Goal: Task Accomplishment & Management: Manage account settings

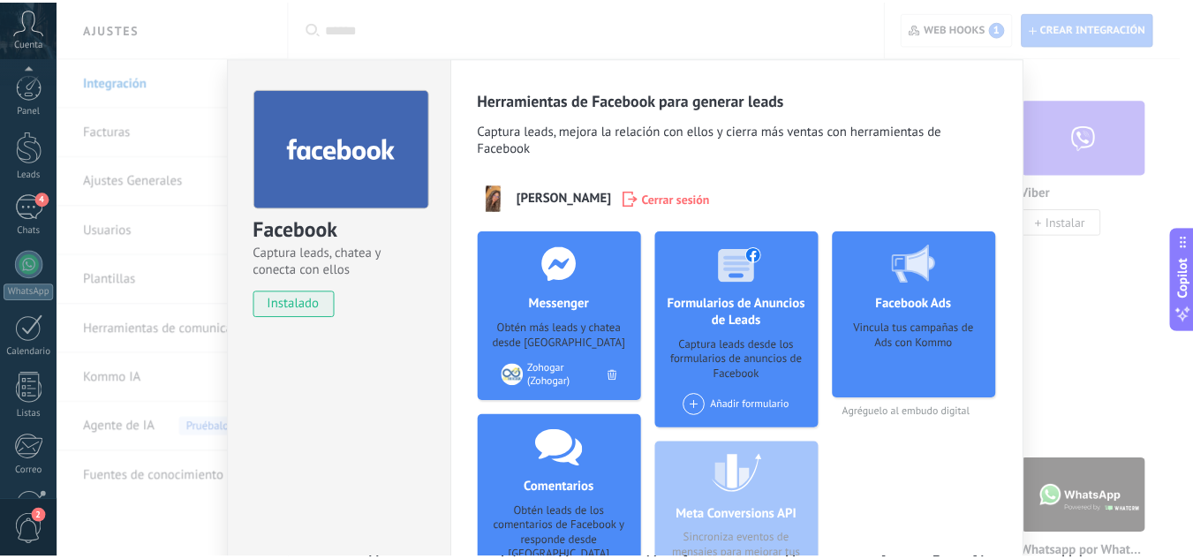
scroll to position [176, 0]
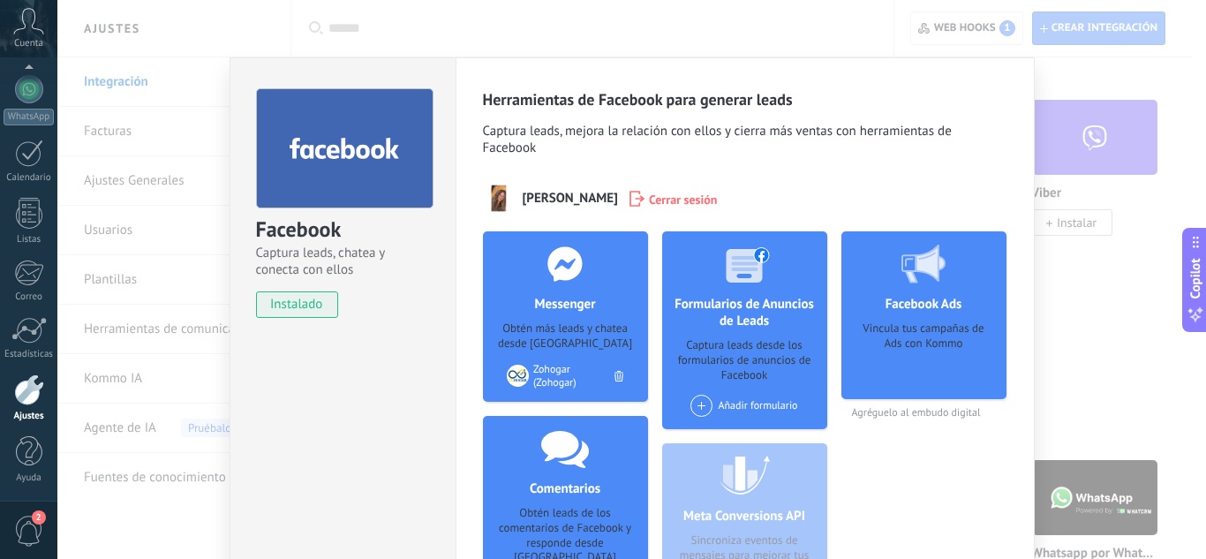
click at [25, 402] on div at bounding box center [29, 389] width 30 height 31
click at [1097, 273] on div "Facebook Captura leads, chatea y conecta con ellos instalado Desinstalar Herram…" at bounding box center [631, 279] width 1148 height 559
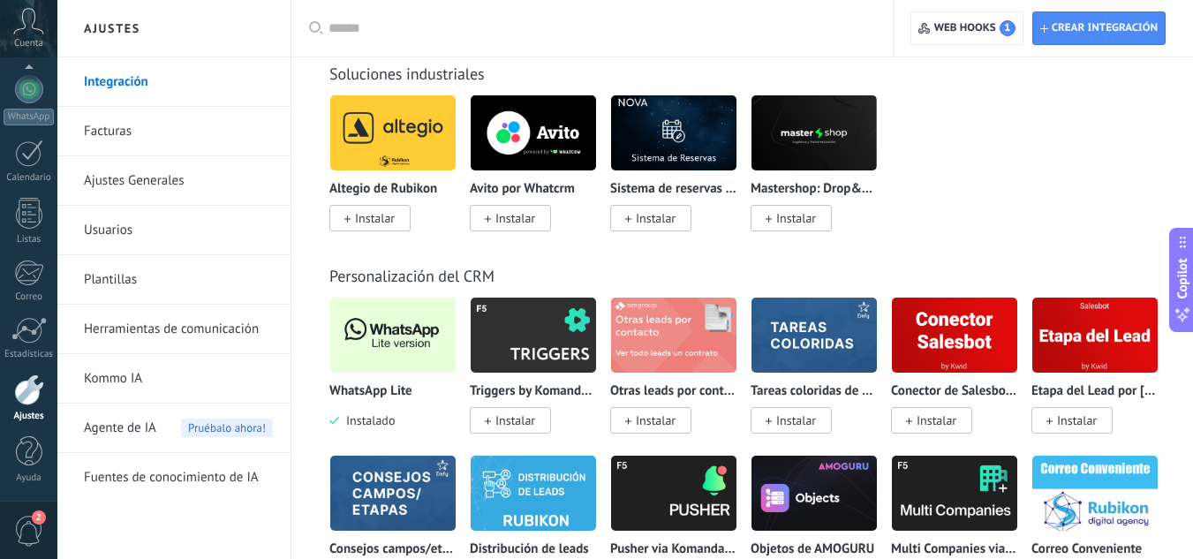
scroll to position [4149, 0]
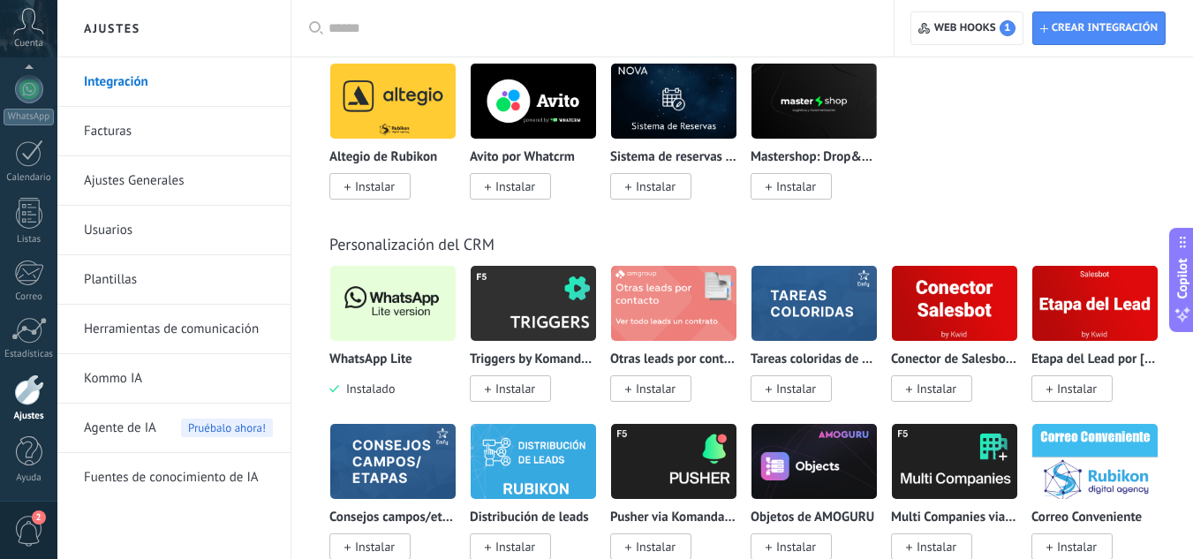
click at [370, 322] on img at bounding box center [392, 303] width 125 height 86
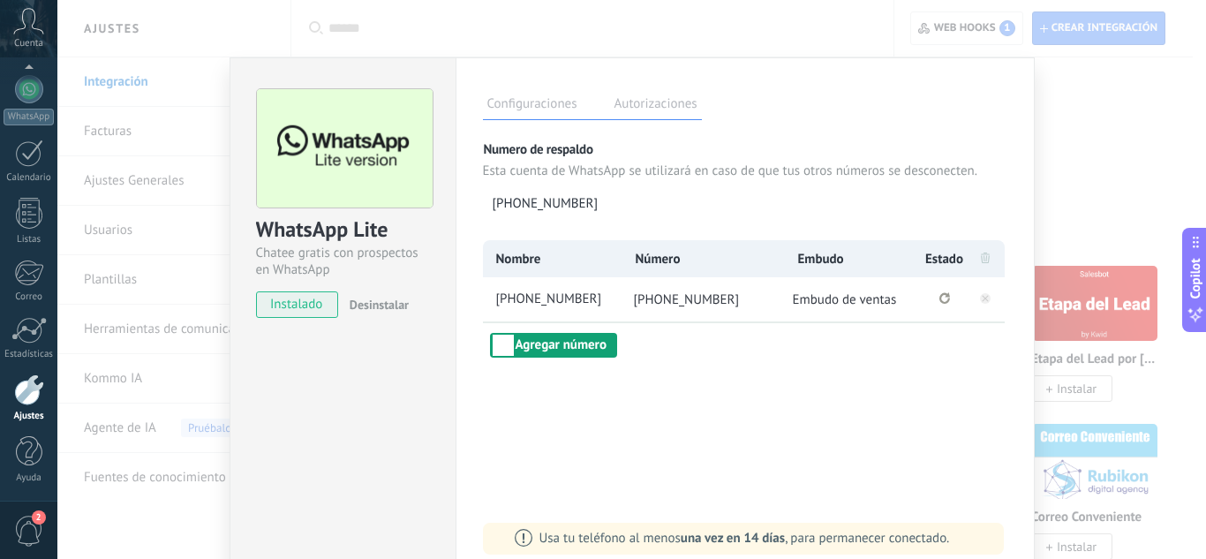
click at [582, 344] on button "Agregar número" at bounding box center [553, 345] width 127 height 25
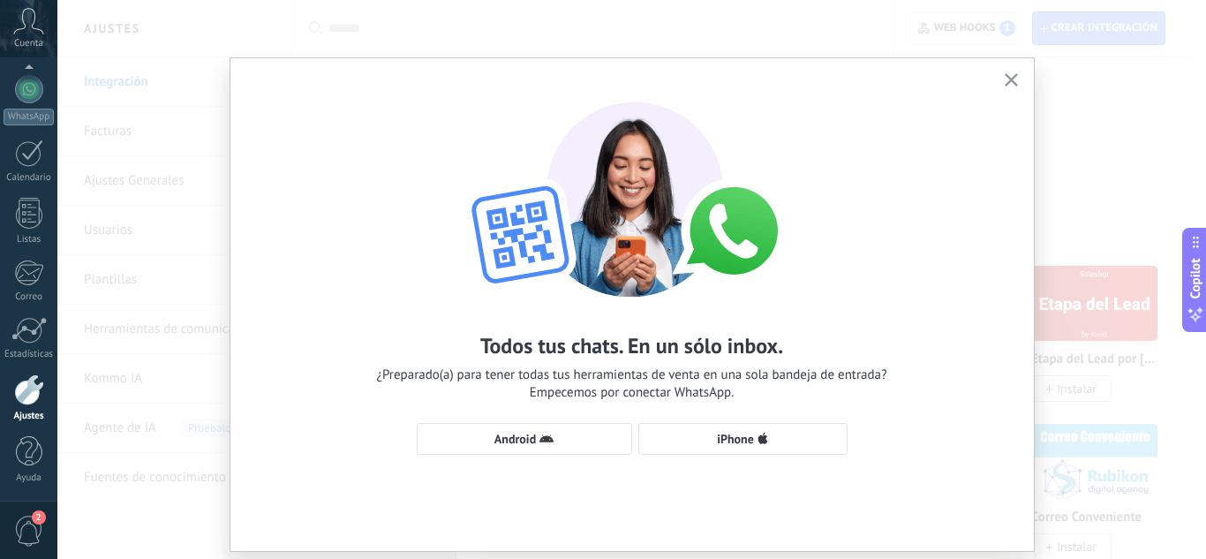
click at [1006, 80] on use "button" at bounding box center [1010, 79] width 13 height 13
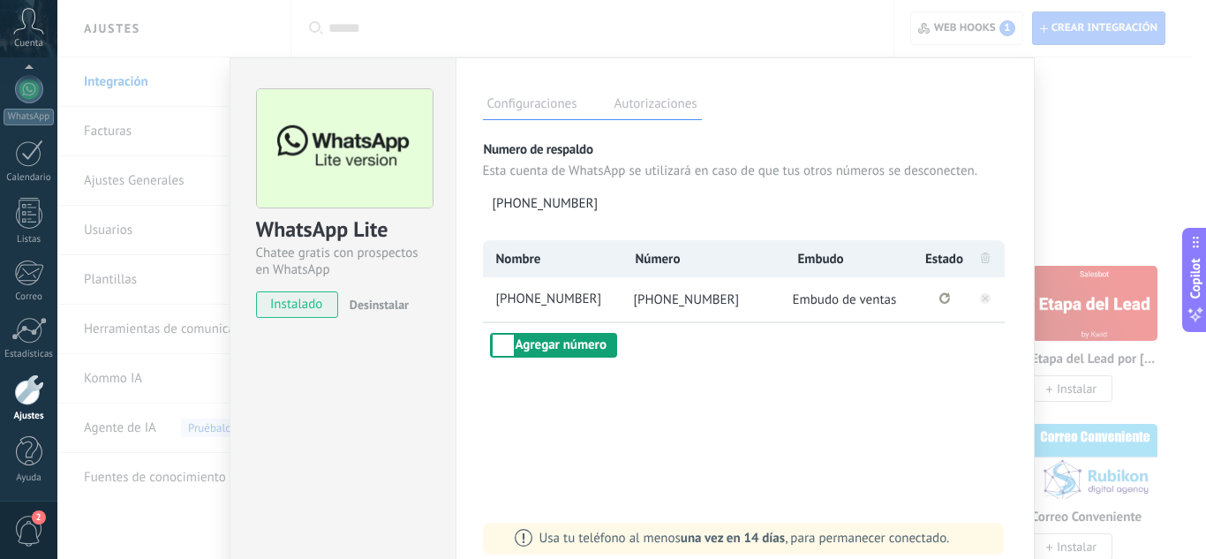
click at [606, 352] on button "Agregar número" at bounding box center [553, 345] width 127 height 25
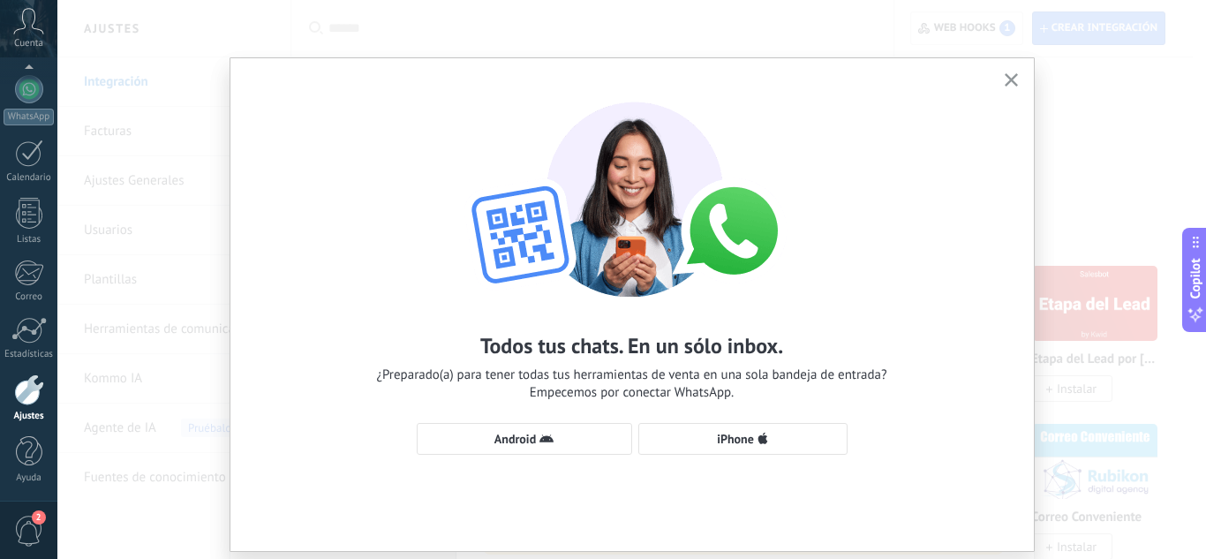
click at [1007, 80] on use "button" at bounding box center [1010, 79] width 13 height 13
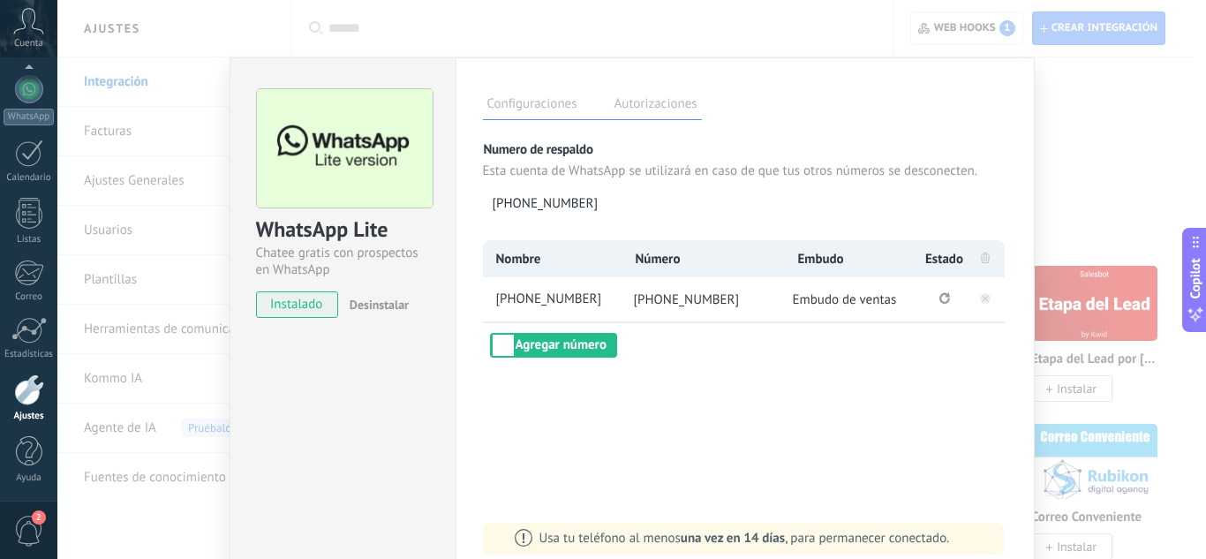
click at [1092, 133] on div "WhatsApp Lite Chatee gratis con prospectos en WhatsApp instalado Desinstalar Co…" at bounding box center [631, 279] width 1148 height 559
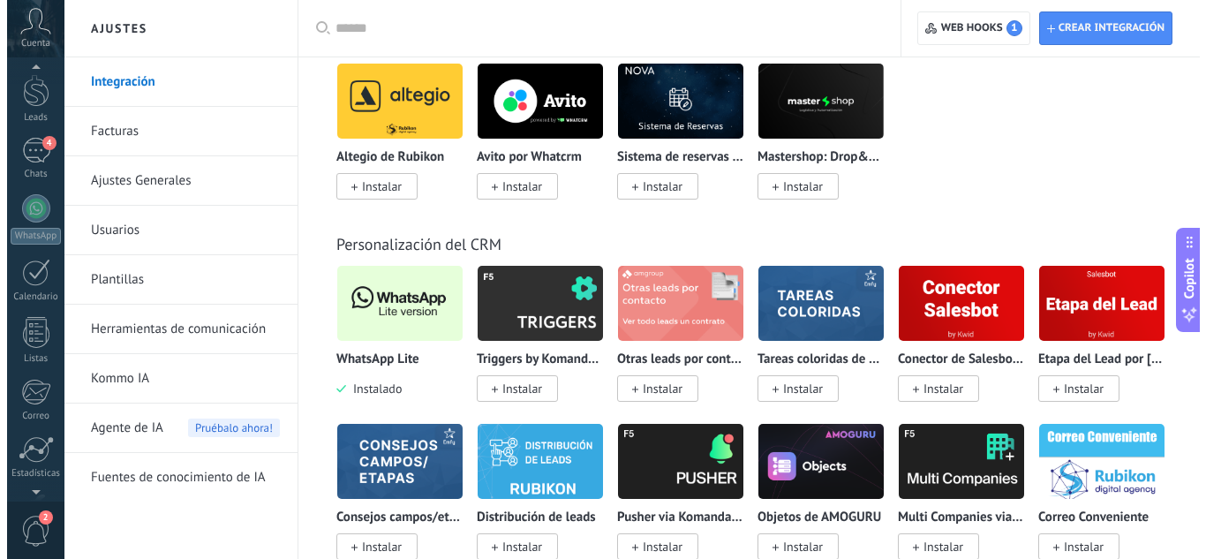
scroll to position [0, 0]
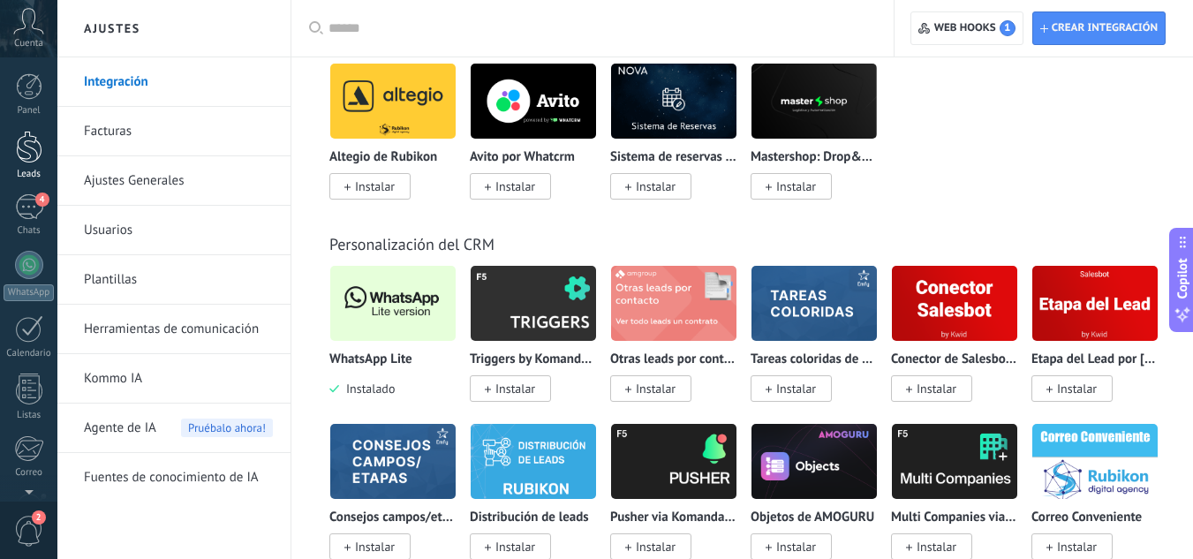
click at [21, 144] on div at bounding box center [29, 147] width 26 height 33
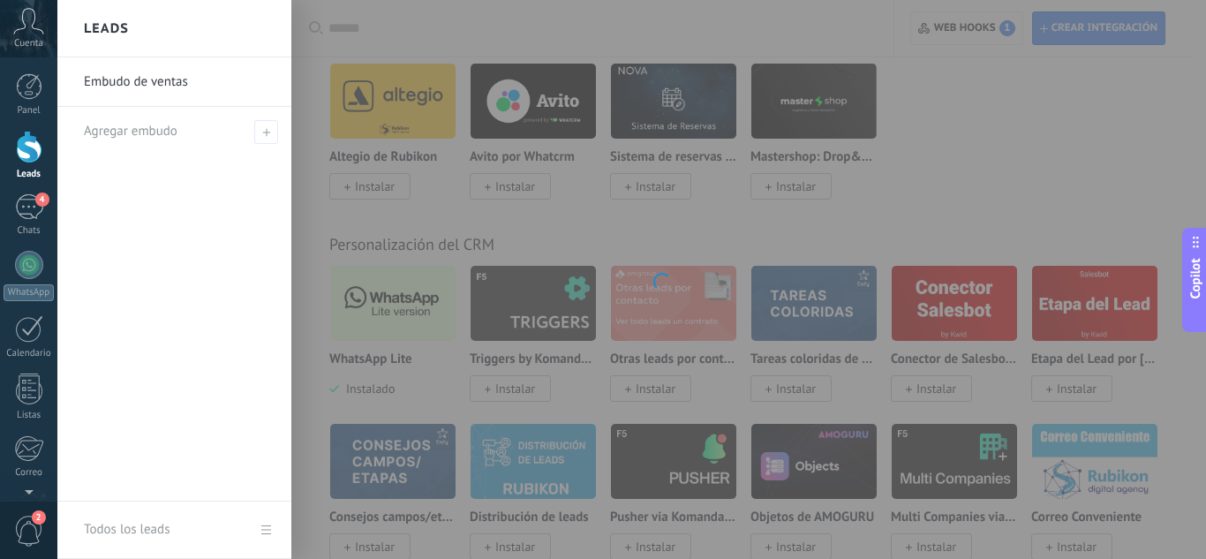
click at [21, 144] on div at bounding box center [29, 147] width 26 height 33
click at [26, 152] on div at bounding box center [29, 147] width 26 height 33
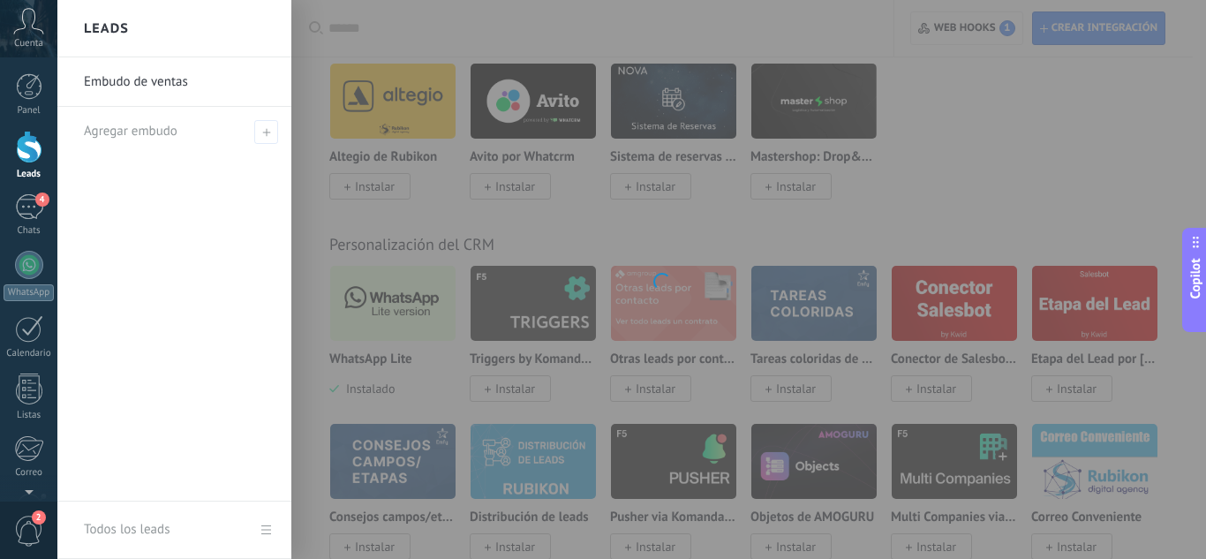
click at [26, 152] on div at bounding box center [29, 147] width 26 height 33
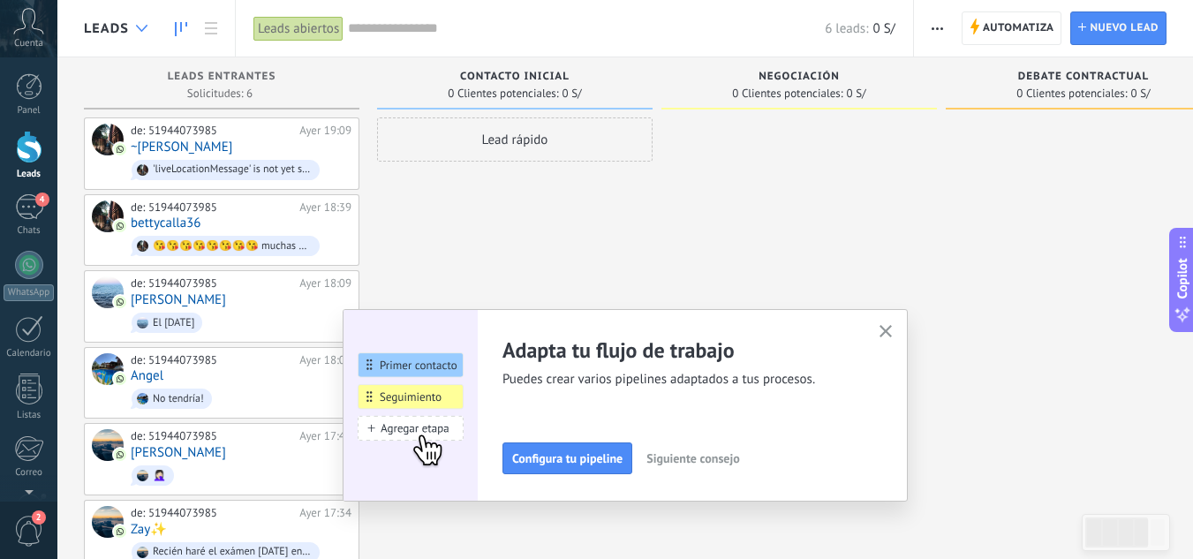
click at [147, 36] on div at bounding box center [141, 28] width 29 height 34
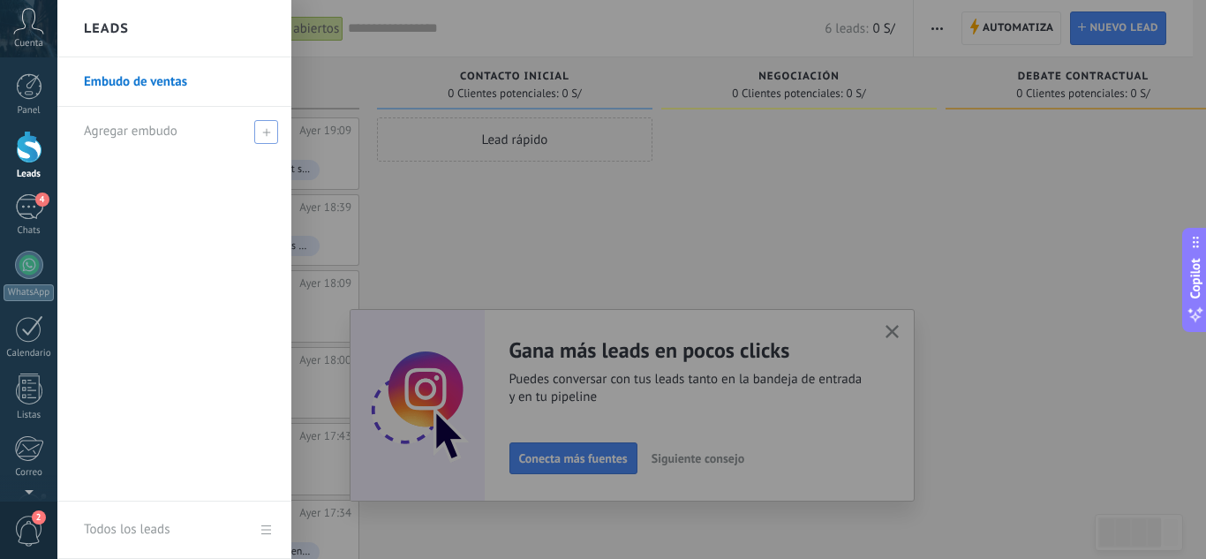
click at [169, 132] on span "Agregar embudo" at bounding box center [131, 131] width 94 height 17
click at [201, 131] on input "text" at bounding box center [167, 131] width 166 height 28
type input "**********"
click at [267, 130] on span at bounding box center [268, 131] width 16 height 12
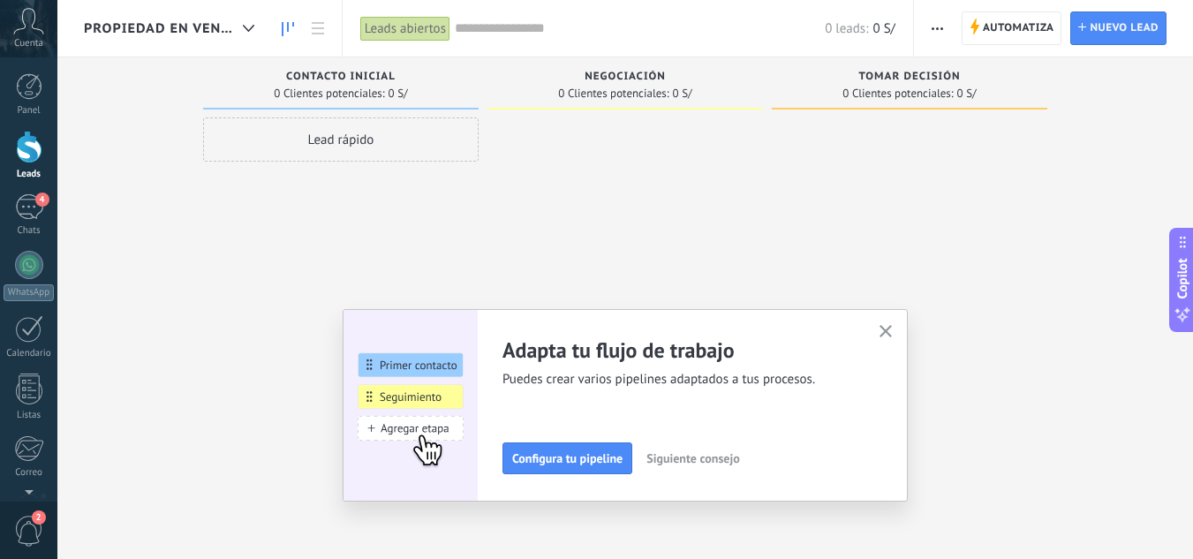
click at [891, 334] on use "button" at bounding box center [885, 331] width 13 height 13
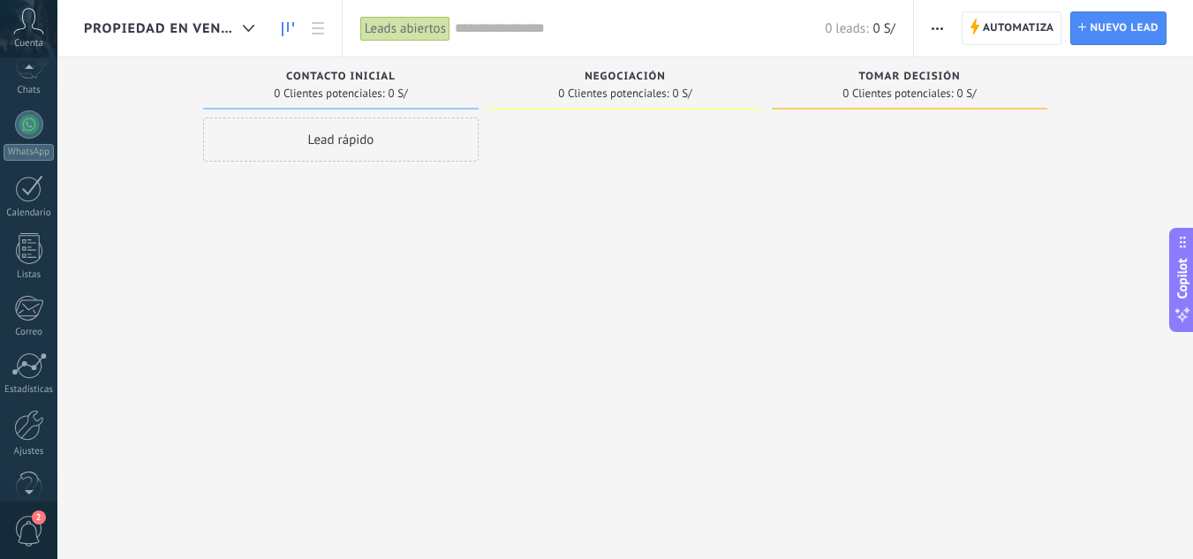
scroll to position [176, 0]
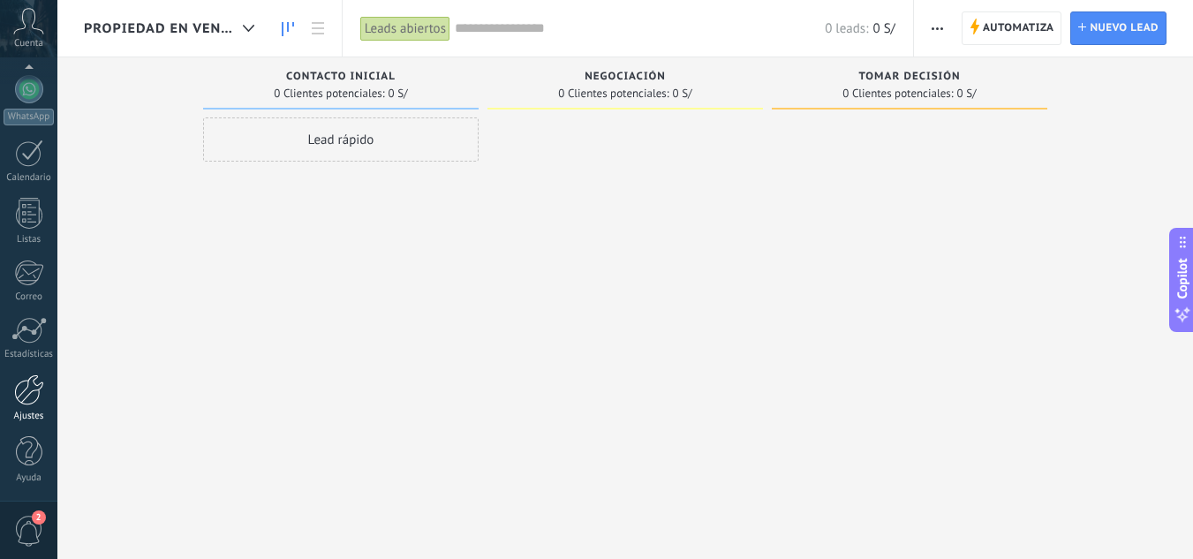
click at [16, 404] on div at bounding box center [29, 389] width 30 height 31
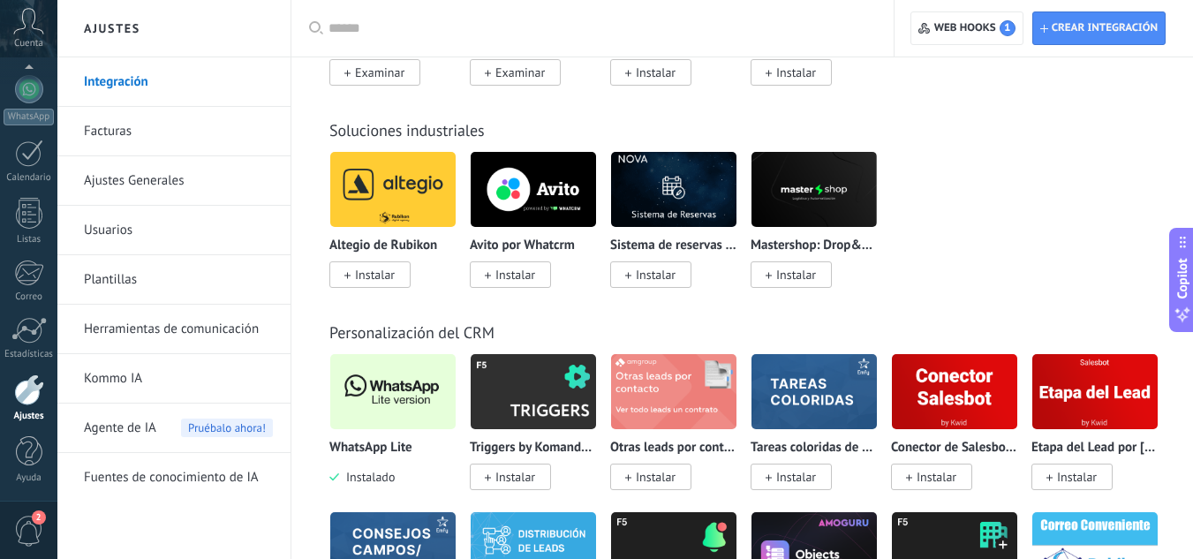
scroll to position [4237, 0]
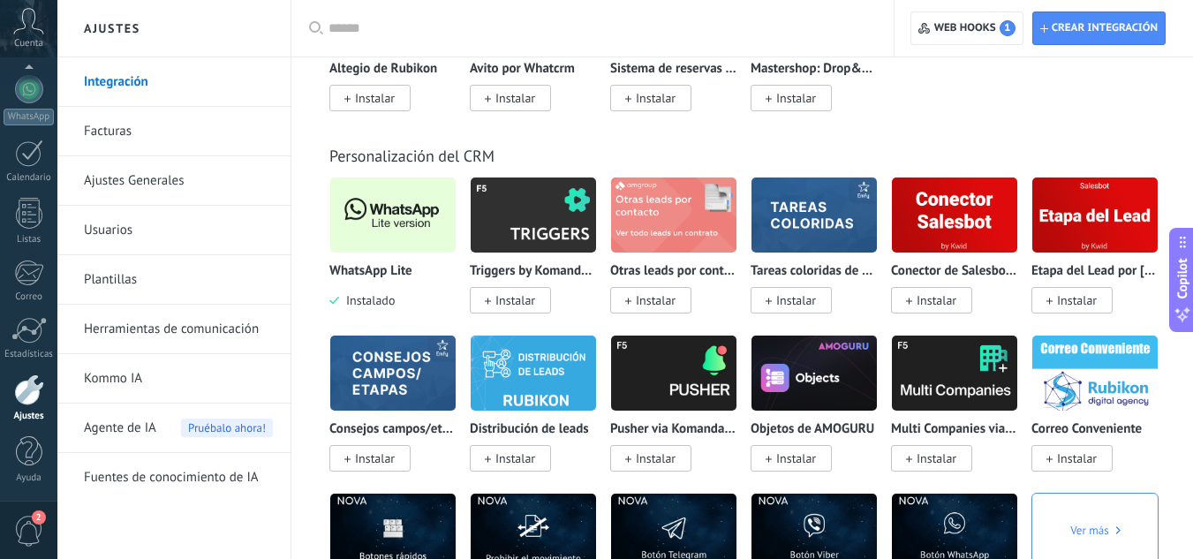
click at [372, 221] on img at bounding box center [392, 215] width 125 height 86
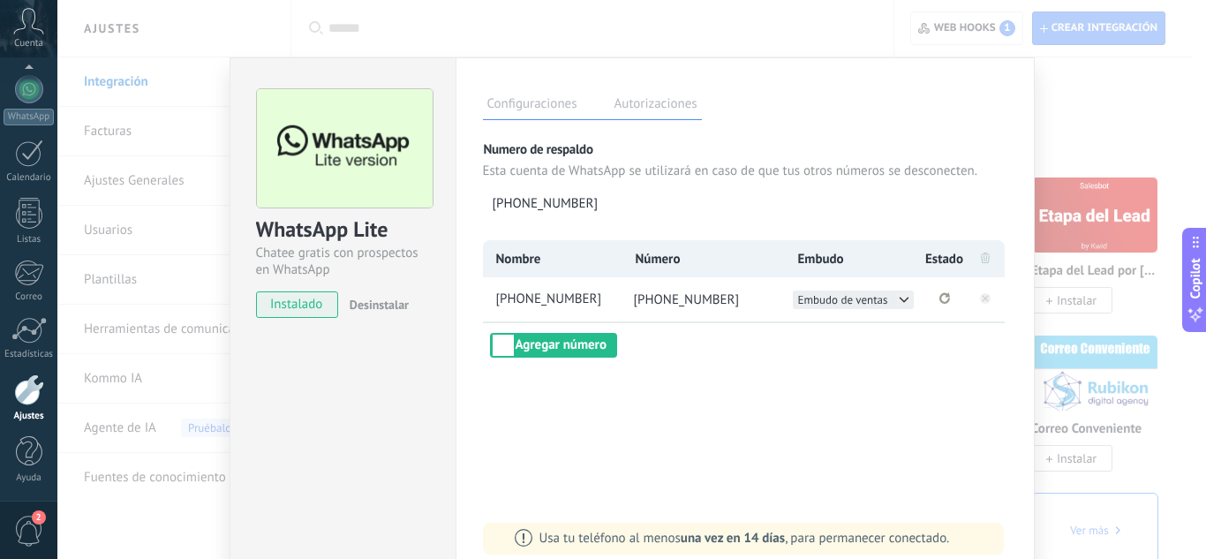
click at [900, 305] on icon at bounding box center [904, 299] width 14 height 14
click at [884, 300] on span "Embudo de ventas" at bounding box center [843, 299] width 90 height 15
click at [899, 300] on div "Propiedad en venta" at bounding box center [853, 299] width 121 height 19
click at [899, 300] on icon at bounding box center [903, 299] width 8 height 4
click at [889, 300] on div "Propiedad en venta" at bounding box center [853, 299] width 121 height 19
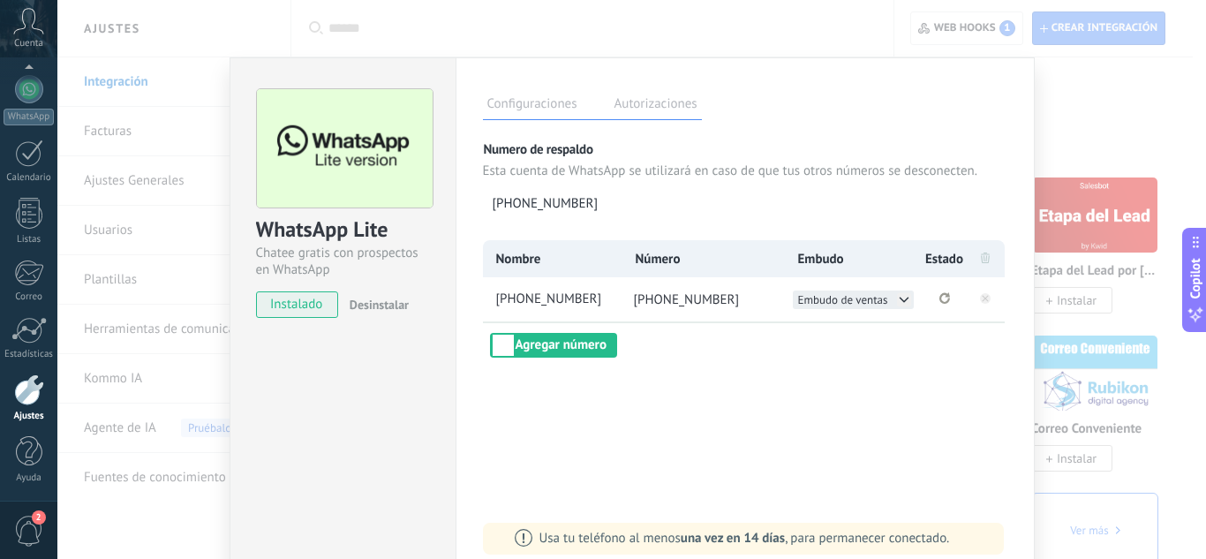
click at [869, 297] on span "Embudo de ventas" at bounding box center [843, 299] width 90 height 15
click at [869, 297] on div "Propiedad en venta" at bounding box center [853, 299] width 121 height 19
click at [863, 324] on div "Nombre Número Embudo Estado +51 944 073 985 +51 944 073 985 Embudo de ventas Ag…" at bounding box center [745, 298] width 524 height 117
click at [897, 300] on icon at bounding box center [904, 299] width 14 height 14
click at [879, 311] on span "Propiedad en venta" at bounding box center [846, 318] width 94 height 15
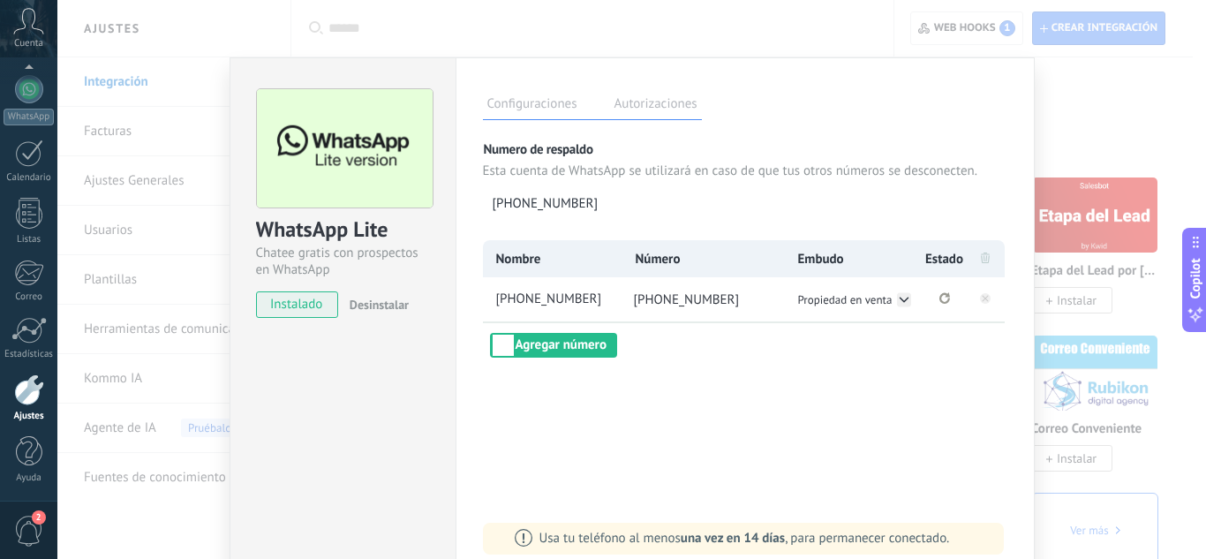
click at [877, 312] on li "Propiedad en venta" at bounding box center [854, 299] width 138 height 44
click at [1098, 350] on div "WhatsApp Lite Chatee gratis con prospectos en WhatsApp instalado Desinstalar Co…" at bounding box center [631, 279] width 1148 height 559
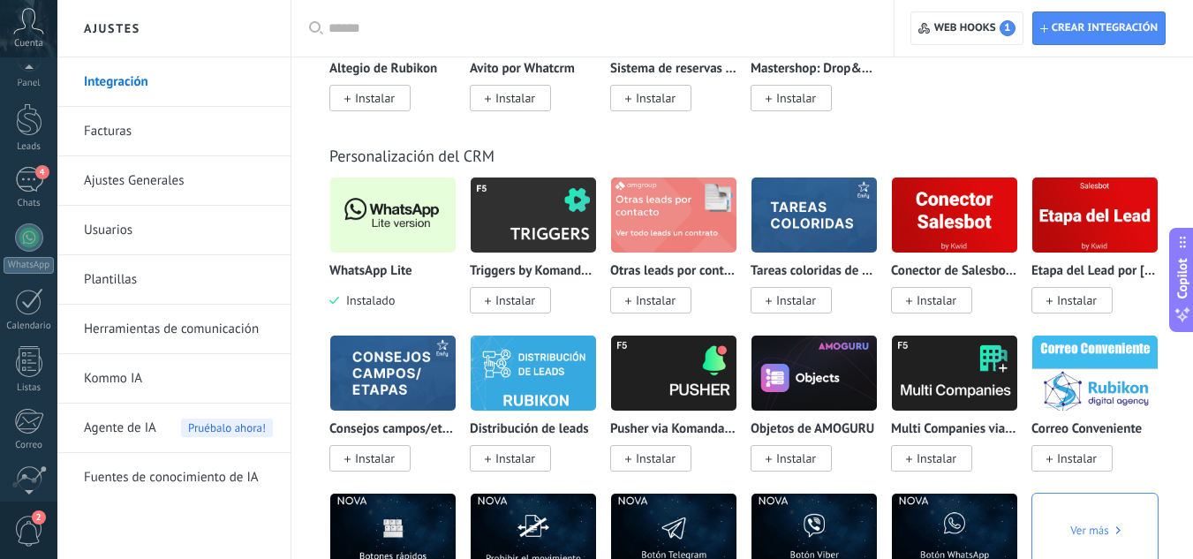
scroll to position [0, 0]
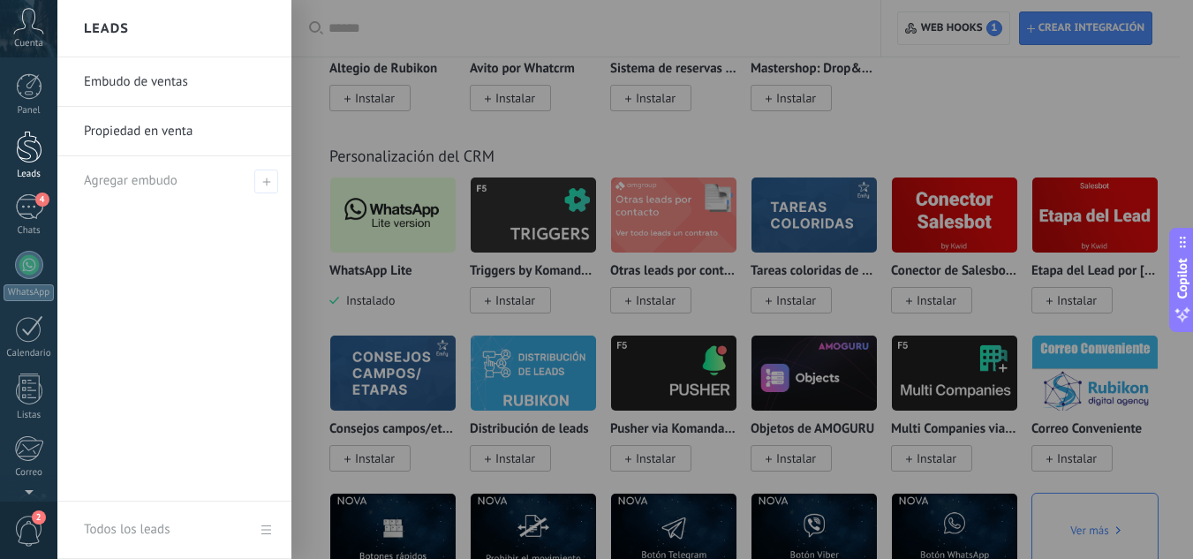
click at [27, 154] on div at bounding box center [29, 147] width 26 height 33
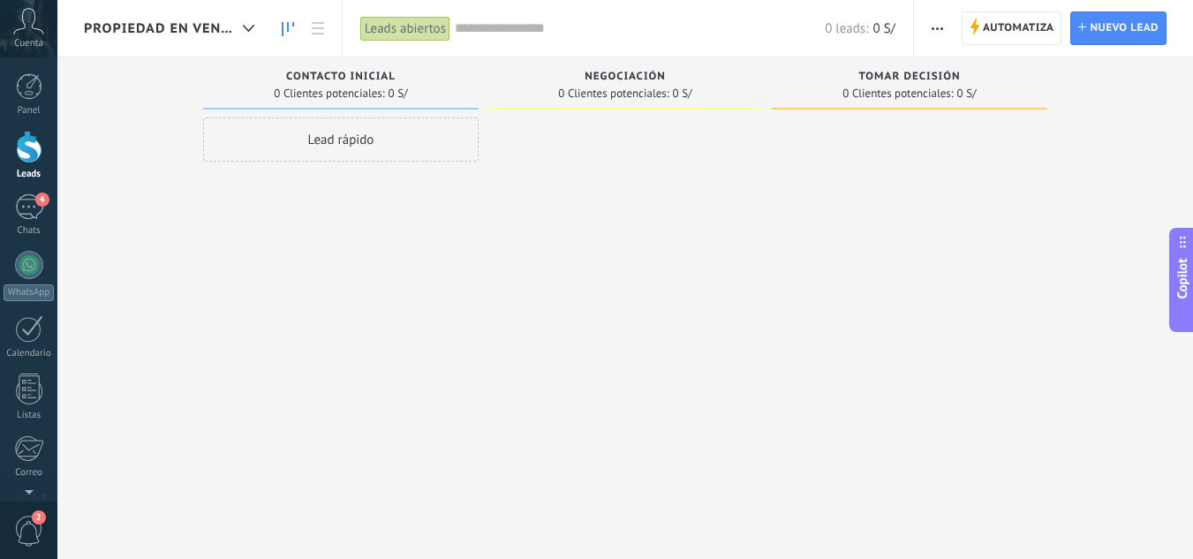
click at [162, 28] on span "Propiedad en venta" at bounding box center [160, 28] width 152 height 17
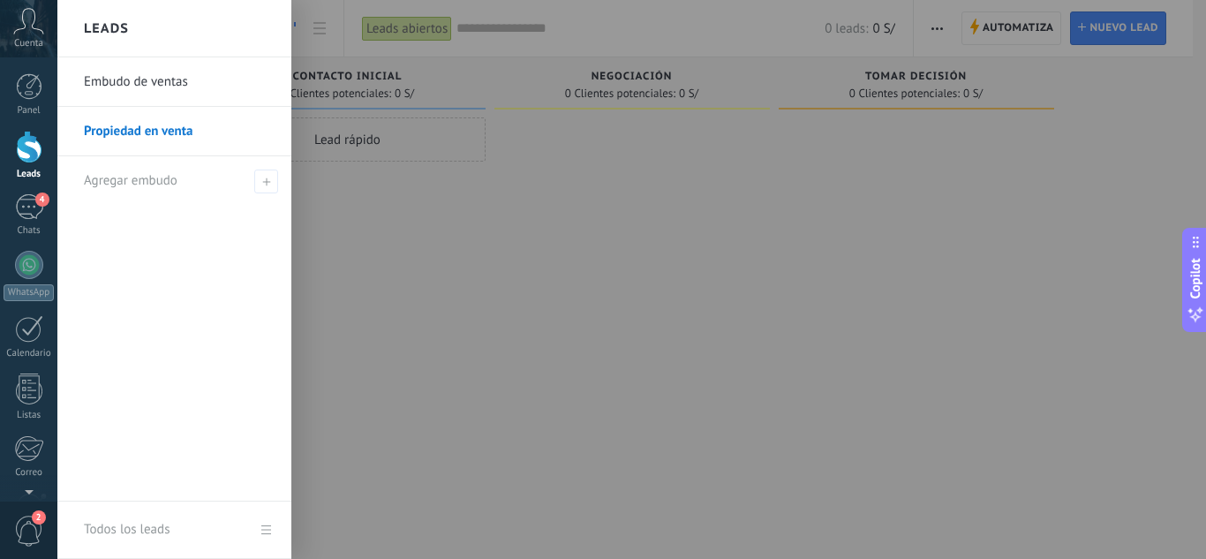
click at [203, 132] on link "Propiedad en venta" at bounding box center [179, 131] width 190 height 49
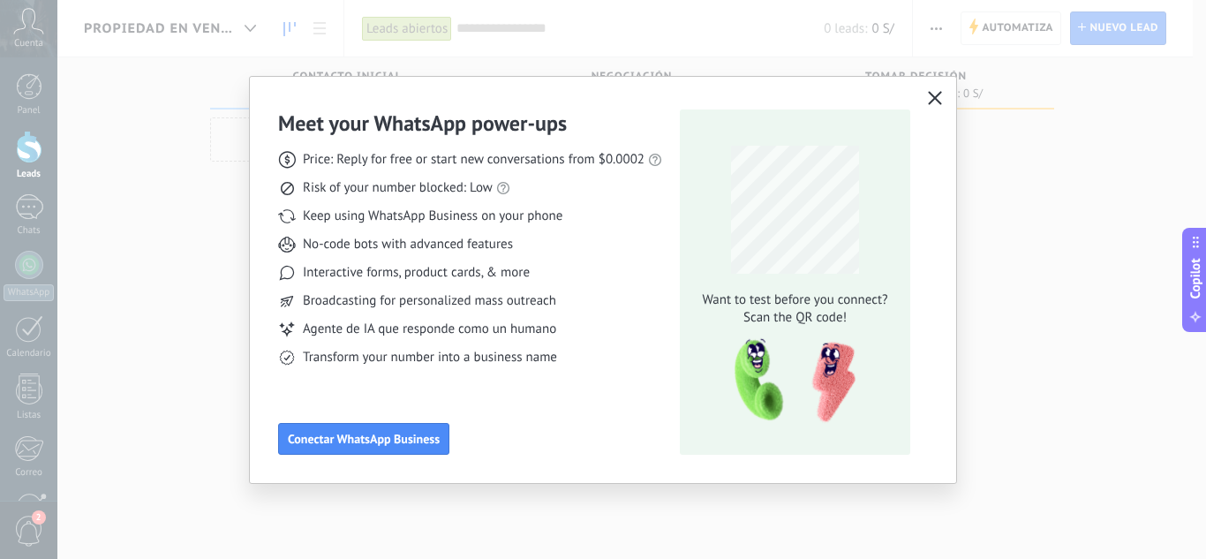
click at [939, 98] on icon "button" at bounding box center [935, 98] width 14 height 14
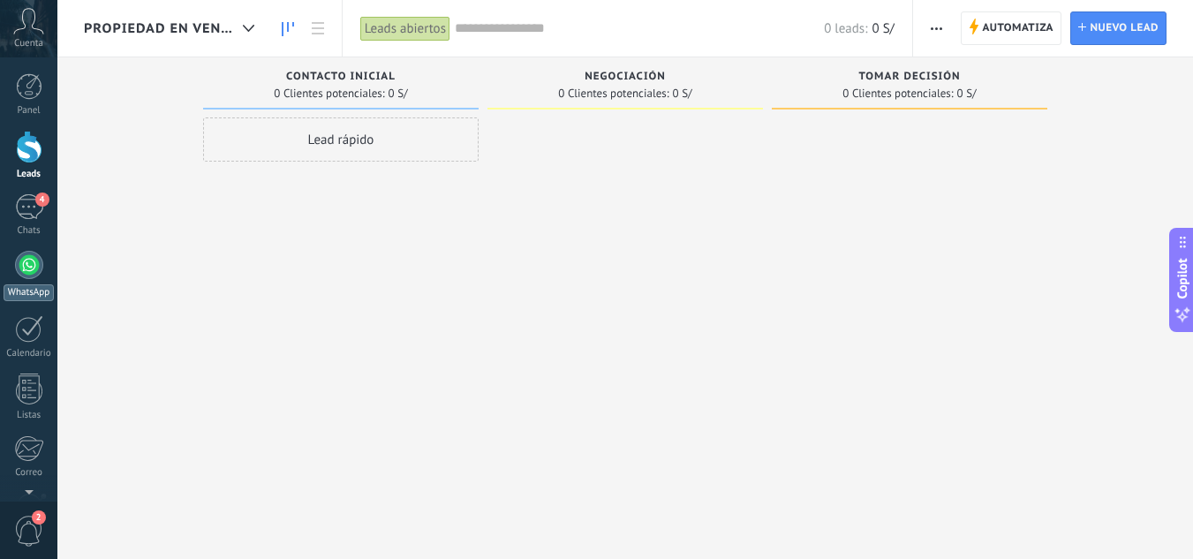
click at [26, 284] on div "WhatsApp" at bounding box center [29, 292] width 50 height 17
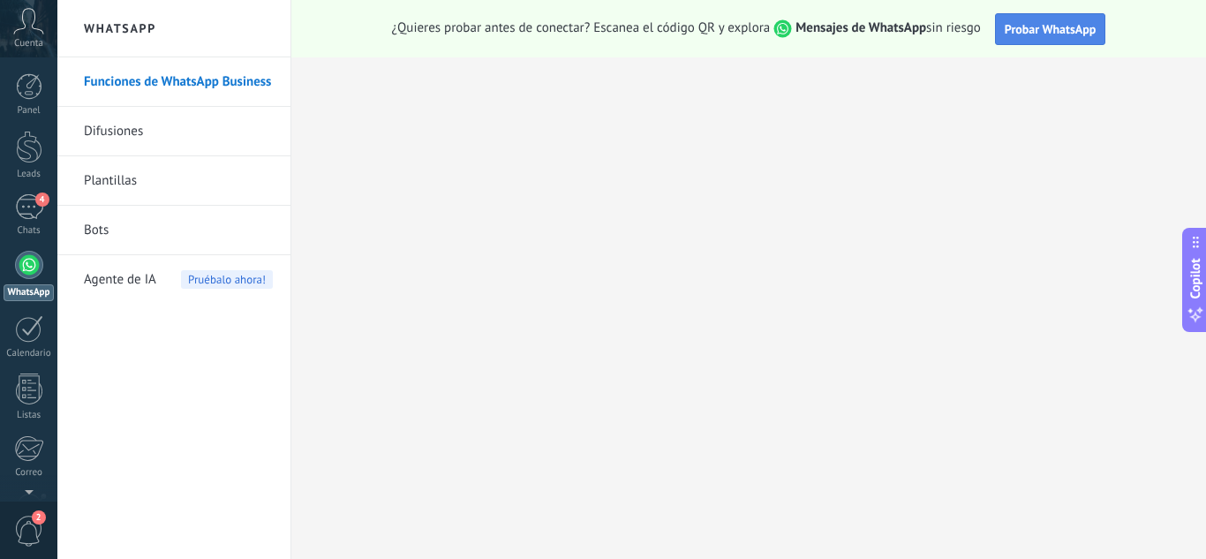
click at [1064, 26] on span "Probar WhatsApp" at bounding box center [1050, 29] width 92 height 16
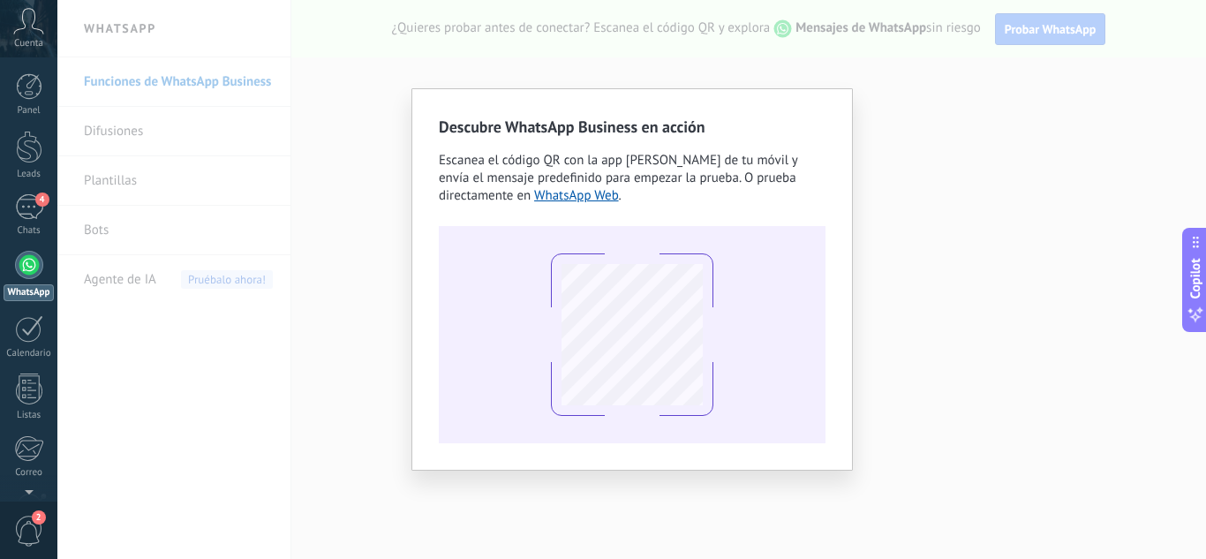
click at [992, 288] on div "Descubre WhatsApp Business en acción Escanea el código QR con la app de cámara …" at bounding box center [631, 279] width 1148 height 559
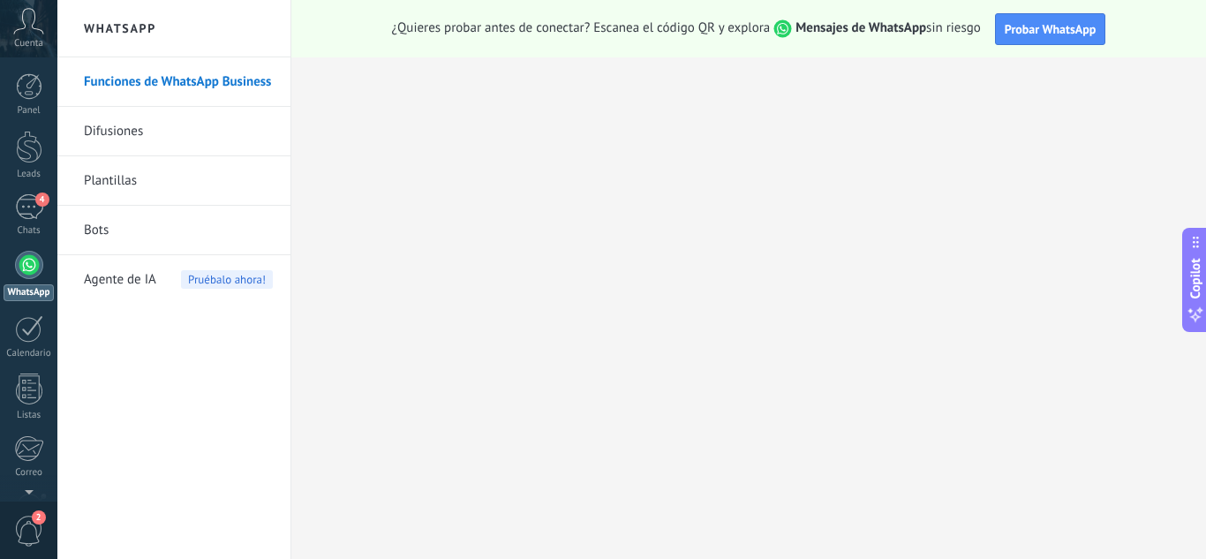
click at [30, 267] on div at bounding box center [29, 265] width 28 height 28
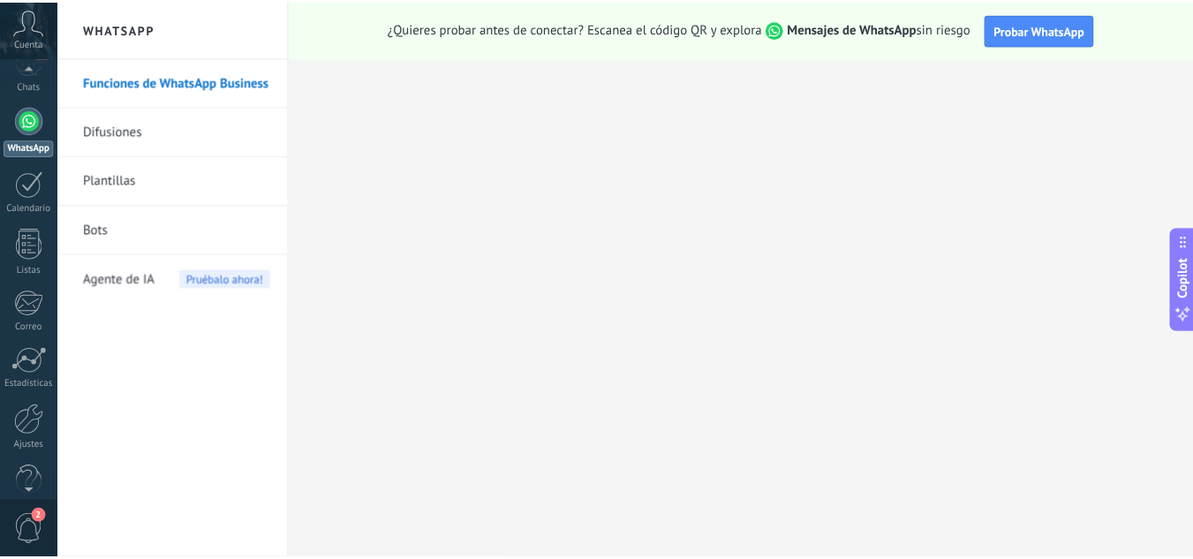
scroll to position [176, 0]
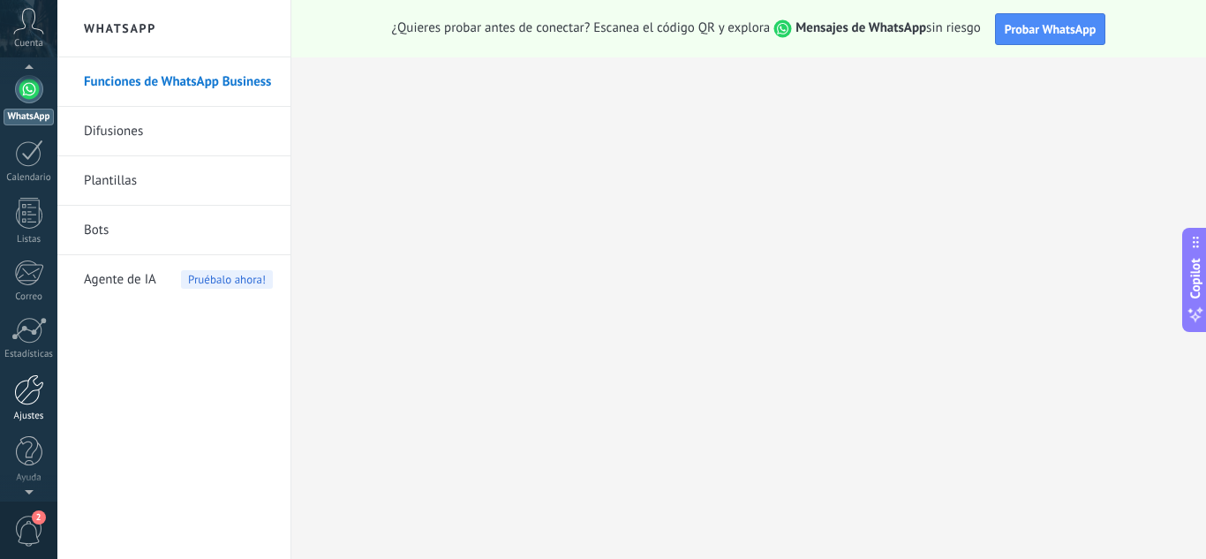
click at [22, 382] on div at bounding box center [29, 389] width 30 height 31
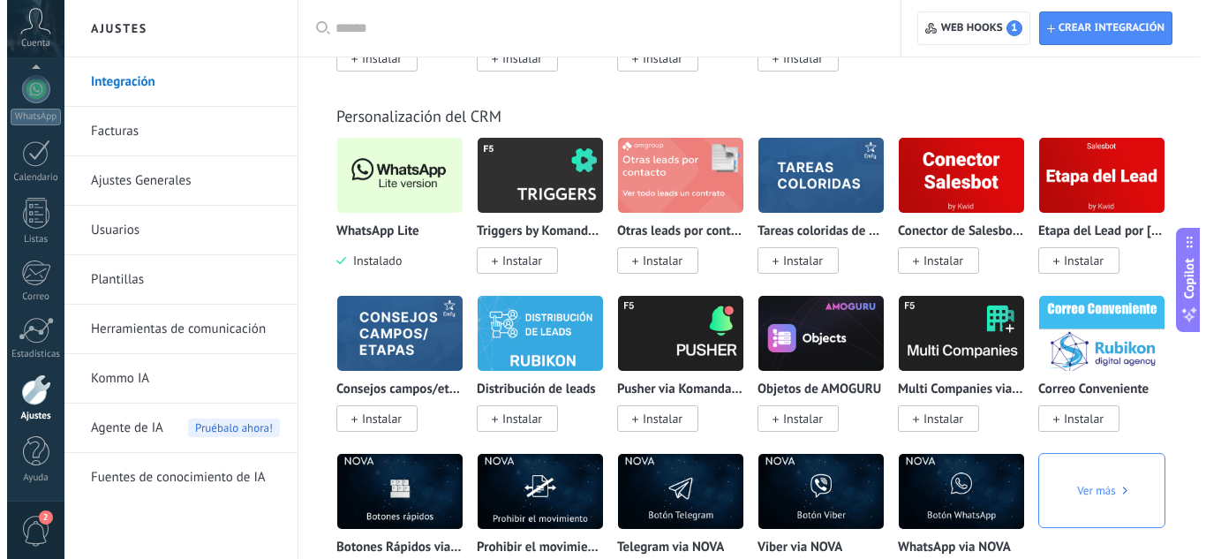
scroll to position [4237, 0]
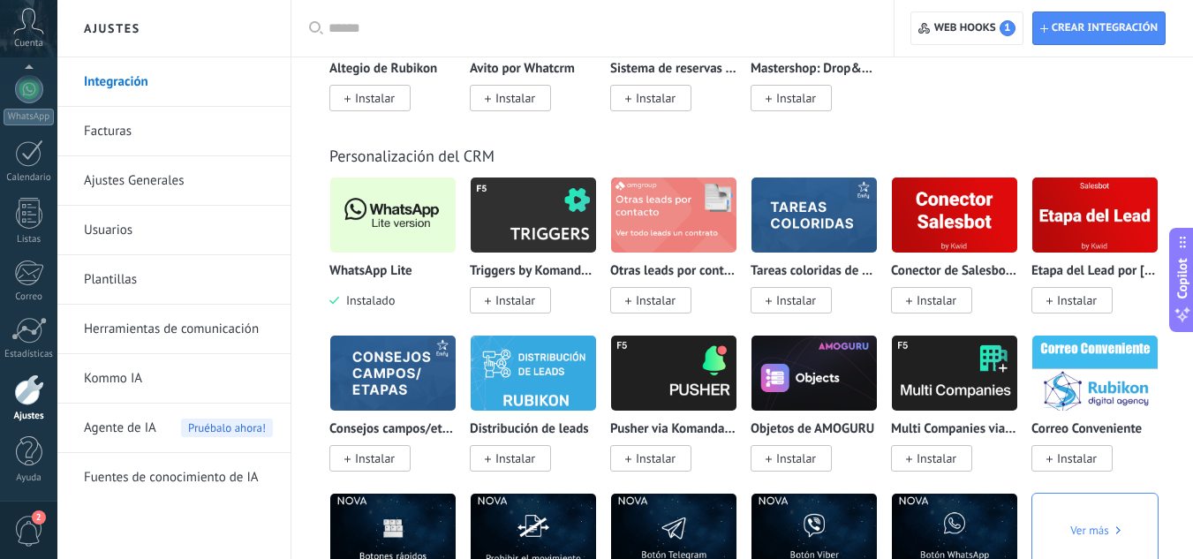
click at [403, 217] on img at bounding box center [392, 215] width 125 height 86
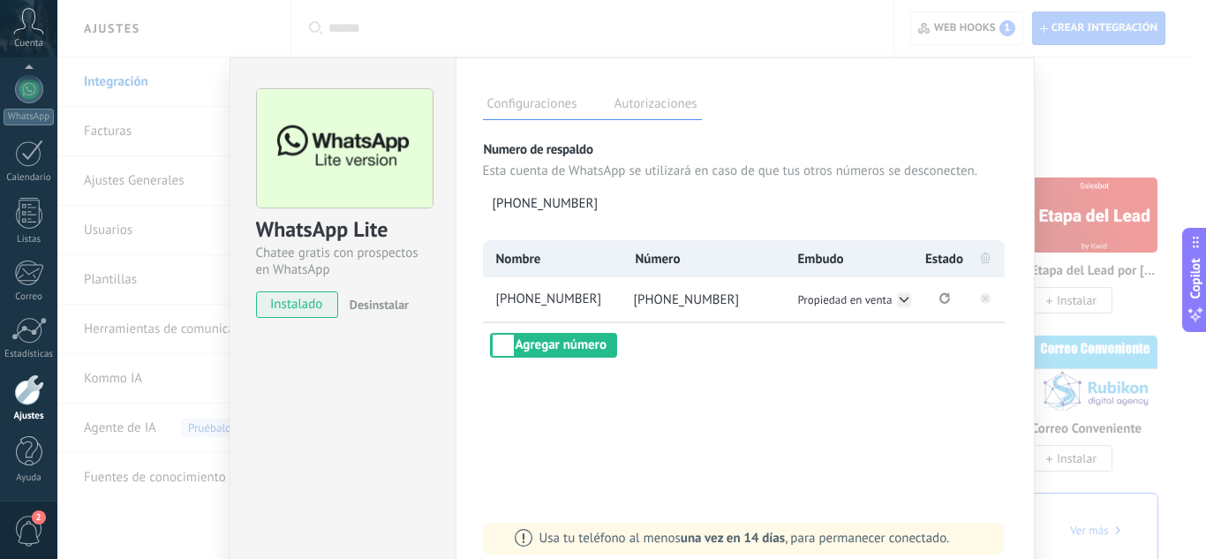
click at [303, 300] on span "instalado" at bounding box center [297, 304] width 80 height 26
click at [565, 350] on button "Agregar número" at bounding box center [553, 345] width 127 height 25
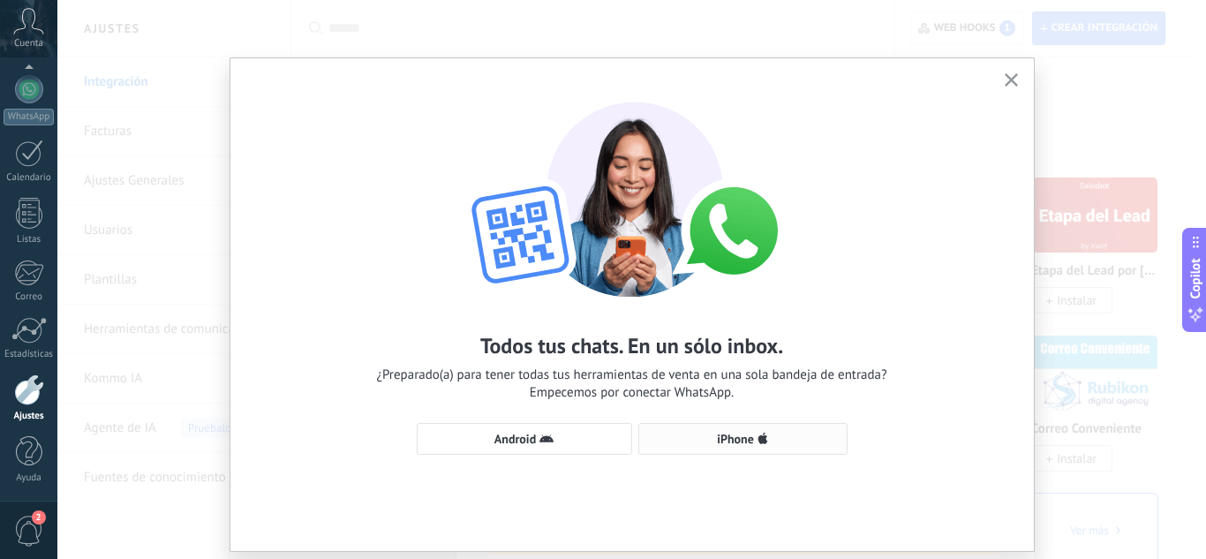
click at [724, 433] on span "iPhone" at bounding box center [735, 439] width 37 height 12
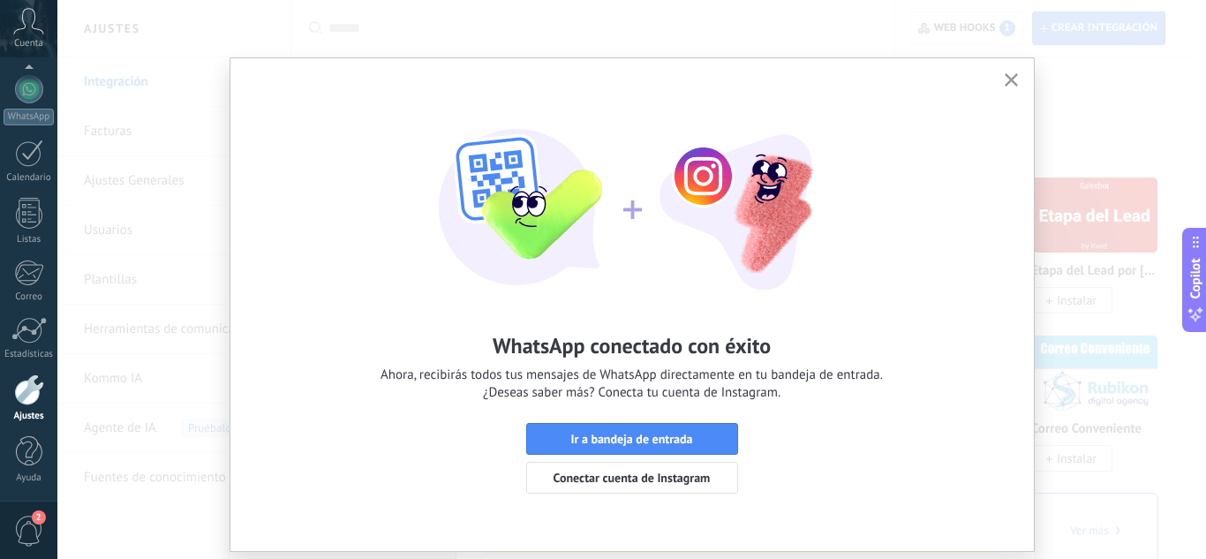
click at [724, 432] on button "Ir a bandeja de entrada" at bounding box center [632, 439] width 212 height 32
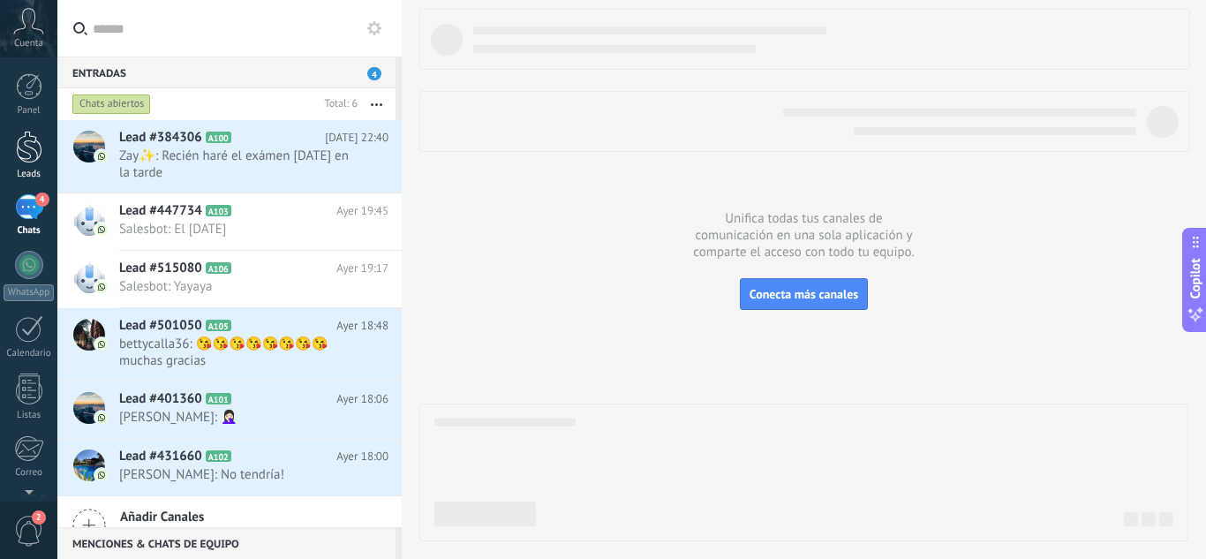
click at [18, 145] on div at bounding box center [29, 147] width 26 height 33
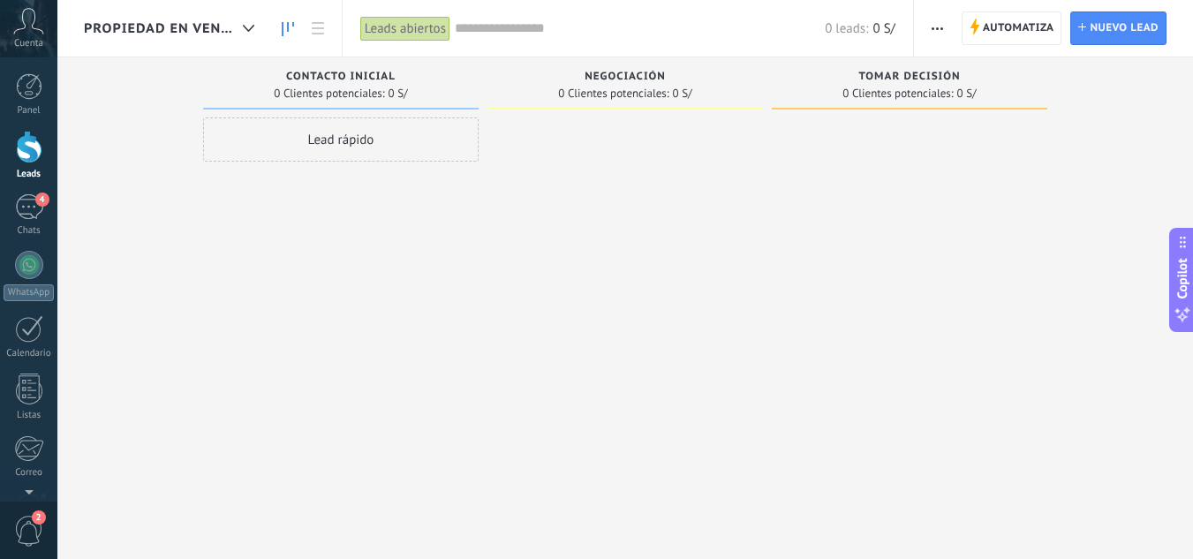
click at [222, 34] on span "Propiedad en venta" at bounding box center [160, 28] width 152 height 17
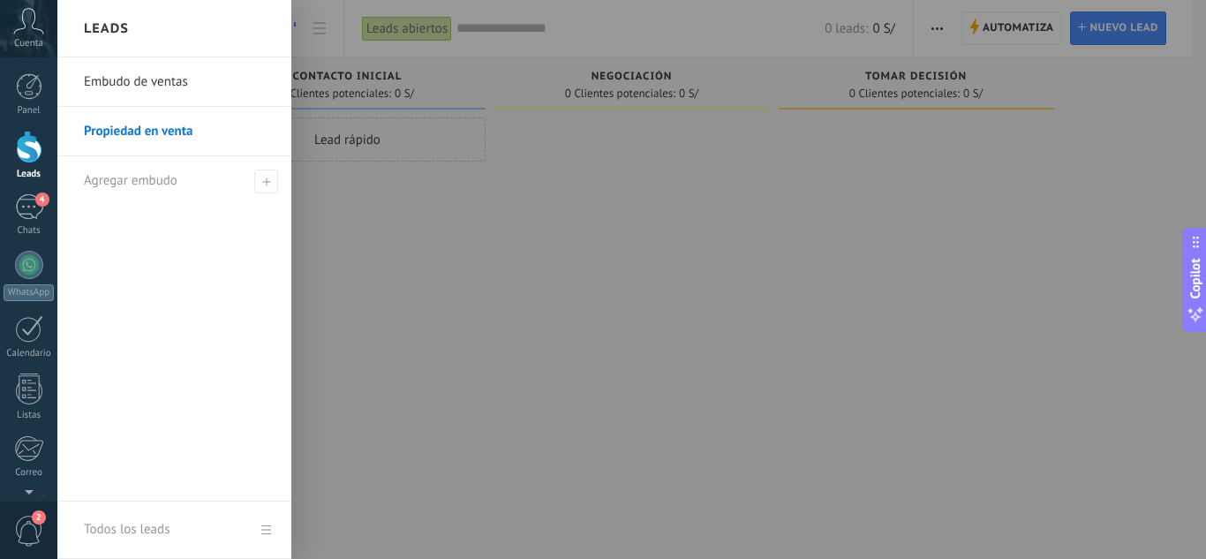
click at [398, 177] on div at bounding box center [660, 279] width 1206 height 559
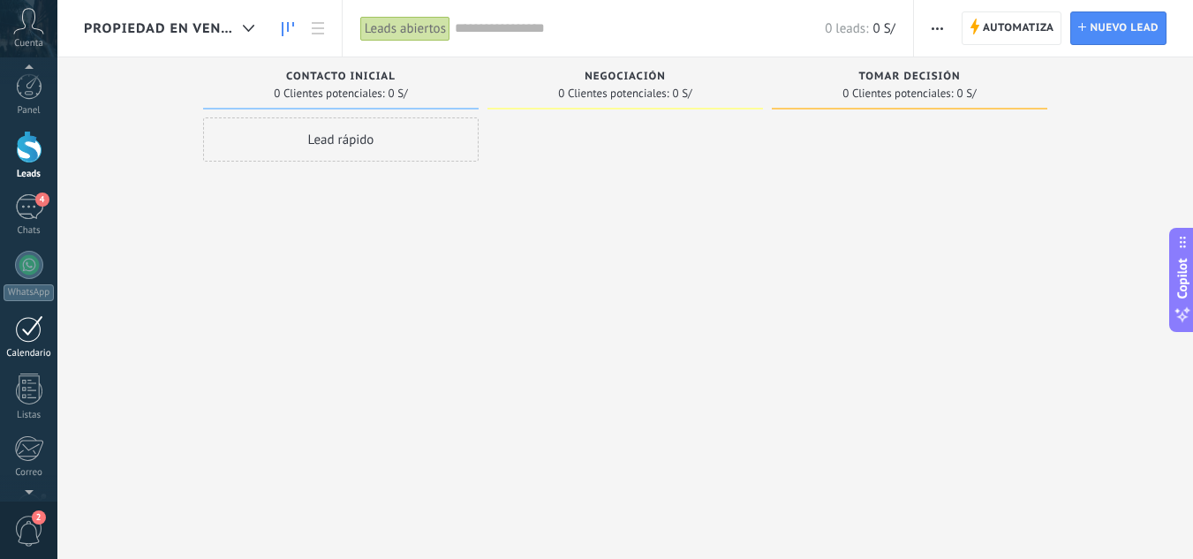
scroll to position [176, 0]
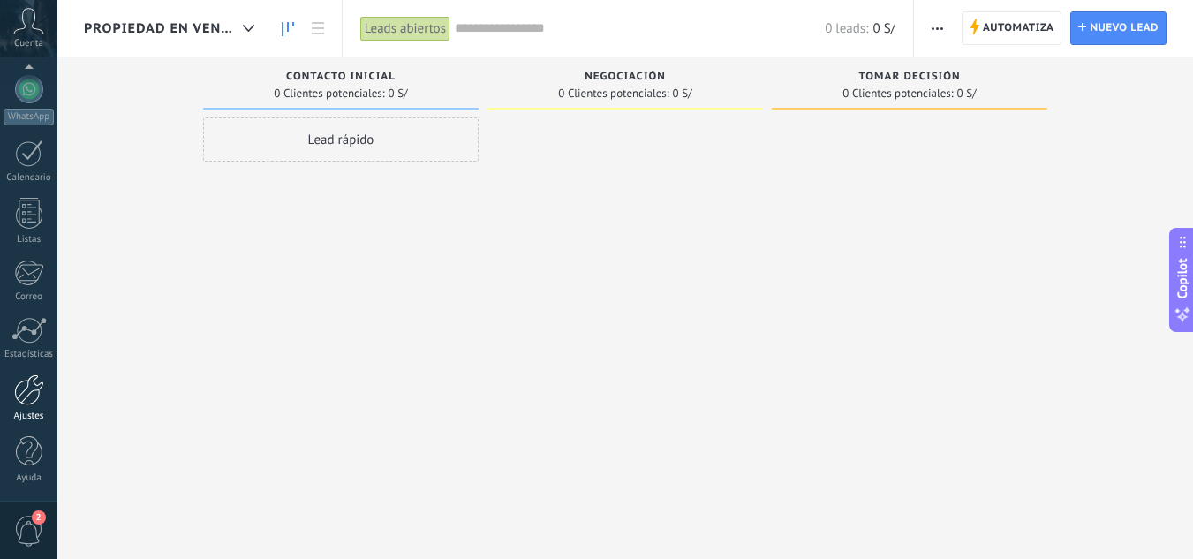
click at [27, 405] on link "Ajustes" at bounding box center [28, 398] width 57 height 48
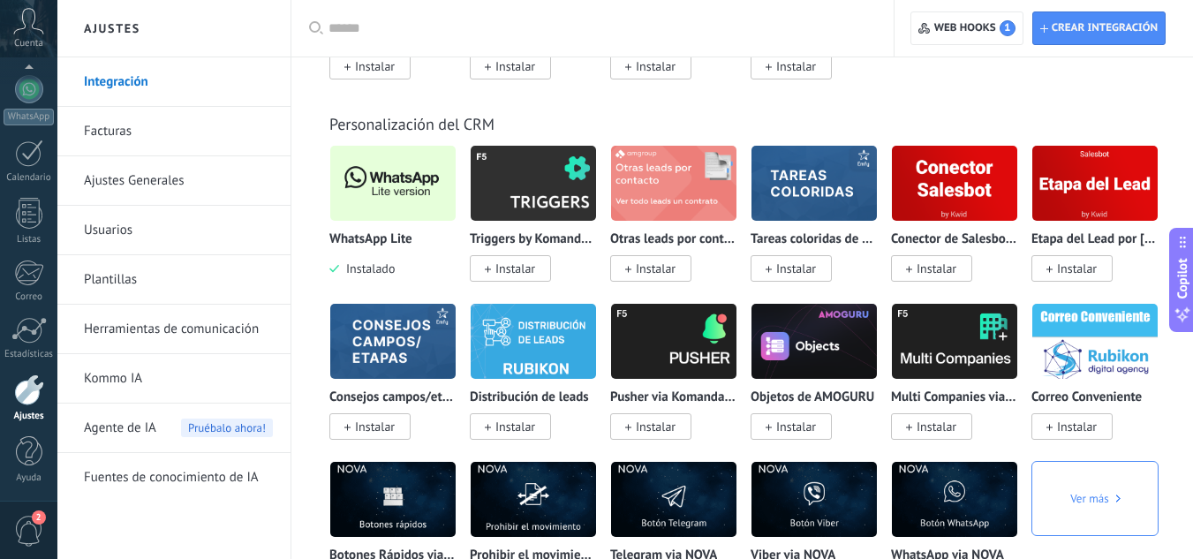
scroll to position [4237, 0]
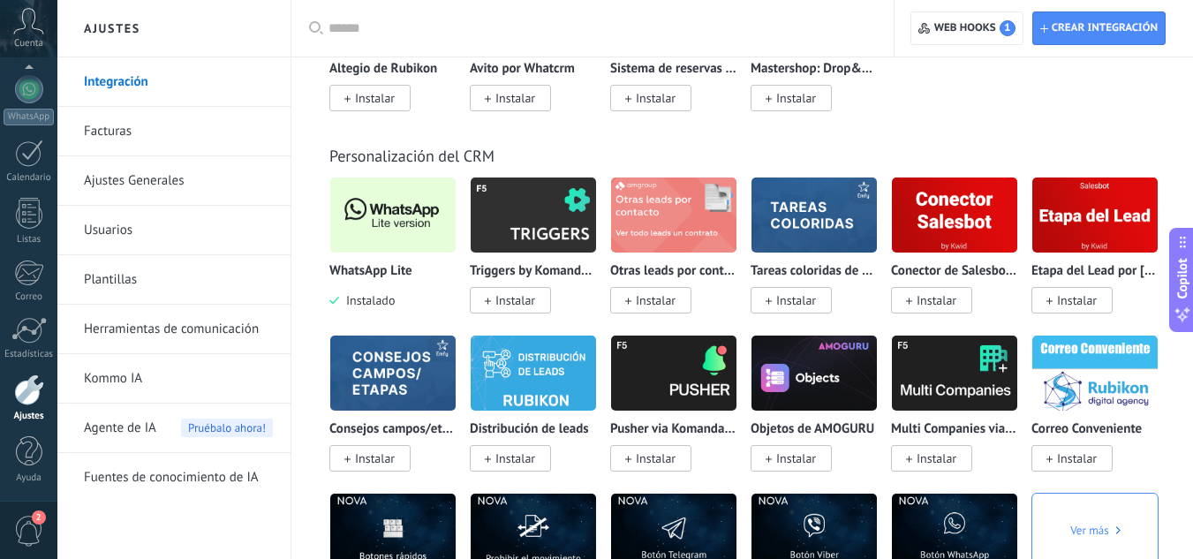
click at [400, 203] on img at bounding box center [392, 215] width 125 height 86
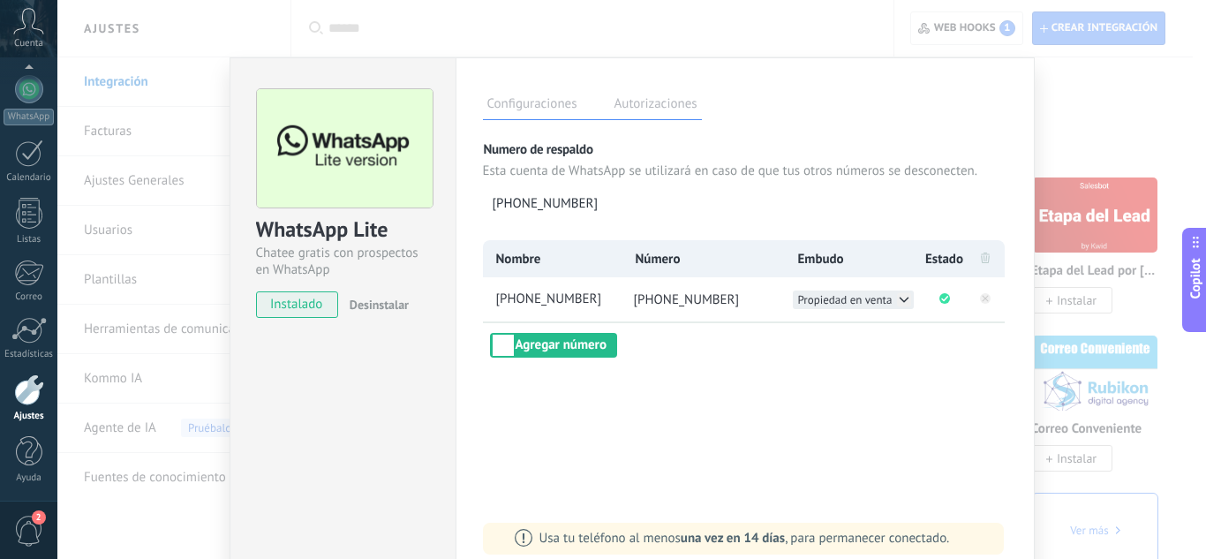
click at [904, 299] on icon at bounding box center [904, 299] width 14 height 14
click at [845, 296] on div "Embudo de ventas" at bounding box center [853, 299] width 121 height 19
click at [1052, 29] on div "WhatsApp Lite Chatee gratis con prospectos en WhatsApp instalado Desinstalar Co…" at bounding box center [631, 279] width 1148 height 559
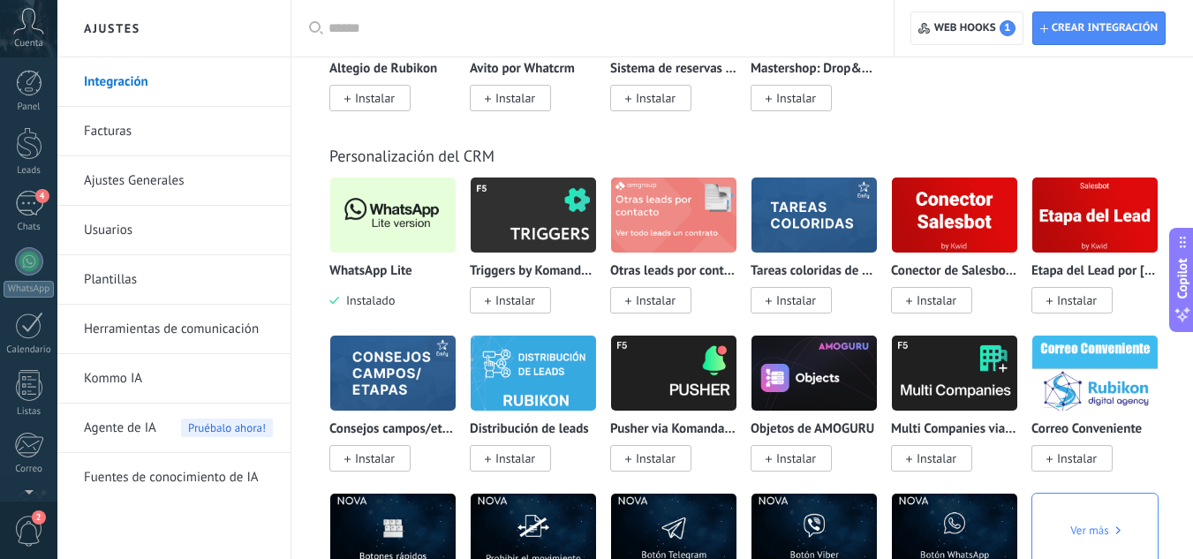
scroll to position [0, 0]
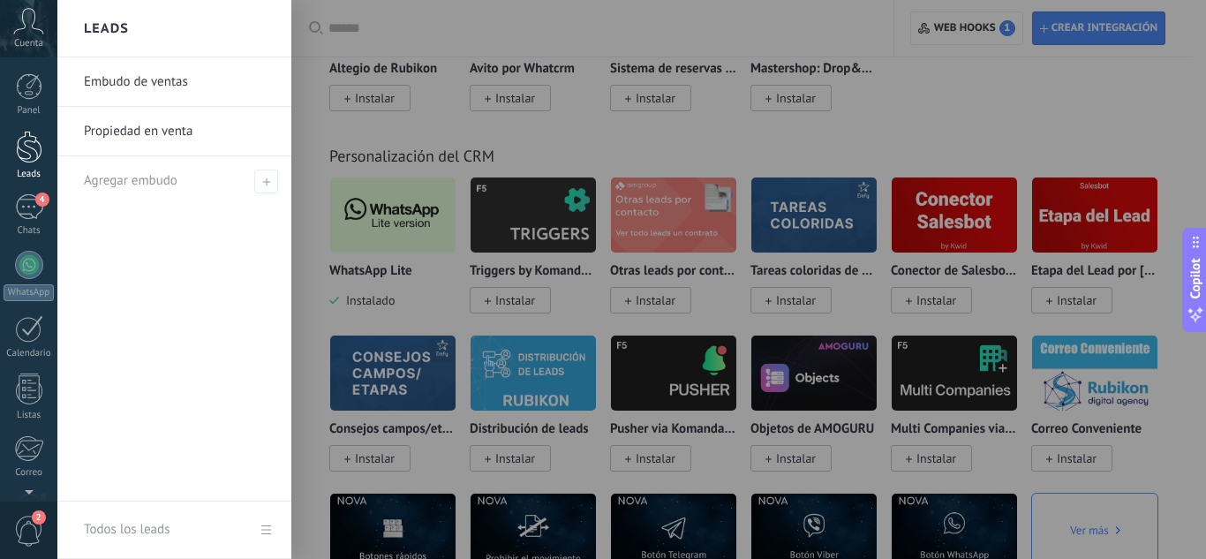
click at [33, 139] on div at bounding box center [29, 147] width 26 height 33
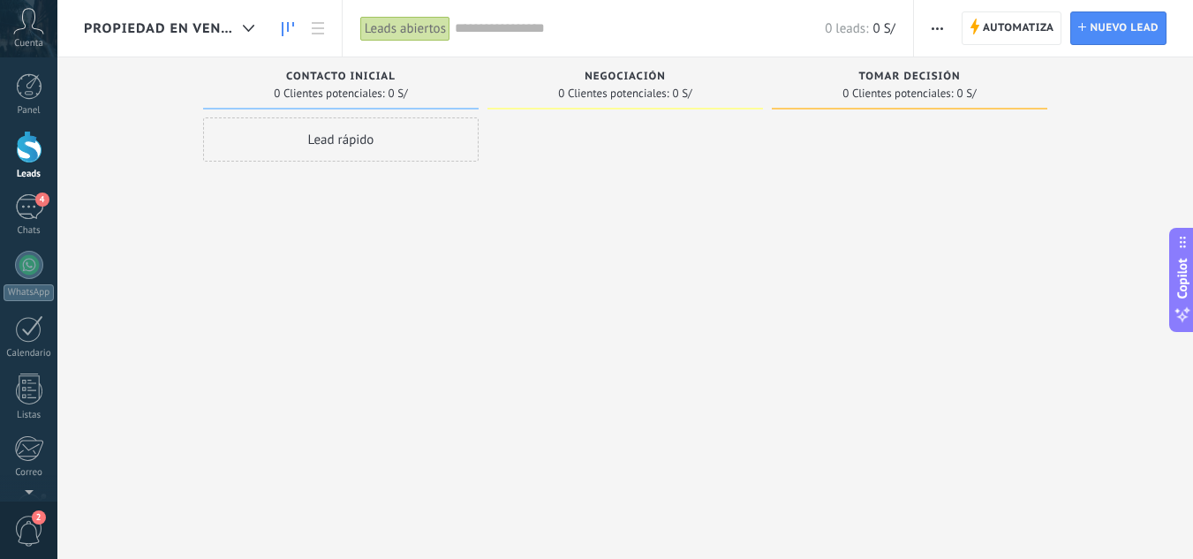
click at [471, 31] on input "text" at bounding box center [640, 28] width 370 height 19
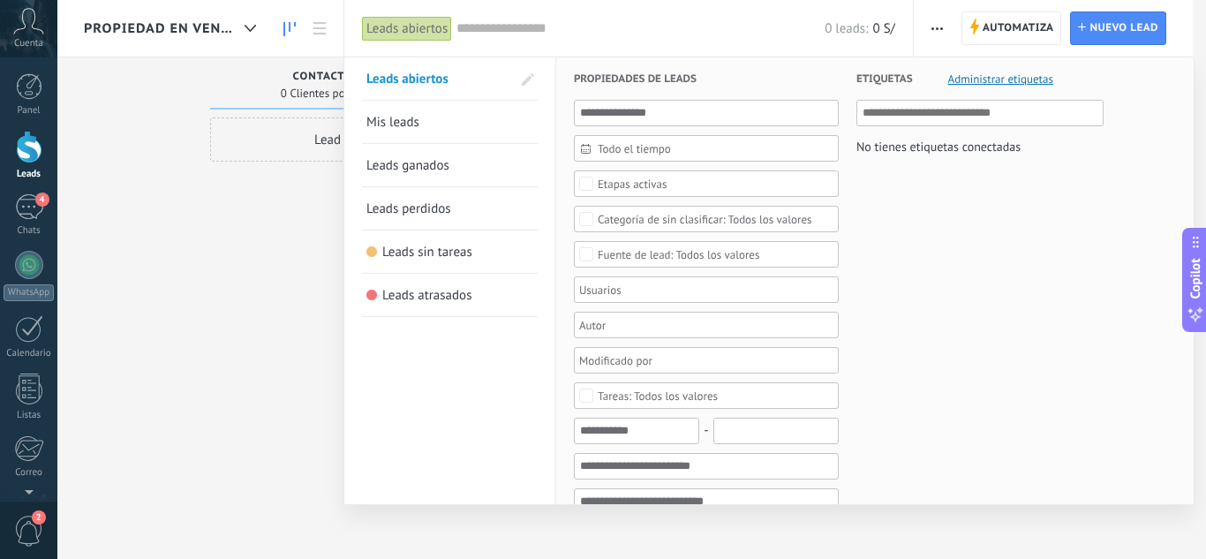
click at [267, 293] on div at bounding box center [603, 279] width 1206 height 559
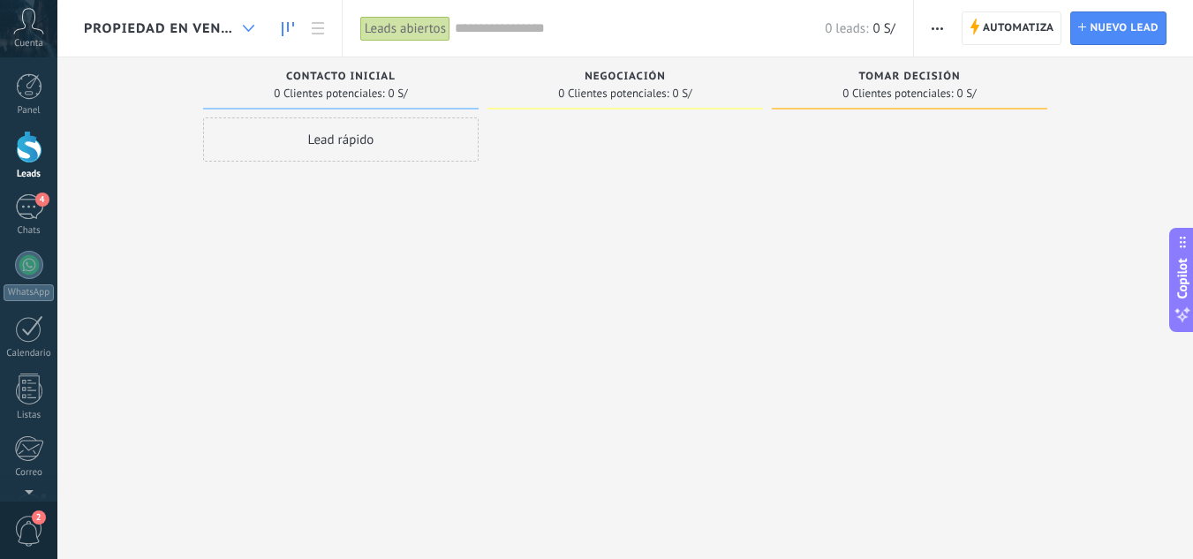
click at [256, 30] on div at bounding box center [248, 28] width 29 height 34
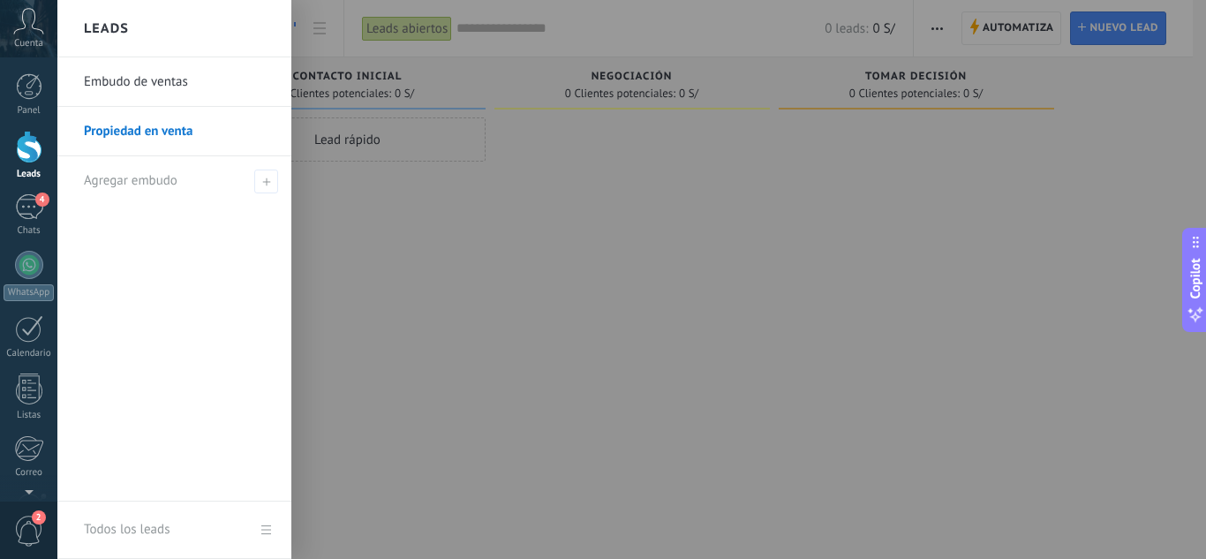
click at [214, 89] on link "Embudo de ventas" at bounding box center [179, 81] width 190 height 49
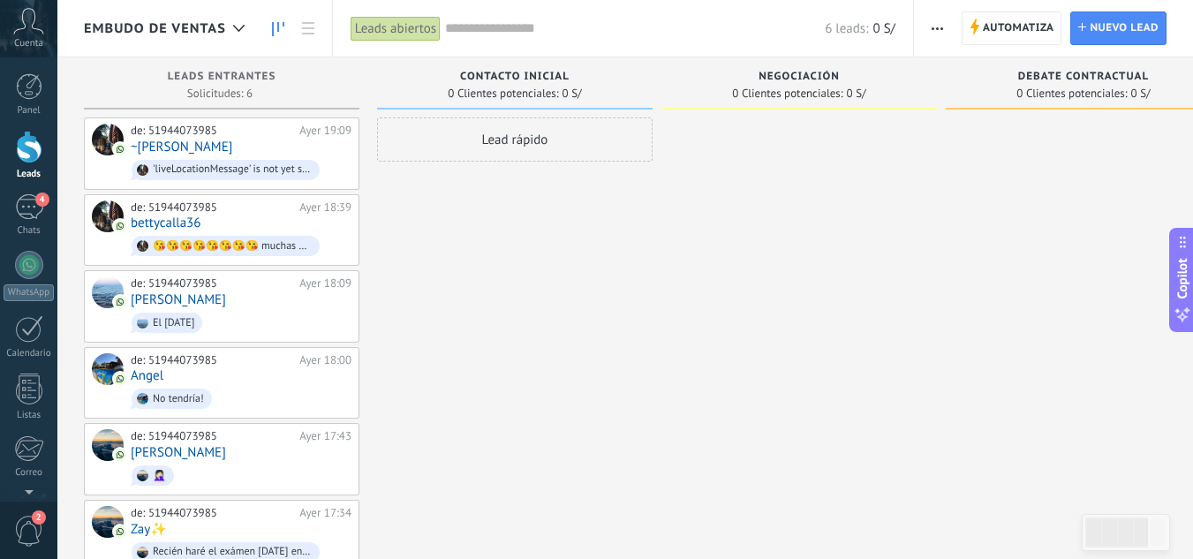
click at [213, 26] on span "Embudo de ventas" at bounding box center [155, 28] width 142 height 17
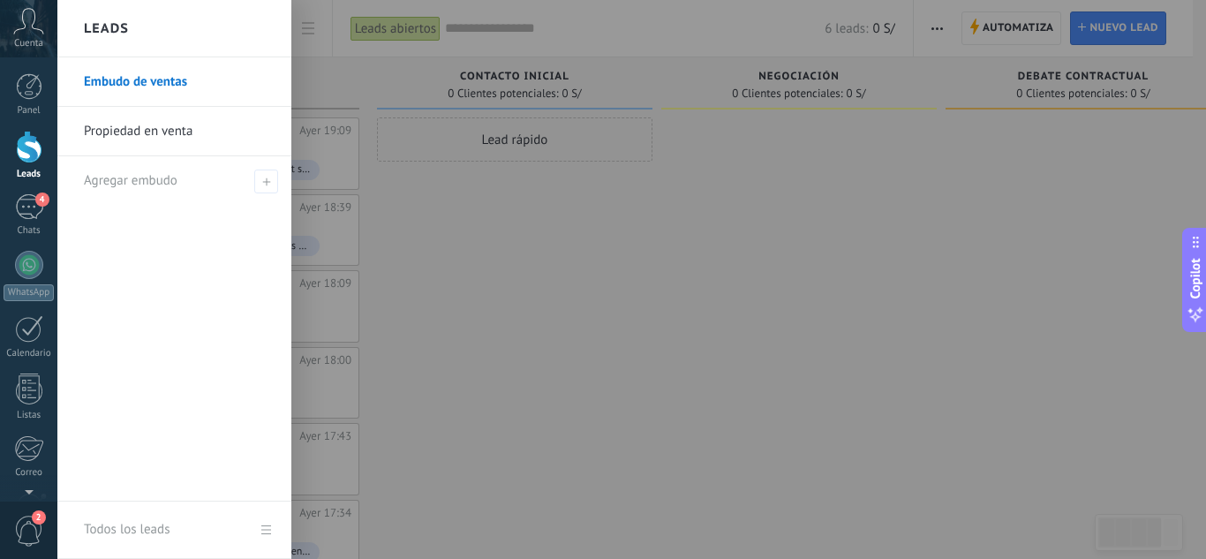
click at [173, 137] on link "Propiedad en venta" at bounding box center [179, 131] width 190 height 49
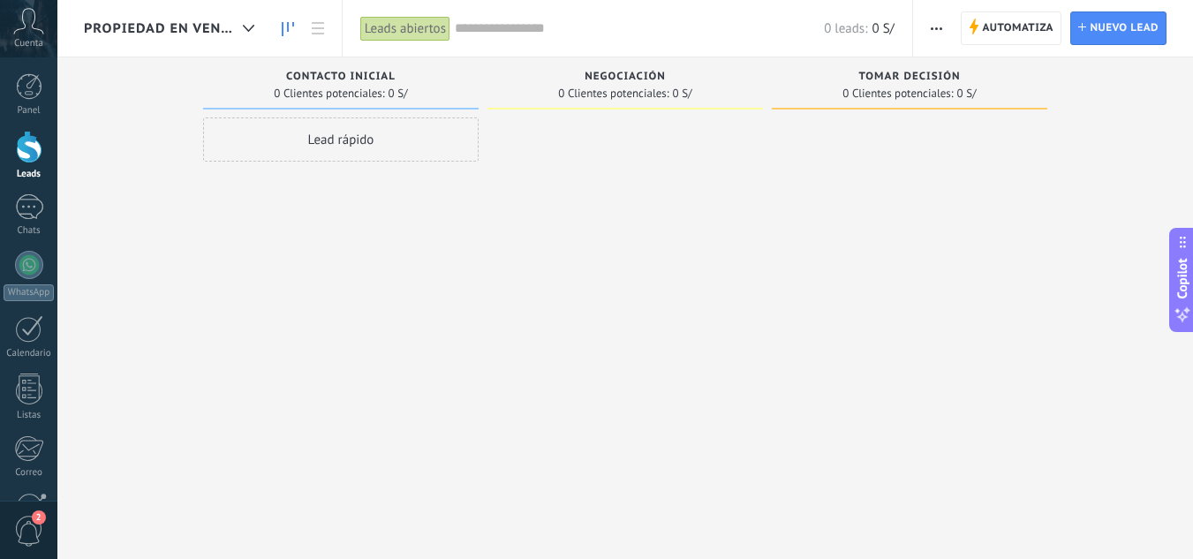
click at [508, 30] on input "text" at bounding box center [639, 28] width 369 height 19
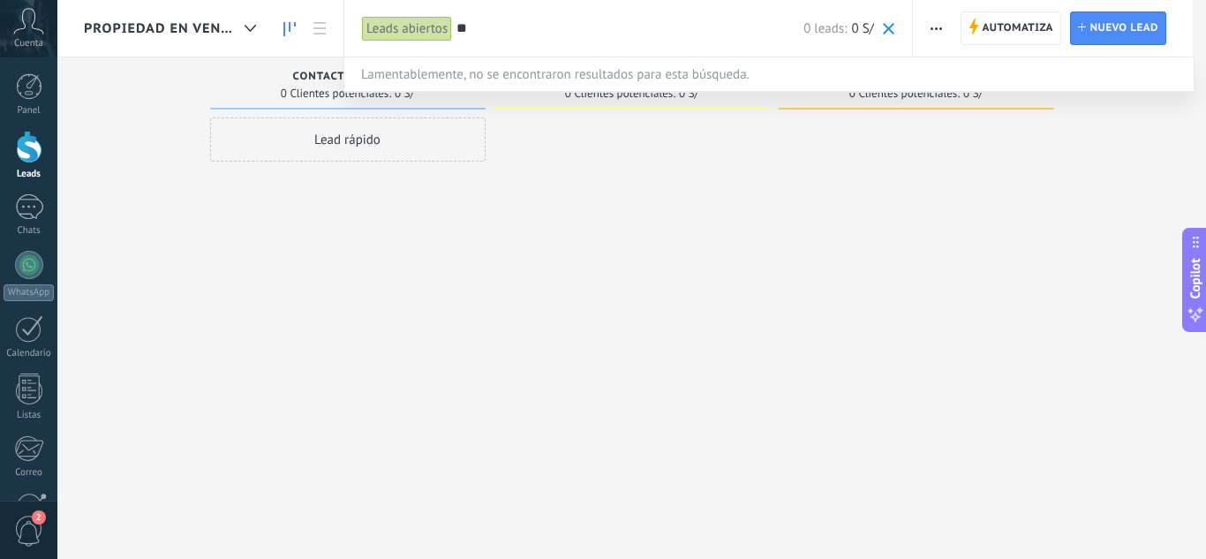
type input "*"
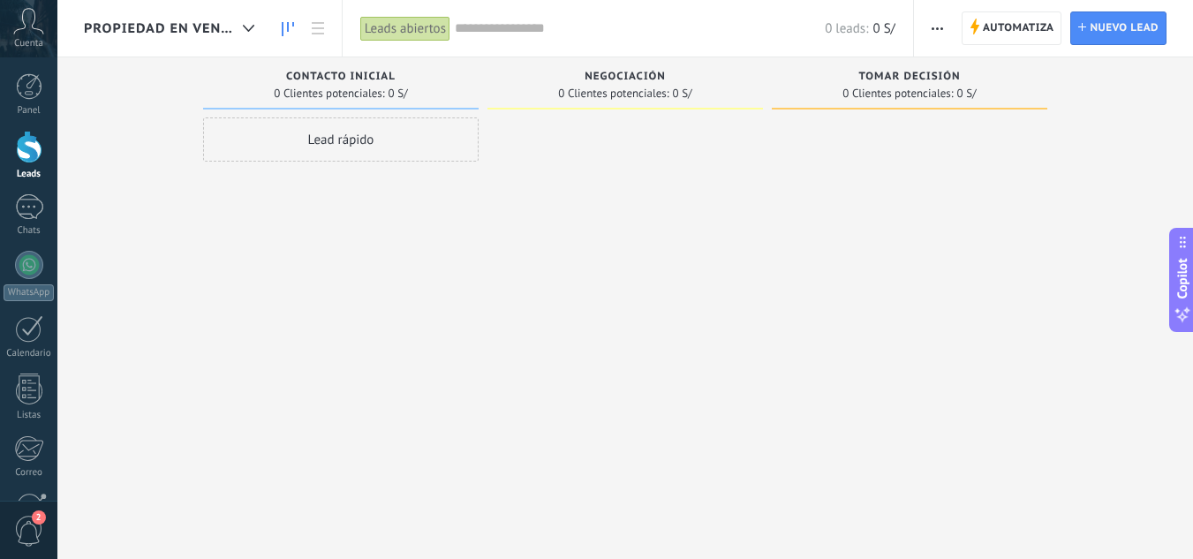
click at [532, 26] on input "text" at bounding box center [640, 28] width 370 height 19
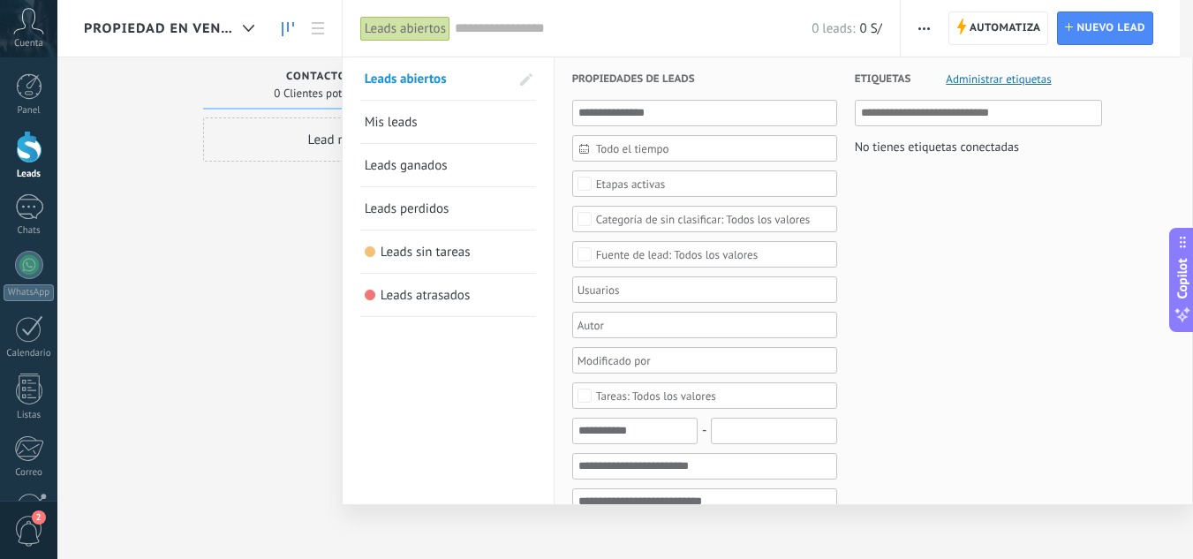
click at [532, 26] on input "text" at bounding box center [633, 28] width 357 height 19
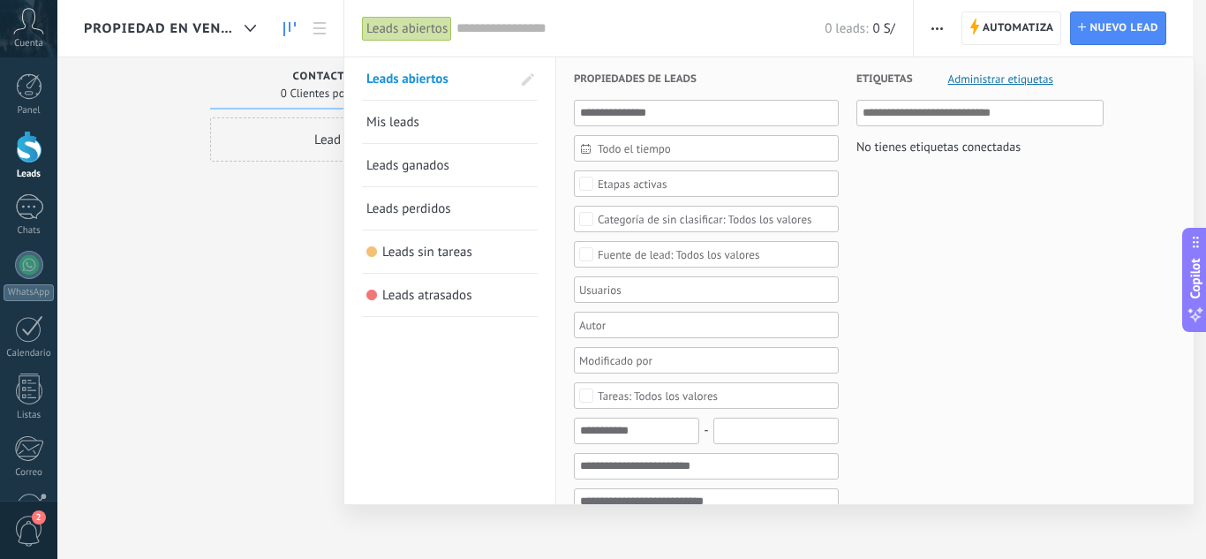
click at [445, 113] on link "Mis leads" at bounding box center [449, 122] width 167 height 42
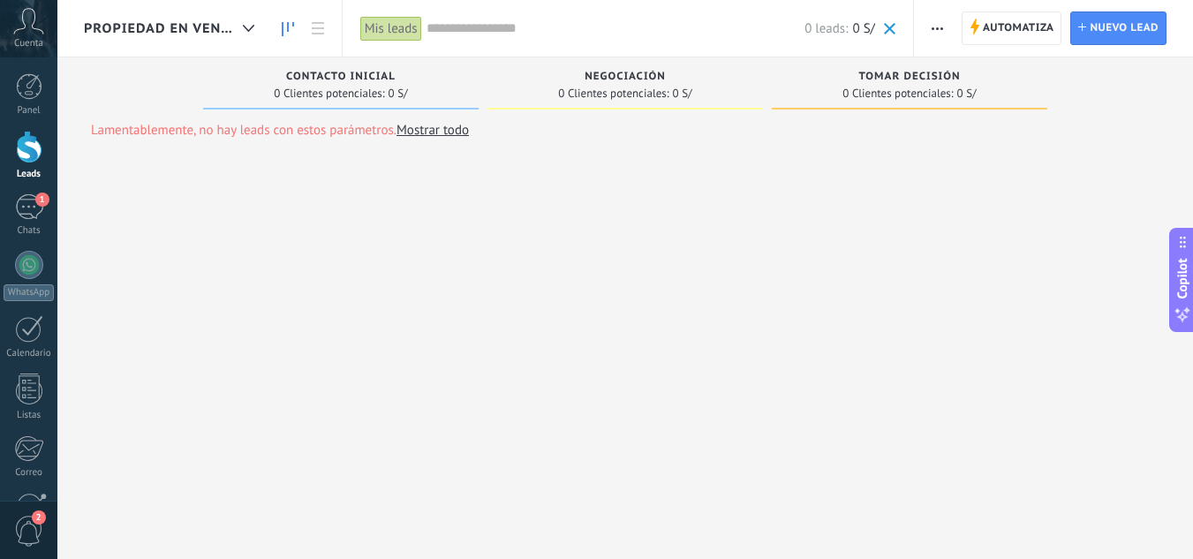
click at [540, 31] on input "text" at bounding box center [615, 28] width 378 height 19
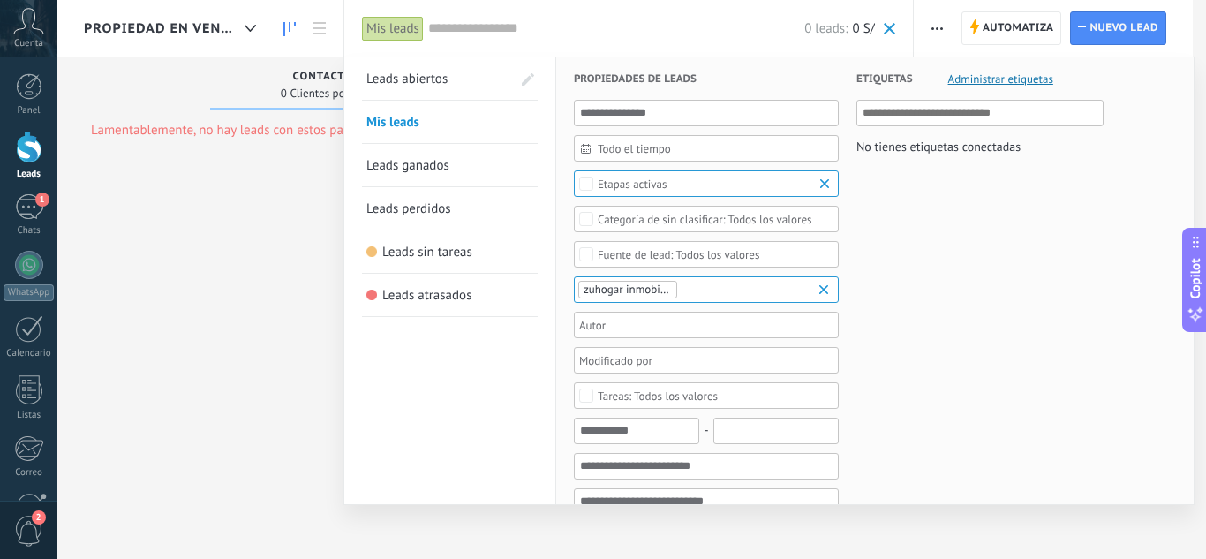
click at [540, 31] on input "text" at bounding box center [616, 28] width 376 height 19
click at [435, 70] on link "Leads abiertos" at bounding box center [438, 78] width 145 height 42
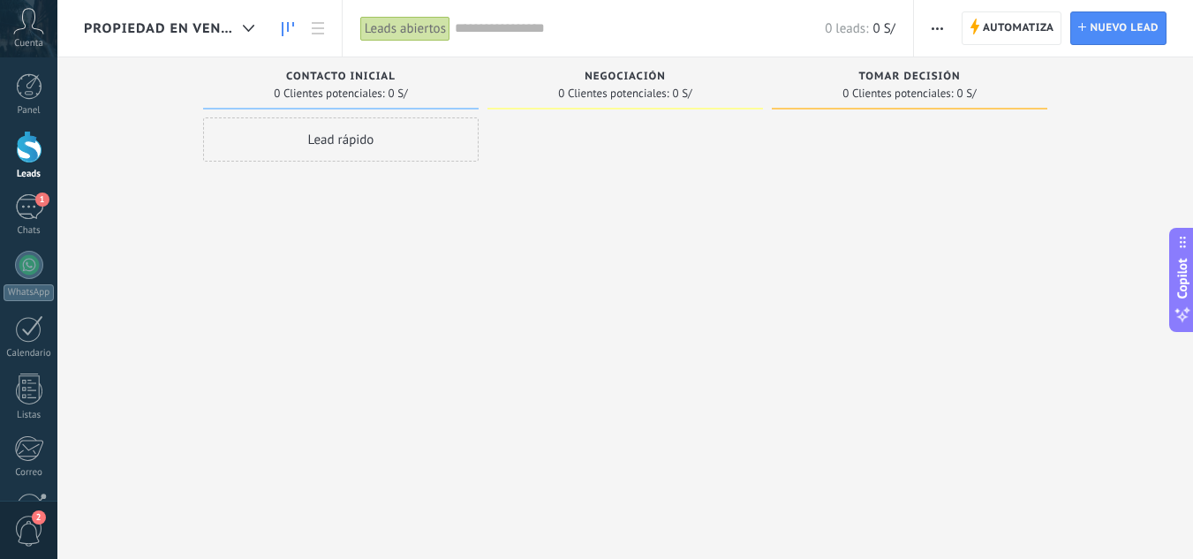
click at [514, 34] on input "text" at bounding box center [640, 28] width 370 height 19
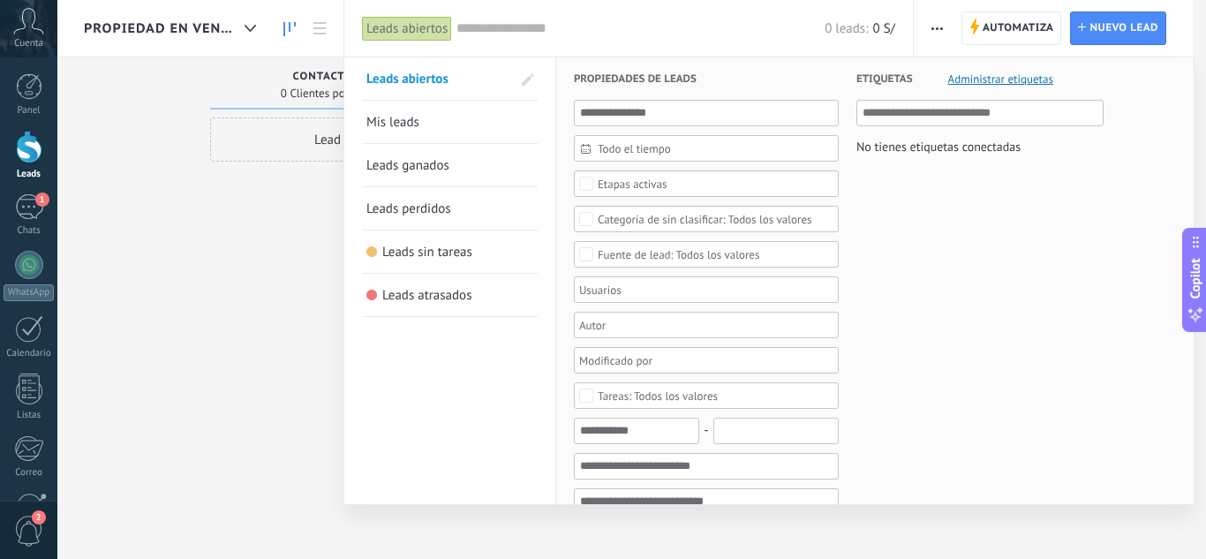
click at [226, 92] on div at bounding box center [603, 279] width 1206 height 559
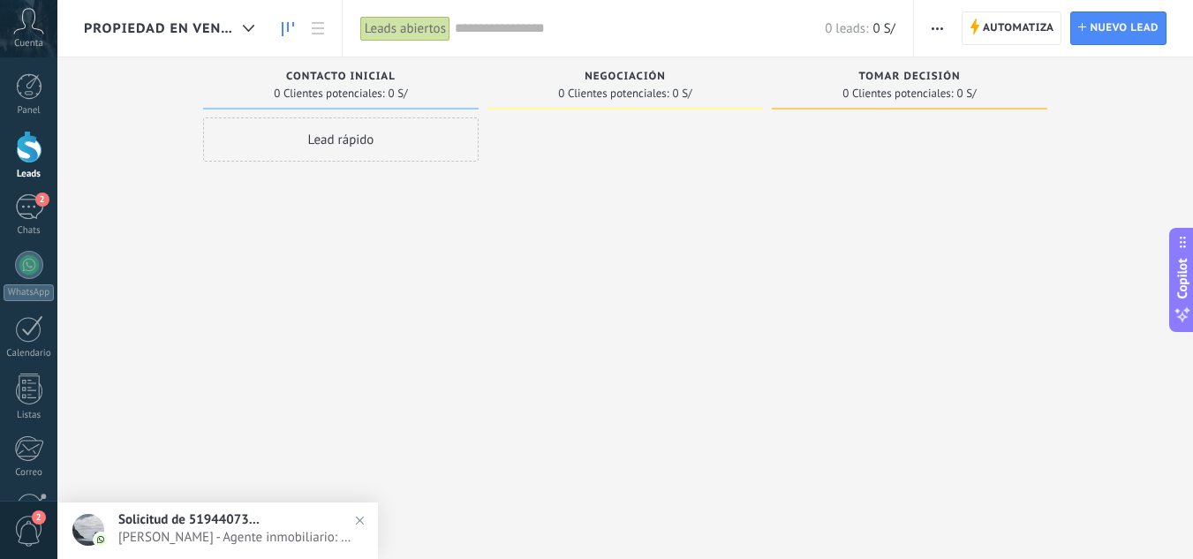
click at [252, 538] on span "Fernando Casani - Agente inmobiliario: Qqq" at bounding box center [235, 537] width 234 height 17
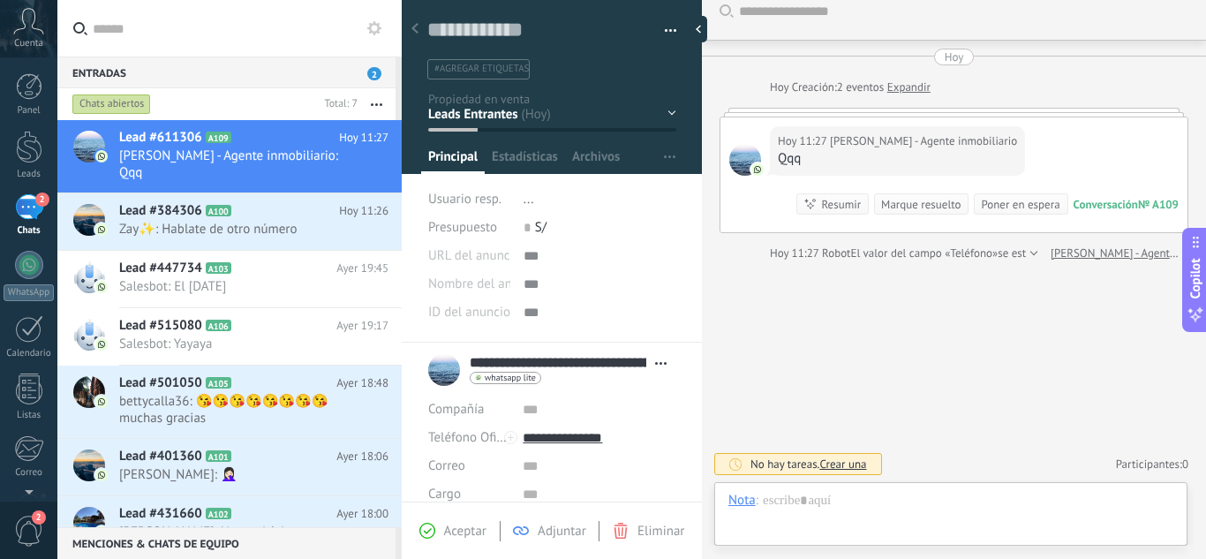
scroll to position [17, 0]
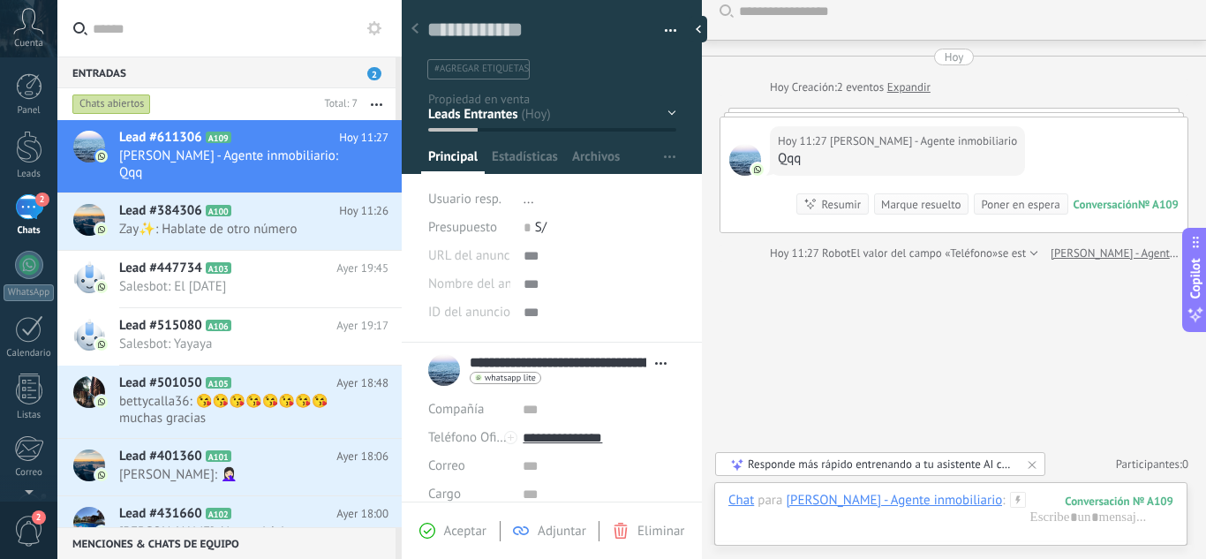
click at [761, 340] on div "Buscar Carga más Hoy Hoy Creación: 2 eventos Expandir Hoy 11:27 Fernando Casani…" at bounding box center [954, 271] width 504 height 576
click at [691, 25] on div at bounding box center [702, 29] width 26 height 26
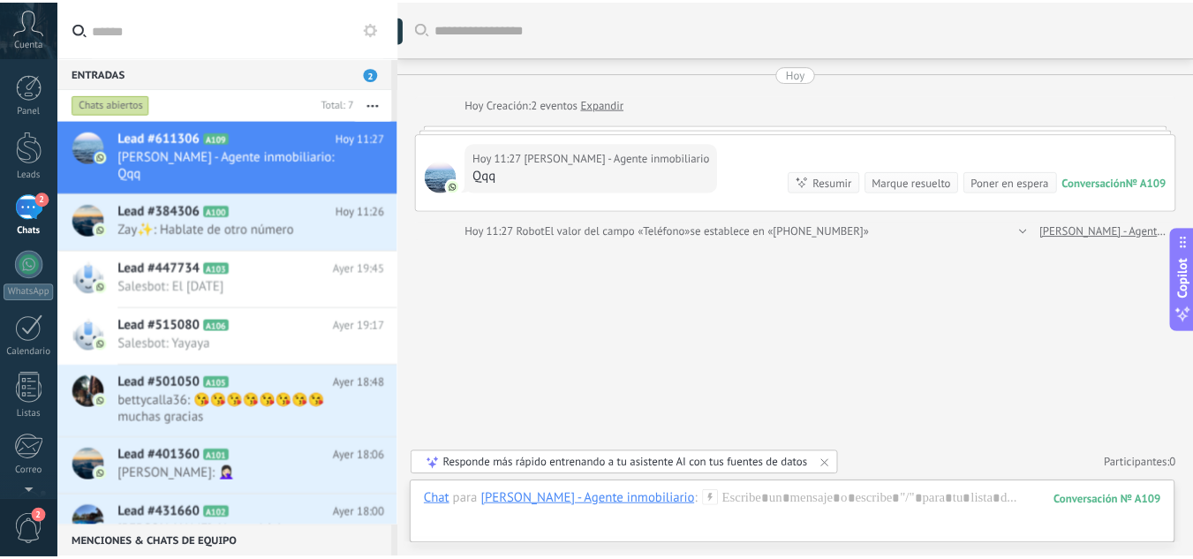
scroll to position [0, 0]
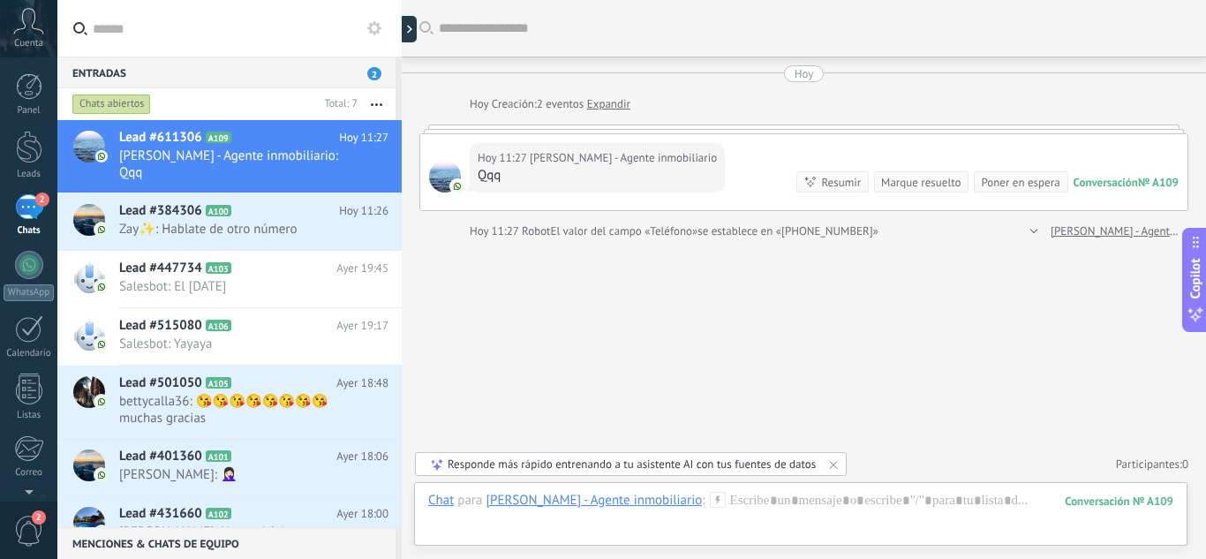
click at [695, 50] on div at bounding box center [813, 28] width 749 height 56
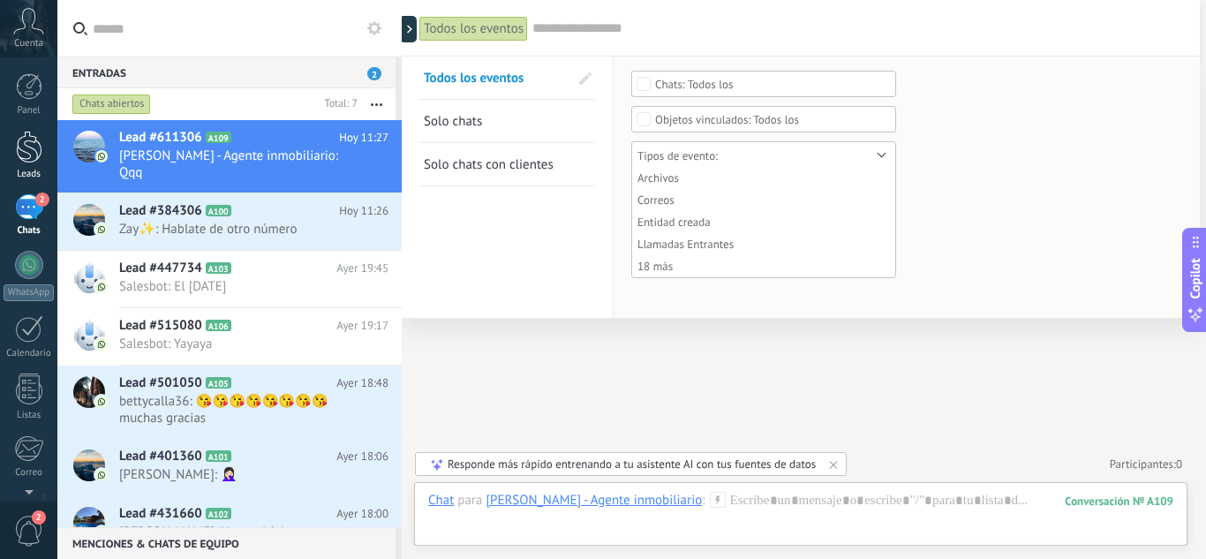
click at [28, 155] on div at bounding box center [29, 147] width 26 height 33
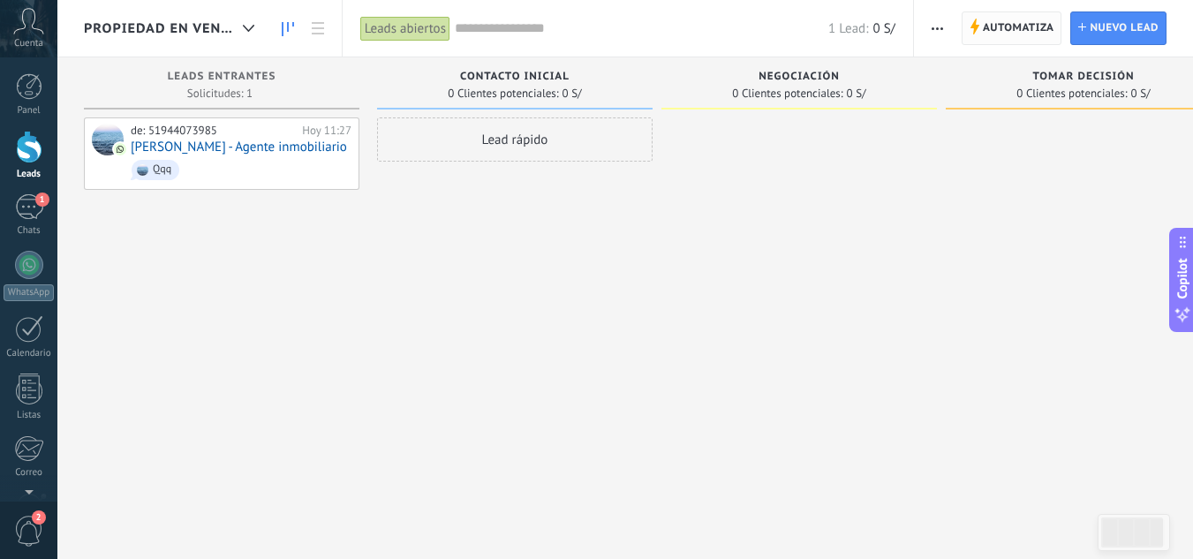
click at [1029, 20] on span "Automatiza" at bounding box center [1017, 28] width 71 height 32
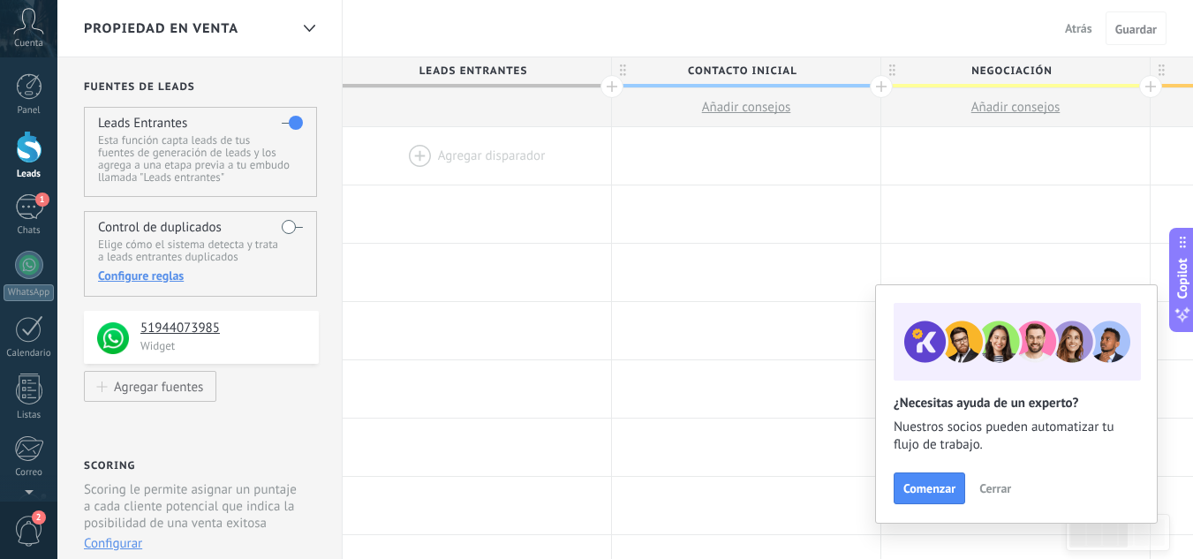
click at [797, 66] on span "Contacto inicial" at bounding box center [742, 70] width 260 height 27
click at [775, 67] on input "**********" at bounding box center [742, 70] width 234 height 26
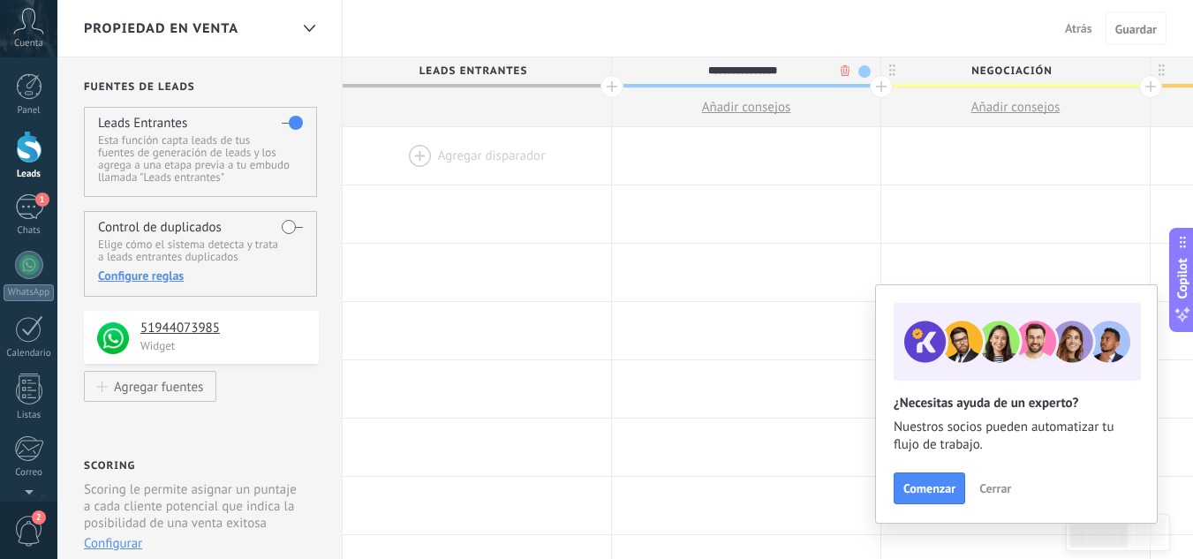
drag, startPoint x: 797, startPoint y: 66, endPoint x: 775, endPoint y: 67, distance: 22.1
click at [775, 67] on input "**********" at bounding box center [742, 70] width 234 height 26
type input "*"
type input "****"
click at [1039, 64] on span "Negociación" at bounding box center [1011, 70] width 260 height 27
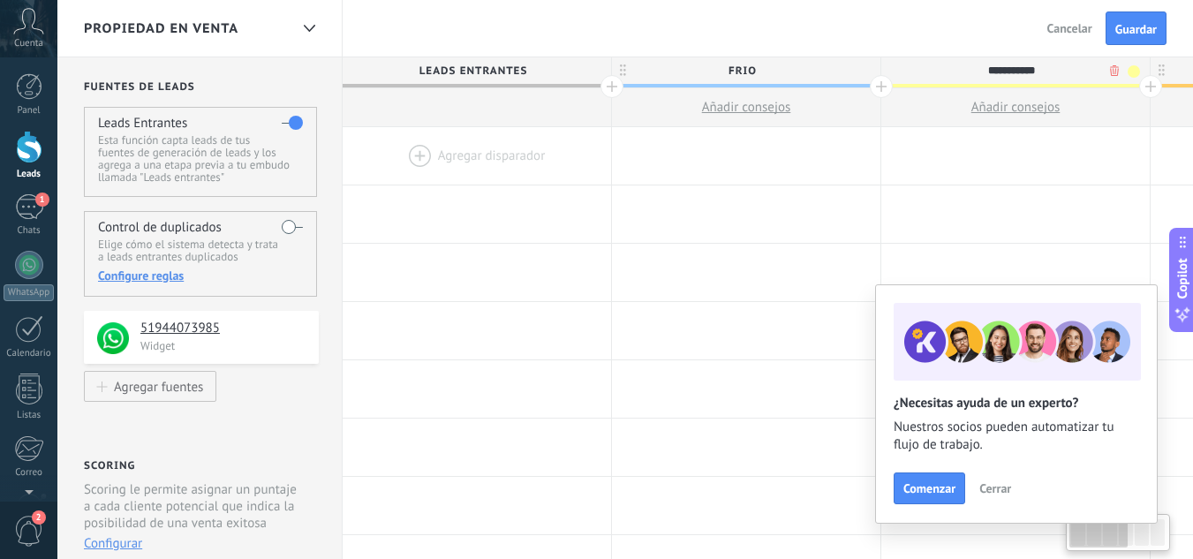
click at [1034, 71] on input "**********" at bounding box center [1011, 70] width 234 height 26
type input "*"
type input "*****"
click at [1149, 94] on div at bounding box center [1150, 86] width 23 height 23
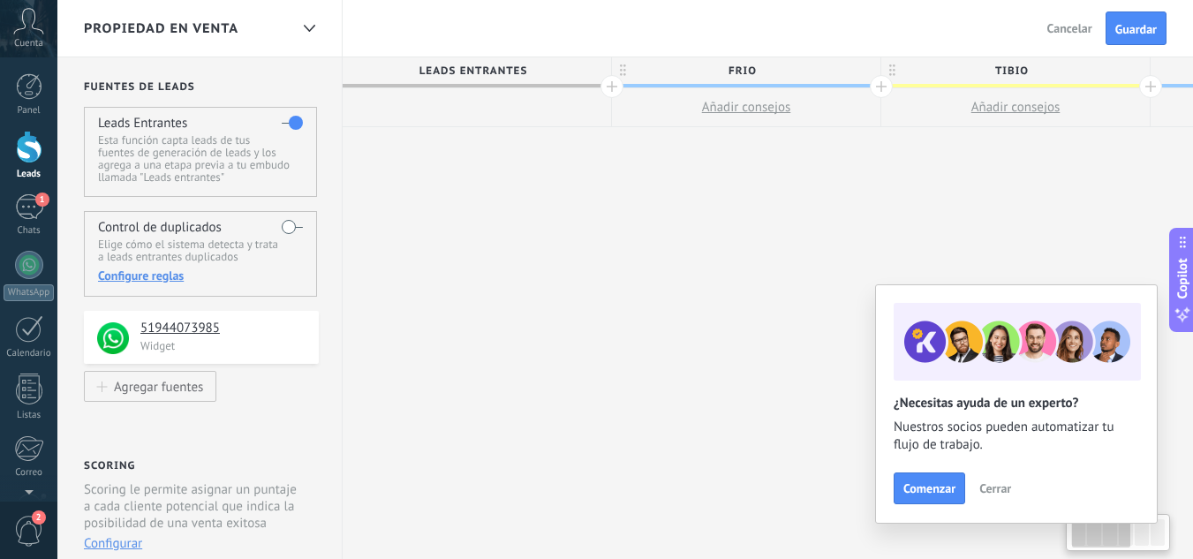
scroll to position [0, 131]
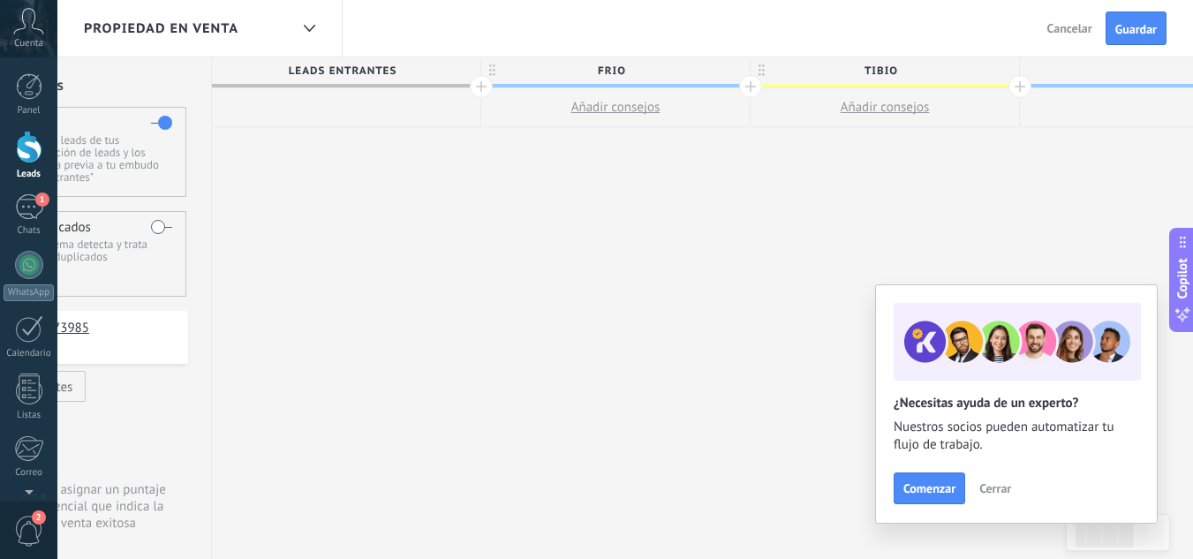
click at [1132, 77] on input "text" at bounding box center [1150, 70] width 234 height 26
type input "********"
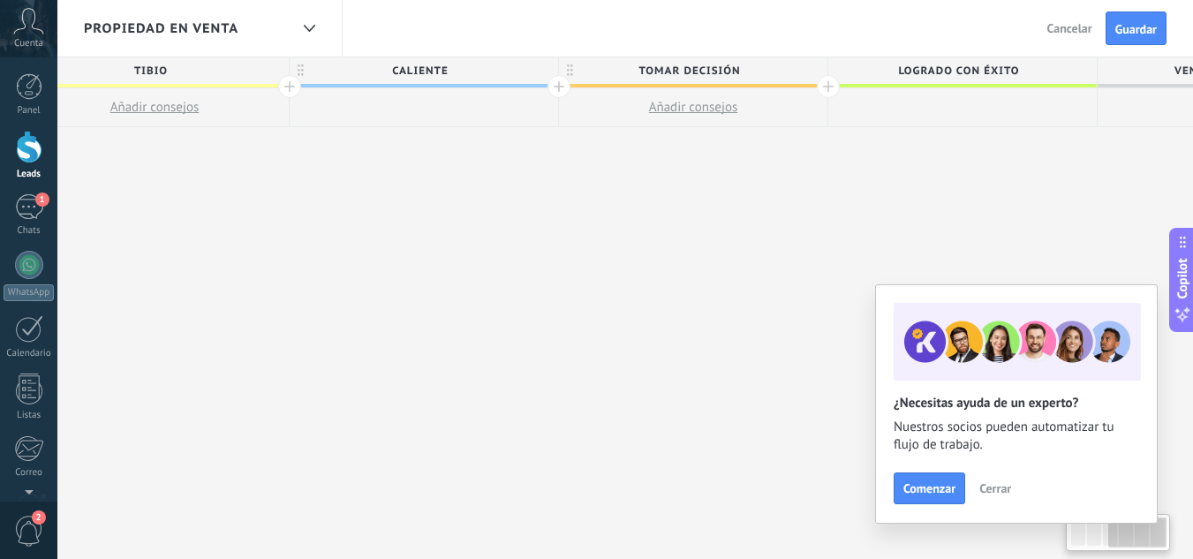
scroll to position [0, 863]
drag, startPoint x: 1078, startPoint y: 99, endPoint x: 345, endPoint y: 109, distance: 732.7
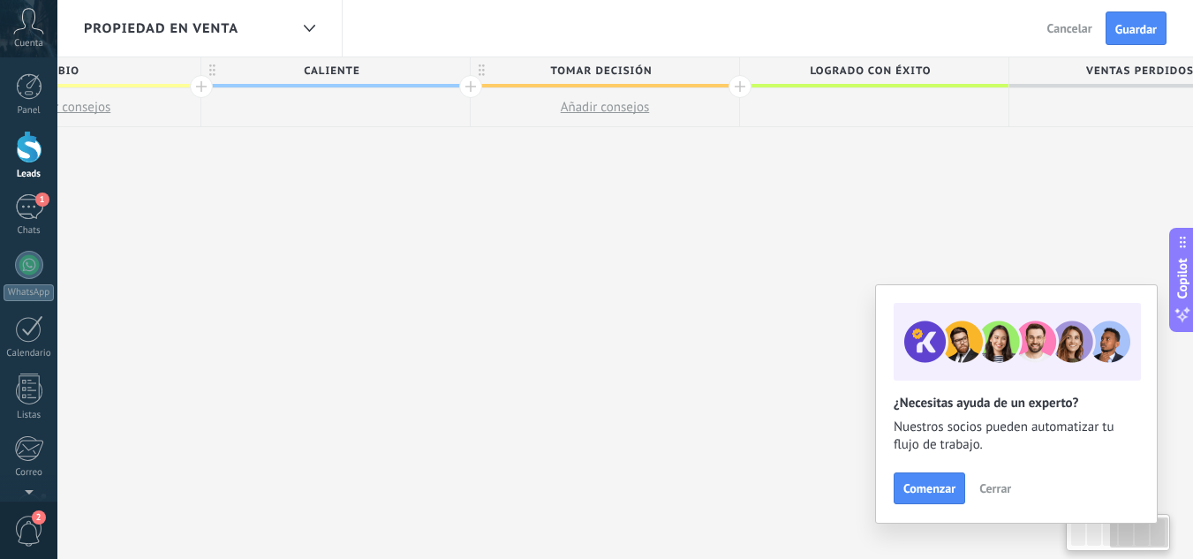
scroll to position [0, 1011]
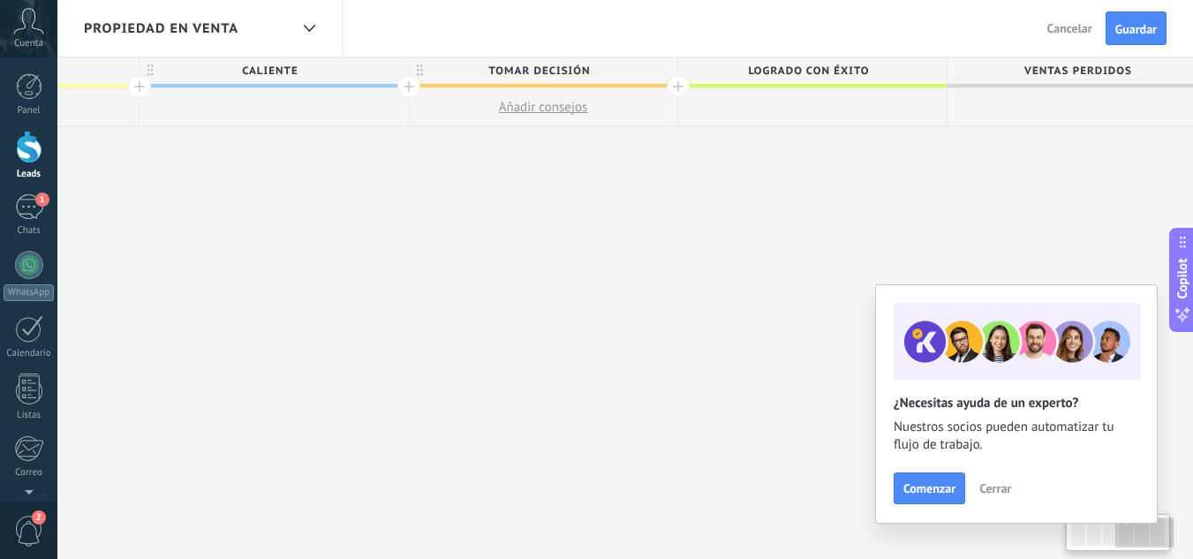
drag, startPoint x: 868, startPoint y: 108, endPoint x: 720, endPoint y: 115, distance: 147.6
click at [720, 115] on div at bounding box center [812, 107] width 268 height 39
click at [580, 66] on span "Tomar decisión" at bounding box center [539, 70] width 260 height 27
click at [582, 66] on input "**********" at bounding box center [539, 70] width 234 height 26
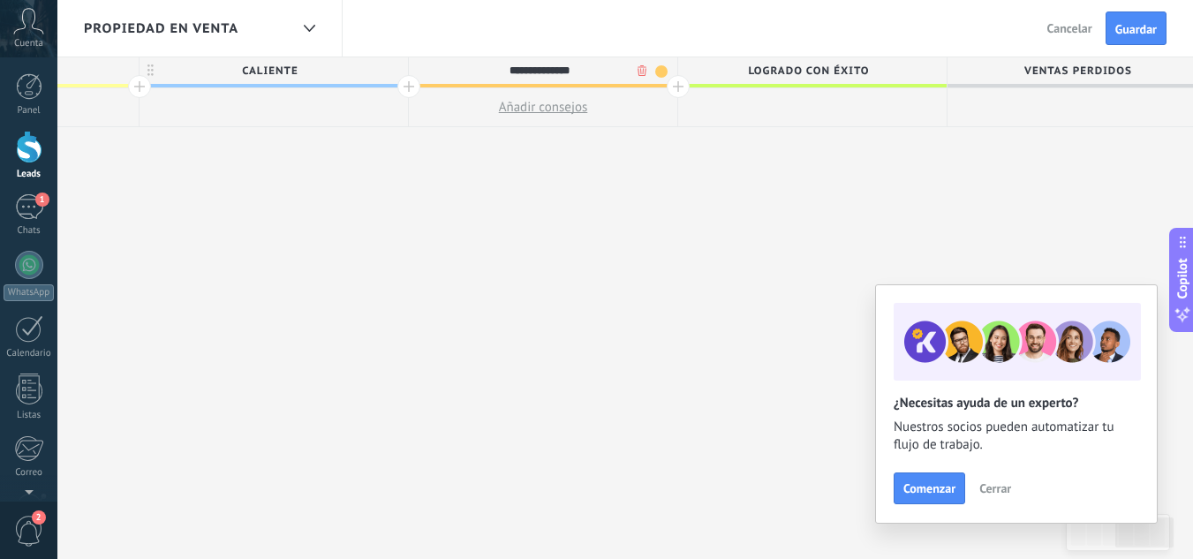
click at [582, 66] on input "**********" at bounding box center [539, 70] width 234 height 26
type input "******"
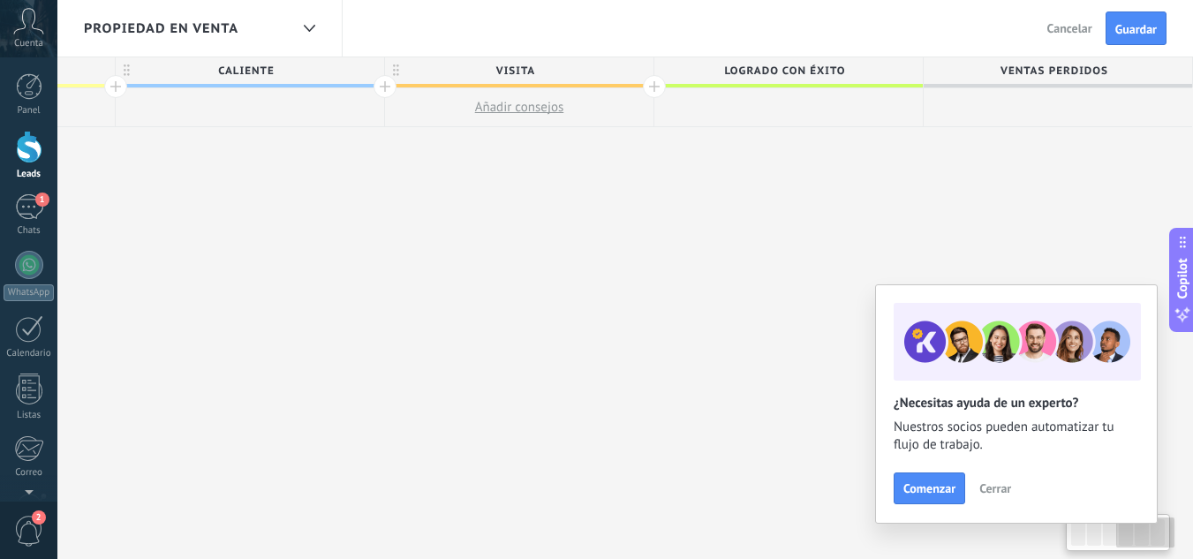
drag, startPoint x: 773, startPoint y: 104, endPoint x: 583, endPoint y: 115, distance: 190.1
click at [583, 115] on div "Leads Entrantes FRio Añadir consejos Tibio Añadir consejos CALIENTE VISITA Añad…" at bounding box center [250, 92] width 1885 height 70
click at [823, 76] on span "Logrado con éxito" at bounding box center [784, 70] width 260 height 27
click at [823, 76] on input "**********" at bounding box center [784, 70] width 234 height 26
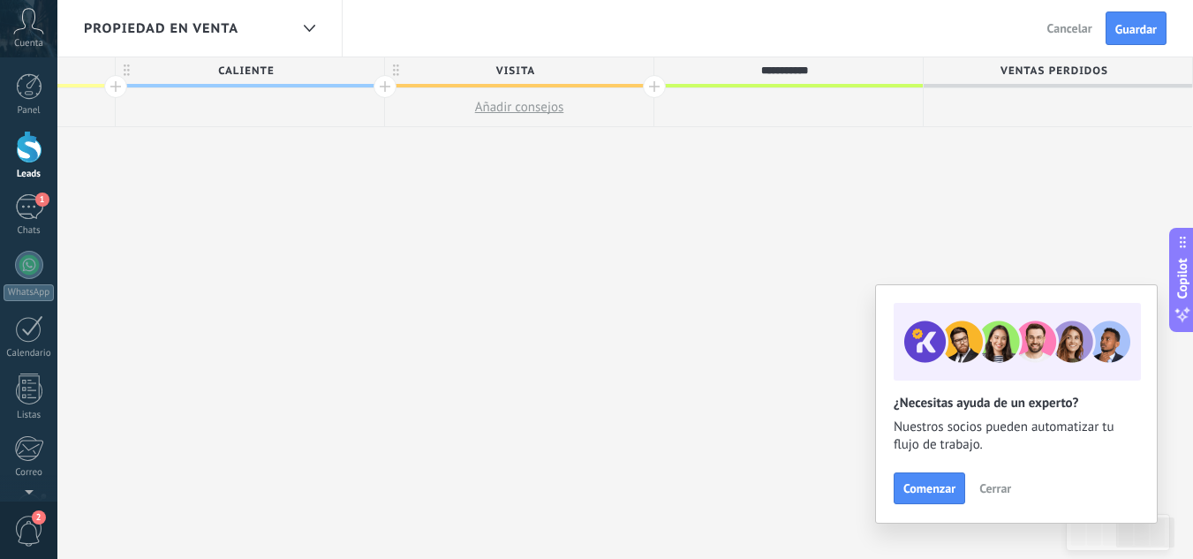
type input "**********"
click at [1017, 78] on span "Ventas Perdidos" at bounding box center [1053, 70] width 260 height 27
click at [1024, 70] on input "**********" at bounding box center [1054, 70] width 234 height 26
click at [1056, 68] on input "**********" at bounding box center [1054, 70] width 234 height 26
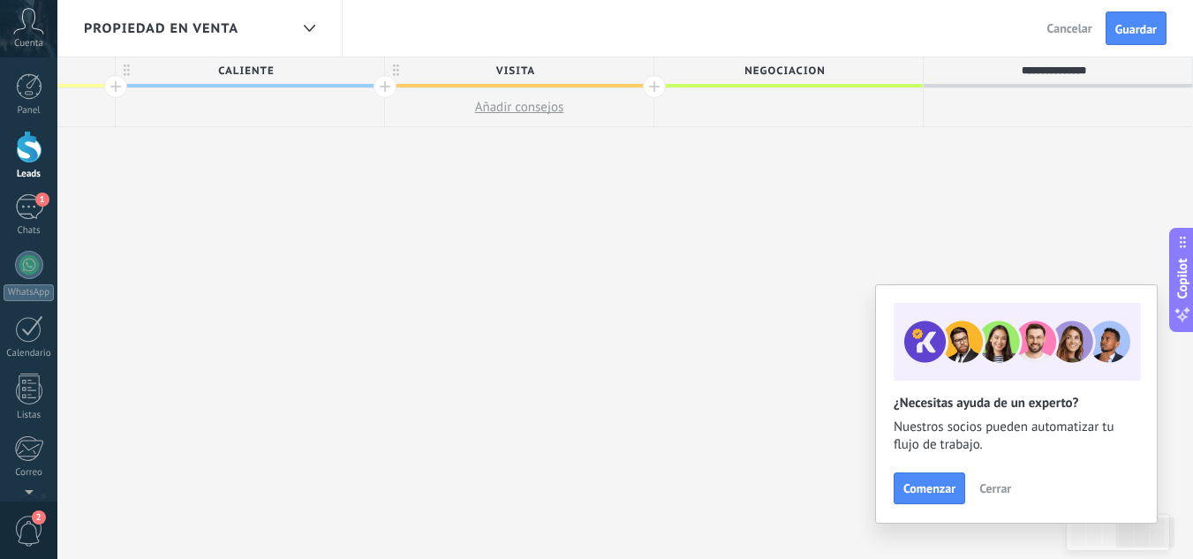
click at [1056, 68] on input "**********" at bounding box center [1054, 70] width 234 height 26
type input "******"
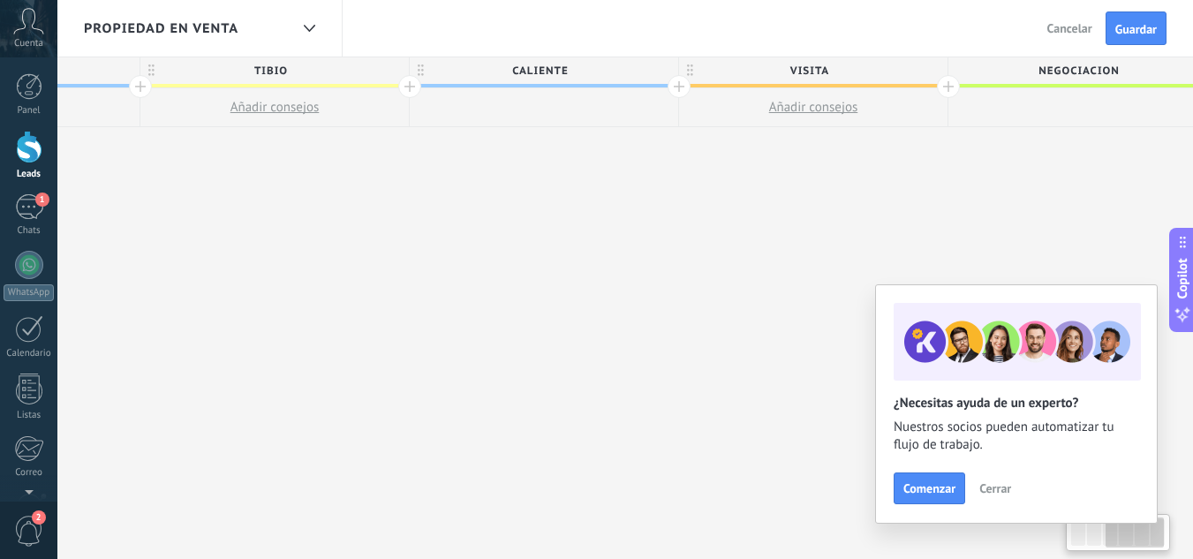
drag, startPoint x: 993, startPoint y: 141, endPoint x: 1128, endPoint y: 127, distance: 135.8
click at [1128, 127] on div "**********" at bounding box center [544, 310] width 1885 height 507
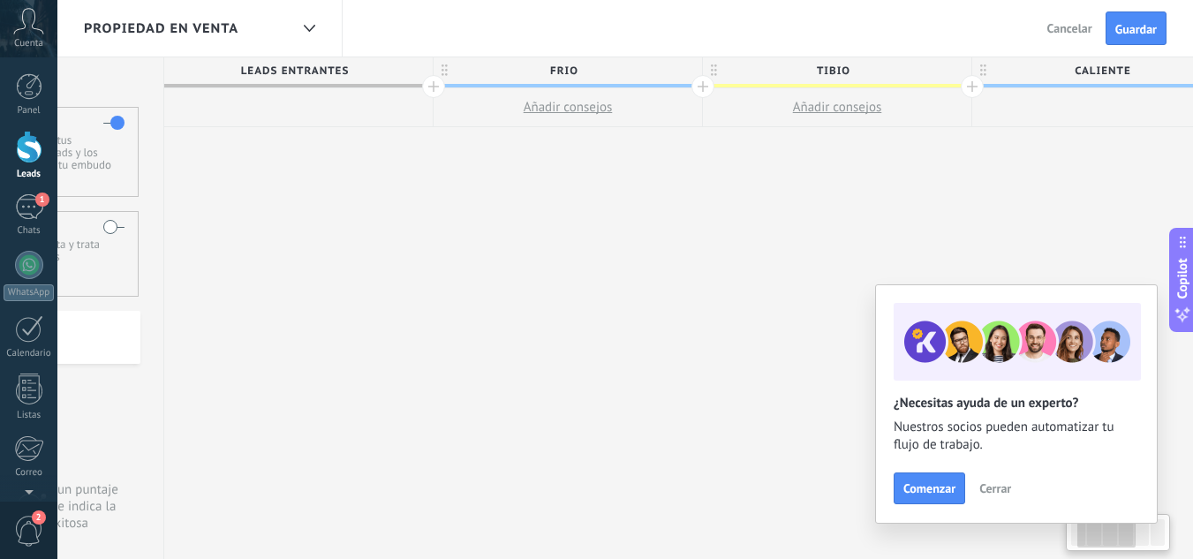
scroll to position [0, 135]
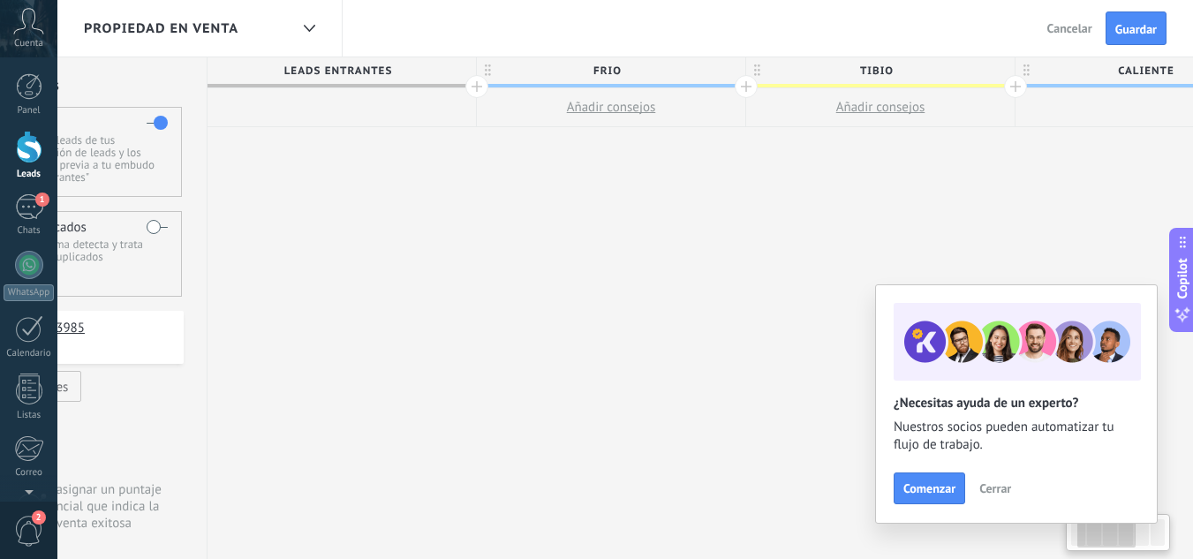
drag, startPoint x: 452, startPoint y: 140, endPoint x: 1057, endPoint y: 110, distance: 605.4
click at [1057, 110] on div "**********" at bounding box center [1149, 310] width 1885 height 507
click at [1143, 19] on button "Guardar" at bounding box center [1135, 28] width 61 height 34
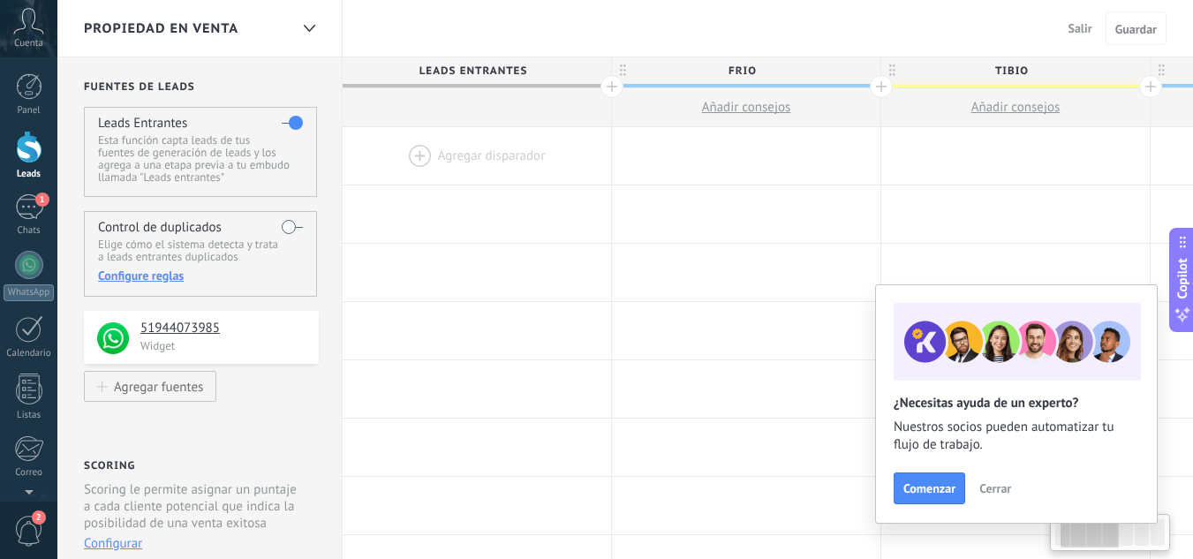
scroll to position [0, 135]
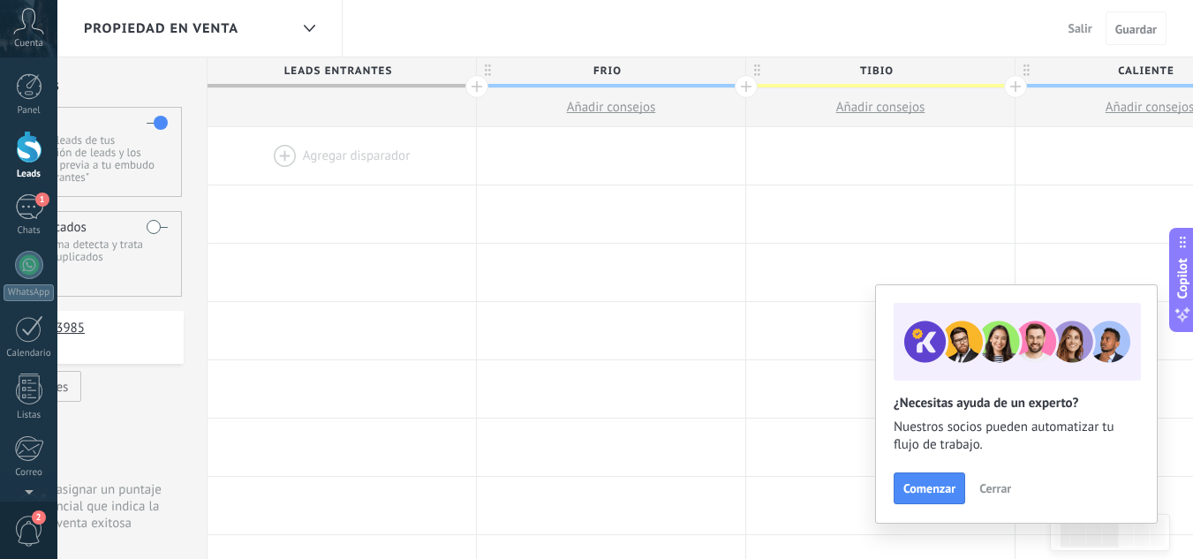
click at [1078, 24] on span "Salir" at bounding box center [1080, 28] width 24 height 16
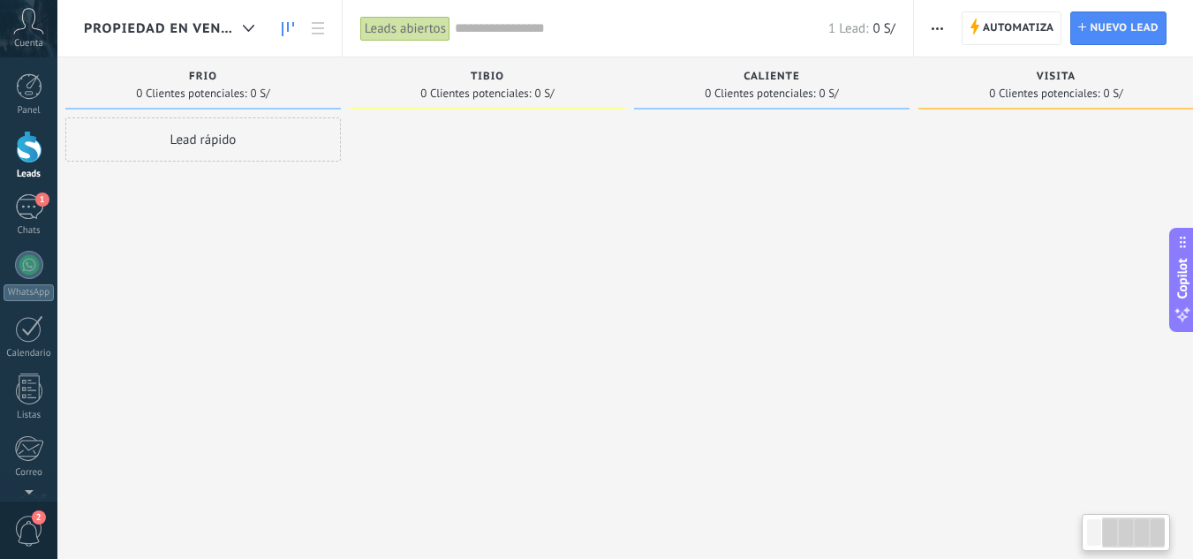
scroll to position [0, 217]
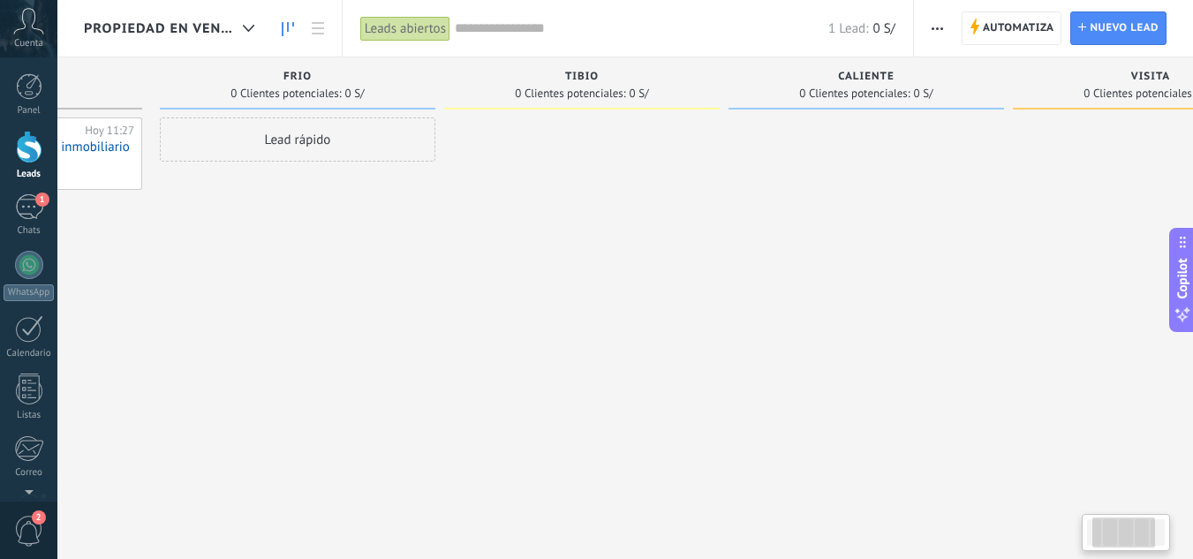
drag, startPoint x: 947, startPoint y: 127, endPoint x: 1024, endPoint y: 149, distance: 79.9
click at [1004, 149] on div at bounding box center [865, 281] width 275 height 328
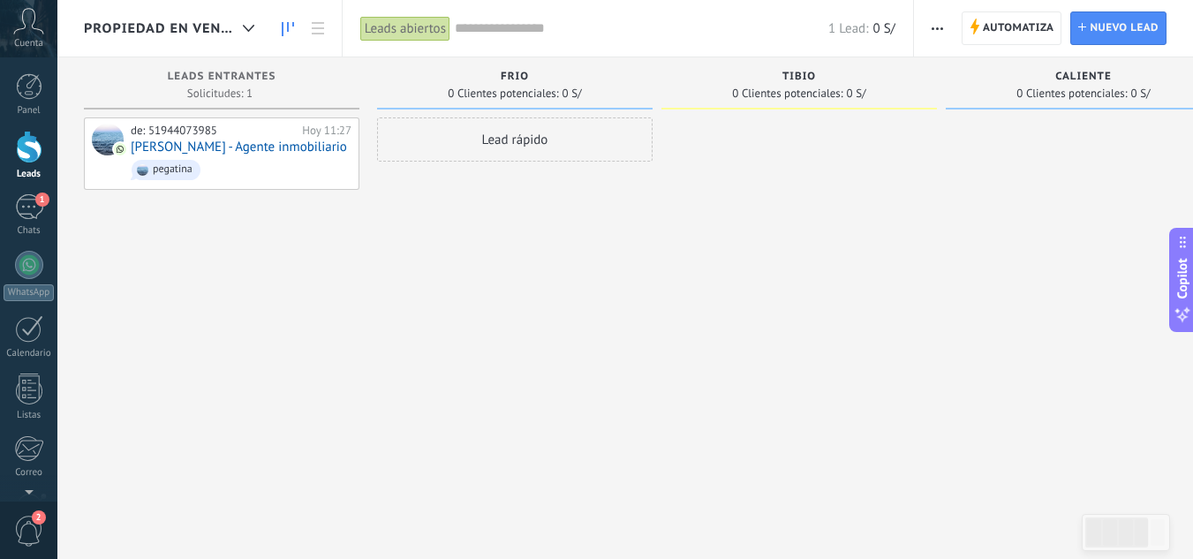
drag, startPoint x: 433, startPoint y: 200, endPoint x: 570, endPoint y: 197, distance: 136.9
click at [570, 197] on div "Lead rápido" at bounding box center [514, 281] width 275 height 328
click at [1013, 35] on span "Automatiza" at bounding box center [1017, 28] width 71 height 32
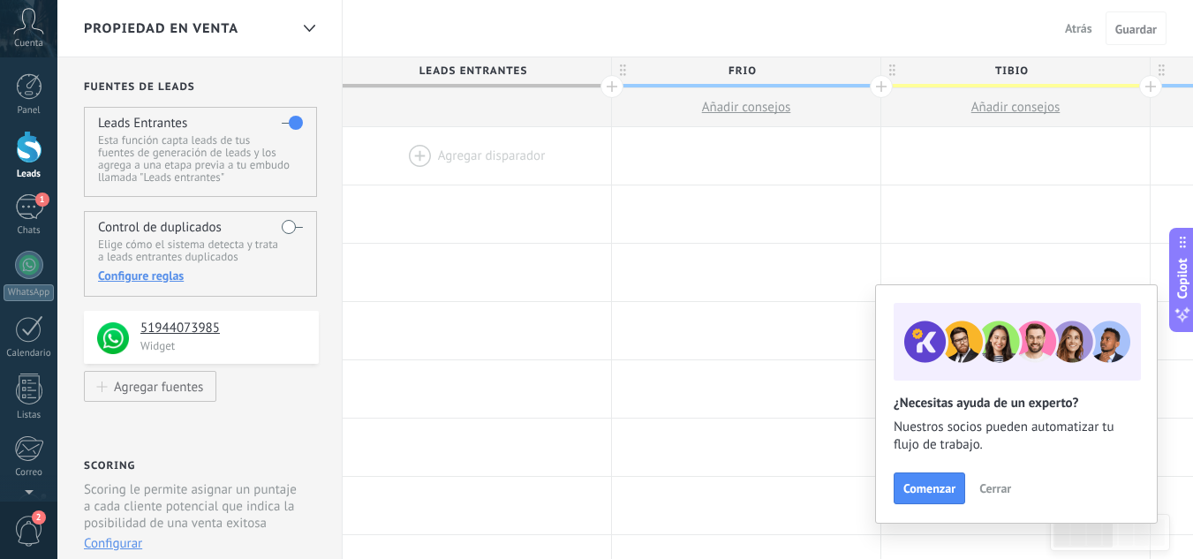
click at [997, 484] on span "Cerrar" at bounding box center [995, 488] width 32 height 12
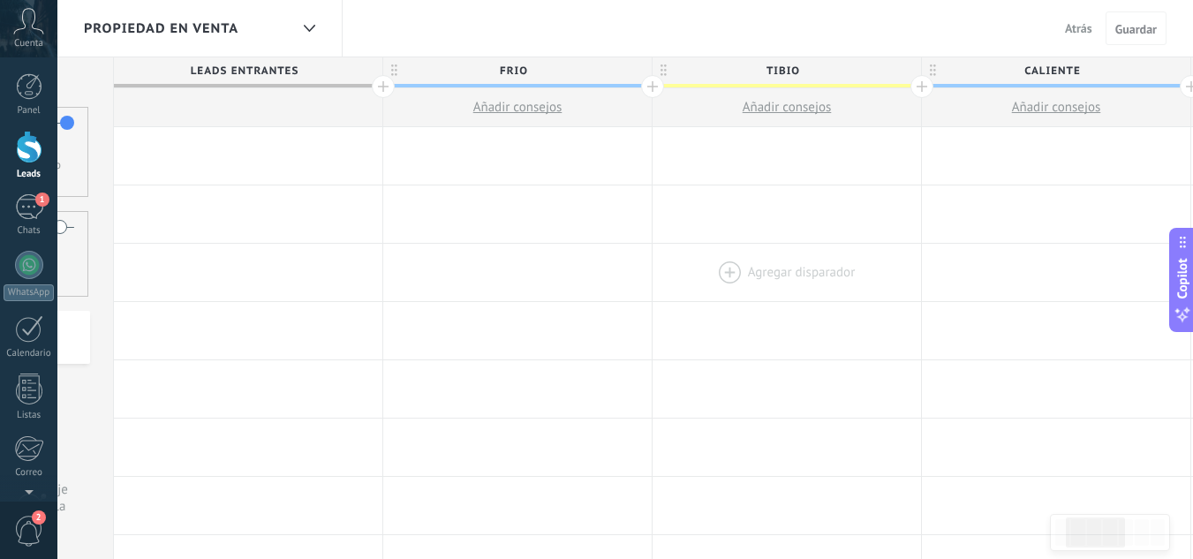
scroll to position [0, 240]
drag, startPoint x: 893, startPoint y: 239, endPoint x: 628, endPoint y: 254, distance: 266.1
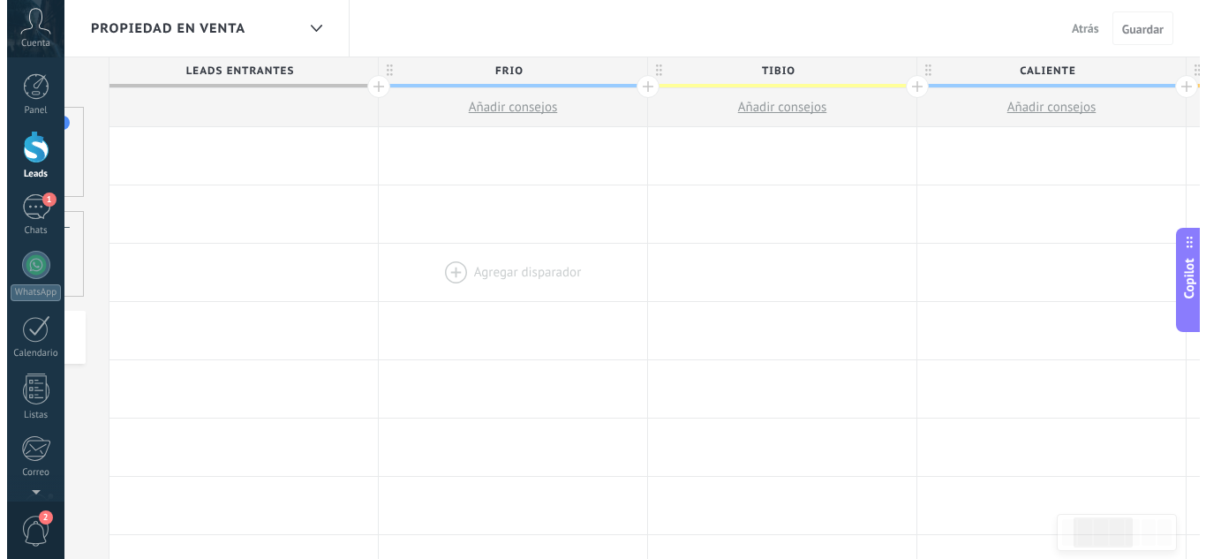
scroll to position [0, 266]
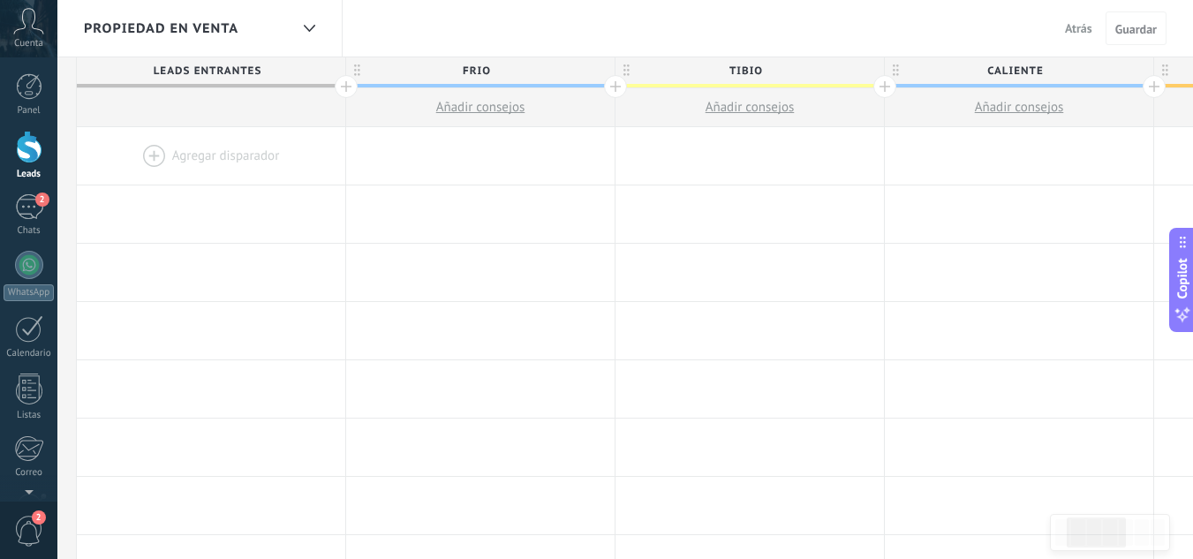
click at [196, 154] on div at bounding box center [211, 155] width 268 height 57
click at [144, 155] on div at bounding box center [211, 155] width 268 height 57
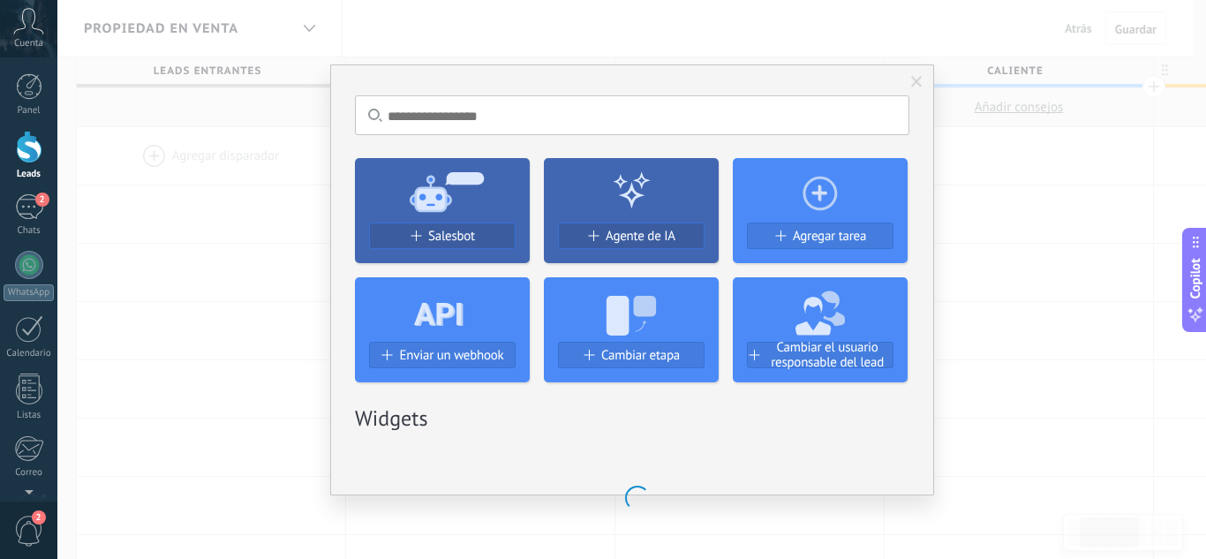
drag, startPoint x: 233, startPoint y: 162, endPoint x: 380, endPoint y: 169, distance: 147.5
click at [380, 169] on div "No hay resultados Salesbot Agente de IA Agregar tarea Enviar un webhook Cambiar…" at bounding box center [631, 279] width 1148 height 559
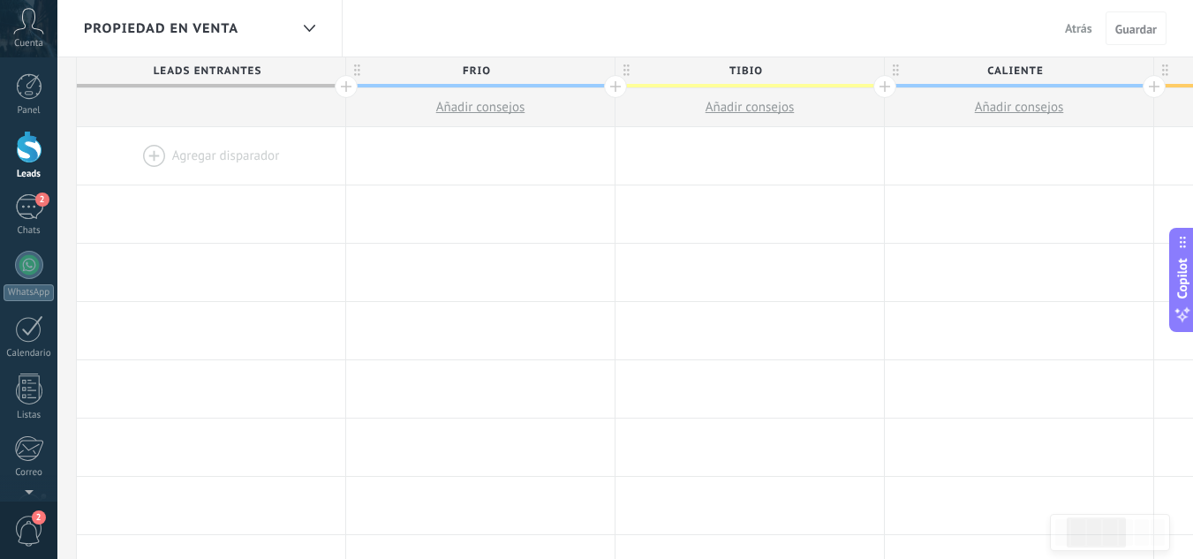
click at [229, 162] on div at bounding box center [211, 155] width 268 height 57
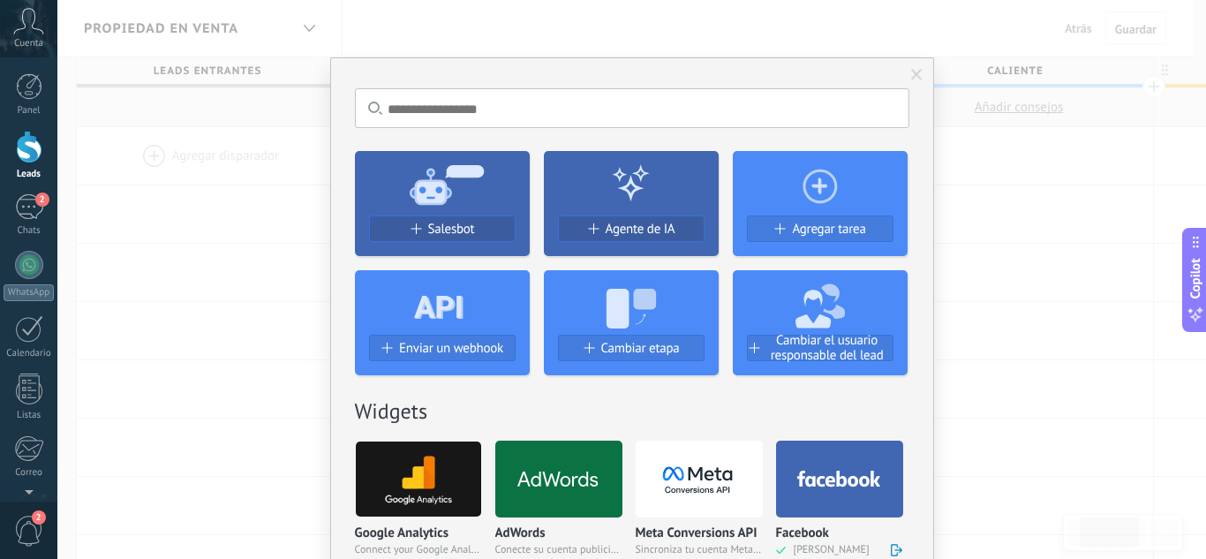
click at [146, 161] on div "No hay resultados Salesbot Agente de IA Agregar tarea Enviar un webhook Cambiar…" at bounding box center [631, 279] width 1148 height 559
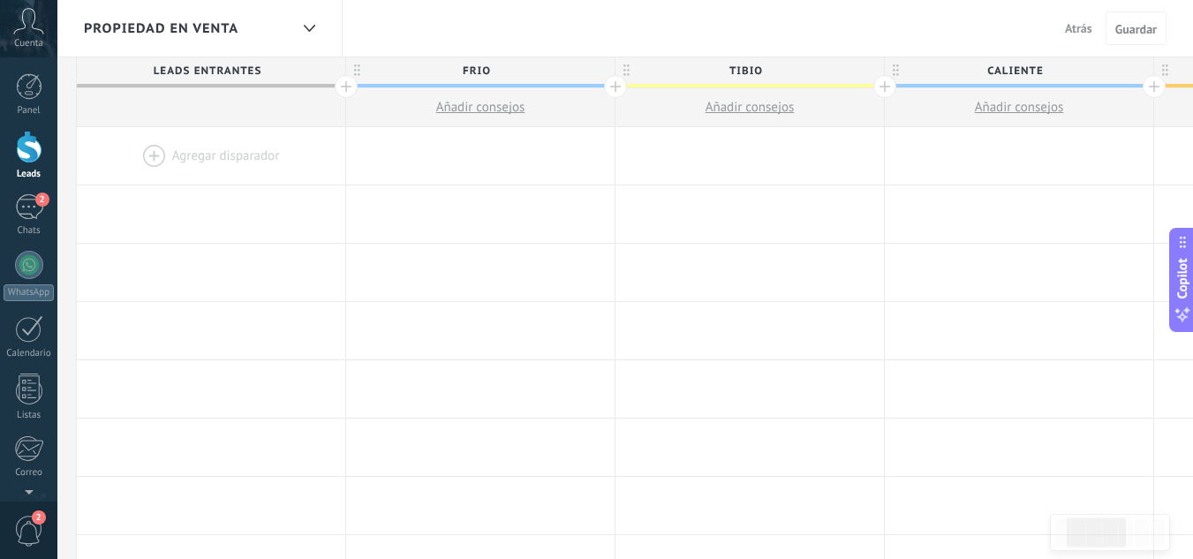
click at [148, 158] on div at bounding box center [211, 155] width 268 height 57
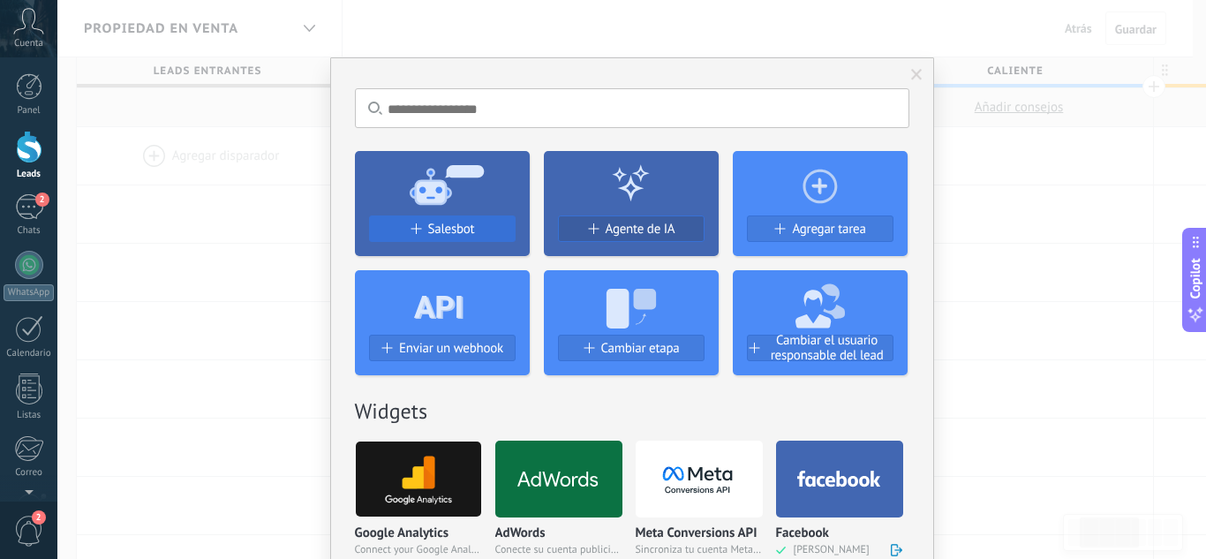
click at [457, 218] on button "Salesbot" at bounding box center [442, 228] width 147 height 26
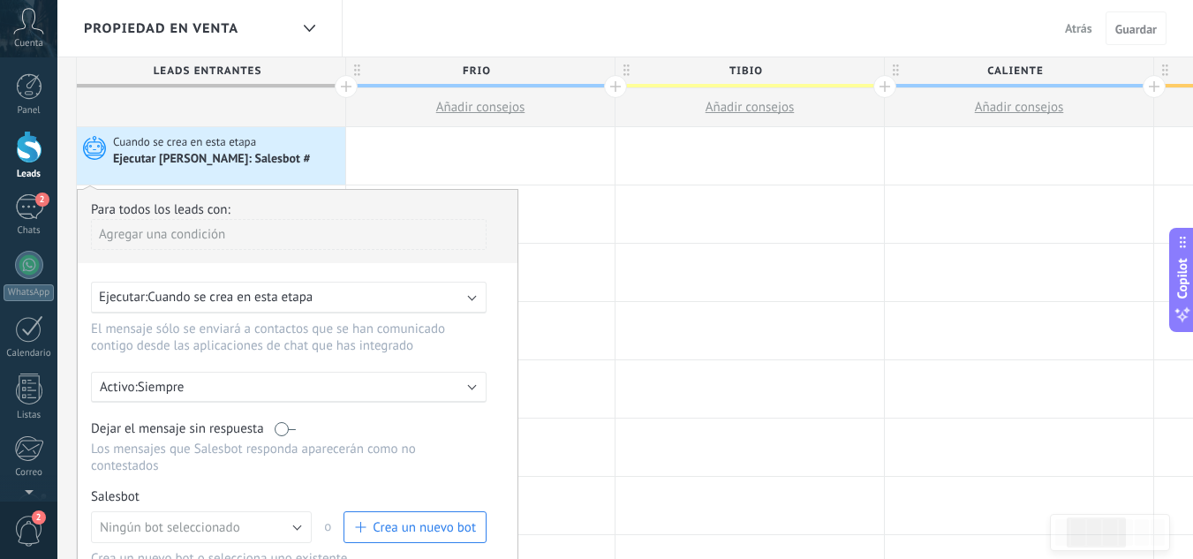
click at [440, 527] on span "Crea un nuevo bot" at bounding box center [423, 527] width 103 height 17
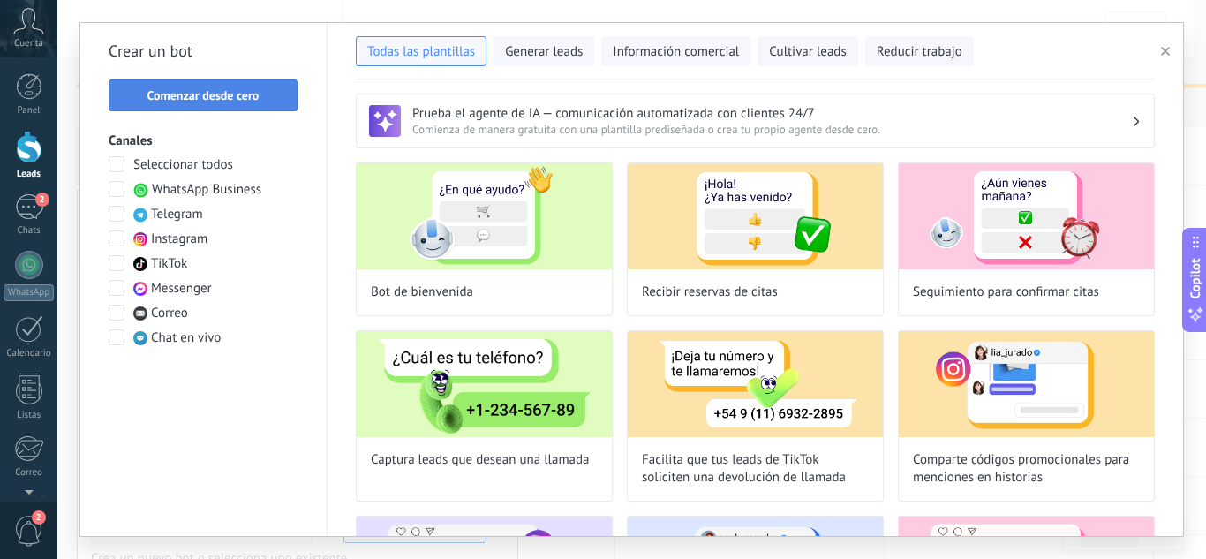
click at [229, 94] on span "Comenzar desde cero" at bounding box center [203, 95] width 112 height 12
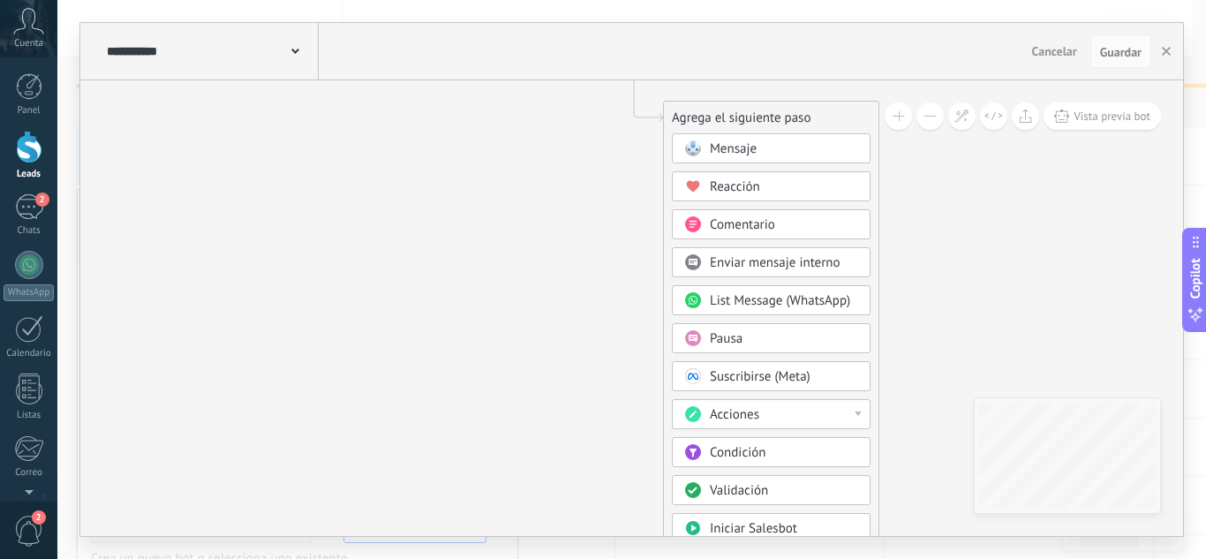
click at [850, 411] on div "Acciones" at bounding box center [784, 415] width 148 height 18
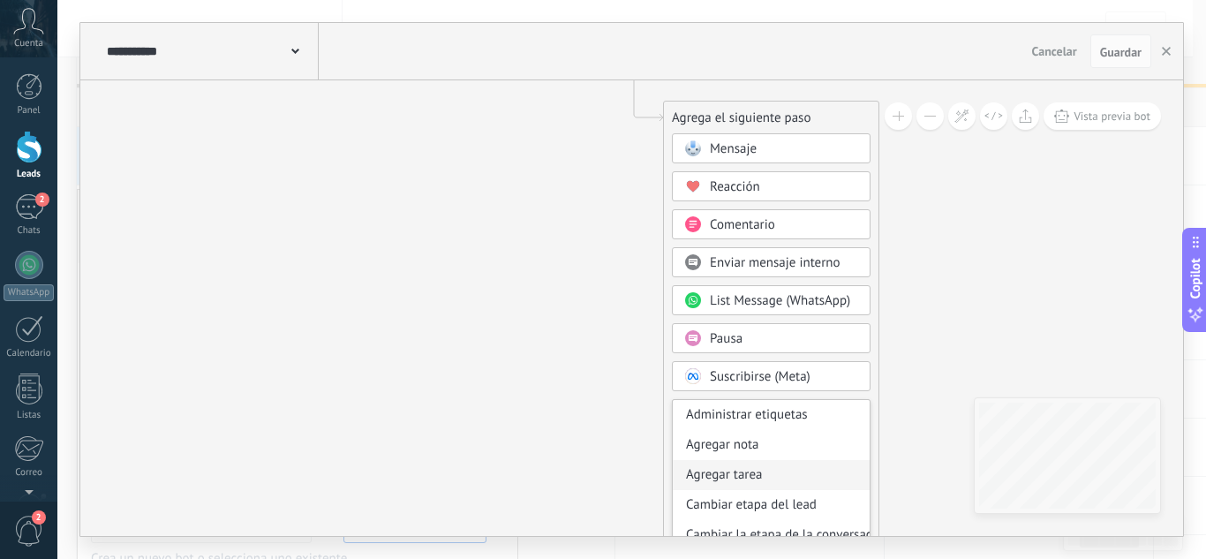
scroll to position [88, 0]
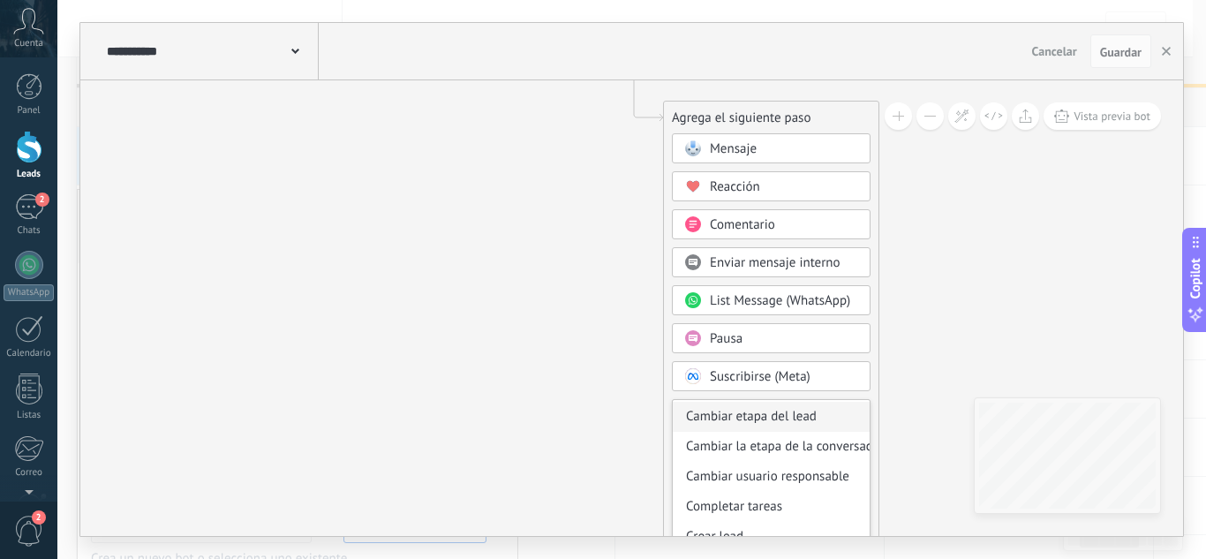
click at [819, 412] on div "Cambiar etapa del lead" at bounding box center [771, 417] width 197 height 30
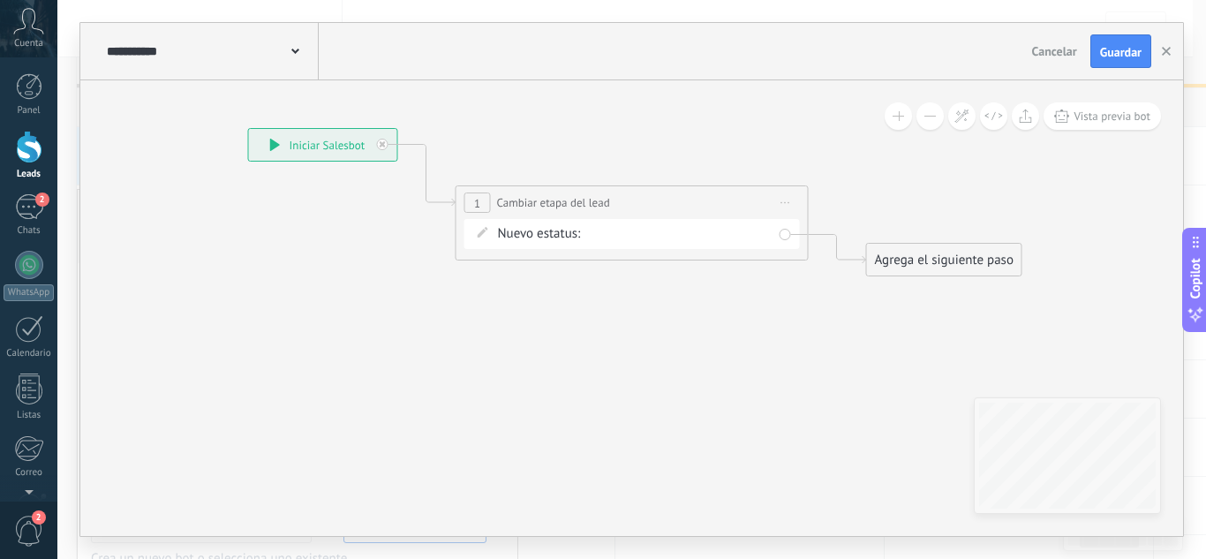
click at [0, 0] on div "Contacto inicial Negociación Debate contractual Discusión de contrato Logrado c…" at bounding box center [0, 0] width 0 height 0
click at [655, 234] on span at bounding box center [640, 237] width 90 height 15
click at [627, 230] on label at bounding box center [678, 238] width 185 height 30
click at [467, 314] on div at bounding box center [631, 239] width 1148 height 559
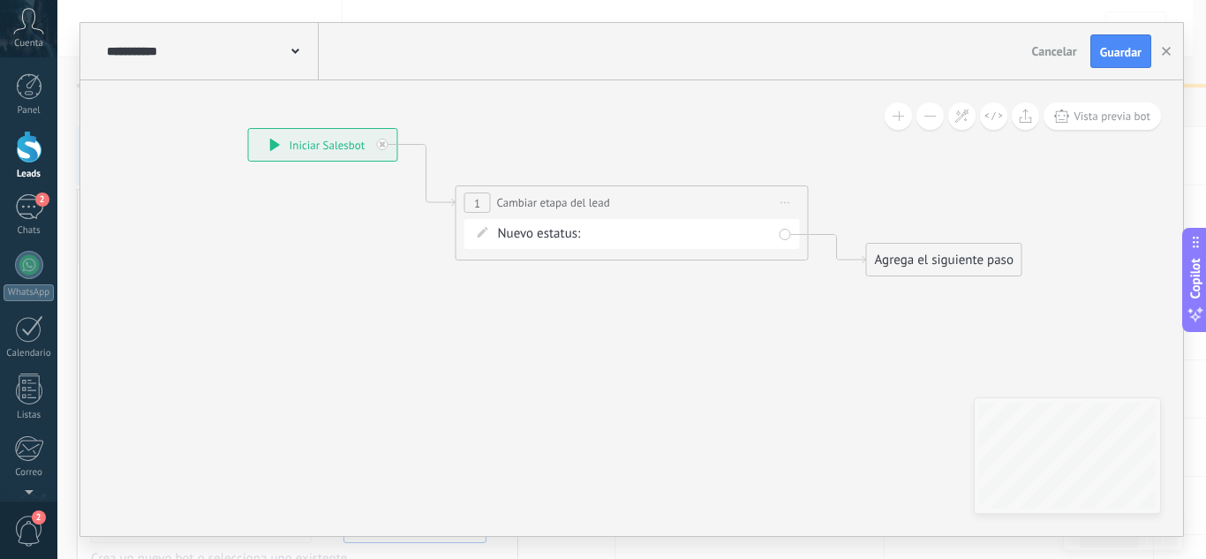
click at [0, 0] on div "Contacto inicial Negociación Debate contractual Discusión de contrato Logrado c…" at bounding box center [0, 0] width 0 height 0
click at [681, 280] on span at bounding box center [642, 272] width 94 height 15
click at [0, 0] on label "FRio" at bounding box center [0, 0] width 0 height 0
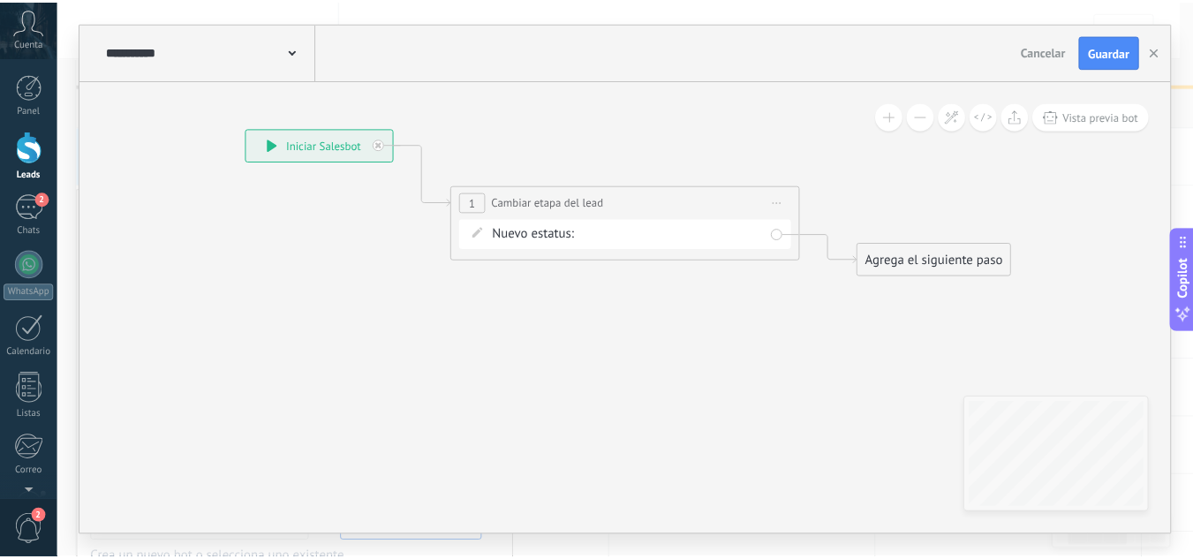
scroll to position [0, 0]
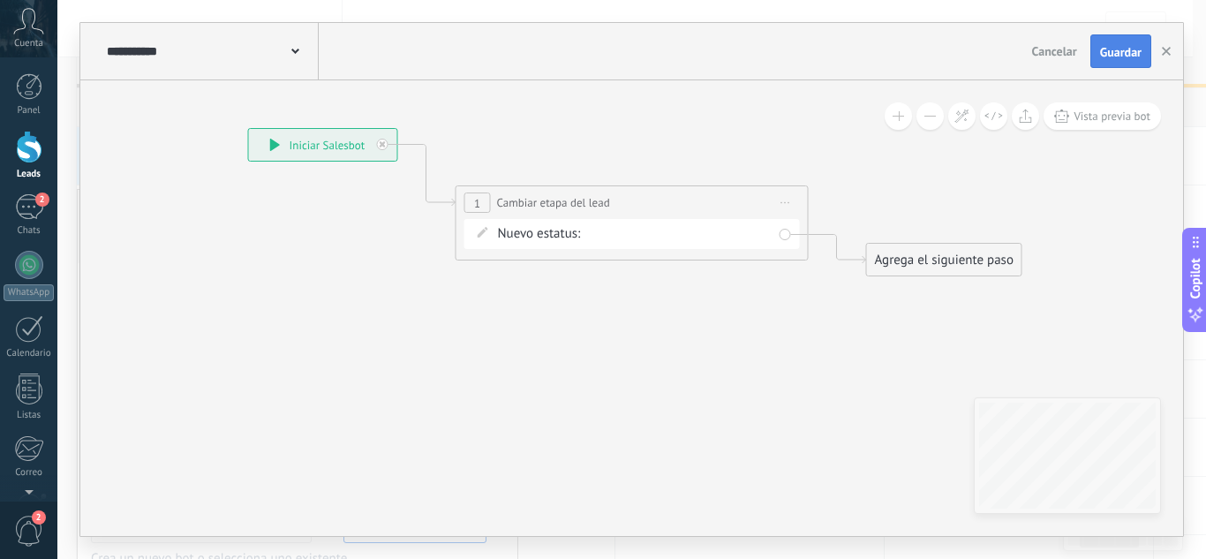
click at [1119, 56] on span "Guardar" at bounding box center [1120, 52] width 41 height 12
click at [1119, 54] on span "Guardar" at bounding box center [1120, 52] width 41 height 12
click at [1110, 49] on span "Guardar" at bounding box center [1120, 52] width 41 height 12
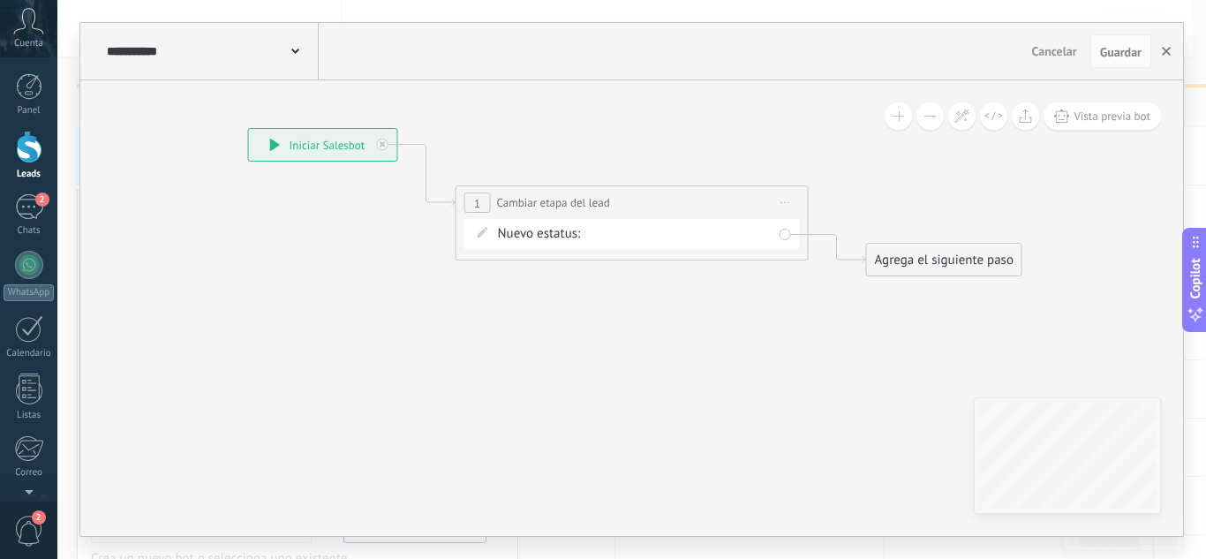
click at [1170, 55] on use "button" at bounding box center [1166, 51] width 9 height 9
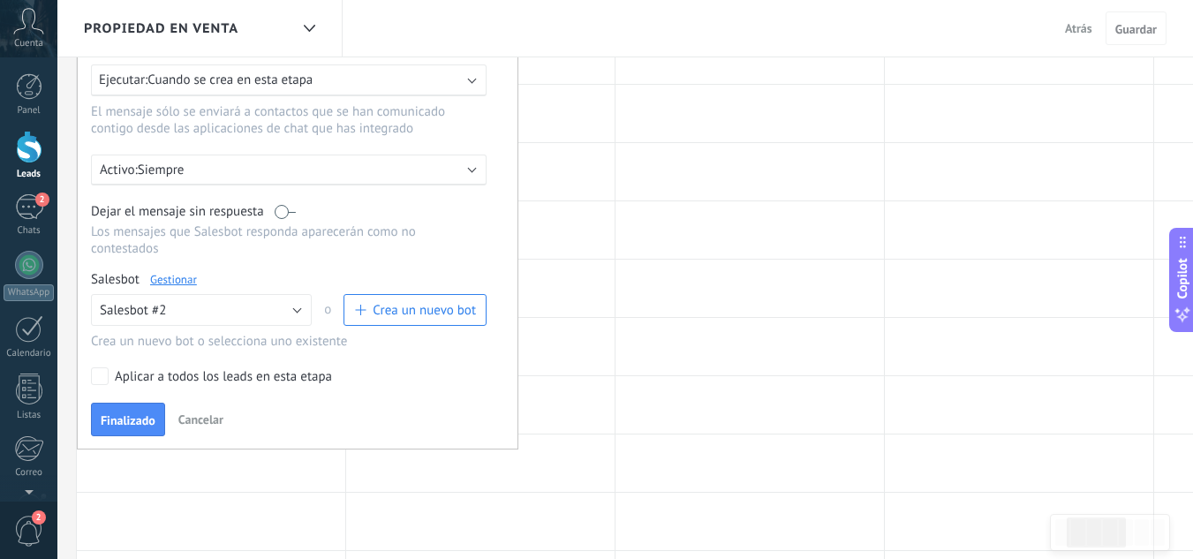
scroll to position [265, 0]
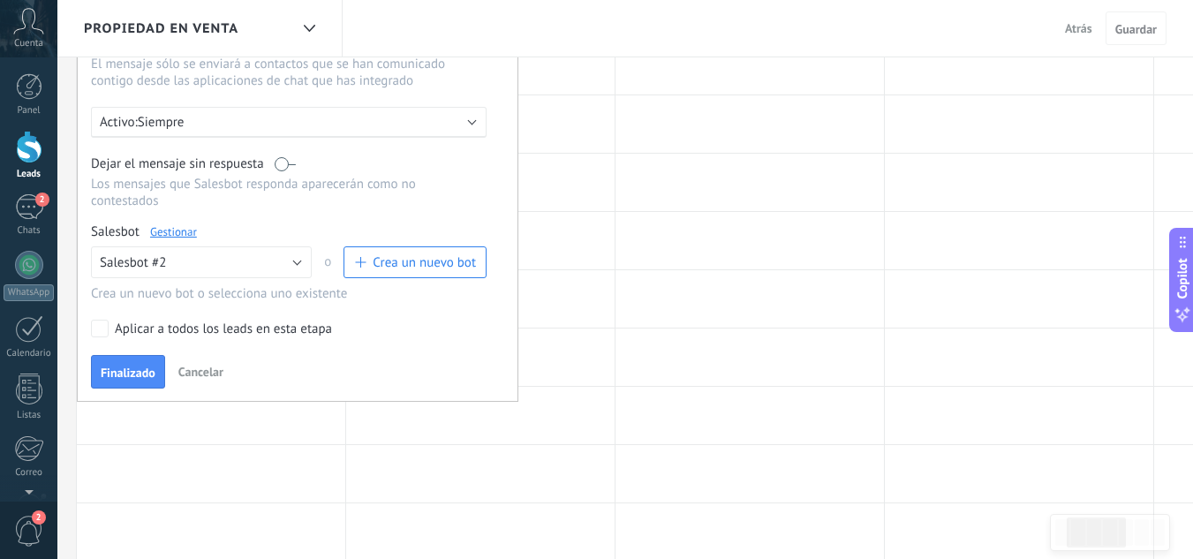
drag, startPoint x: 112, startPoint y: 360, endPoint x: 289, endPoint y: 294, distance: 188.5
click at [112, 360] on button "Finalizado" at bounding box center [128, 372] width 74 height 34
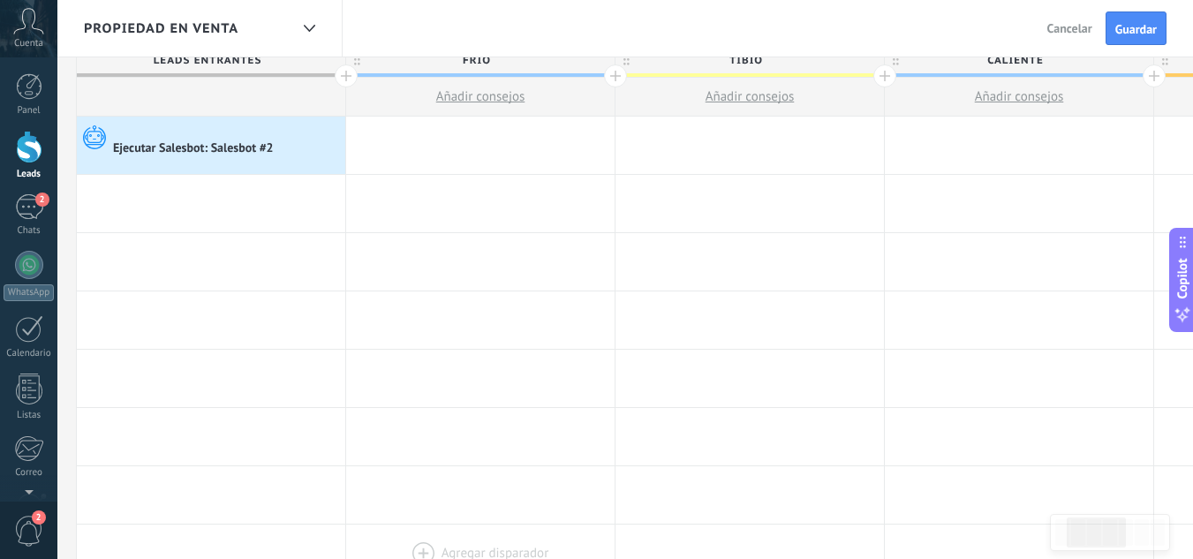
scroll to position [0, 0]
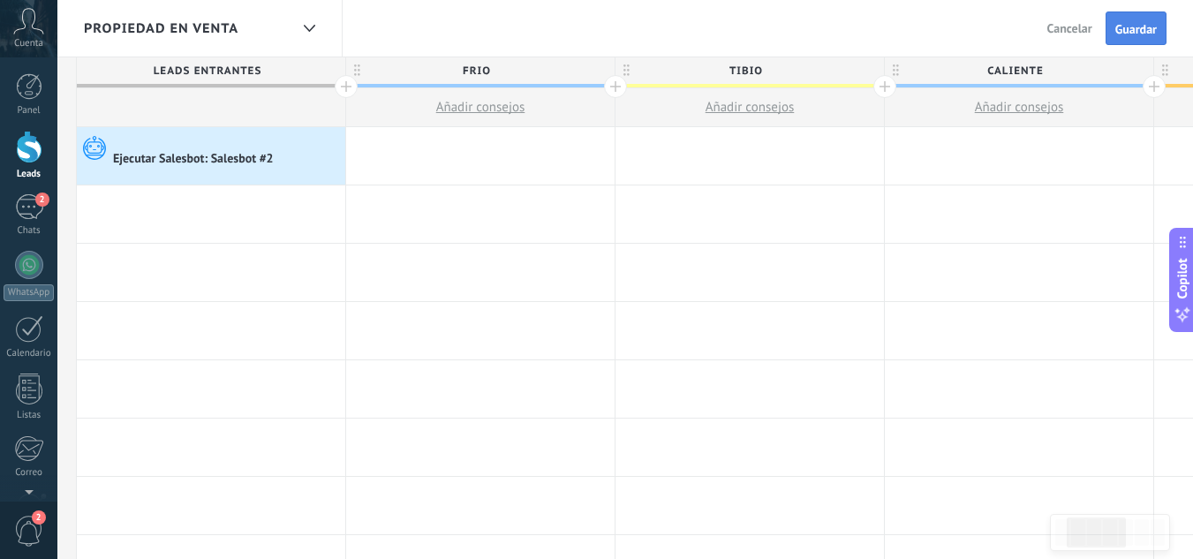
click at [1132, 30] on span "Guardar" at bounding box center [1135, 29] width 41 height 12
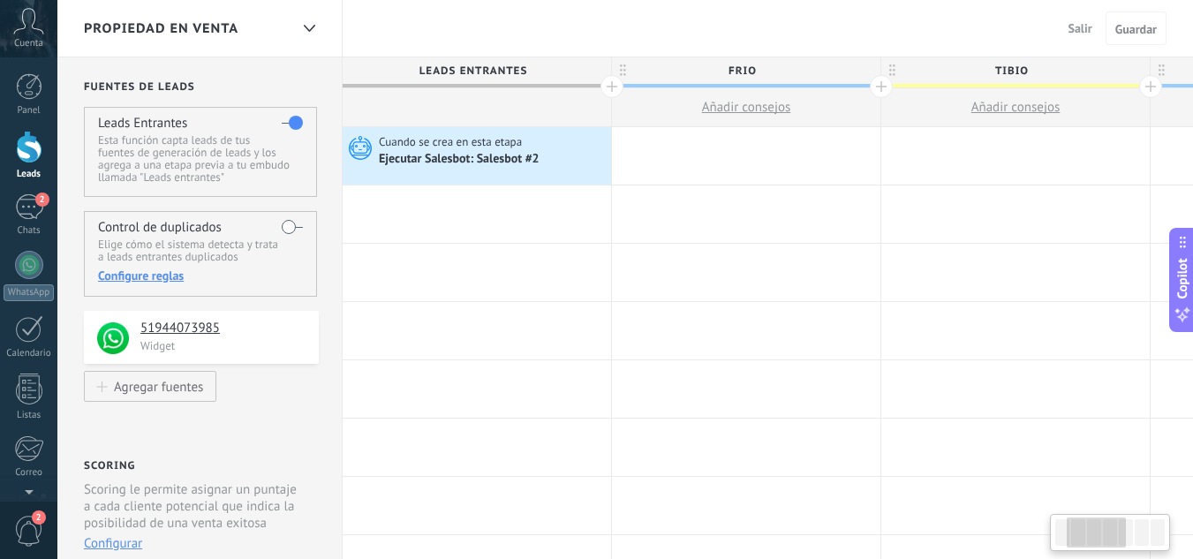
scroll to position [0, 266]
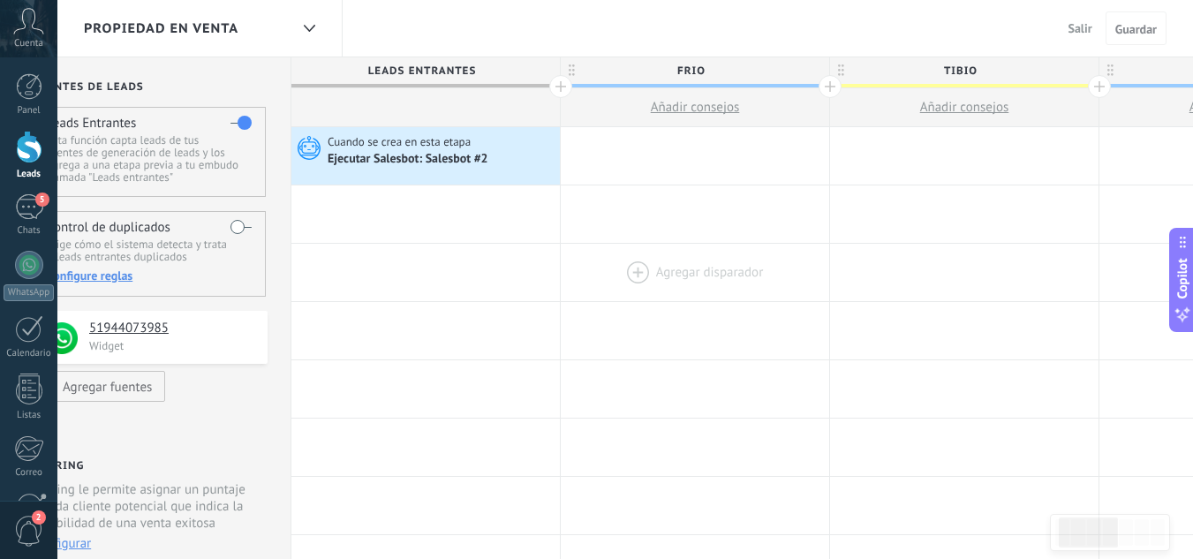
drag, startPoint x: 578, startPoint y: 260, endPoint x: 357, endPoint y: 270, distance: 220.9
click at [311, 269] on div at bounding box center [425, 272] width 268 height 57
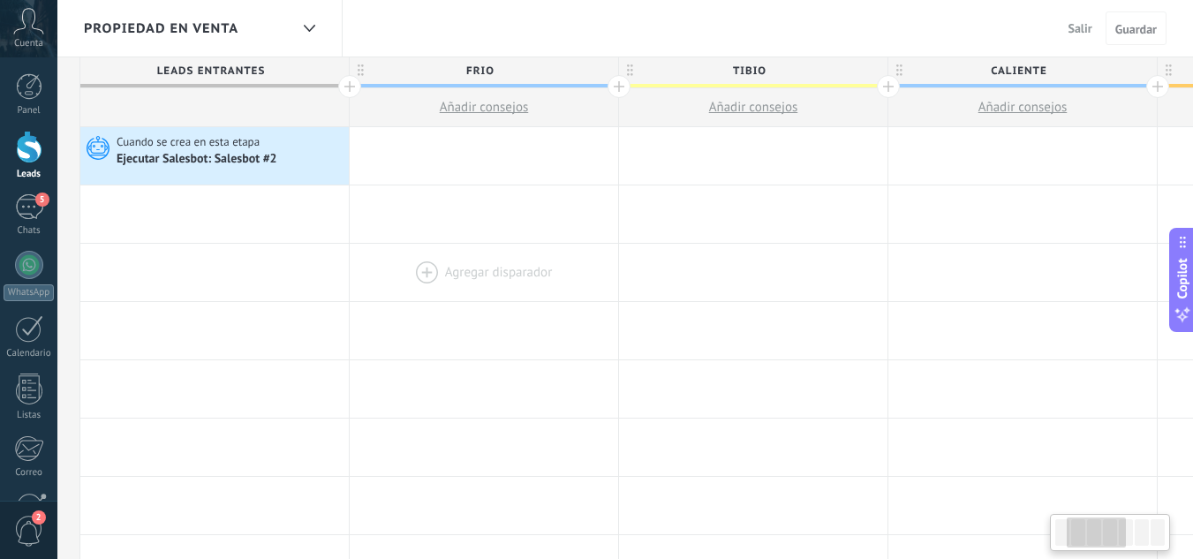
scroll to position [0, 263]
drag, startPoint x: 658, startPoint y: 236, endPoint x: 395, endPoint y: 267, distance: 265.0
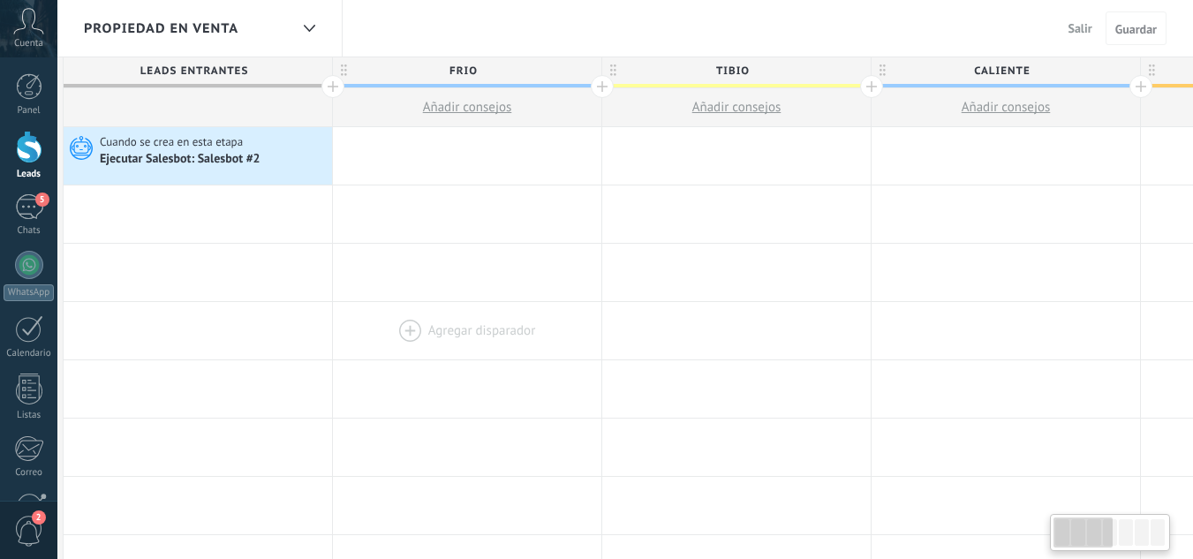
drag, startPoint x: 0, startPoint y: 0, endPoint x: 491, endPoint y: 304, distance: 577.1
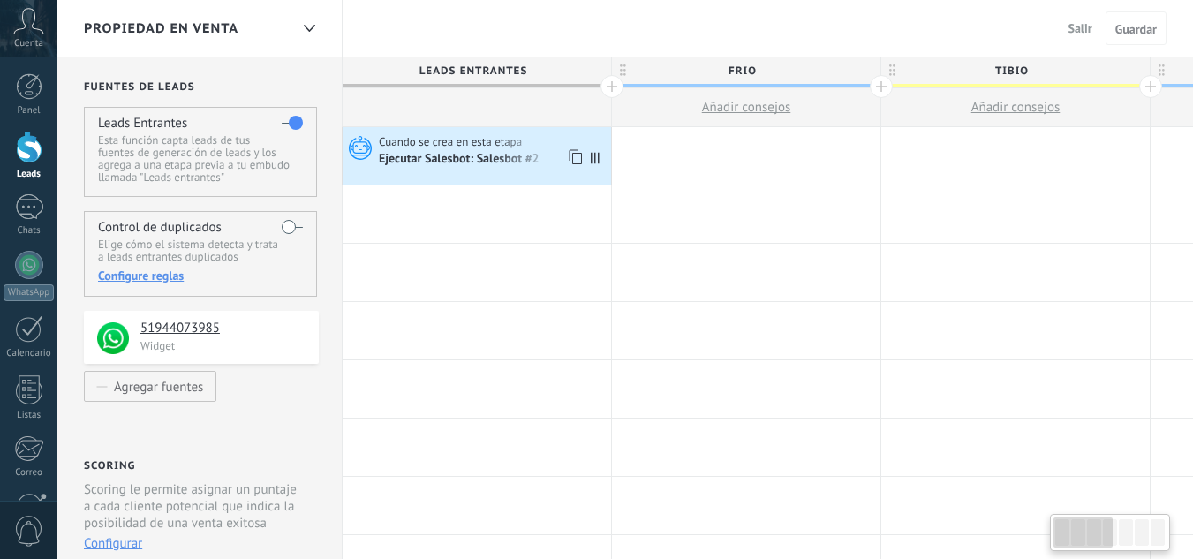
click at [594, 162] on icon at bounding box center [595, 157] width 9 height 11
click at [539, 154] on div "Ejecutar Salesbot: Salesbot #2" at bounding box center [460, 160] width 163 height 16
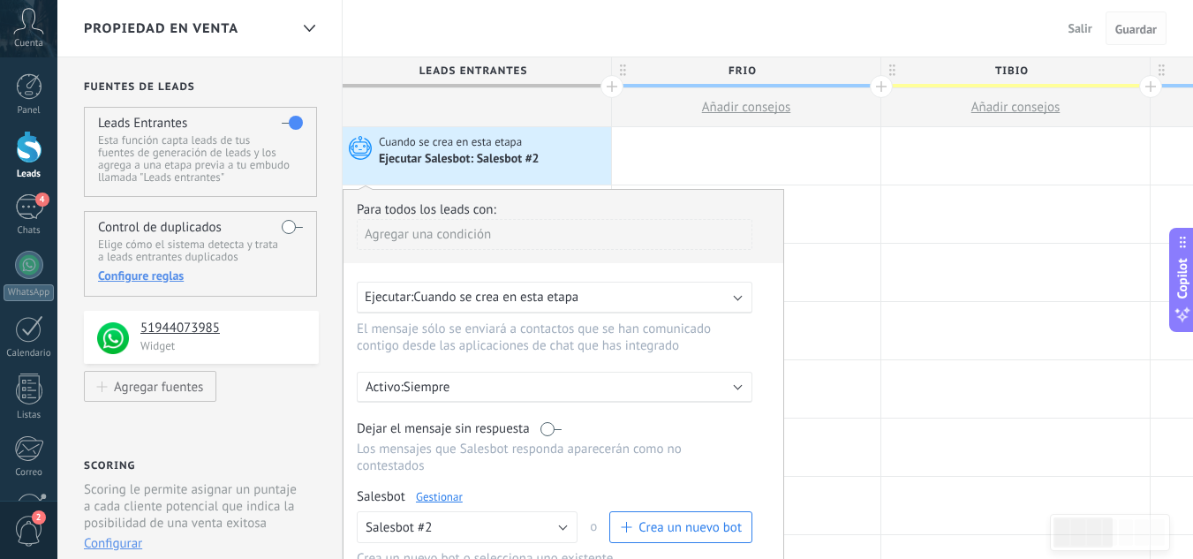
click at [1135, 23] on span "Guardar" at bounding box center [1135, 29] width 41 height 12
click at [1134, 26] on span "Guardar" at bounding box center [1135, 29] width 41 height 12
click at [919, 225] on div at bounding box center [1015, 213] width 268 height 57
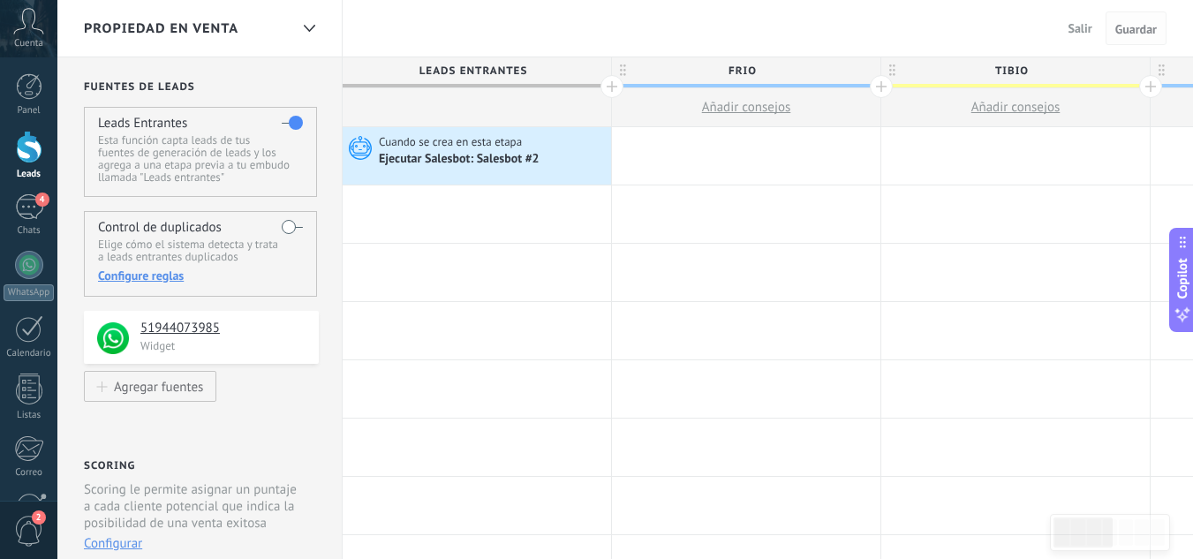
click at [1130, 29] on span "Guardar" at bounding box center [1135, 29] width 41 height 12
click at [1083, 27] on span "Salir" at bounding box center [1080, 28] width 24 height 16
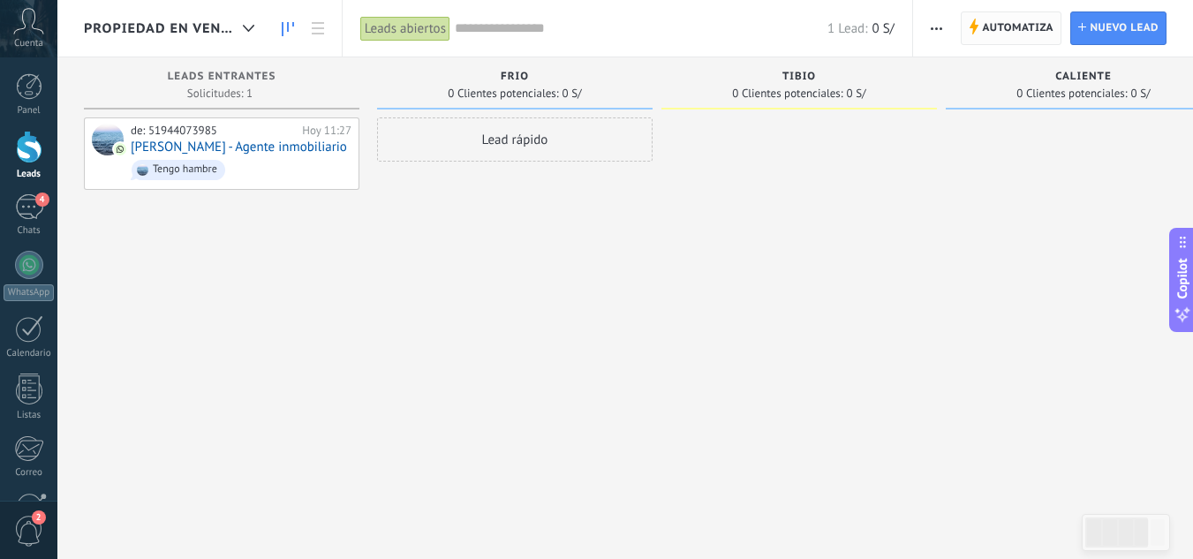
click at [1001, 34] on span "Automatiza" at bounding box center [1017, 28] width 71 height 32
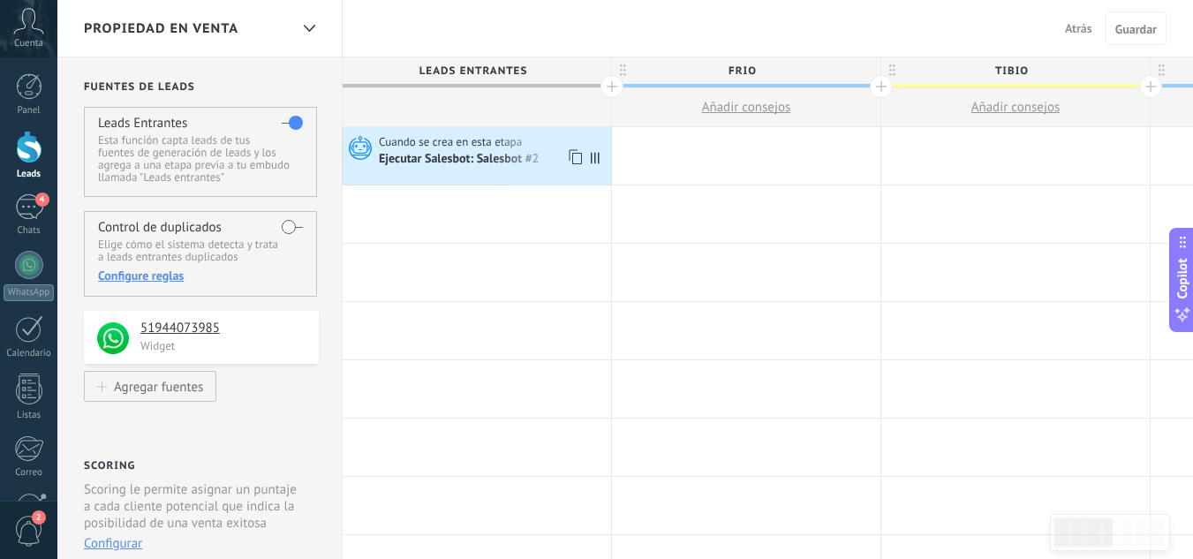
click at [539, 171] on div "Cuando se crea en esta etapa Ejecutar Salesbot: Salesbot #2" at bounding box center [476, 155] width 268 height 57
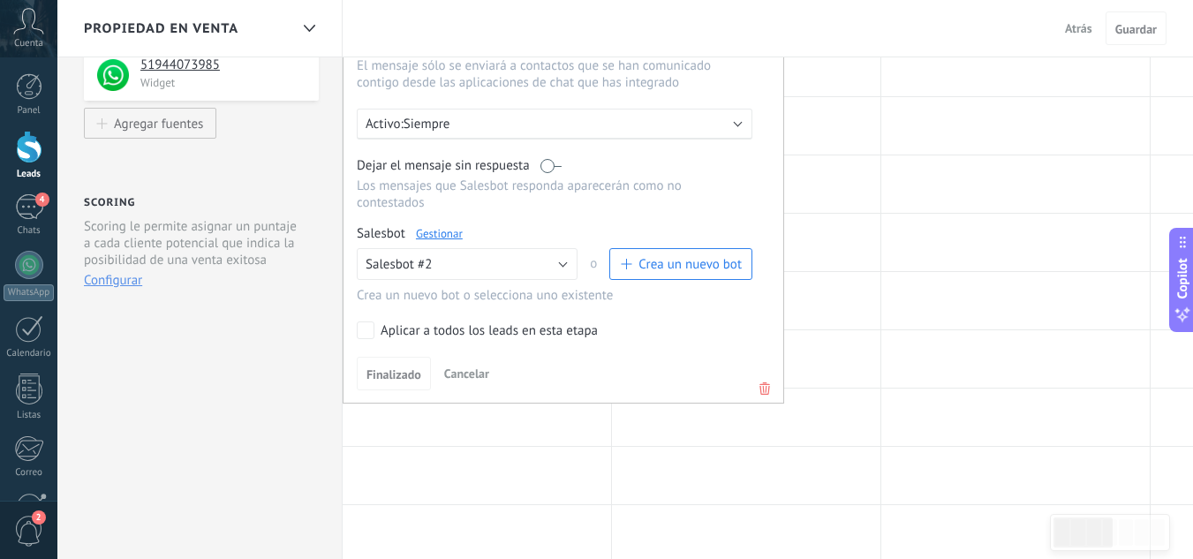
scroll to position [265, 0]
click at [764, 384] on icon at bounding box center [764, 386] width 19 height 21
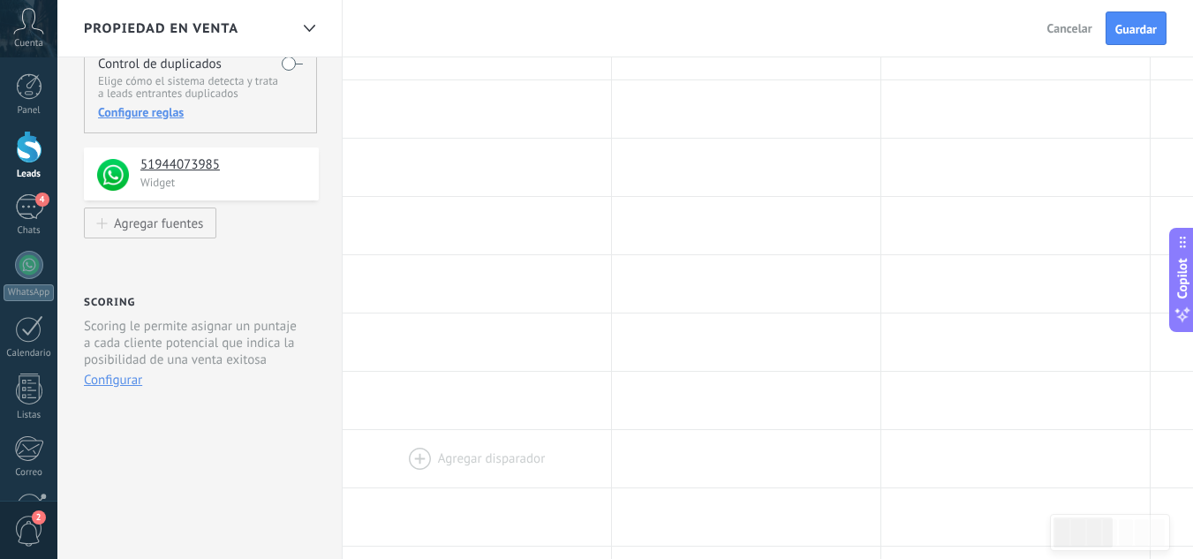
scroll to position [0, 0]
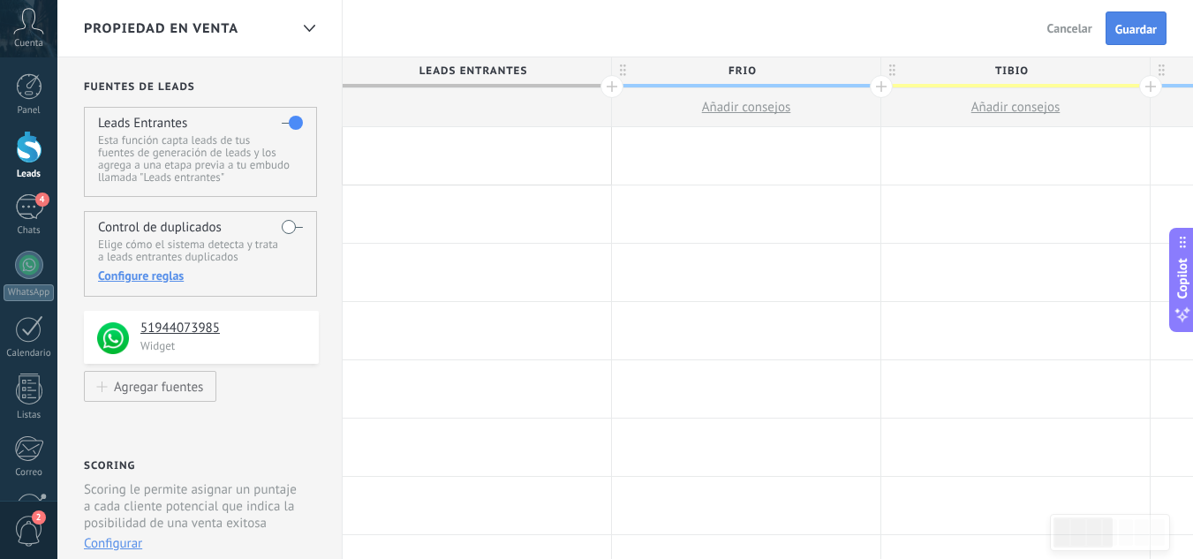
click at [1135, 18] on button "Guardar" at bounding box center [1135, 28] width 61 height 34
click at [463, 146] on div at bounding box center [476, 155] width 268 height 57
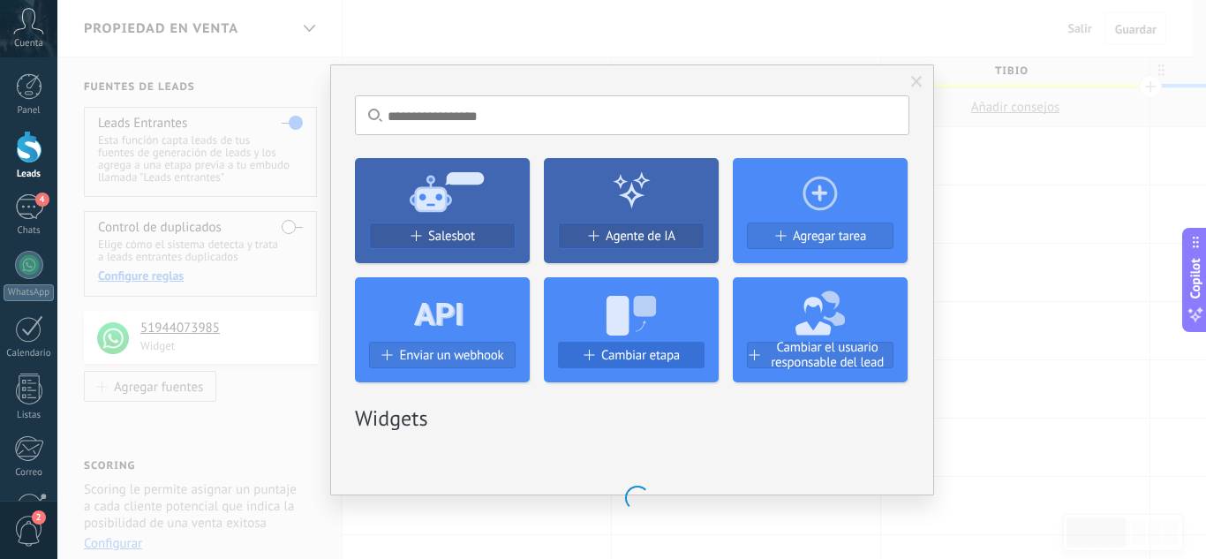
click at [659, 350] on span "Cambiar etapa" at bounding box center [640, 355] width 79 height 15
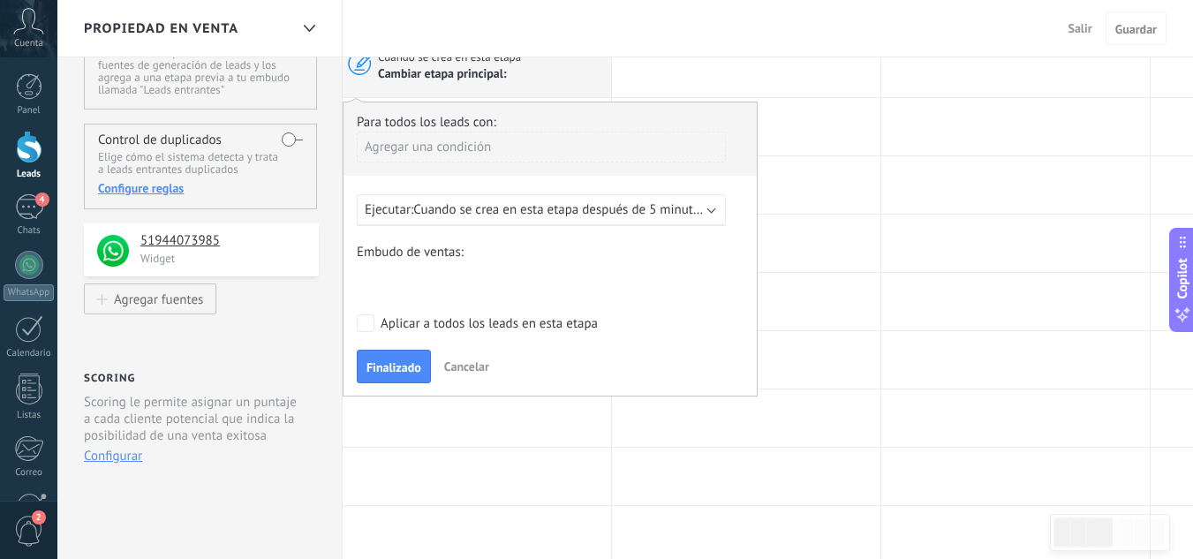
scroll to position [88, 0]
click at [704, 207] on div "Ejecutar: Cuando se crea en esta etapa después de 5 minutos" at bounding box center [541, 209] width 369 height 32
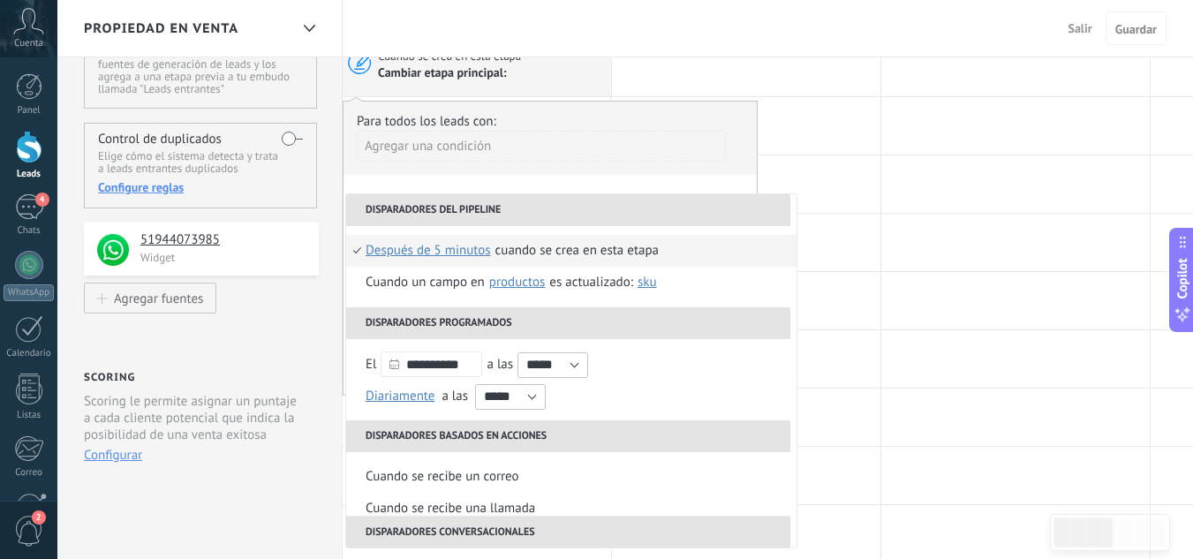
click at [649, 245] on div "Cuando se crea en esta etapa" at bounding box center [576, 251] width 163 height 32
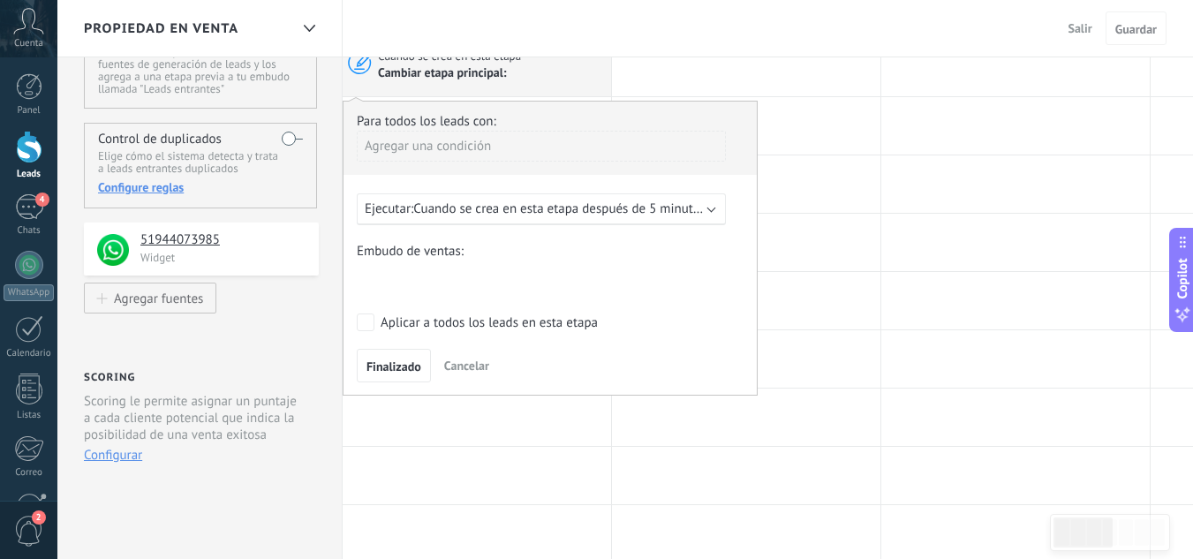
click at [706, 213] on div "Ejecutar: Cuando se crea en esta etapa después de 5 minutos" at bounding box center [541, 209] width 369 height 32
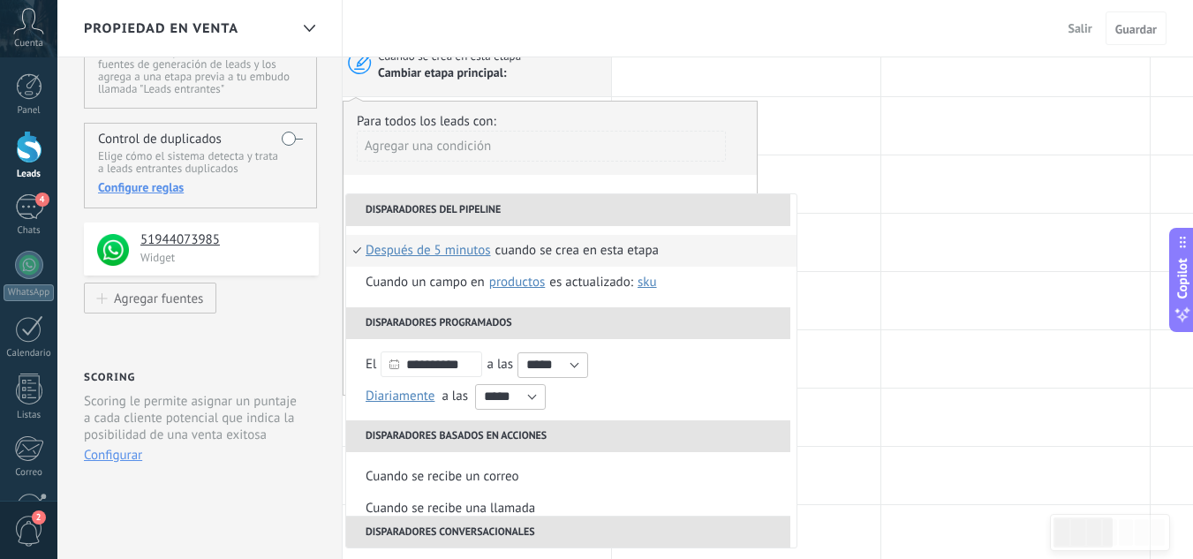
click at [681, 258] on li "Cuando se crea en esta etapa después de 5 minutos después de 10 minutos un día …" at bounding box center [571, 251] width 450 height 32
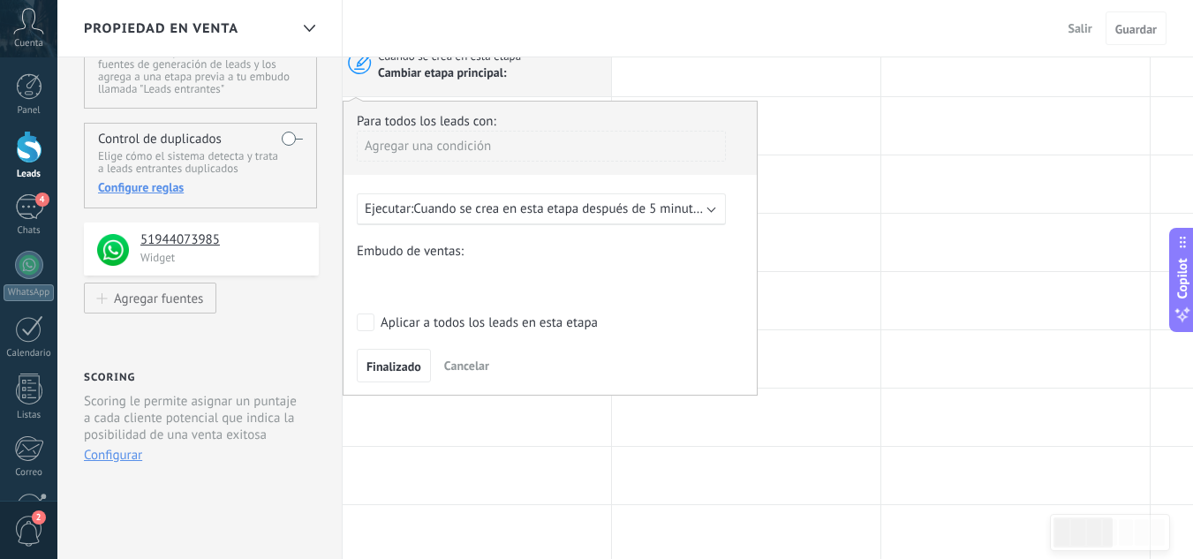
click at [707, 205] on div "Ejecutar: Cuando se crea en esta etapa después de 5 minutos" at bounding box center [541, 209] width 369 height 32
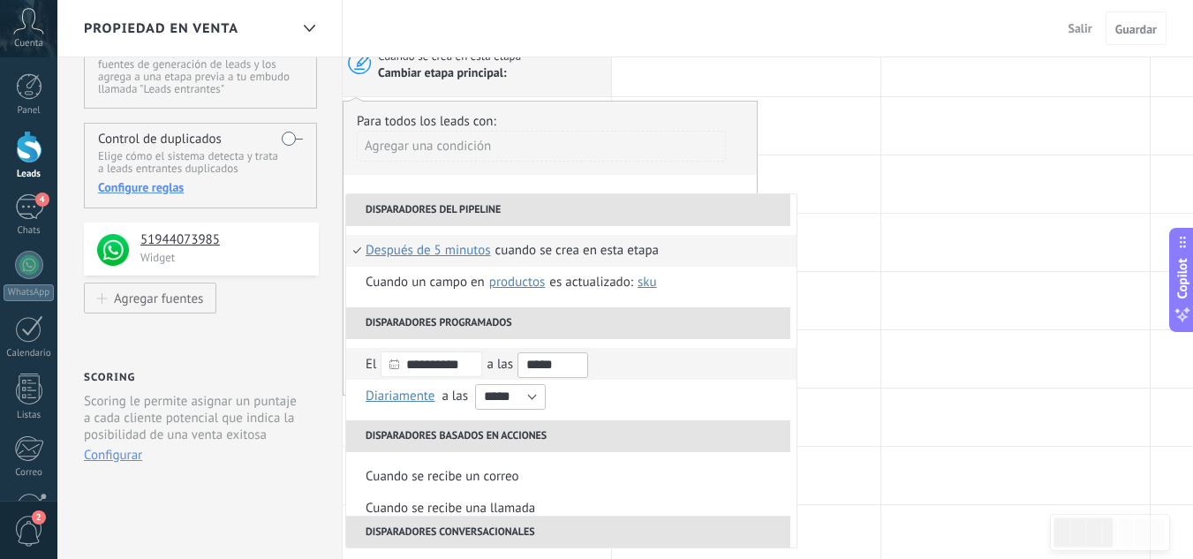
click at [580, 360] on input "*****" at bounding box center [552, 365] width 71 height 26
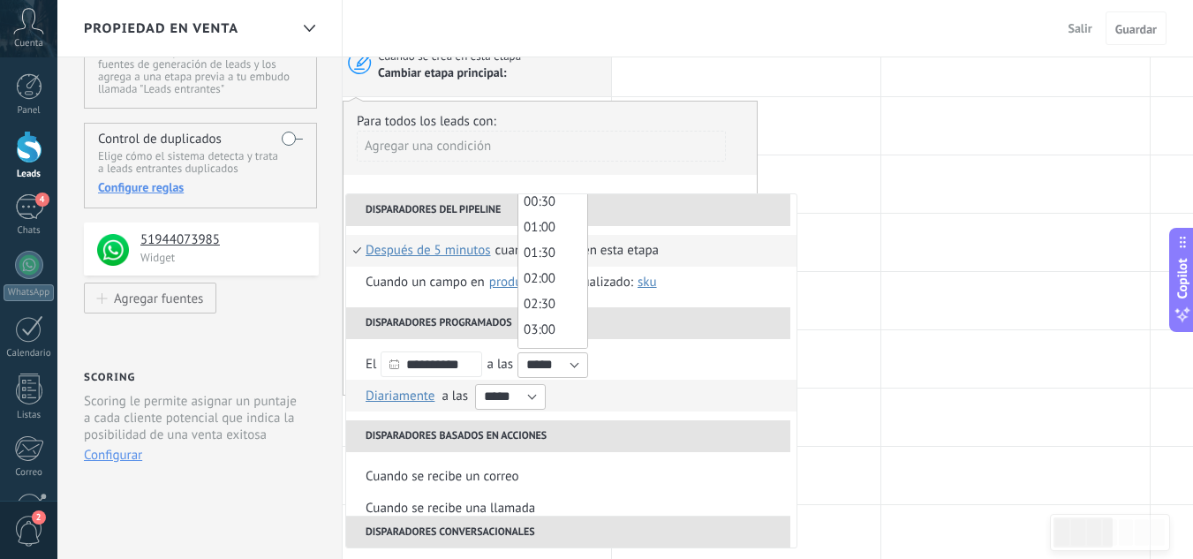
click at [666, 380] on li "Diariamente Semanal Mensual Anual Diariamente en enero en febrero en marzo en a…" at bounding box center [571, 396] width 450 height 32
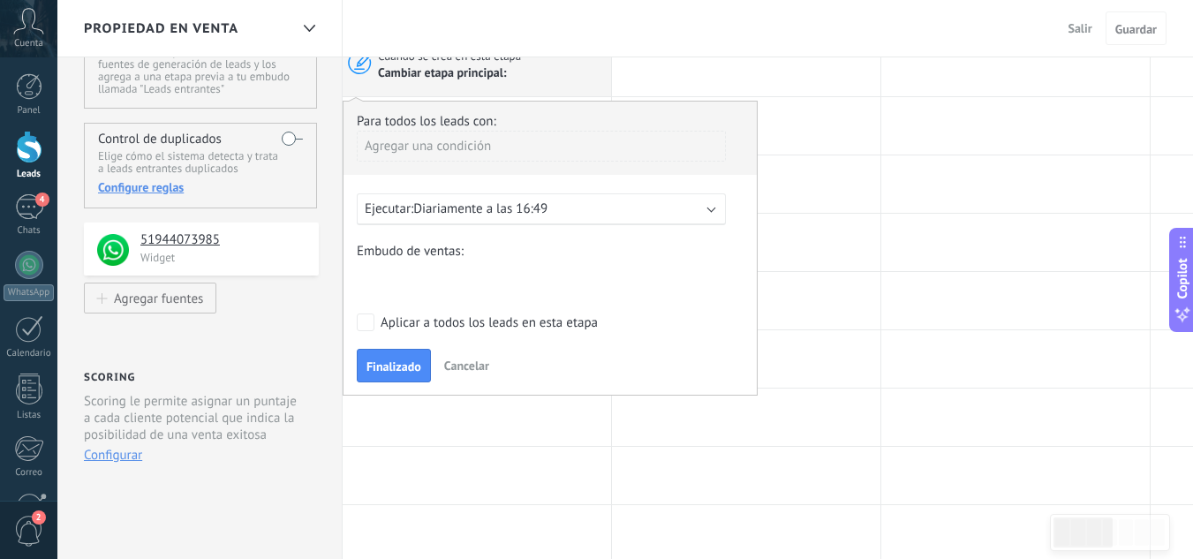
click at [455, 366] on span "Cancelar" at bounding box center [466, 365] width 45 height 16
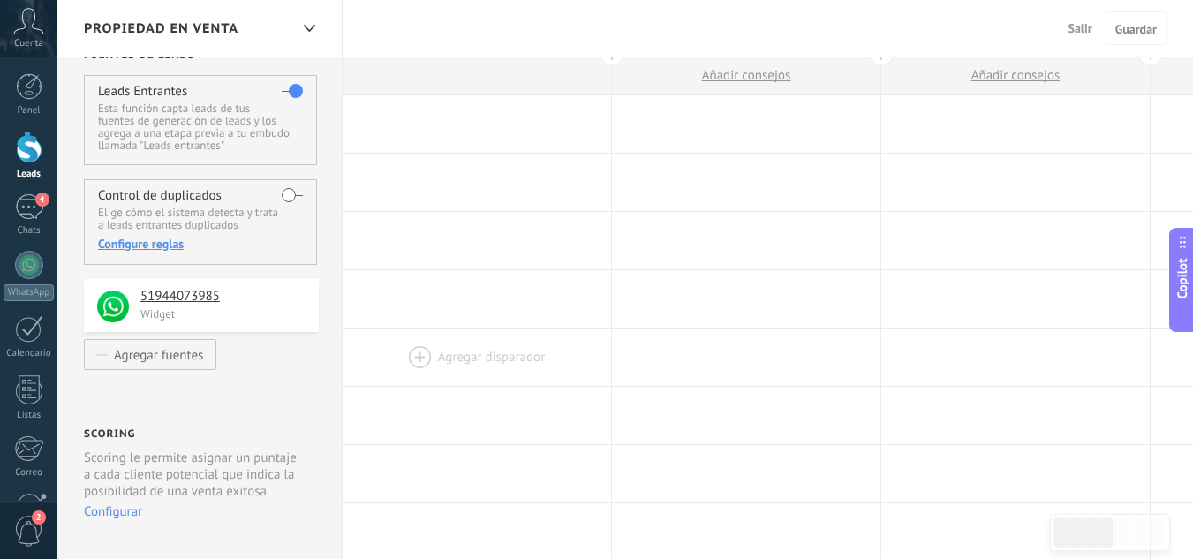
scroll to position [0, 0]
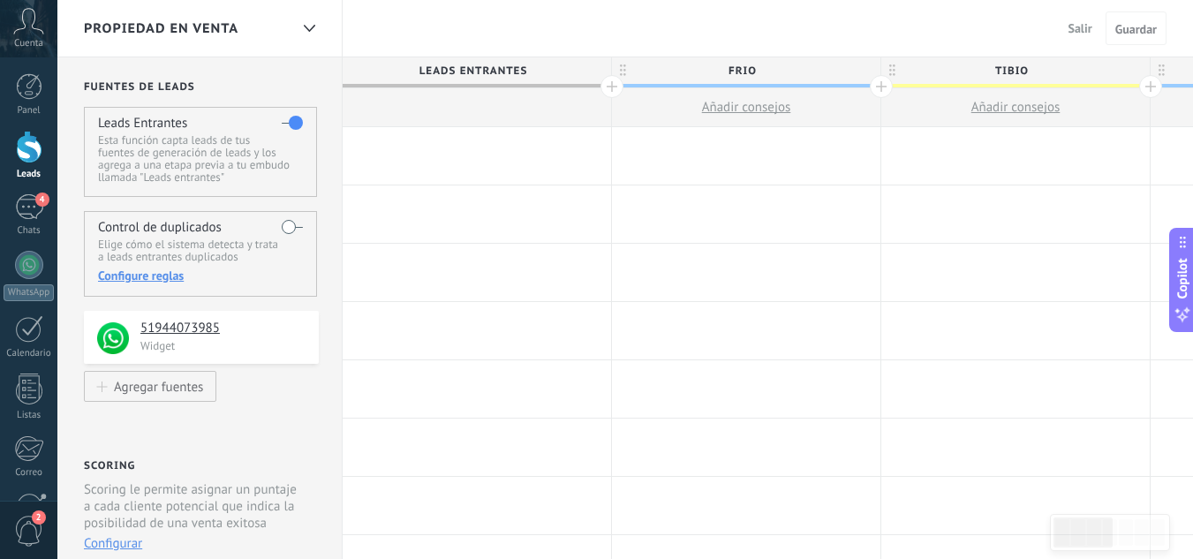
click at [1080, 29] on span "Salir" at bounding box center [1080, 28] width 24 height 16
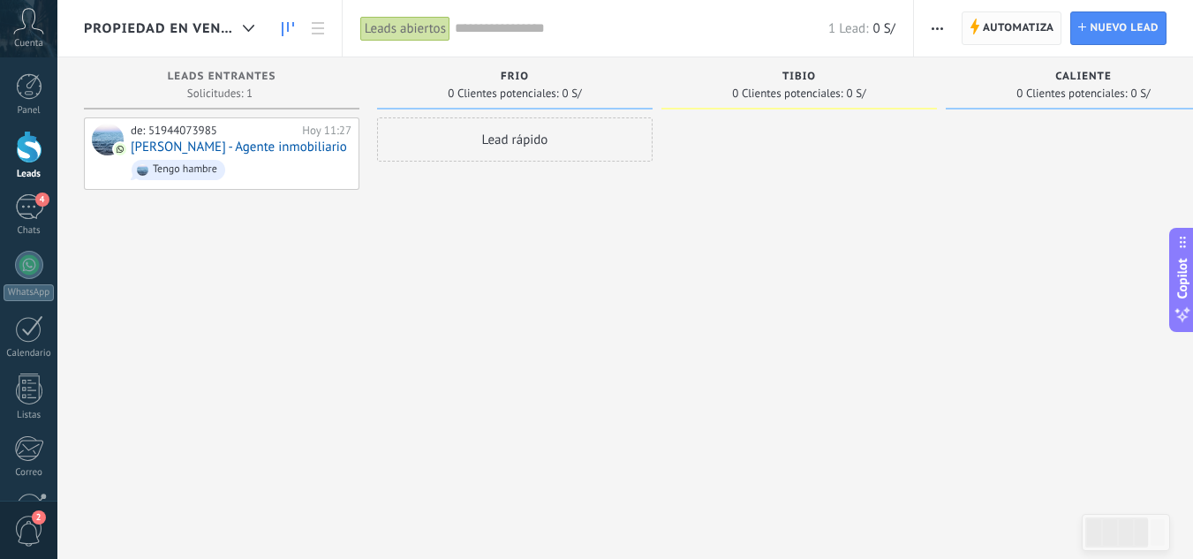
click at [1010, 19] on span "Automatiza" at bounding box center [1017, 28] width 71 height 32
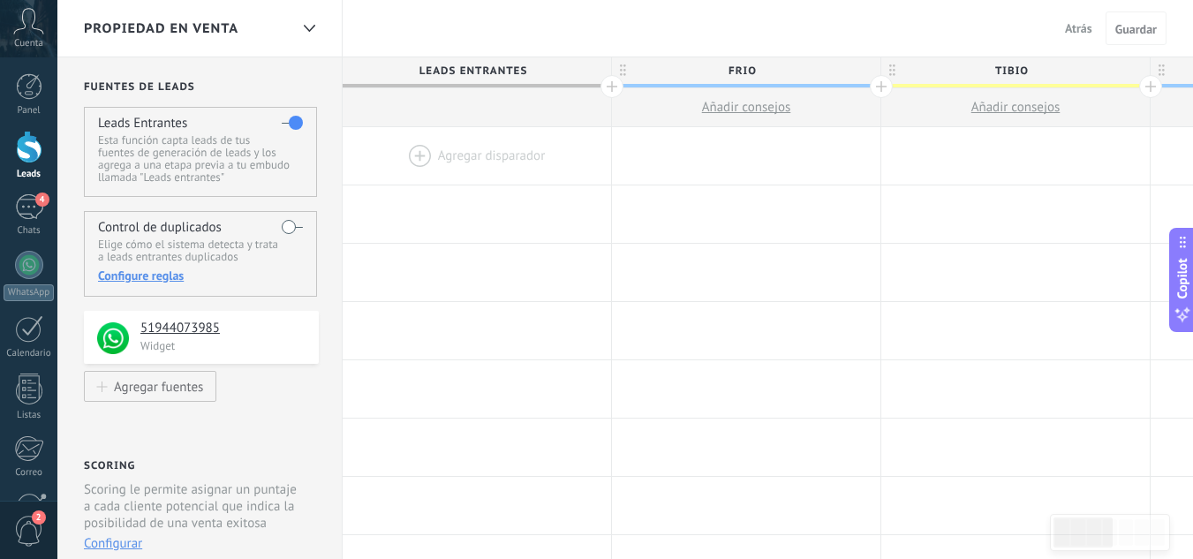
click at [475, 147] on div at bounding box center [476, 155] width 268 height 57
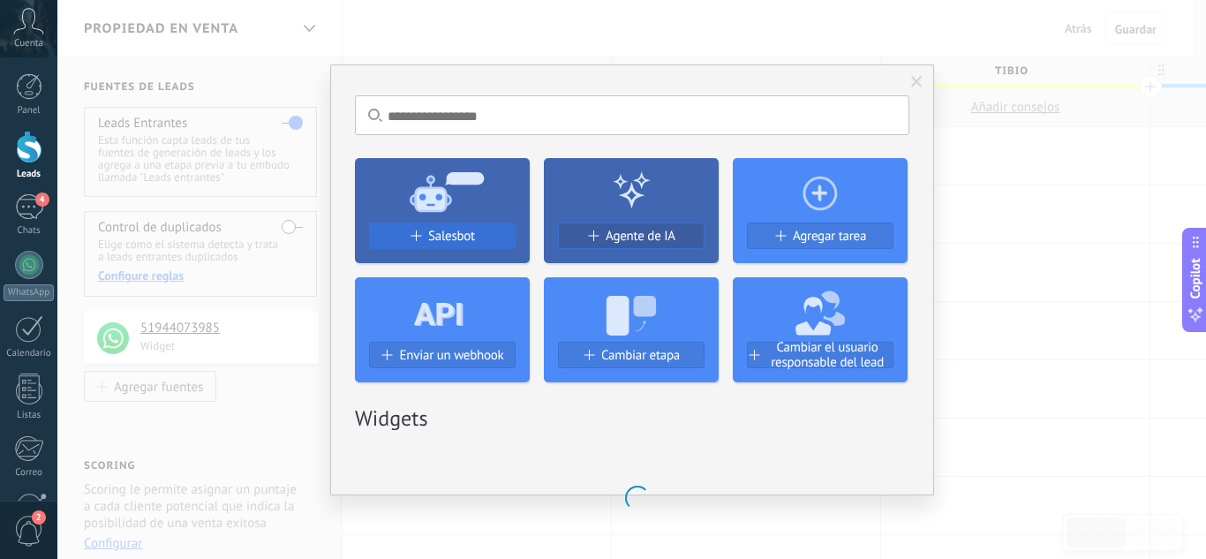
click at [450, 229] on span "Salesbot" at bounding box center [451, 236] width 47 height 15
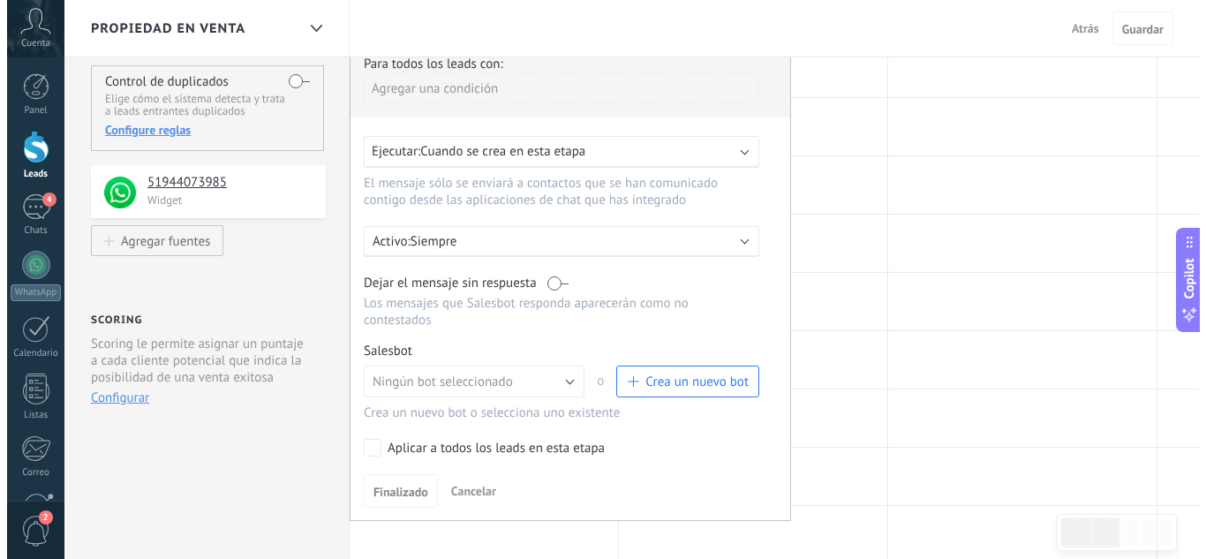
scroll to position [177, 0]
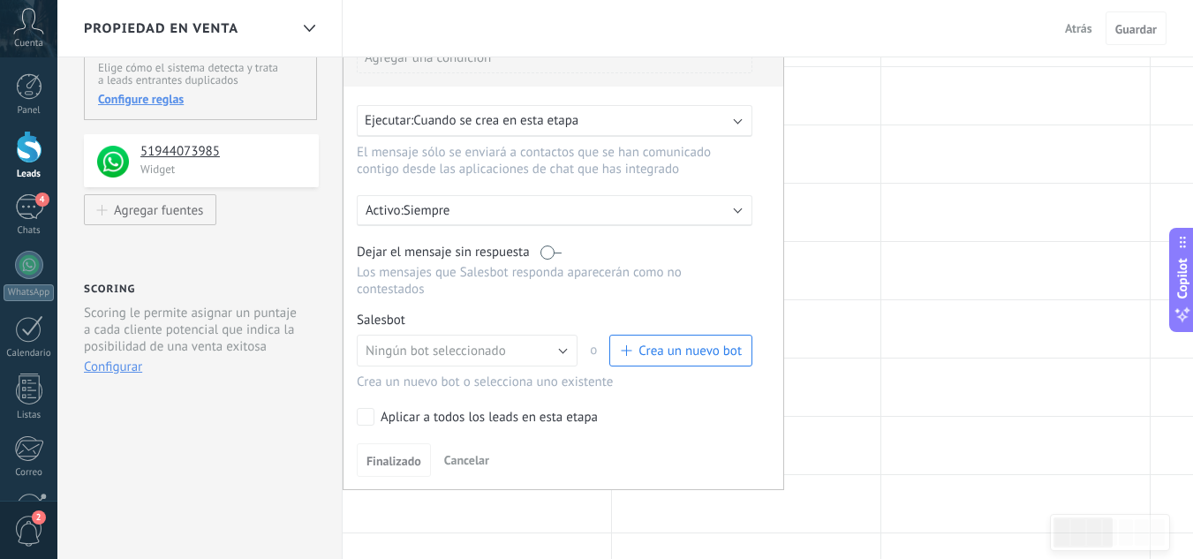
click at [695, 351] on span "Crea un nuevo bot" at bounding box center [689, 350] width 103 height 17
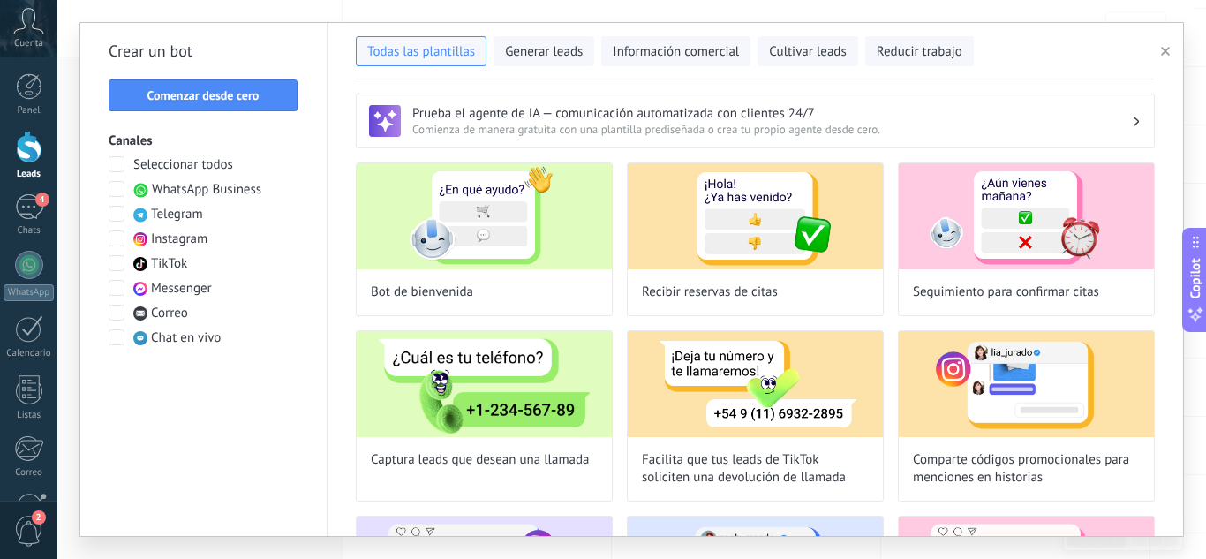
type input "**********"
click at [188, 89] on span "Comenzar desde cero" at bounding box center [203, 95] width 112 height 12
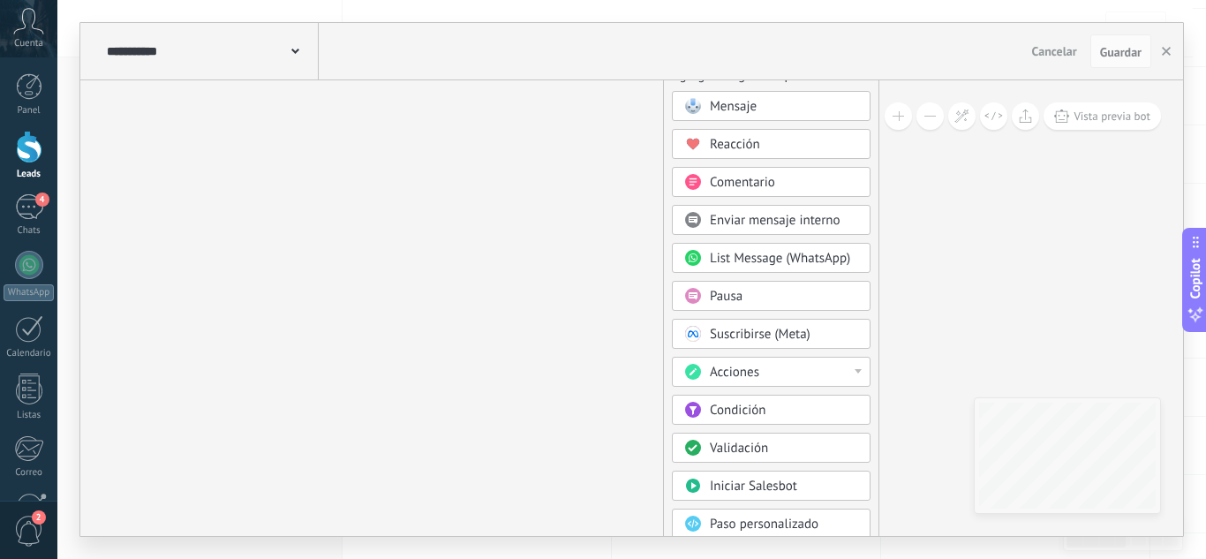
click at [771, 362] on div "Acciones" at bounding box center [771, 372] width 199 height 30
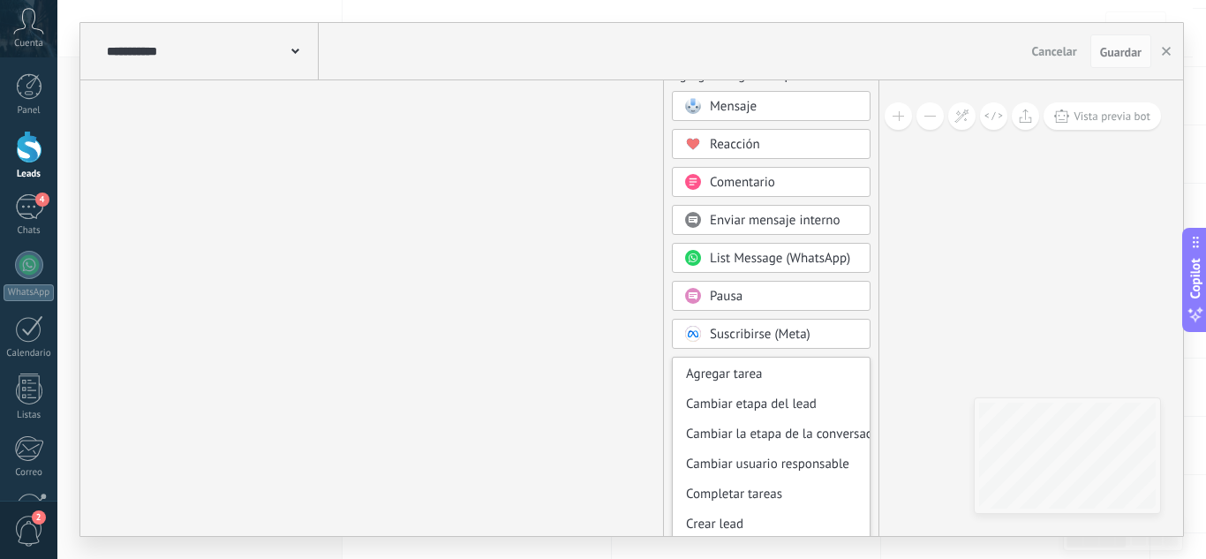
scroll to position [0, 0]
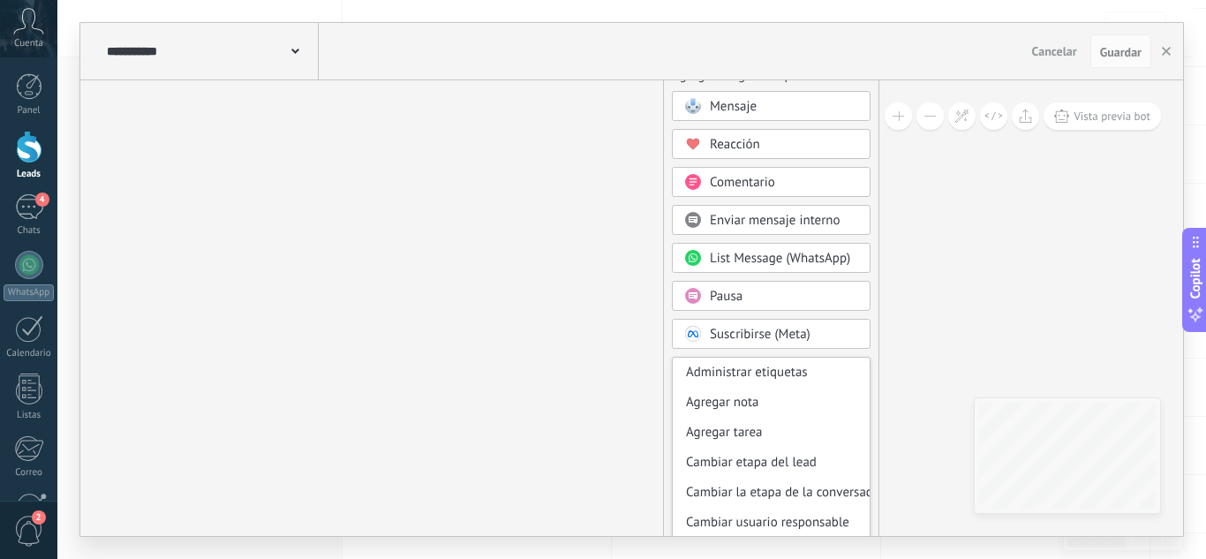
click at [818, 467] on div "Cambiar etapa del lead" at bounding box center [771, 463] width 197 height 30
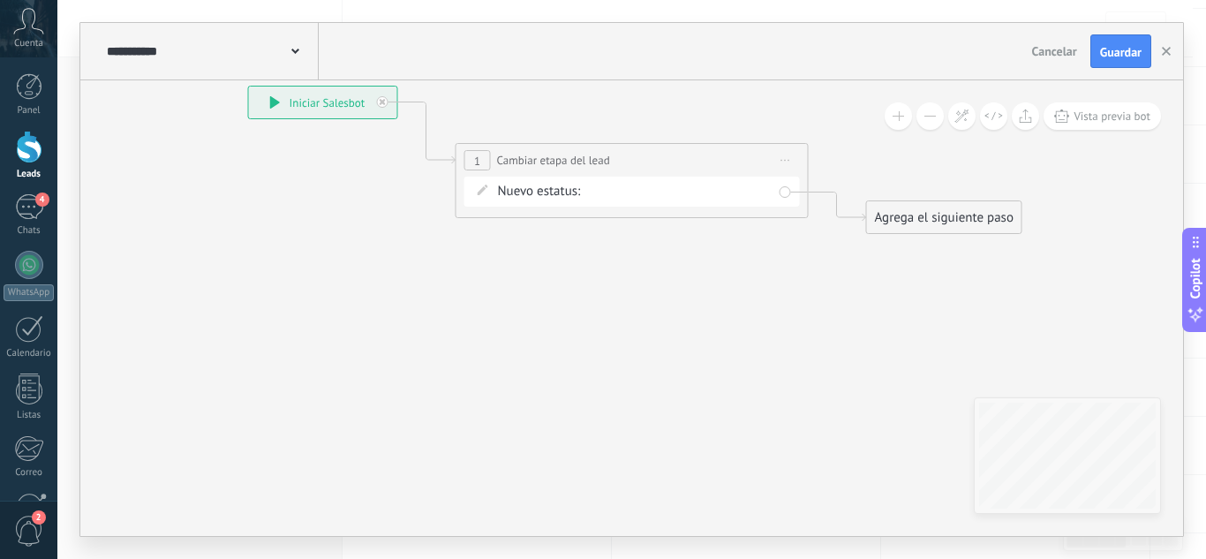
click at [0, 0] on div "Contacto inicial Negociación Debate contractual Discusión de contrato Logrado c…" at bounding box center [0, 0] width 0 height 0
click at [701, 245] on label at bounding box center [678, 230] width 185 height 30
click at [0, 0] on label "FRio" at bounding box center [0, 0] width 0 height 0
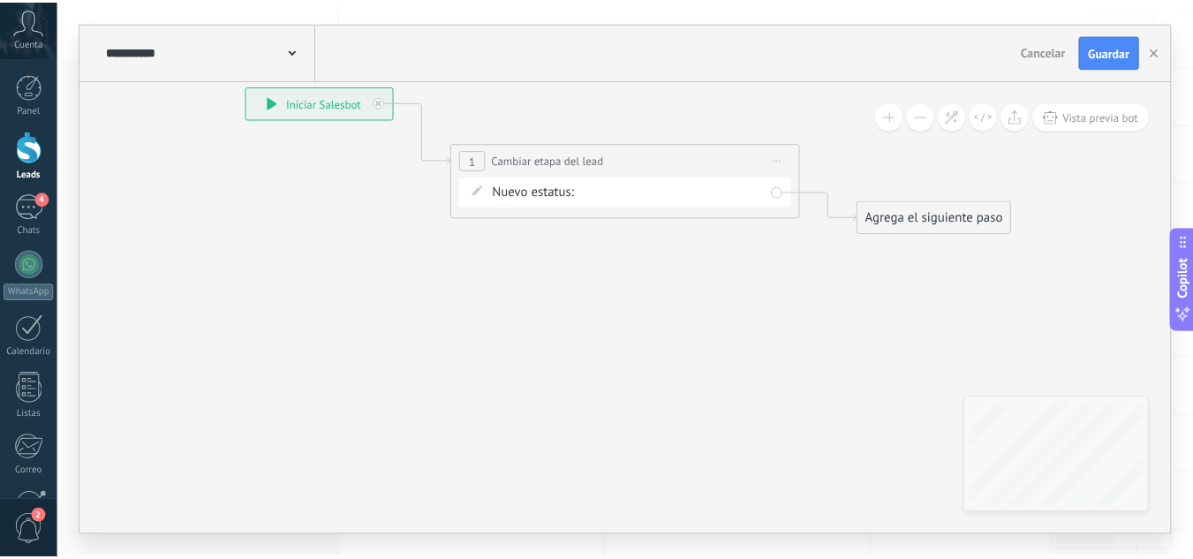
scroll to position [0, 0]
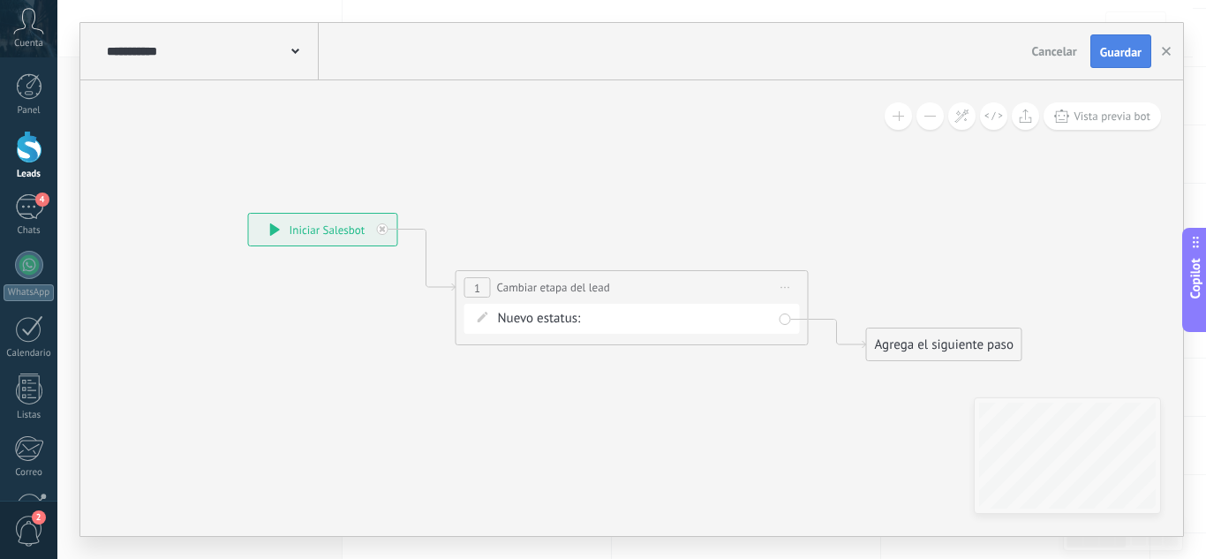
click at [1113, 57] on span "Guardar" at bounding box center [1120, 52] width 41 height 12
click at [1132, 49] on span "Guardar" at bounding box center [1120, 52] width 41 height 12
click at [1164, 51] on icon "button" at bounding box center [1166, 51] width 9 height 9
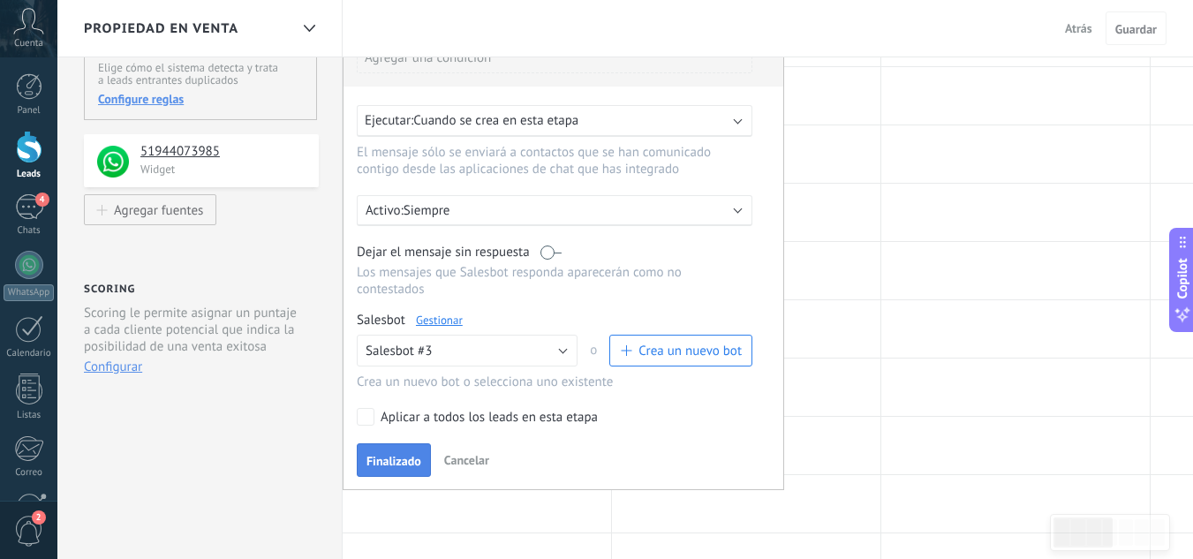
click at [387, 448] on button "Finalizado" at bounding box center [394, 460] width 74 height 34
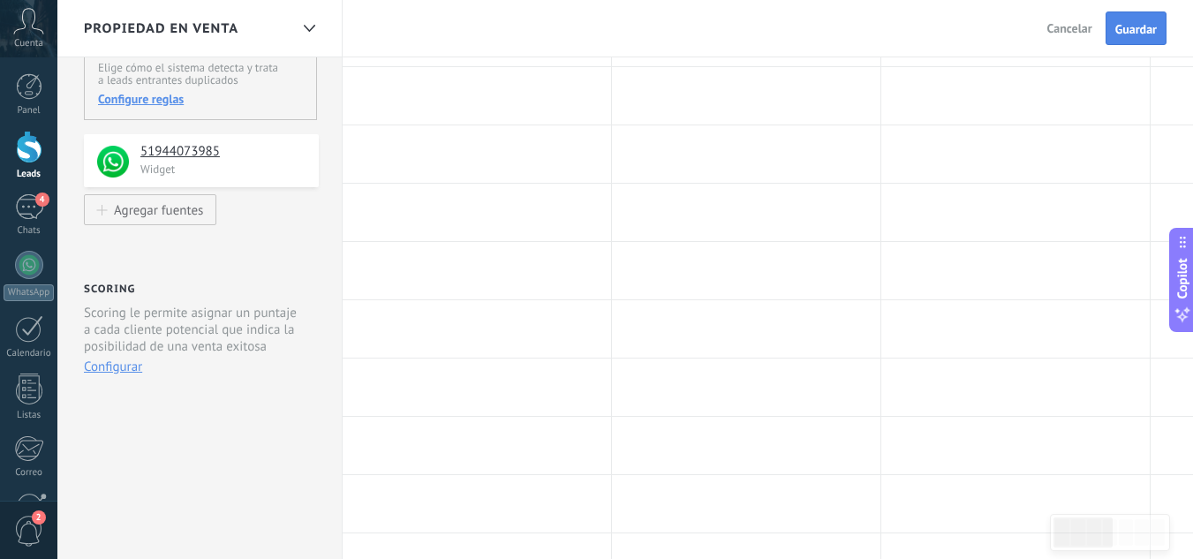
click at [1135, 30] on span "Guardar" at bounding box center [1135, 29] width 41 height 12
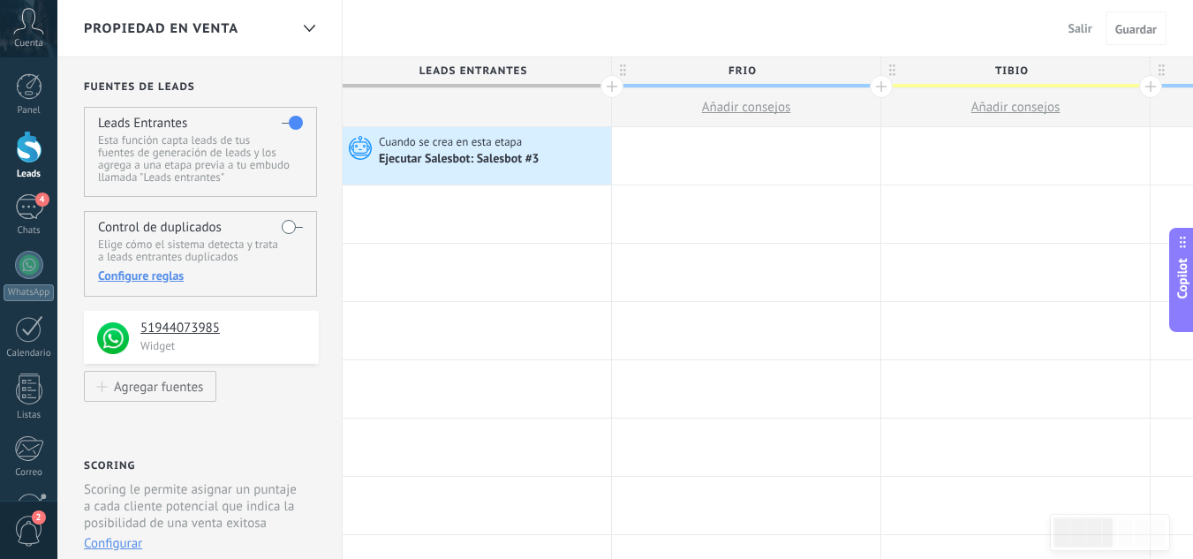
click at [1080, 33] on span "Salir" at bounding box center [1080, 28] width 24 height 16
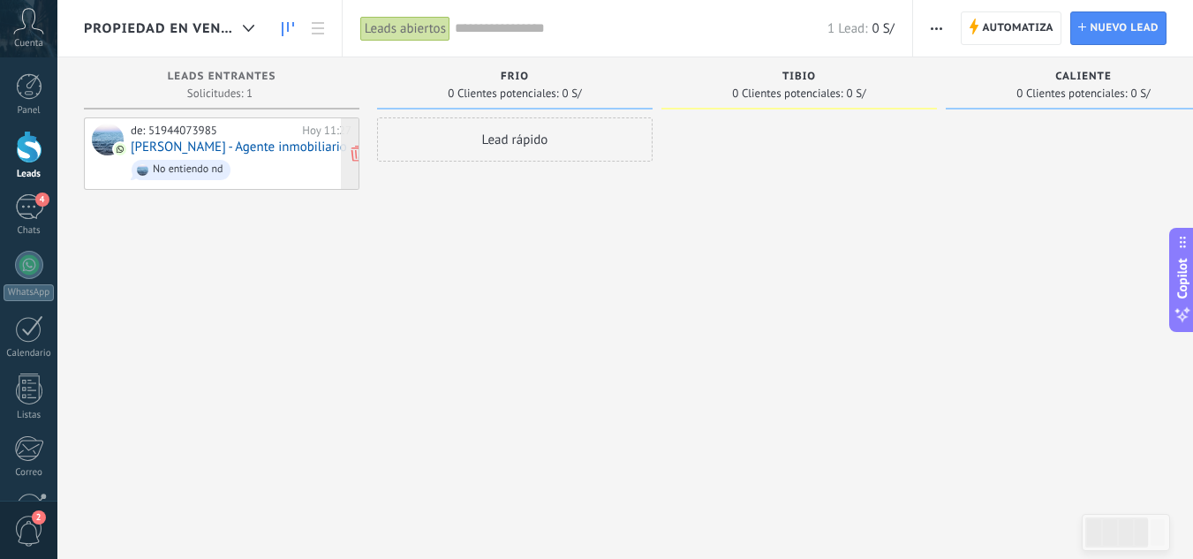
click at [297, 179] on span "No entiendo nd" at bounding box center [241, 169] width 221 height 27
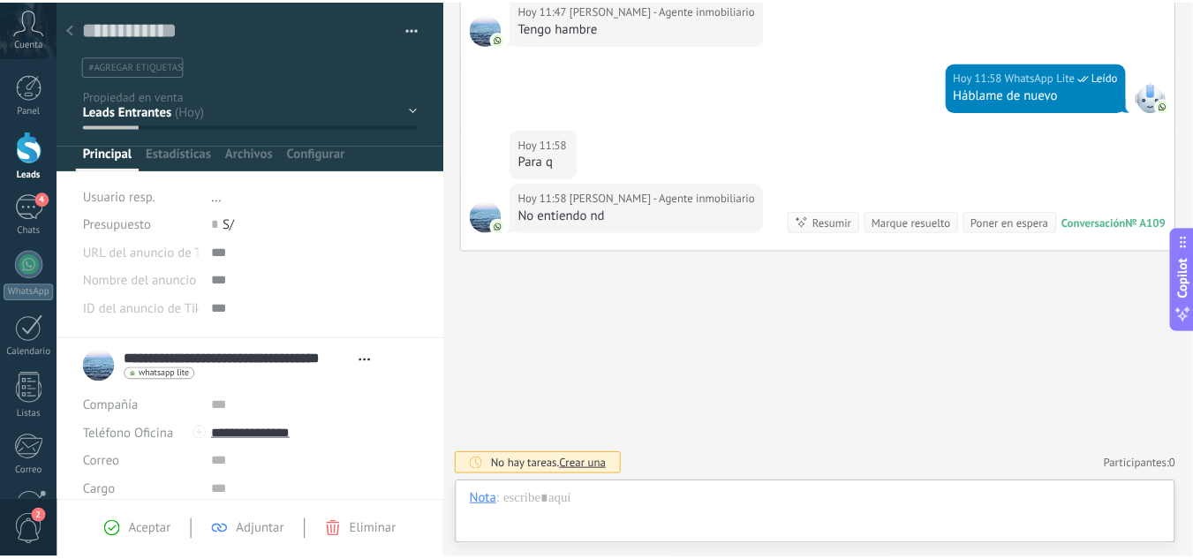
scroll to position [26, 0]
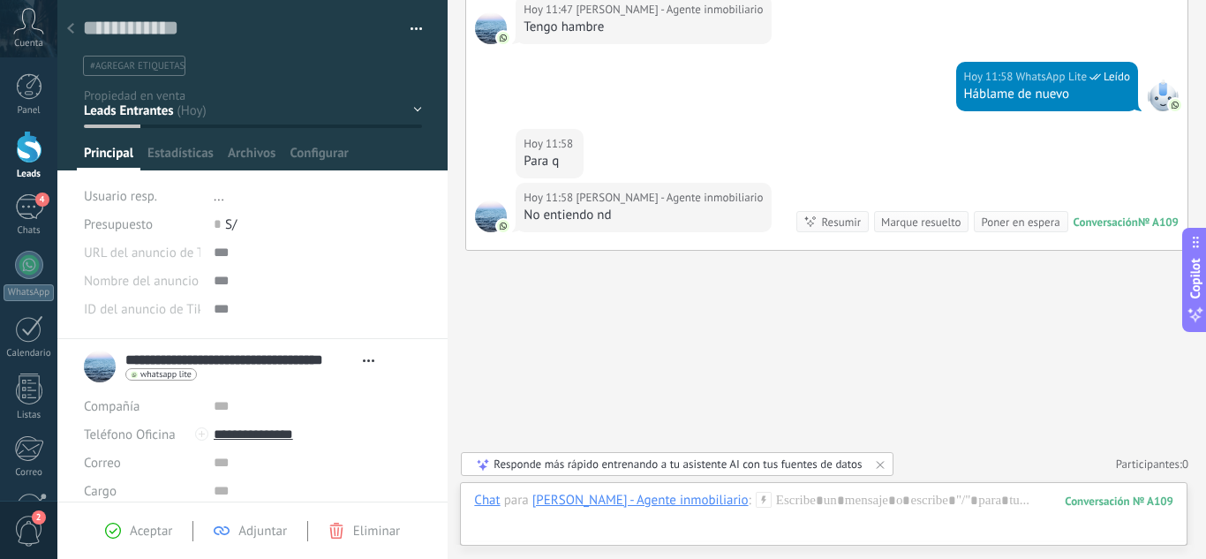
click at [70, 34] on div at bounding box center [70, 29] width 25 height 34
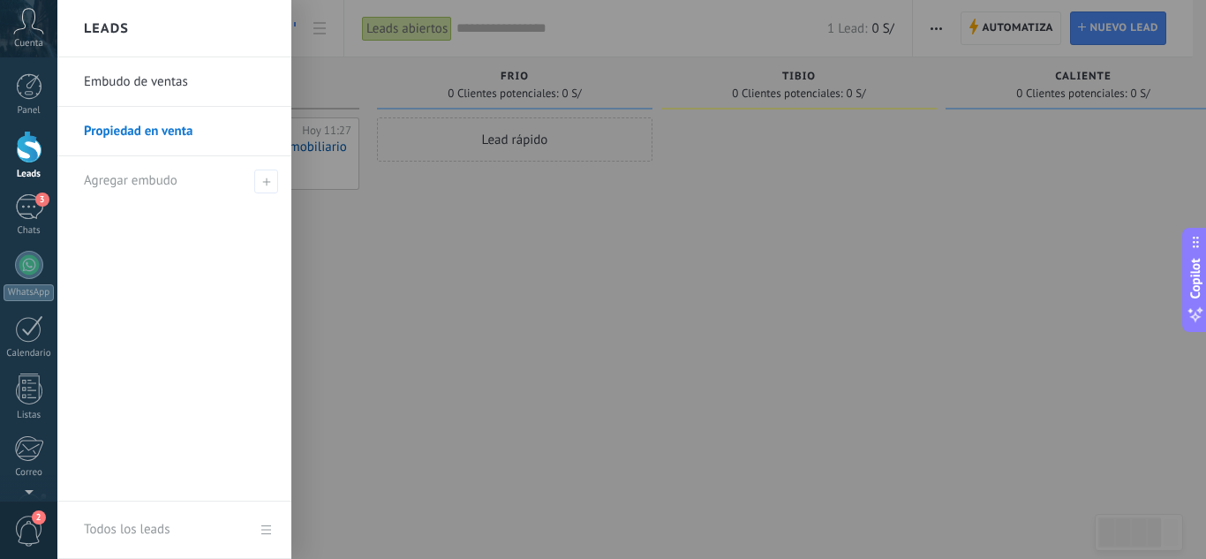
click at [145, 133] on link "Propiedad en venta" at bounding box center [179, 131] width 190 height 49
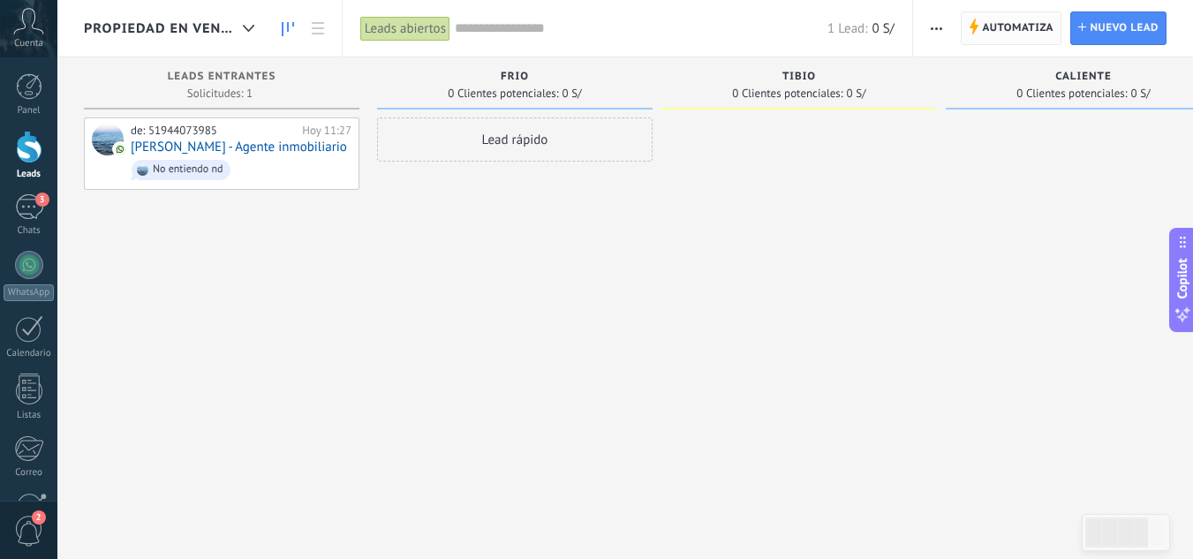
click at [1049, 32] on span "Automatiza" at bounding box center [1017, 28] width 71 height 32
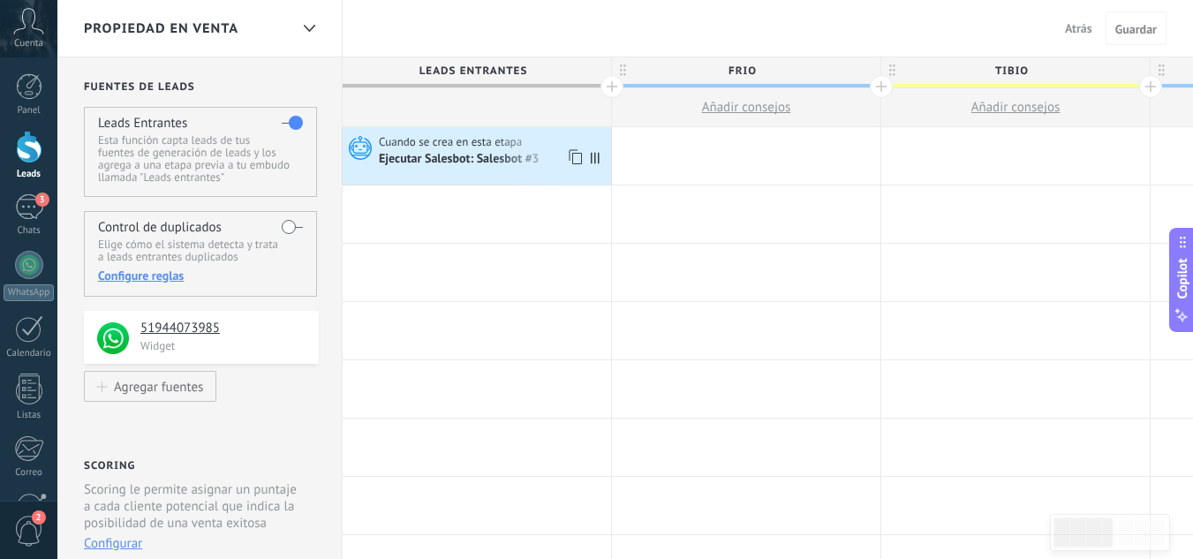
click at [546, 164] on div "Ejecutar Salesbot: Salesbot #3" at bounding box center [493, 159] width 228 height 18
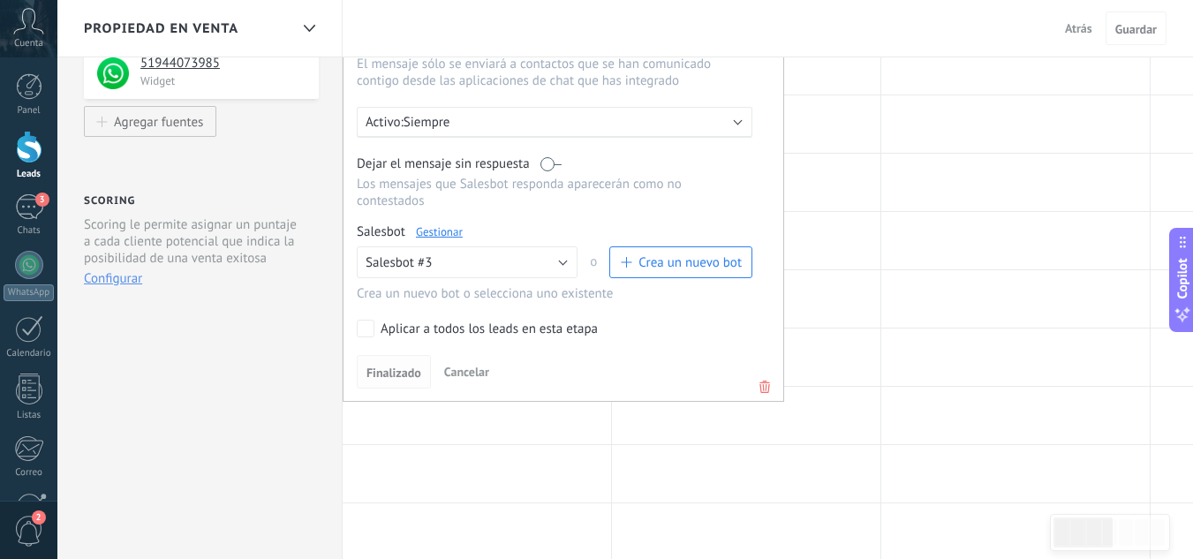
click at [413, 373] on span "Finalizado" at bounding box center [393, 372] width 55 height 12
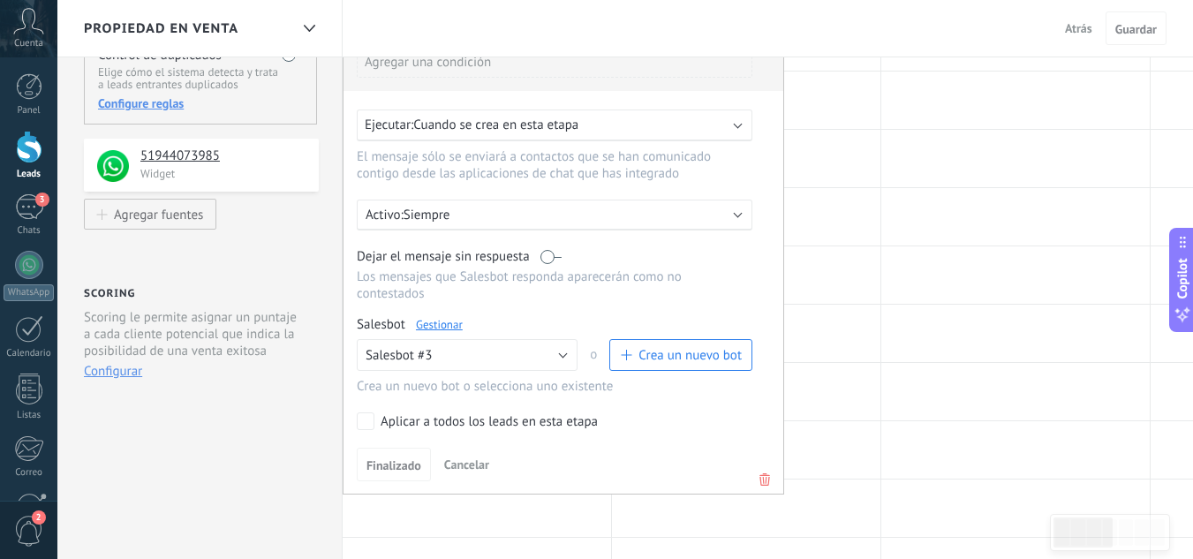
scroll to position [177, 0]
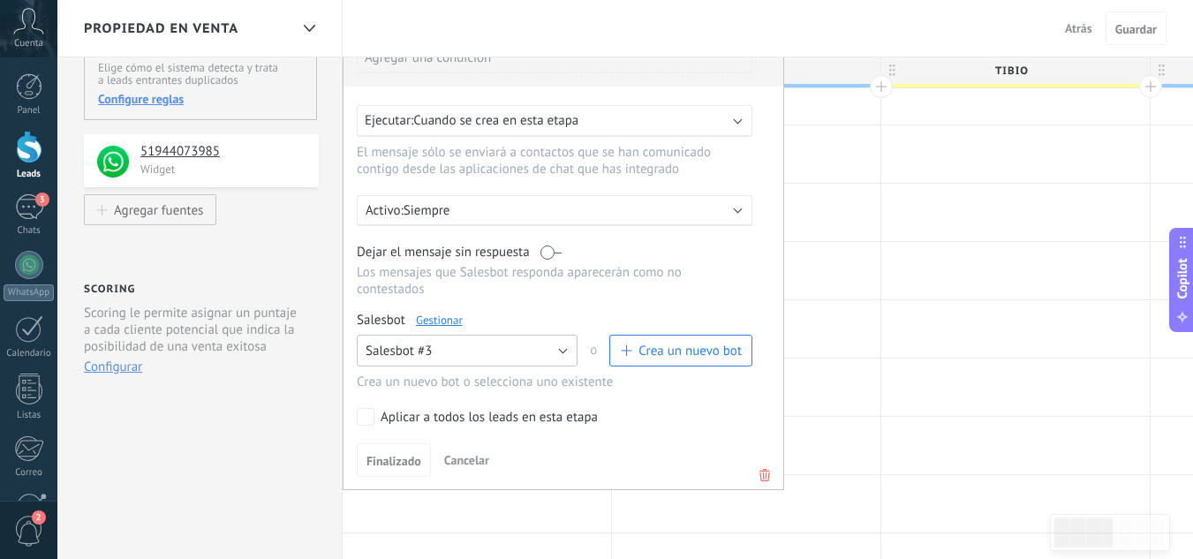
click at [570, 355] on button "Salesbot #3" at bounding box center [467, 351] width 221 height 32
click at [452, 403] on span "Salesbot #2" at bounding box center [458, 411] width 225 height 17
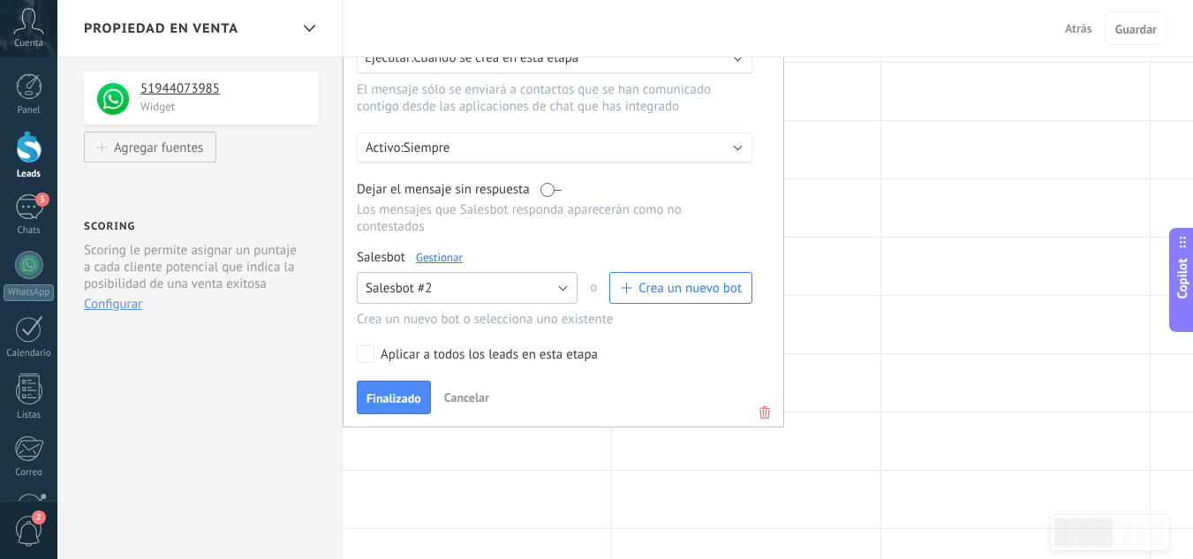
scroll to position [265, 0]
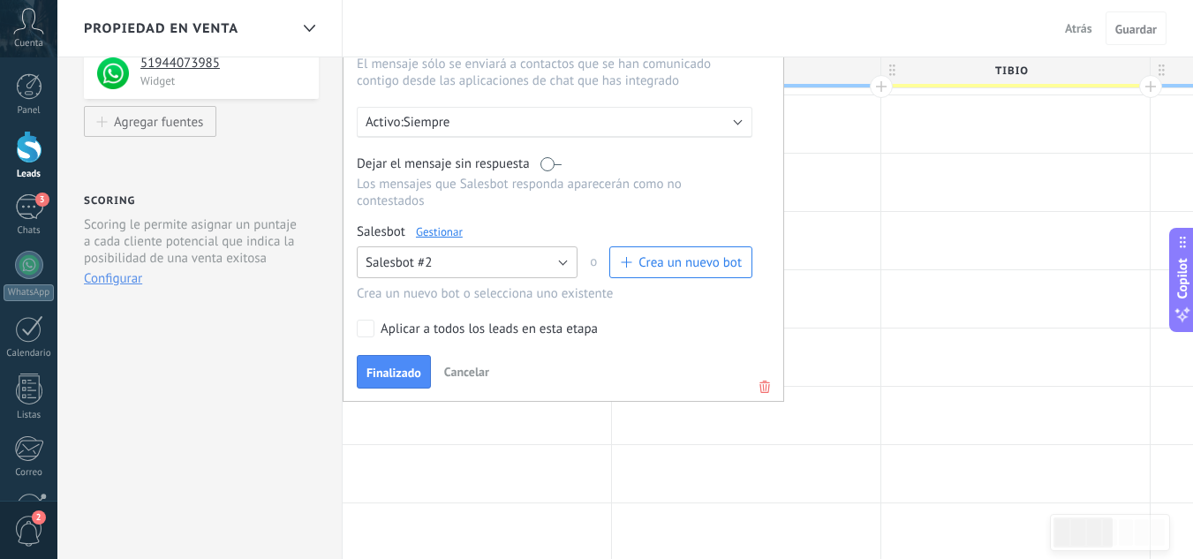
click at [562, 268] on button "Salesbot #2" at bounding box center [467, 262] width 221 height 32
click at [499, 292] on span "Salesbot #3" at bounding box center [458, 292] width 225 height 17
click at [391, 367] on span "Finalizado" at bounding box center [393, 372] width 55 height 12
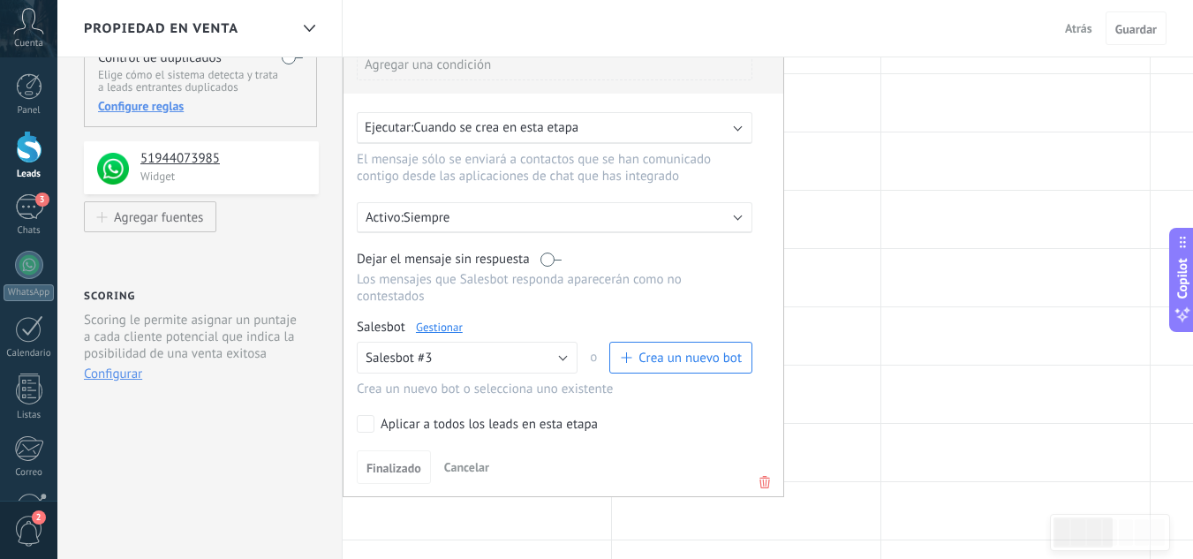
scroll to position [177, 0]
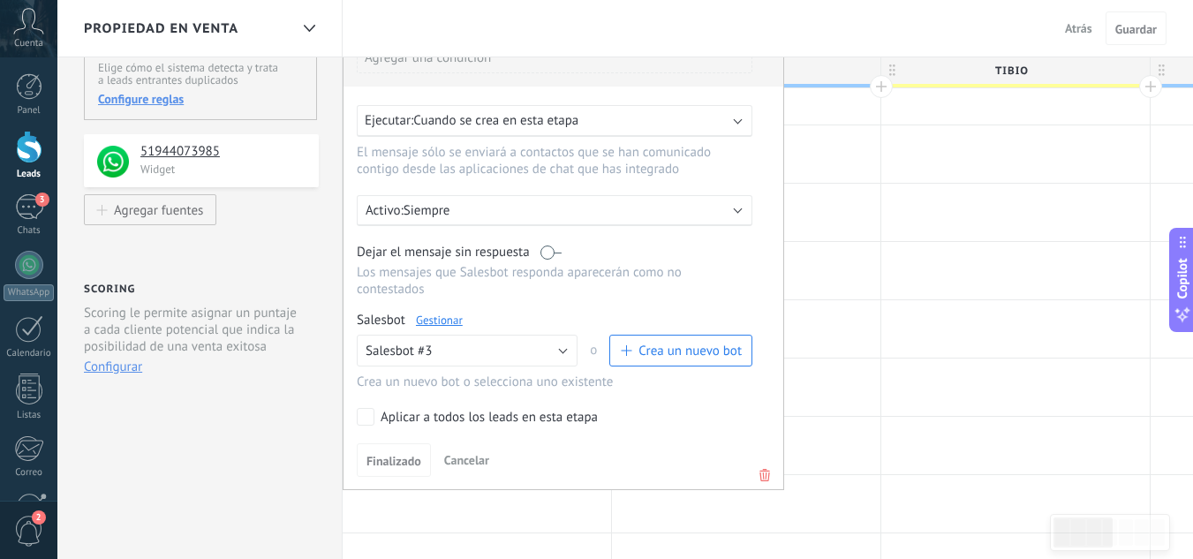
click at [651, 355] on span "Crea un nuevo bot" at bounding box center [689, 350] width 103 height 17
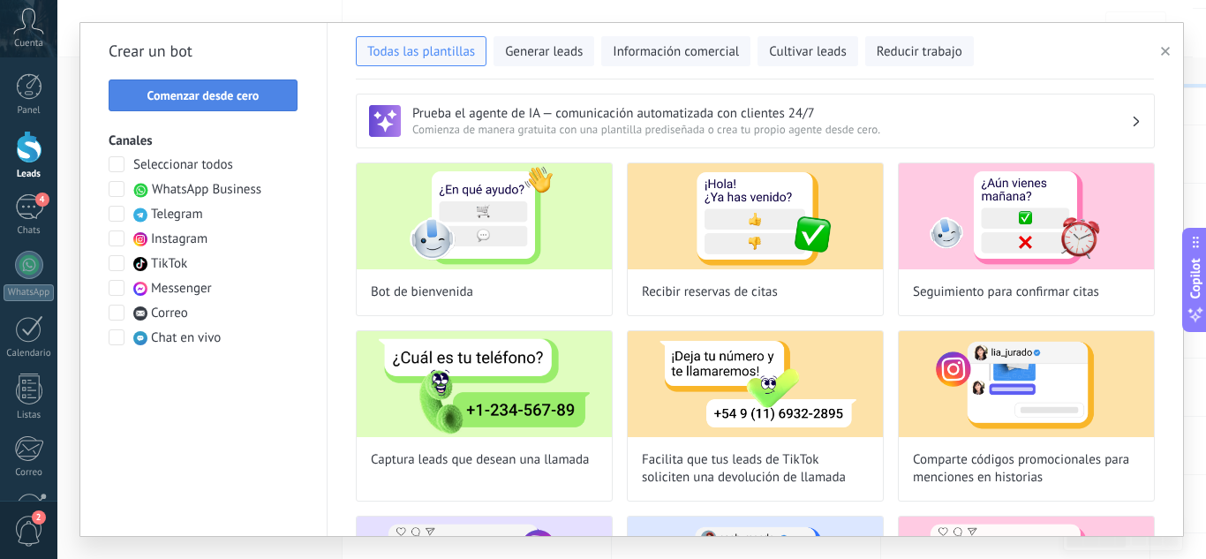
click at [222, 109] on button "Comenzar desde cero" at bounding box center [203, 95] width 189 height 32
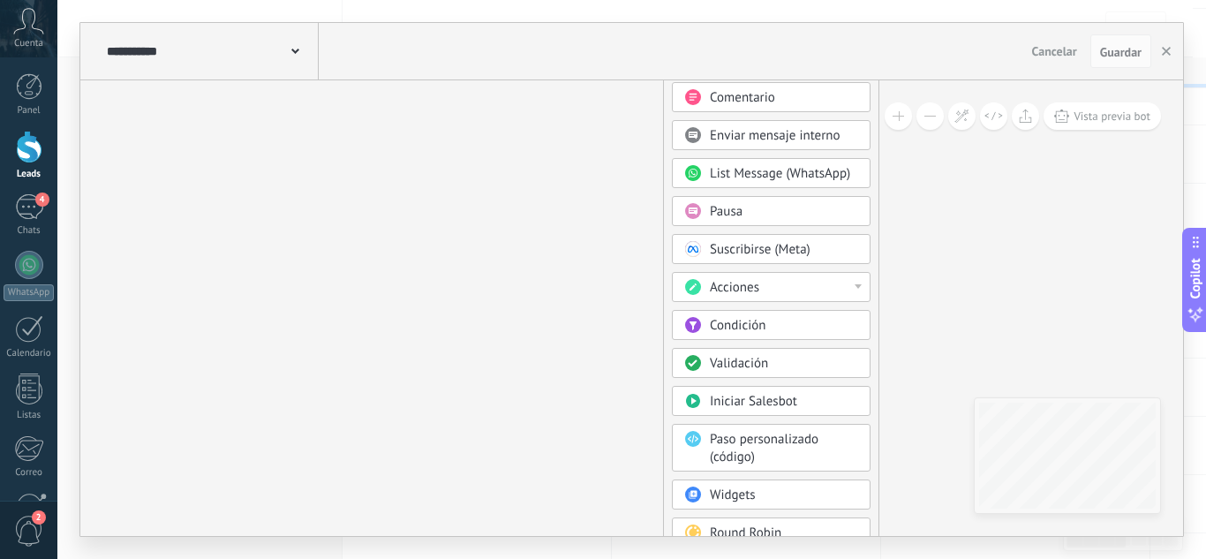
click at [827, 282] on div "Acciones" at bounding box center [784, 288] width 148 height 18
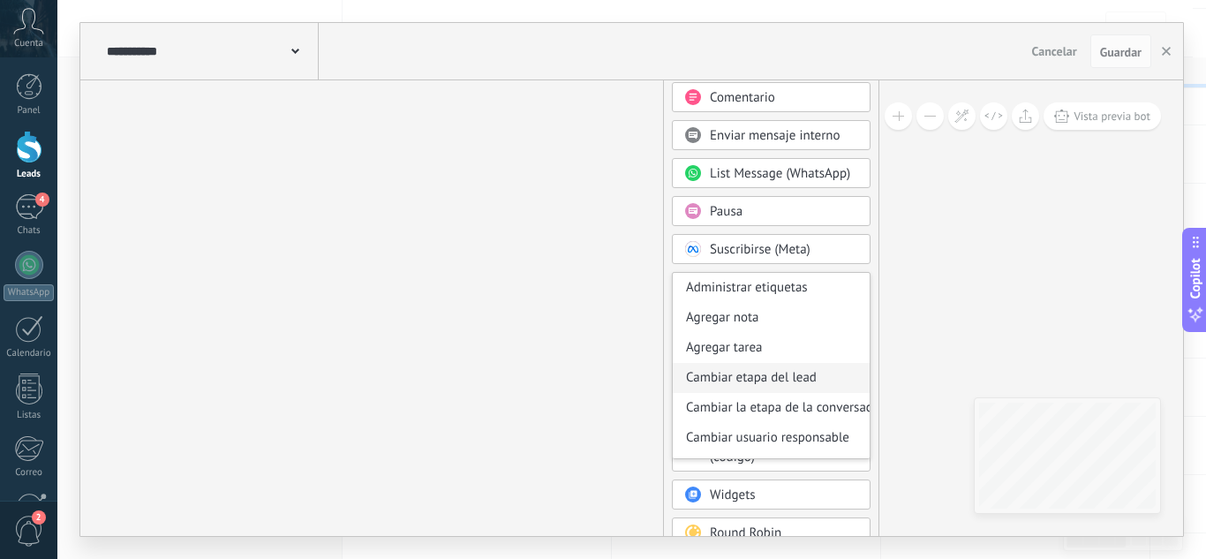
click at [789, 370] on div "Cambiar etapa del lead" at bounding box center [771, 378] width 197 height 30
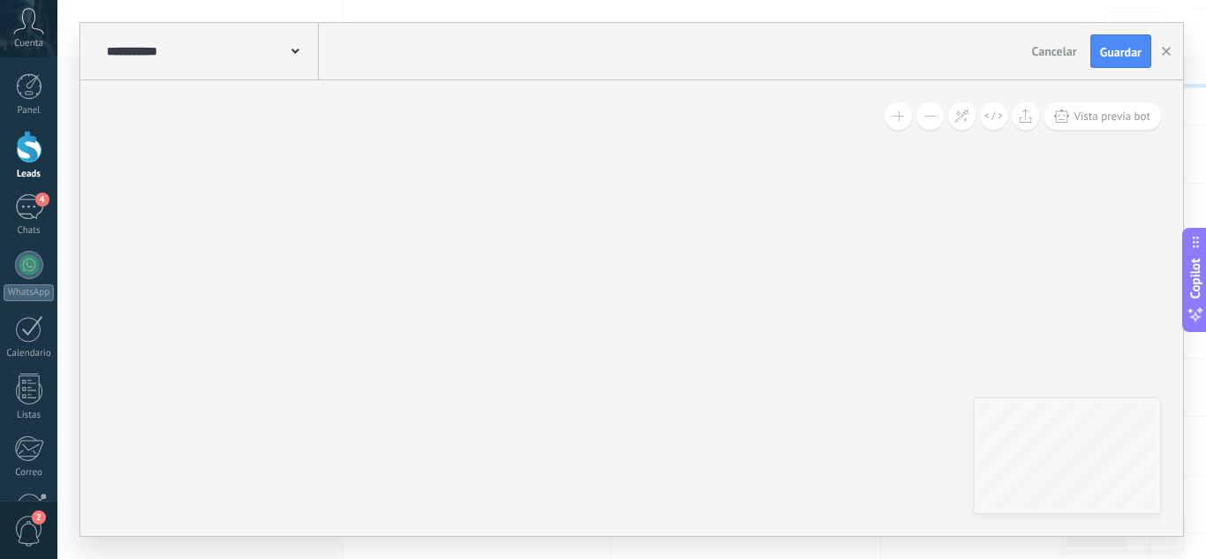
click at [1053, 45] on span "Cancelar" at bounding box center [1054, 51] width 45 height 16
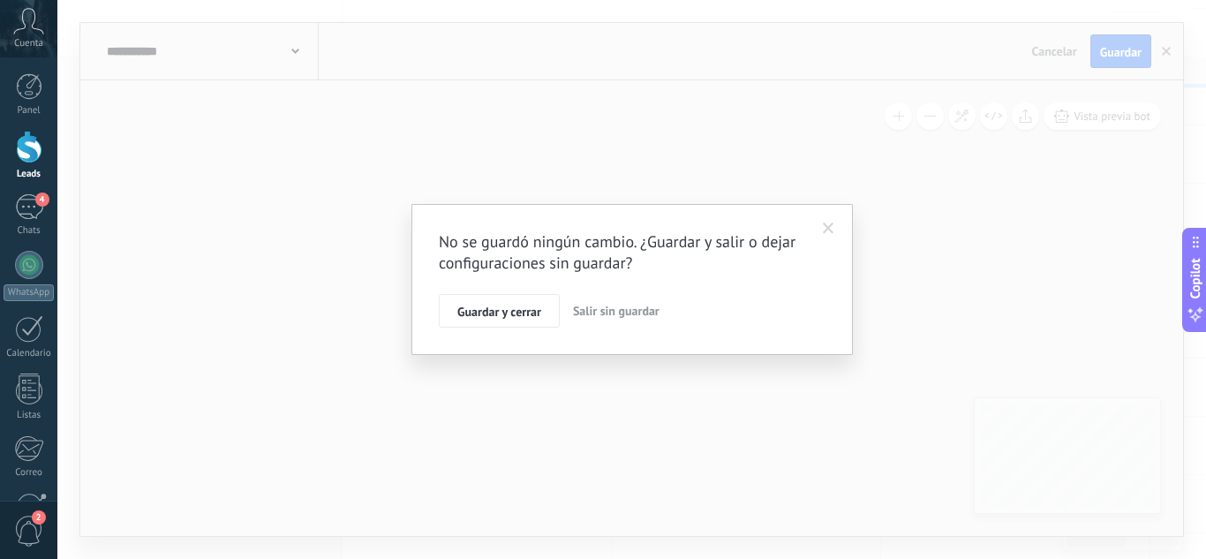
click at [611, 312] on span "Salir sin guardar" at bounding box center [616, 311] width 87 height 16
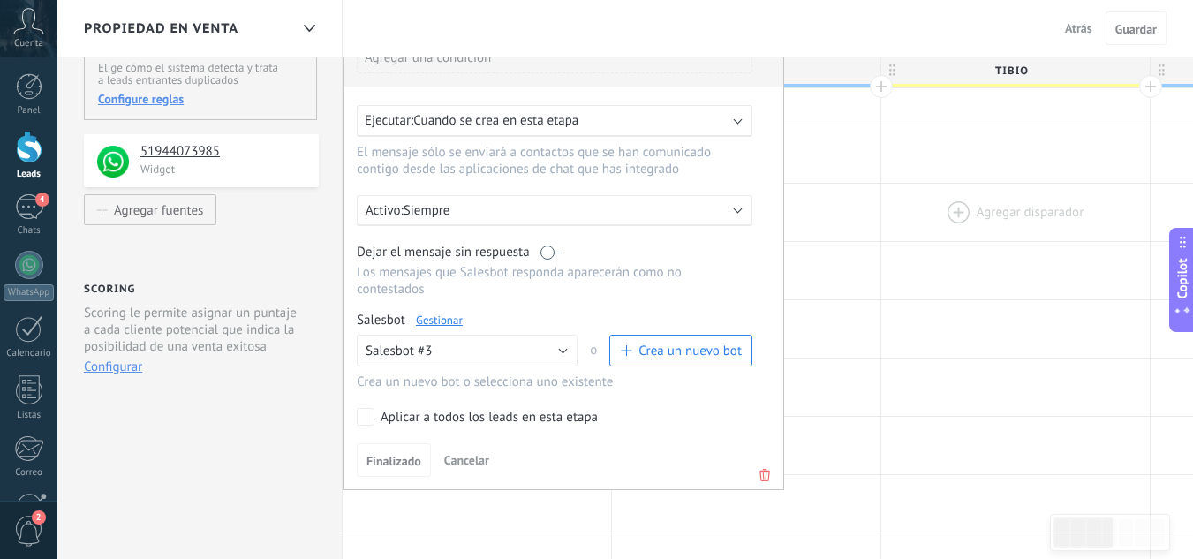
click at [939, 210] on div at bounding box center [1015, 212] width 268 height 57
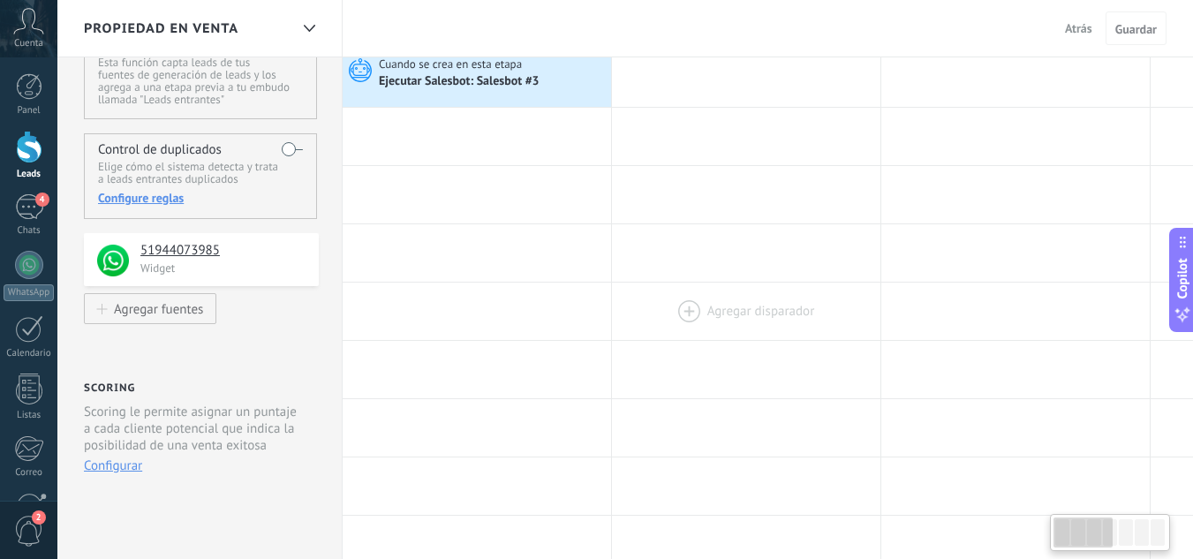
scroll to position [0, 0]
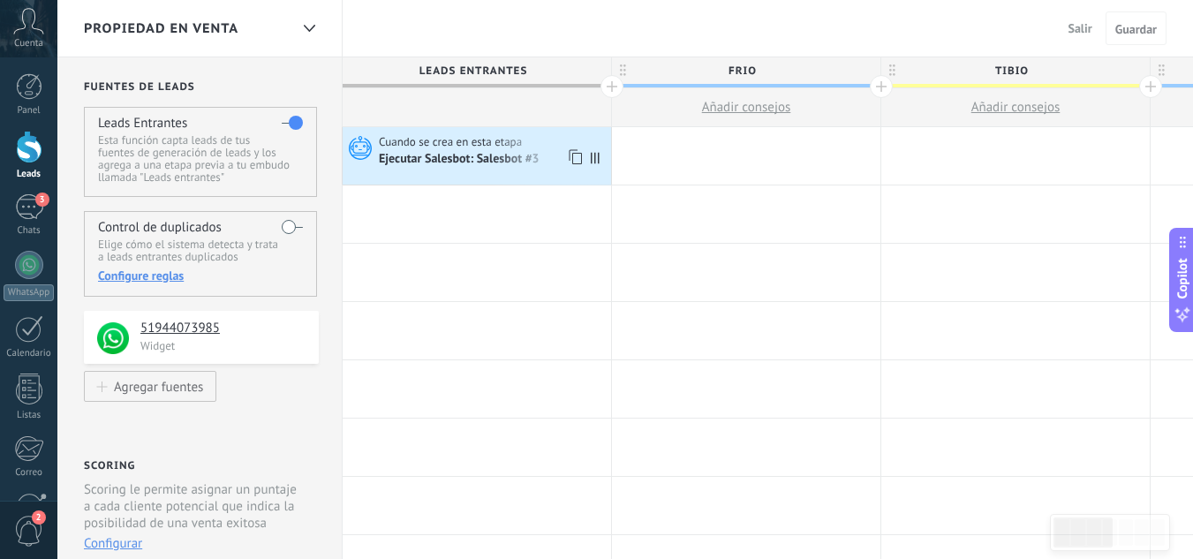
click at [516, 147] on span "Cuando se crea en esta etapa" at bounding box center [452, 142] width 146 height 16
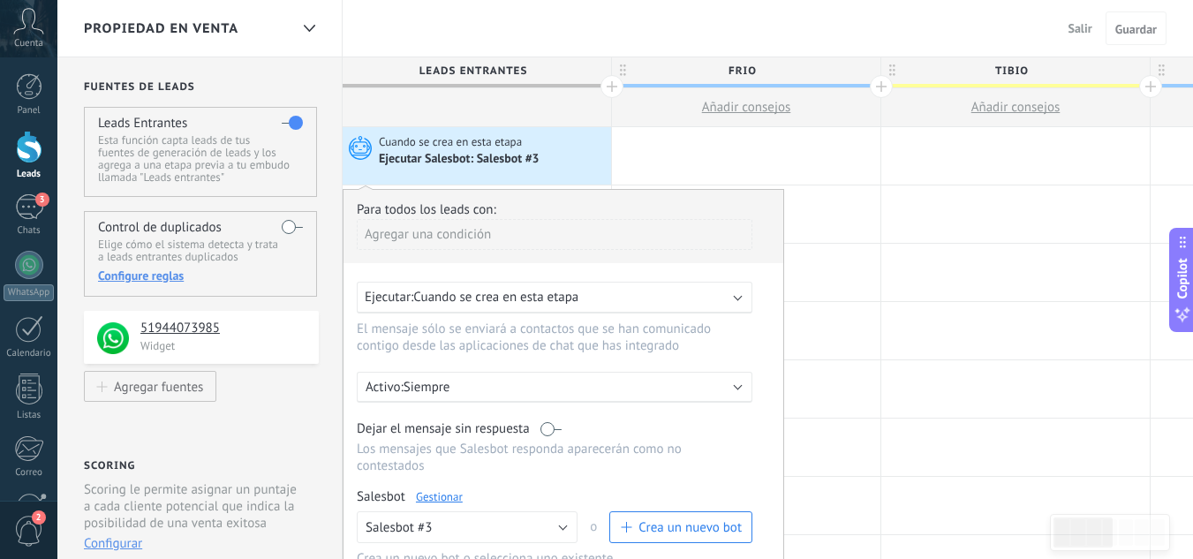
click at [563, 295] on span "Cuando se crea en esta etapa" at bounding box center [495, 297] width 165 height 17
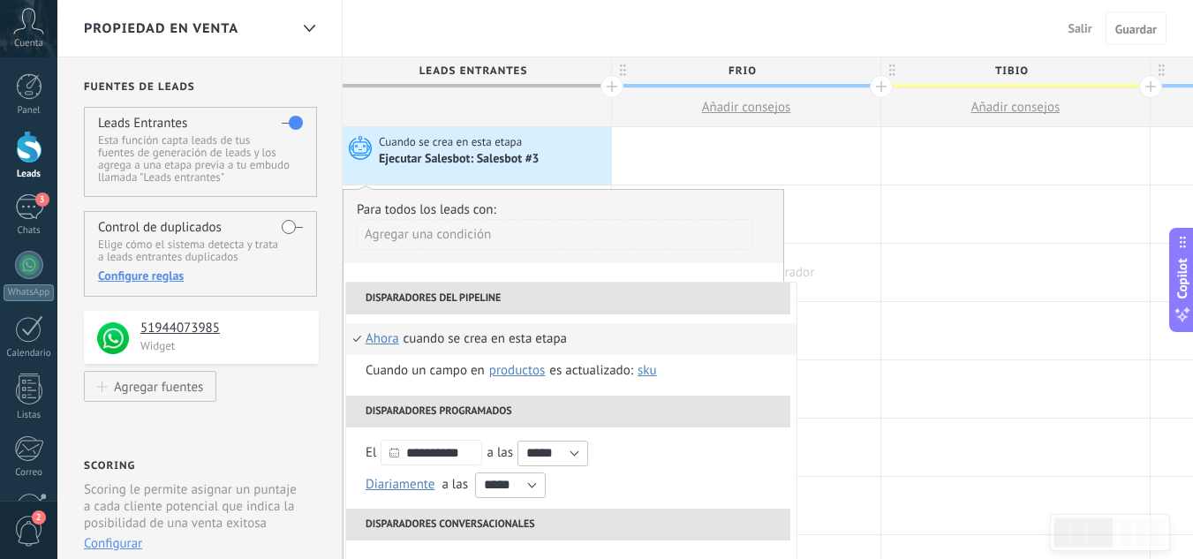
click at [821, 268] on div at bounding box center [746, 272] width 268 height 57
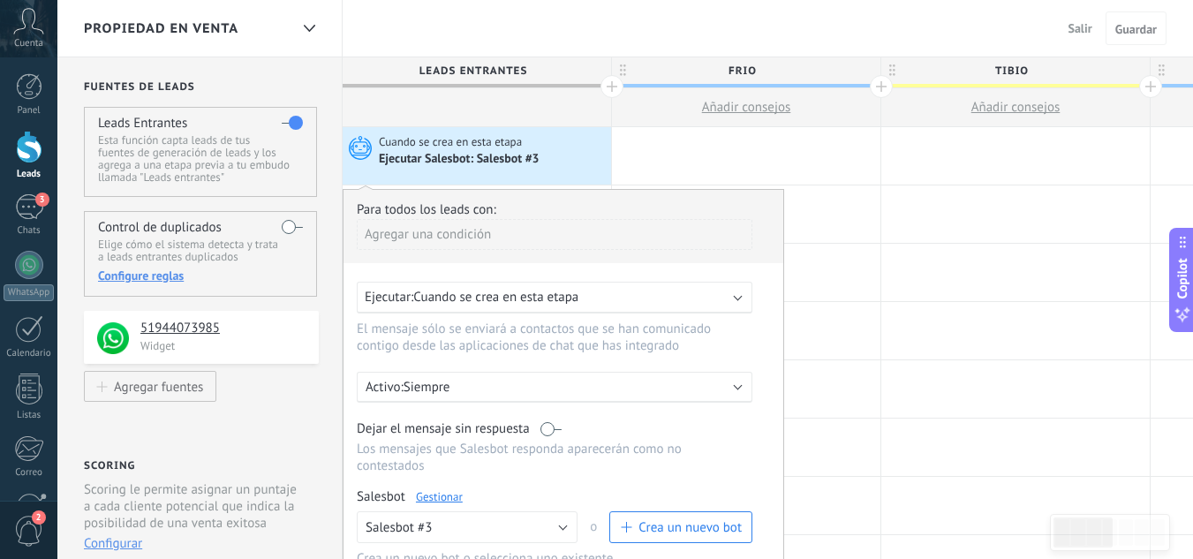
click at [562, 158] on div "Ejecutar Salesbot: Salesbot #3" at bounding box center [493, 159] width 228 height 18
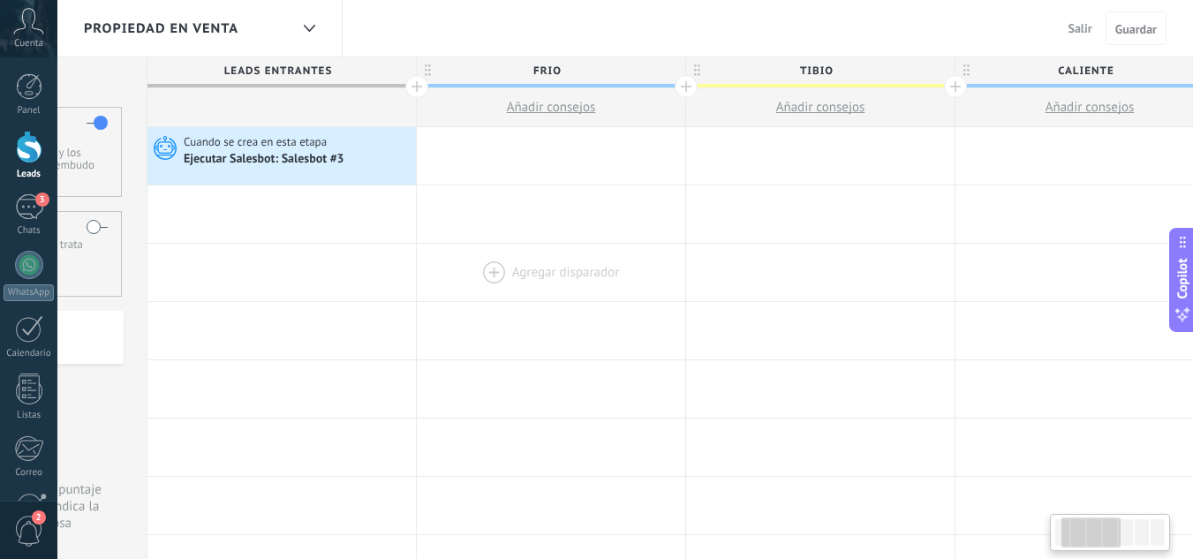
scroll to position [0, 157]
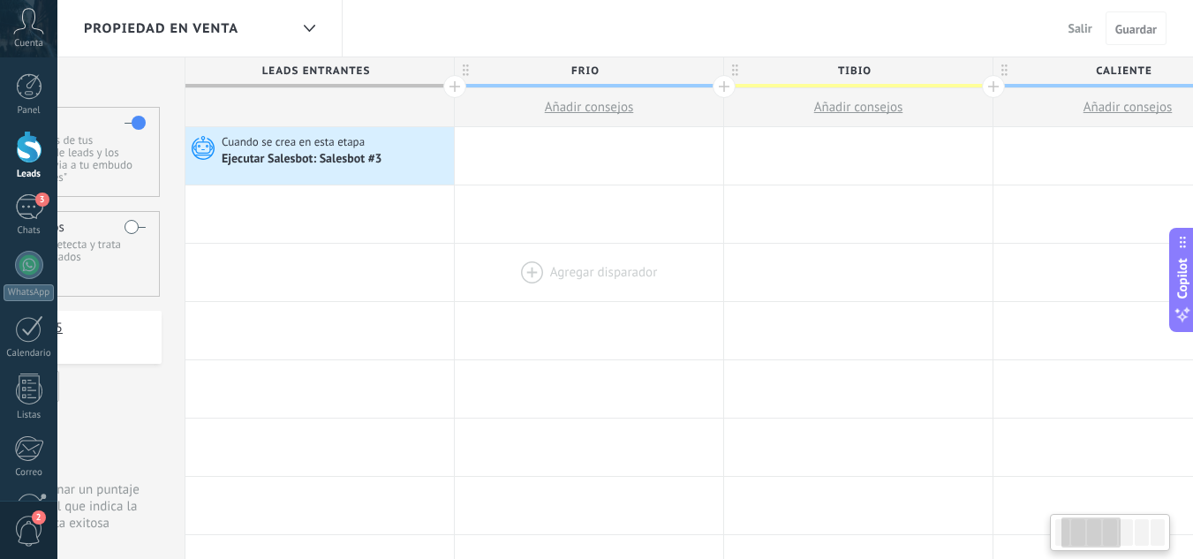
drag, startPoint x: 766, startPoint y: 296, endPoint x: 609, endPoint y: 267, distance: 159.6
click at [609, 267] on div at bounding box center [589, 272] width 268 height 57
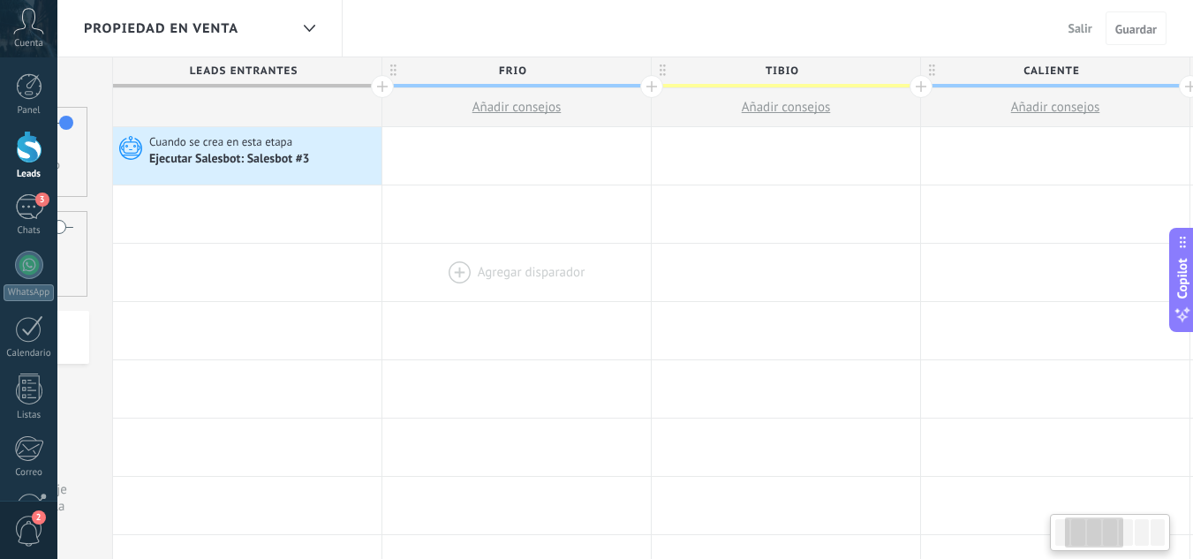
scroll to position [0, 237]
drag, startPoint x: 613, startPoint y: 194, endPoint x: 533, endPoint y: 281, distance: 117.4
click at [1075, 33] on span "Salir" at bounding box center [1080, 28] width 24 height 16
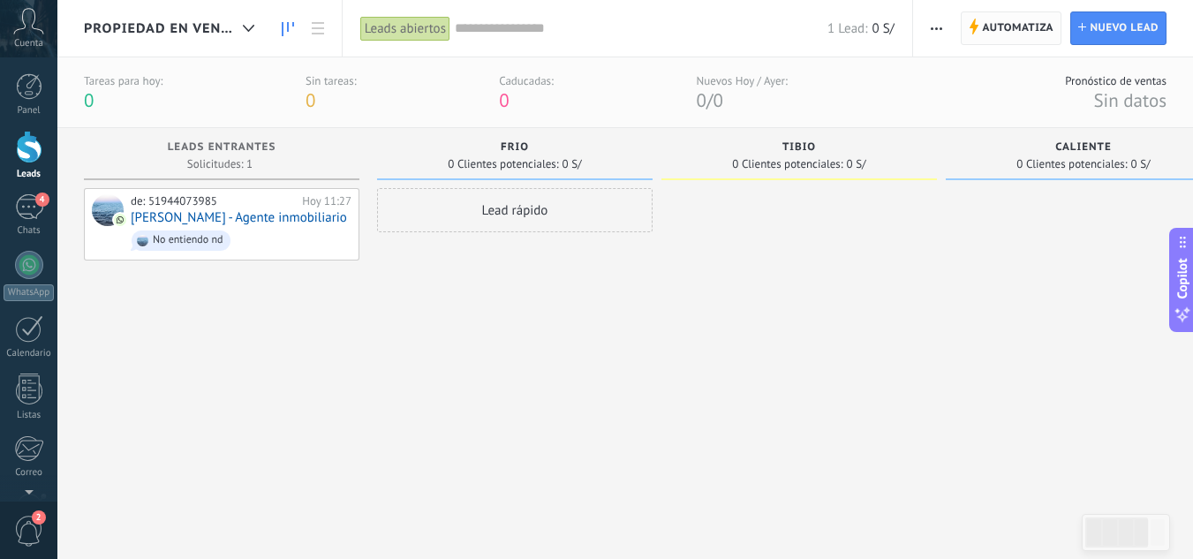
click at [1041, 27] on span "Automatiza" at bounding box center [1017, 28] width 71 height 32
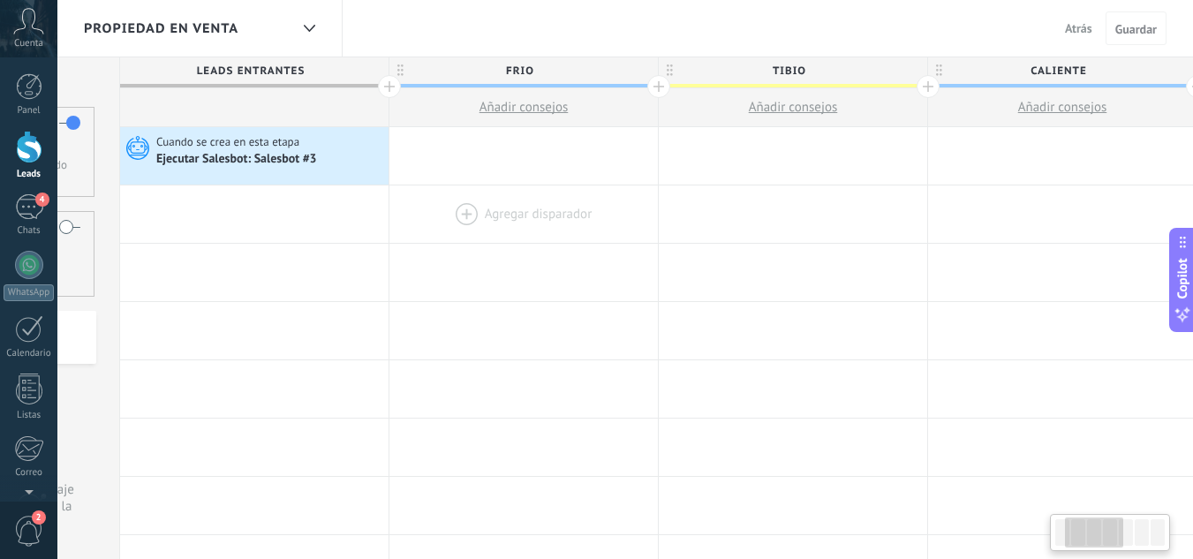
drag, startPoint x: 762, startPoint y: 185, endPoint x: 533, endPoint y: 205, distance: 229.4
click at [537, 206] on div at bounding box center [523, 213] width 268 height 57
click at [479, 146] on div at bounding box center [521, 155] width 268 height 57
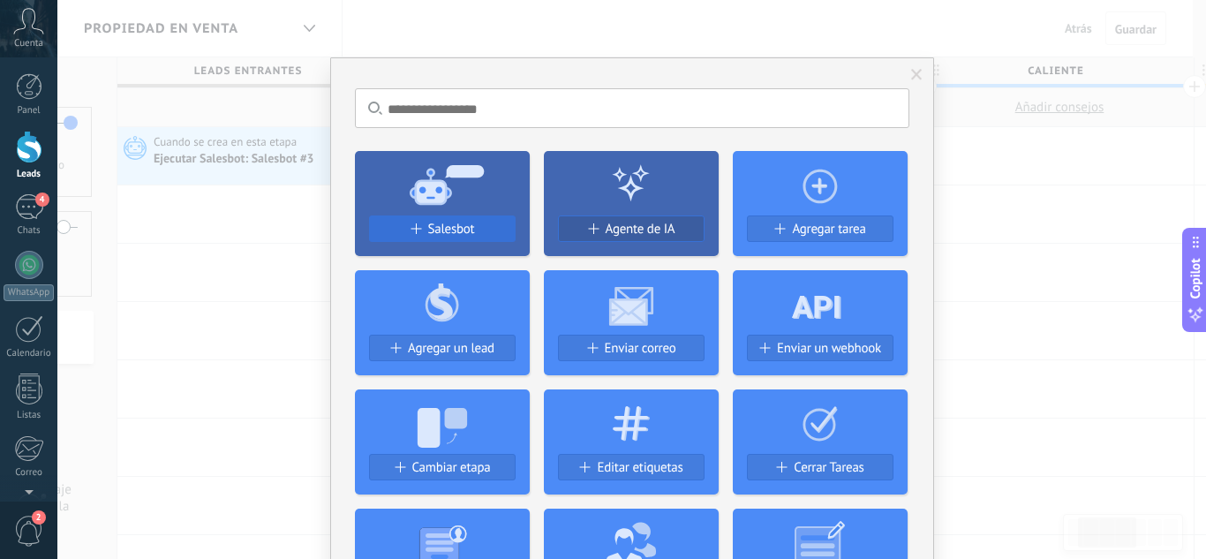
click at [449, 227] on span "Salesbot" at bounding box center [451, 229] width 47 height 15
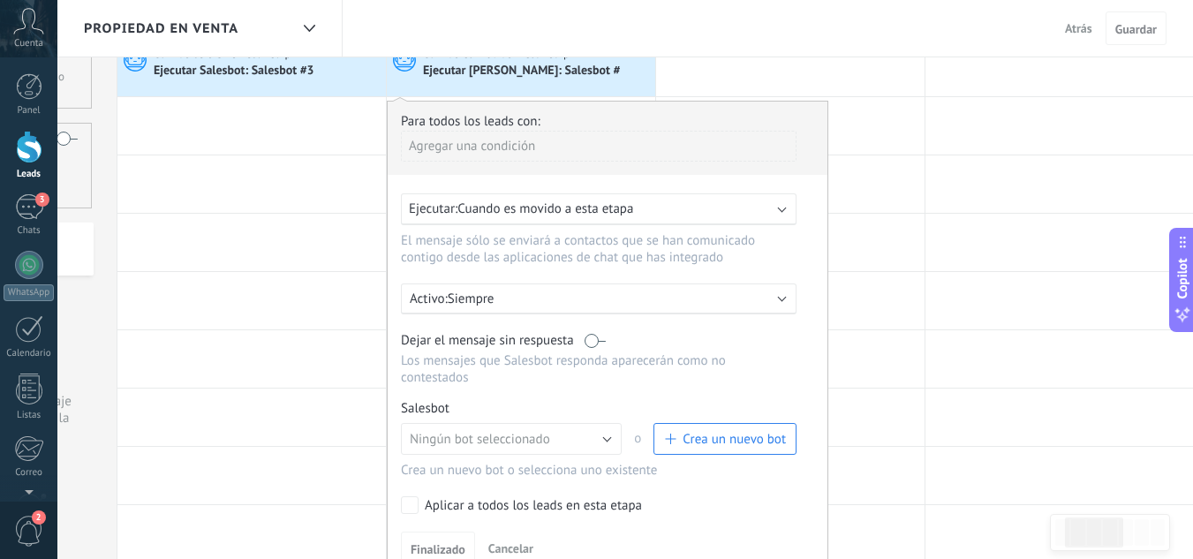
scroll to position [0, 0]
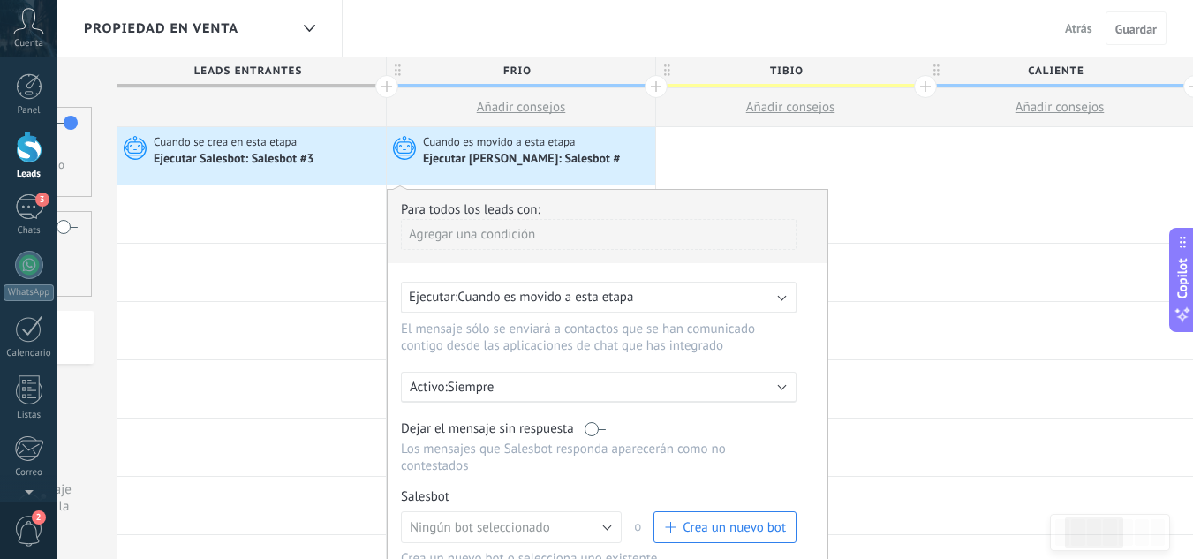
click at [744, 521] on span "Crea un nuevo bot" at bounding box center [733, 527] width 103 height 17
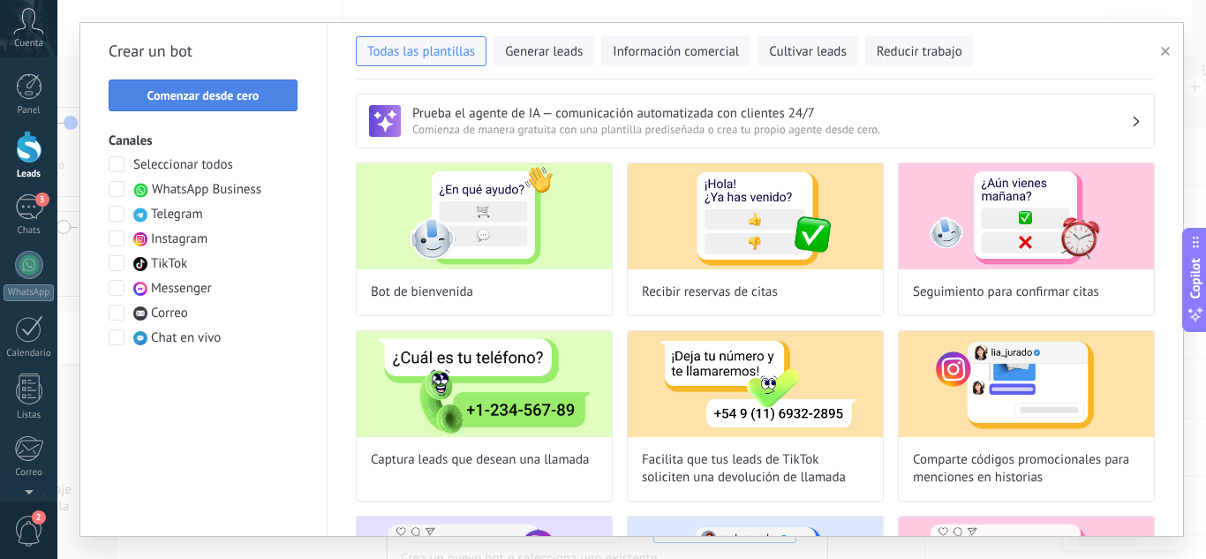
click at [246, 89] on span "Comenzar desde cero" at bounding box center [203, 95] width 112 height 12
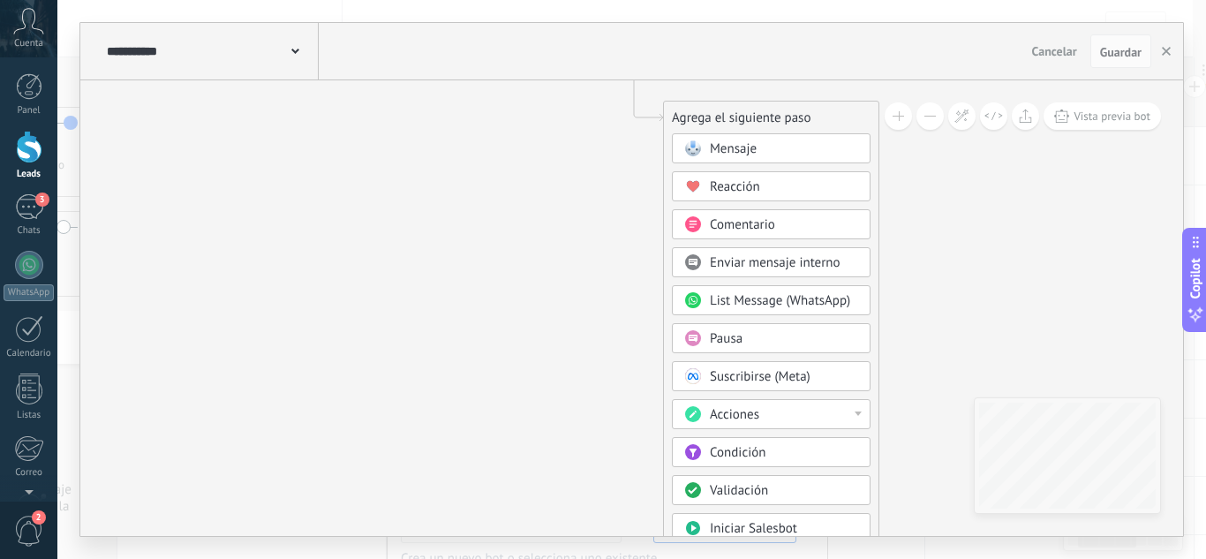
click at [750, 151] on span "Mensaje" at bounding box center [733, 148] width 47 height 17
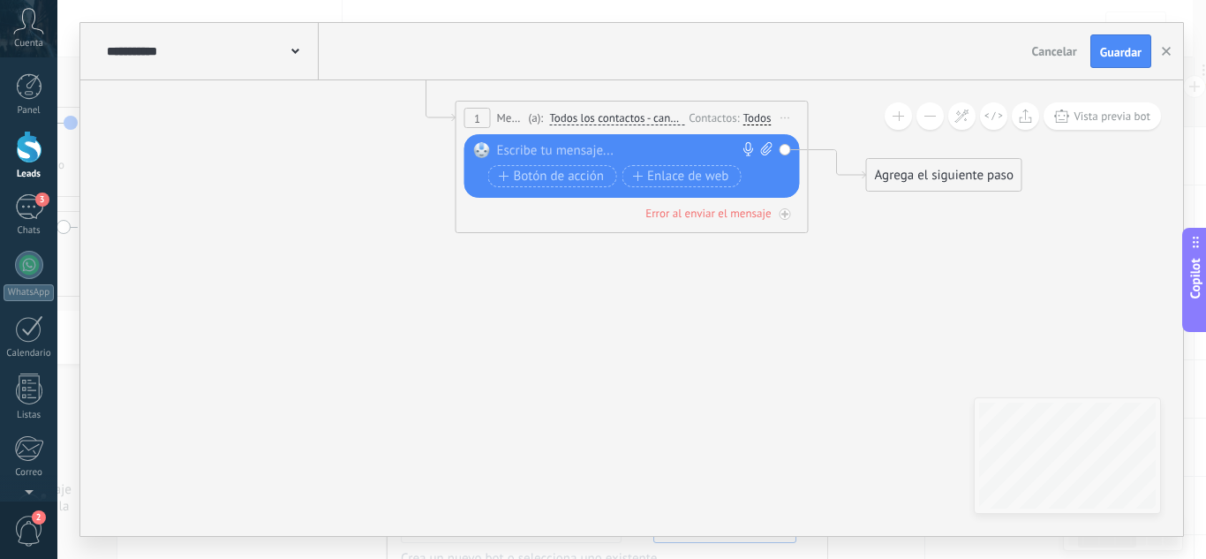
click at [599, 143] on div at bounding box center [628, 151] width 262 height 18
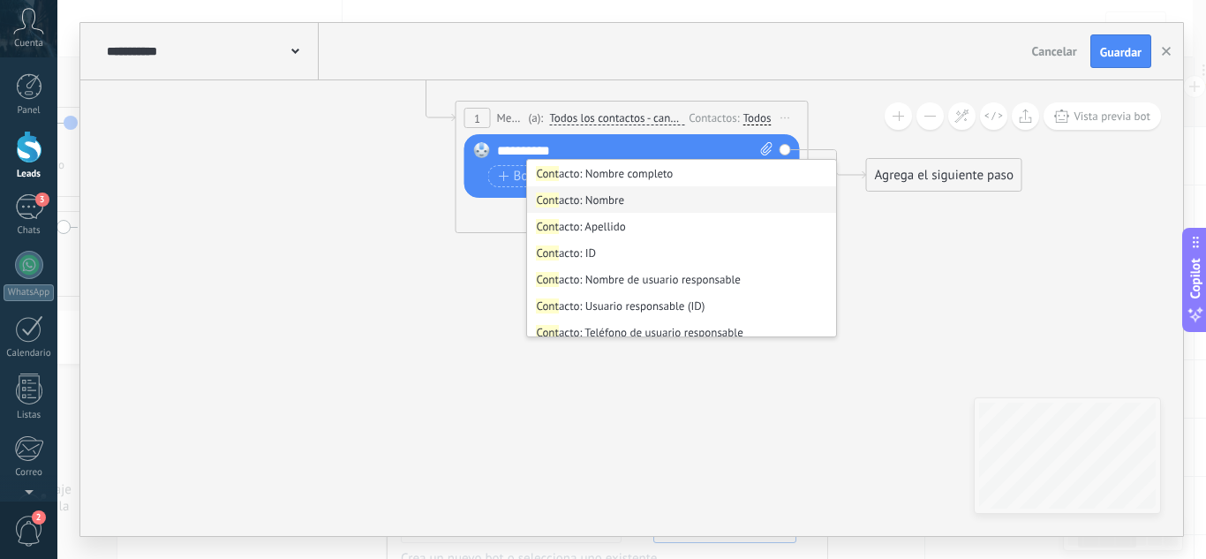
click at [605, 202] on li "Cont acto: Nombre" at bounding box center [681, 199] width 309 height 26
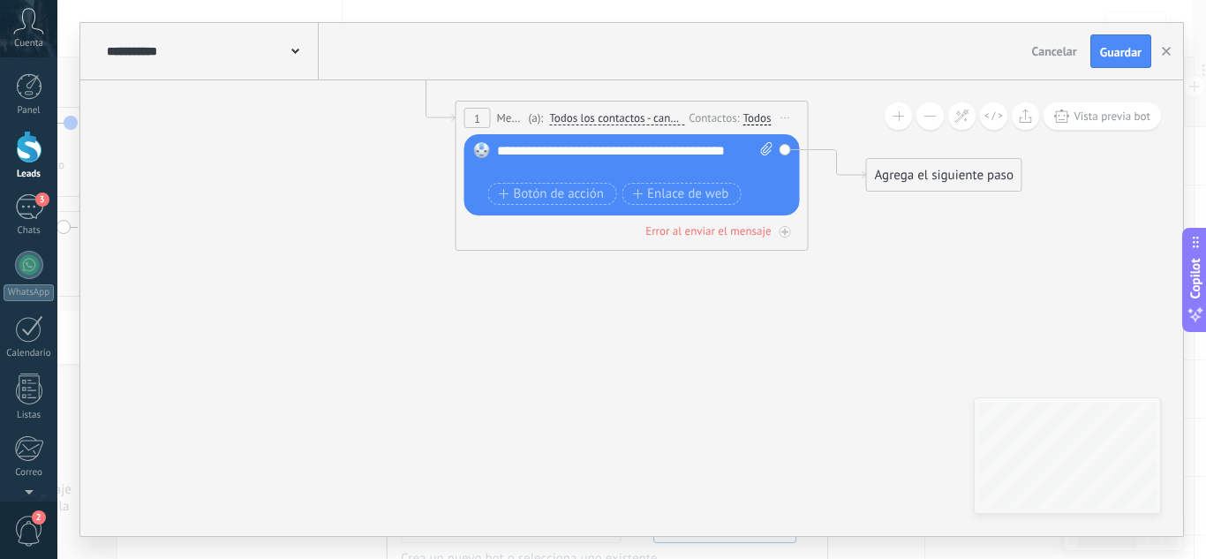
click at [954, 187] on div "Agrega el siguiente paso" at bounding box center [944, 175] width 154 height 29
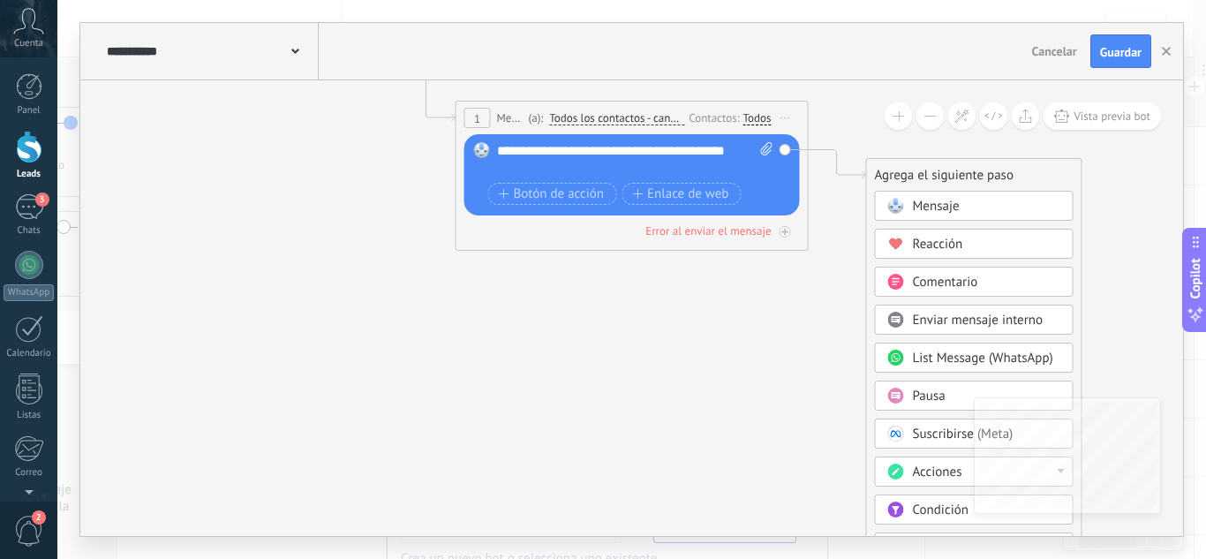
click at [953, 199] on span "Mensaje" at bounding box center [936, 206] width 47 height 17
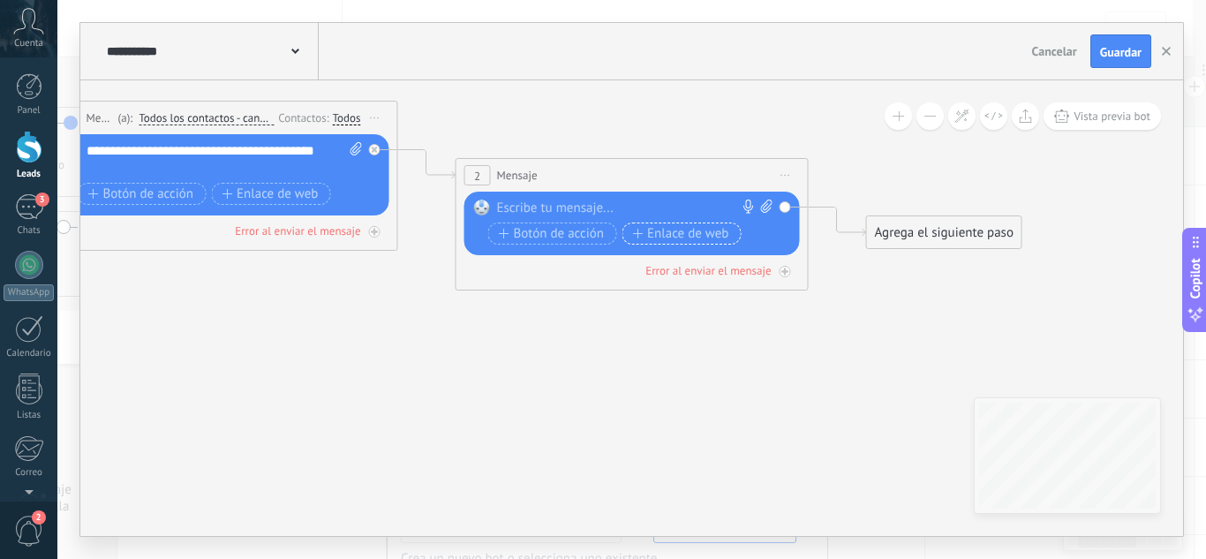
drag, startPoint x: 638, startPoint y: 258, endPoint x: 450, endPoint y: 316, distance: 196.8
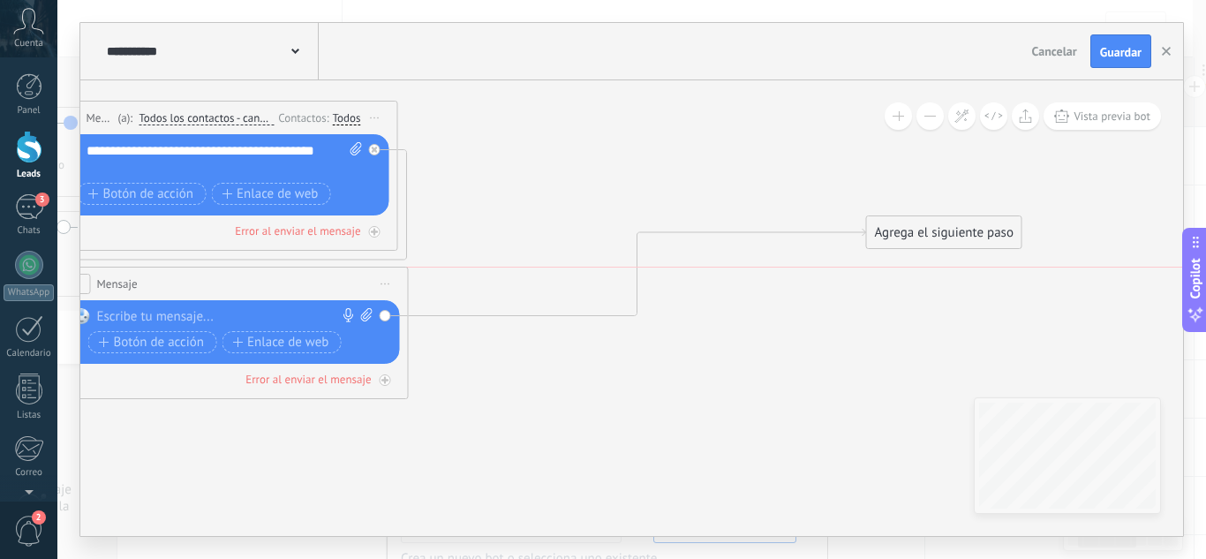
drag, startPoint x: 568, startPoint y: 175, endPoint x: 139, endPoint y: 271, distance: 439.6
click at [132, 271] on div "2 Mensaje ******* (a): Todos los contactos - canales seleccionados Todos los co…" at bounding box center [231, 283] width 351 height 33
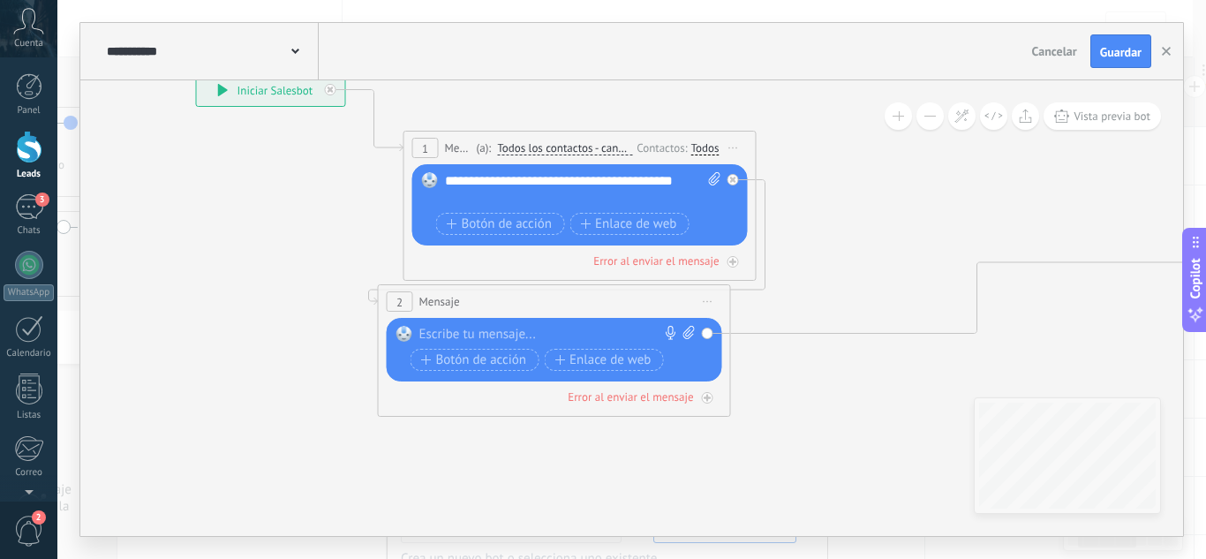
drag, startPoint x: 467, startPoint y: 260, endPoint x: 816, endPoint y: 290, distance: 350.0
click at [816, 290] on icon at bounding box center [758, 251] width 2007 height 1238
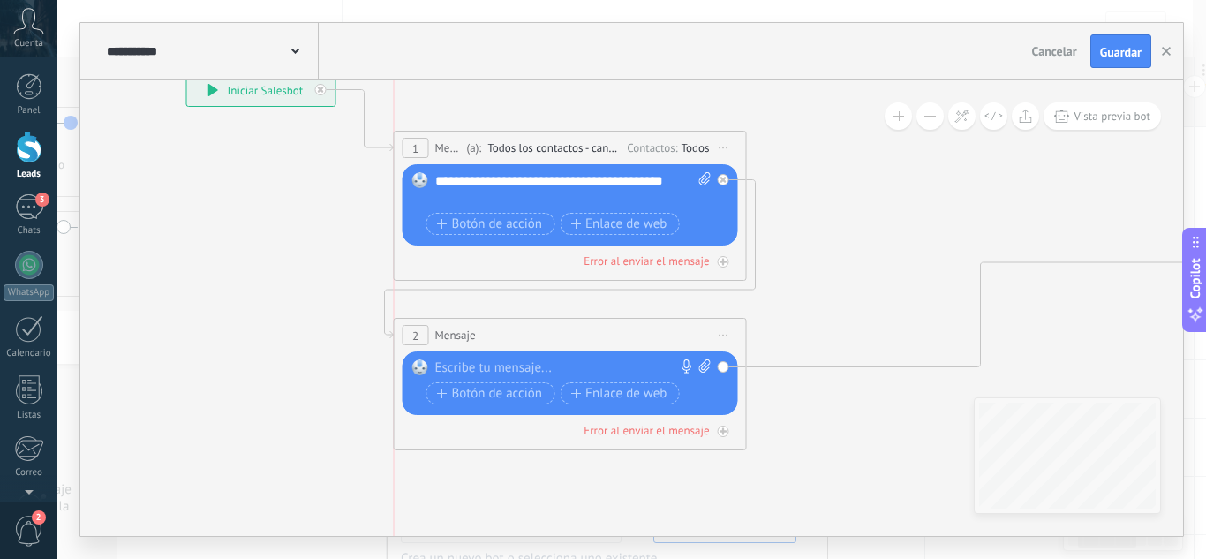
drag, startPoint x: 667, startPoint y: 294, endPoint x: 693, endPoint y: 327, distance: 42.2
click at [693, 327] on div "2 Mensaje ******* (a): Todos los contactos - canales seleccionados Todos los co…" at bounding box center [570, 335] width 351 height 33
click at [513, 364] on div at bounding box center [566, 368] width 262 height 18
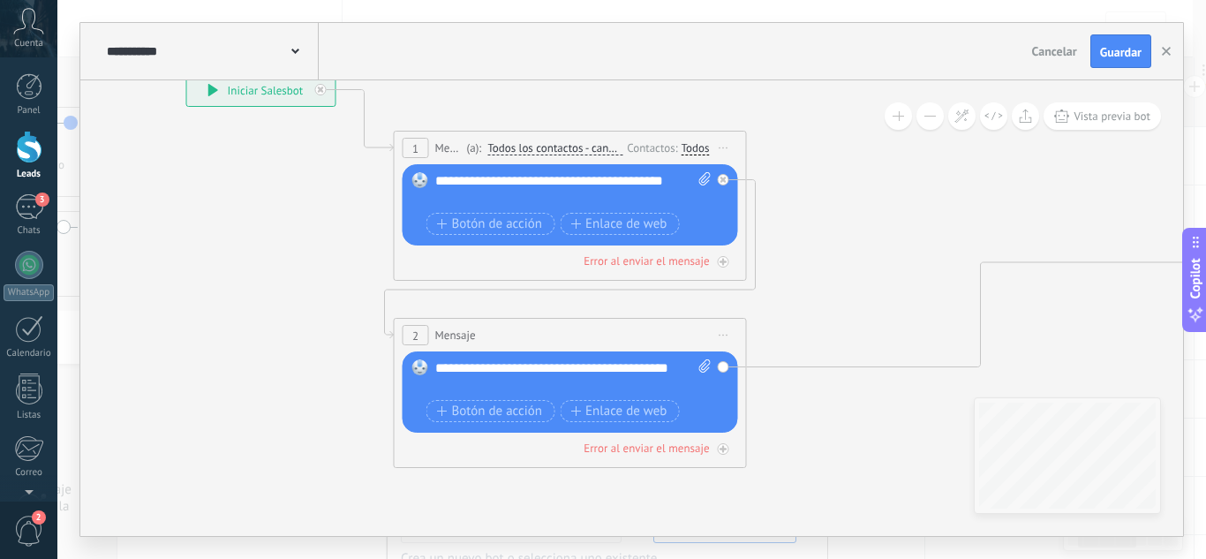
click at [657, 372] on div "**********" at bounding box center [573, 376] width 276 height 35
click at [475, 388] on div "**********" at bounding box center [573, 376] width 276 height 35
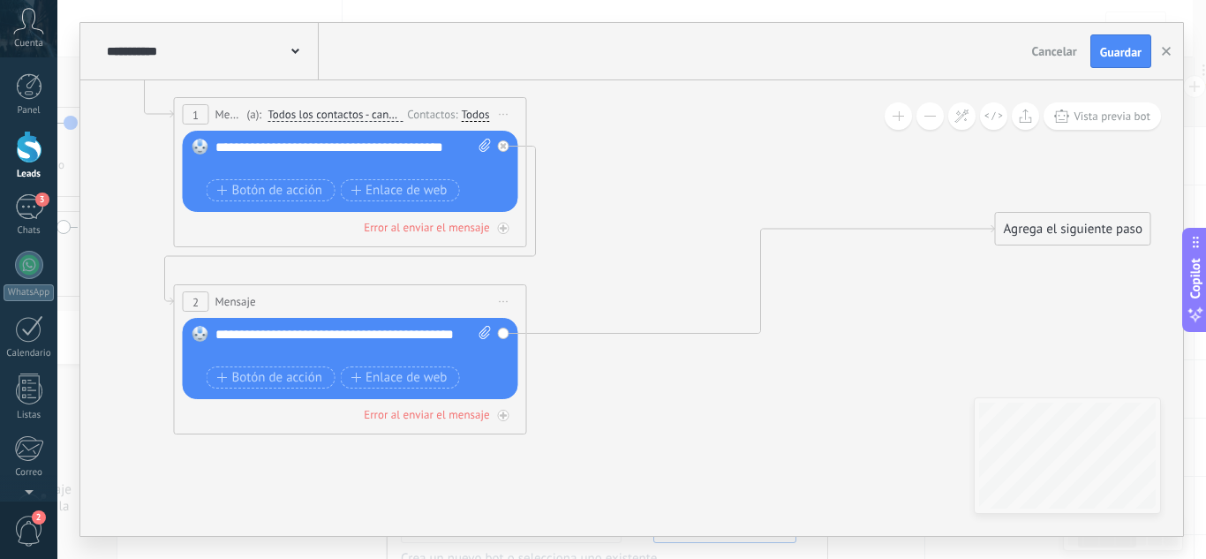
drag, startPoint x: 929, startPoint y: 260, endPoint x: 710, endPoint y: 226, distance: 222.3
click at [710, 226] on icon at bounding box center [528, 227] width 2007 height 1258
drag, startPoint x: 1020, startPoint y: 218, endPoint x: 544, endPoint y: 471, distance: 539.8
click at [544, 471] on div "Agrega el siguiente paso" at bounding box center [596, 482] width 154 height 29
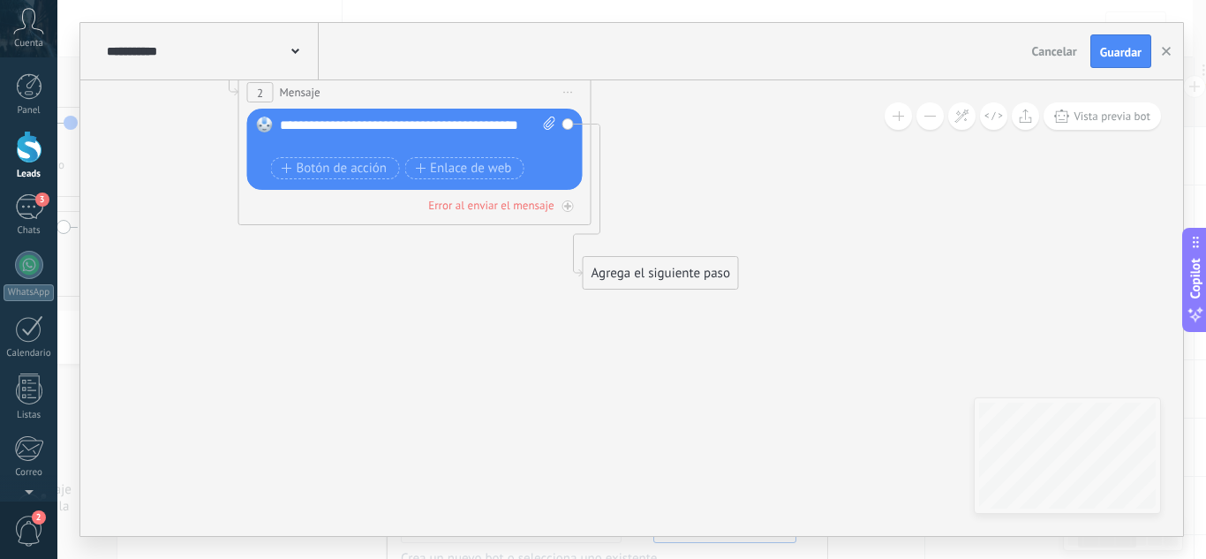
drag, startPoint x: 604, startPoint y: 427, endPoint x: 668, endPoint y: 218, distance: 218.9
click at [668, 218] on icon at bounding box center [353, 61] width 1526 height 1344
click at [644, 282] on div "Agrega el siguiente paso" at bounding box center [660, 273] width 154 height 29
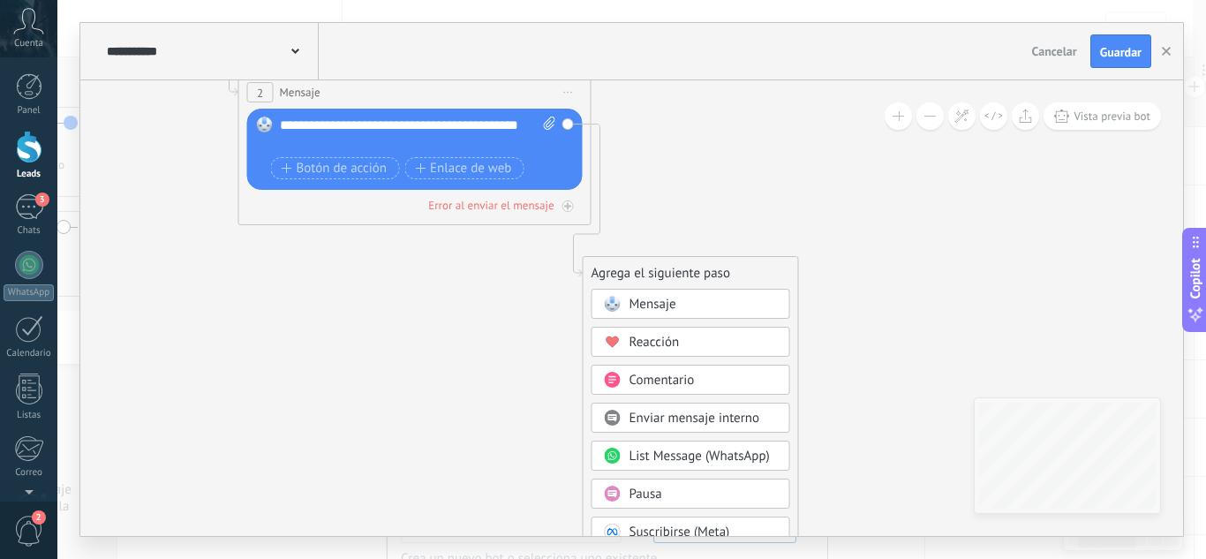
click at [645, 296] on span "Mensaje" at bounding box center [652, 304] width 47 height 17
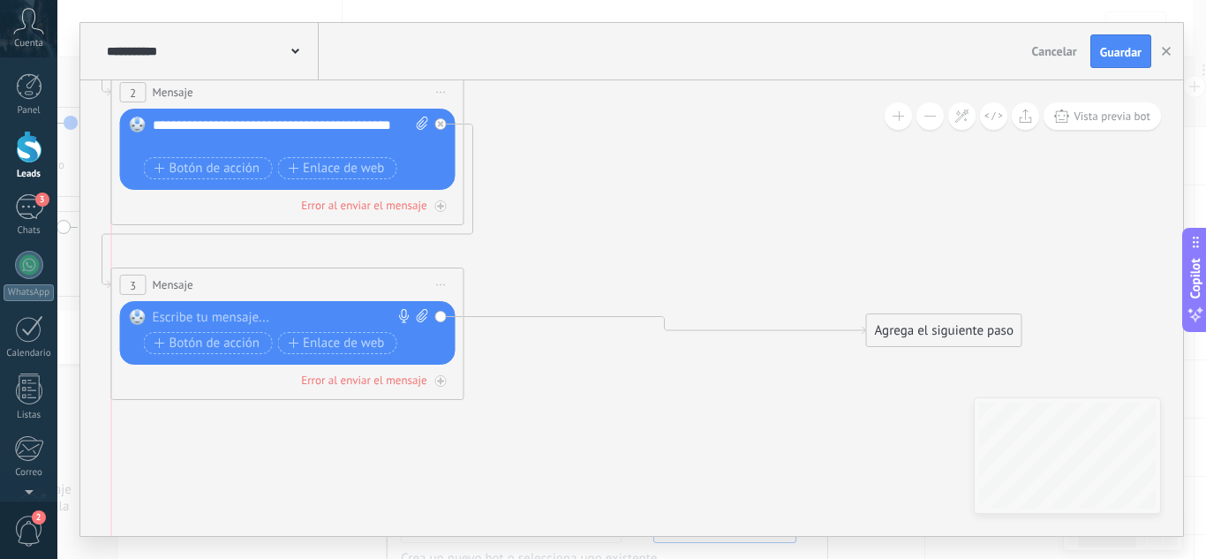
drag, startPoint x: 701, startPoint y: 257, endPoint x: 350, endPoint y: 268, distance: 351.5
click at [350, 268] on div "3 Mensaje ******* (a): Todos los contactos - canales seleccionados Todos los co…" at bounding box center [287, 284] width 351 height 33
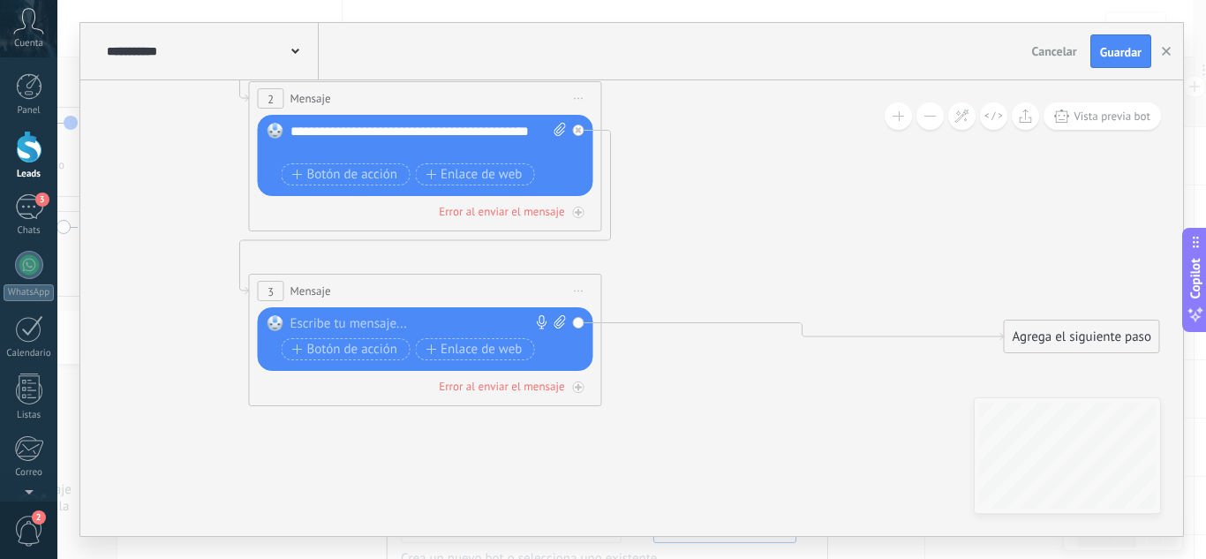
drag, startPoint x: 552, startPoint y: 257, endPoint x: 689, endPoint y: 263, distance: 137.8
click at [689, 263] on icon at bounding box center [570, 120] width 1941 height 1451
click at [386, 320] on div at bounding box center [421, 324] width 262 height 18
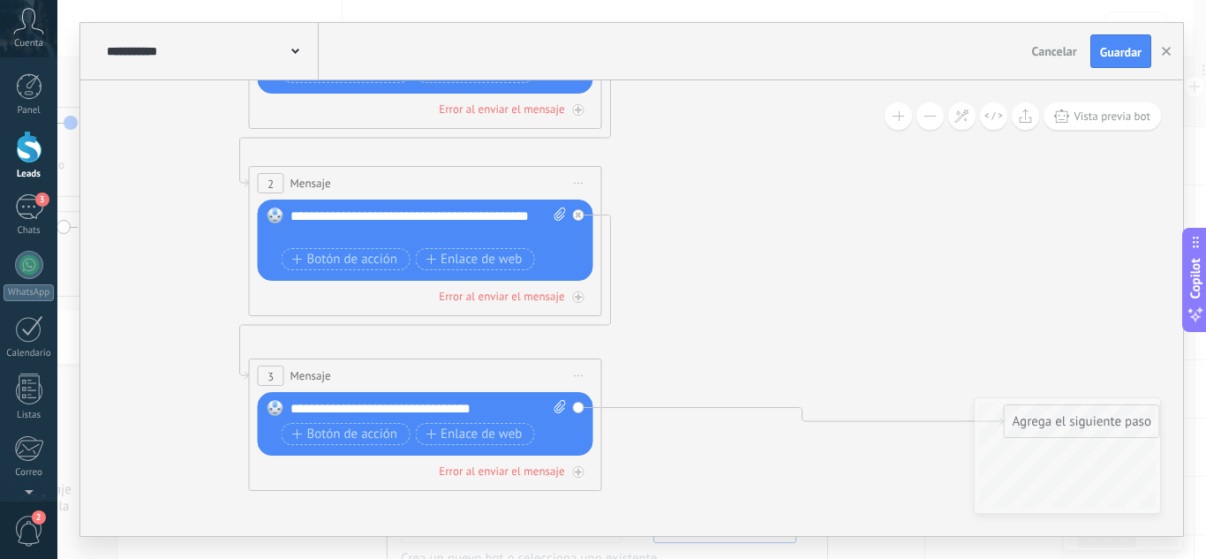
click at [318, 234] on div "**********" at bounding box center [428, 224] width 276 height 35
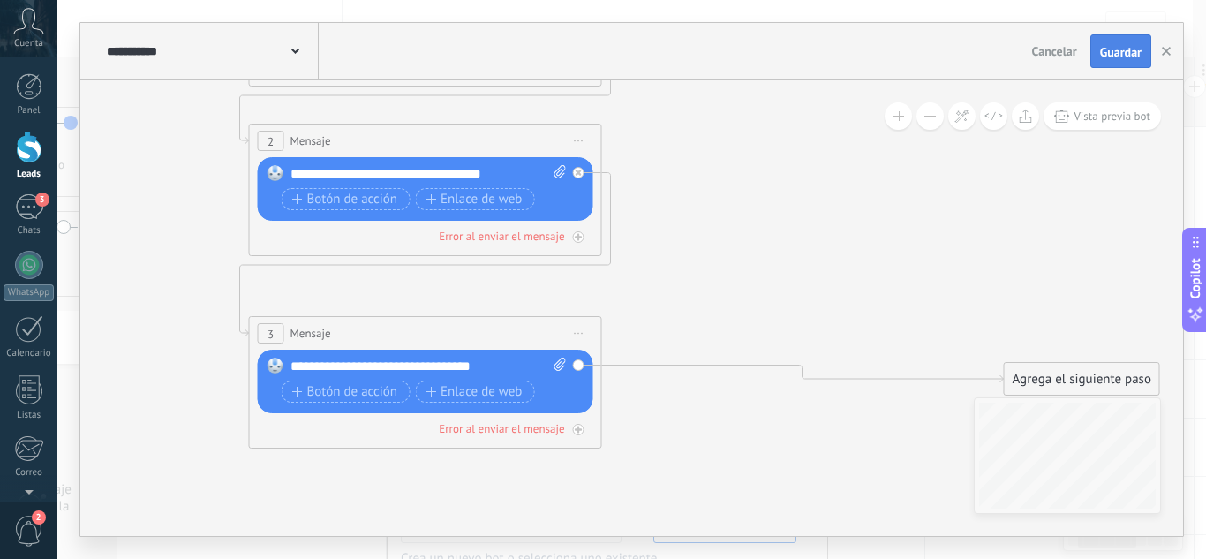
click at [1121, 46] on span "Guardar" at bounding box center [1120, 52] width 41 height 12
click at [1131, 43] on button "Guardar" at bounding box center [1120, 51] width 61 height 34
click at [1129, 48] on span "Guardar" at bounding box center [1120, 52] width 41 height 12
click at [1163, 52] on icon "button" at bounding box center [1166, 51] width 9 height 9
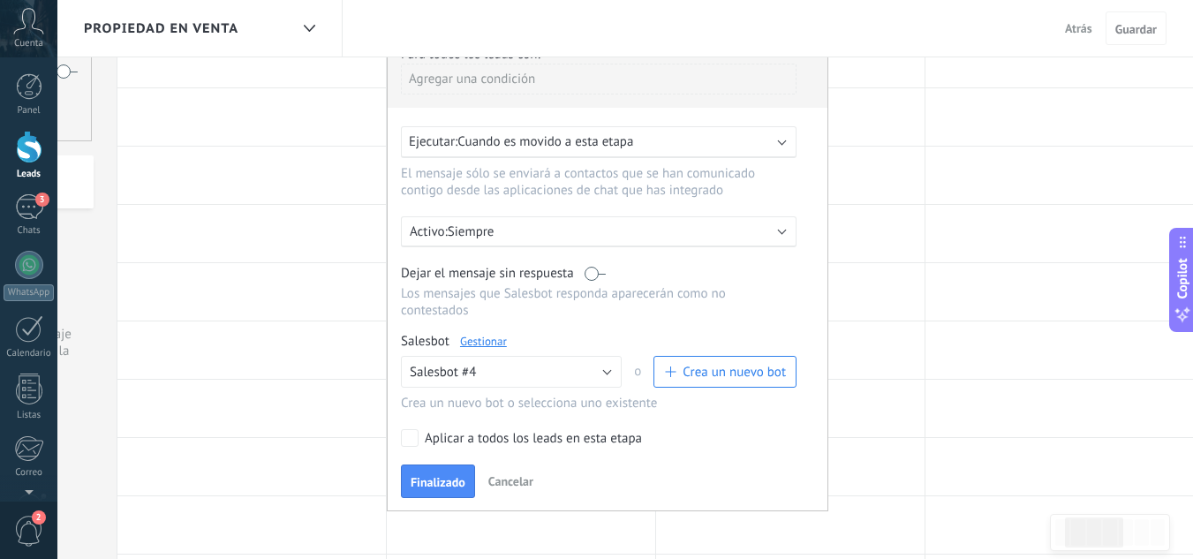
scroll to position [265, 0]
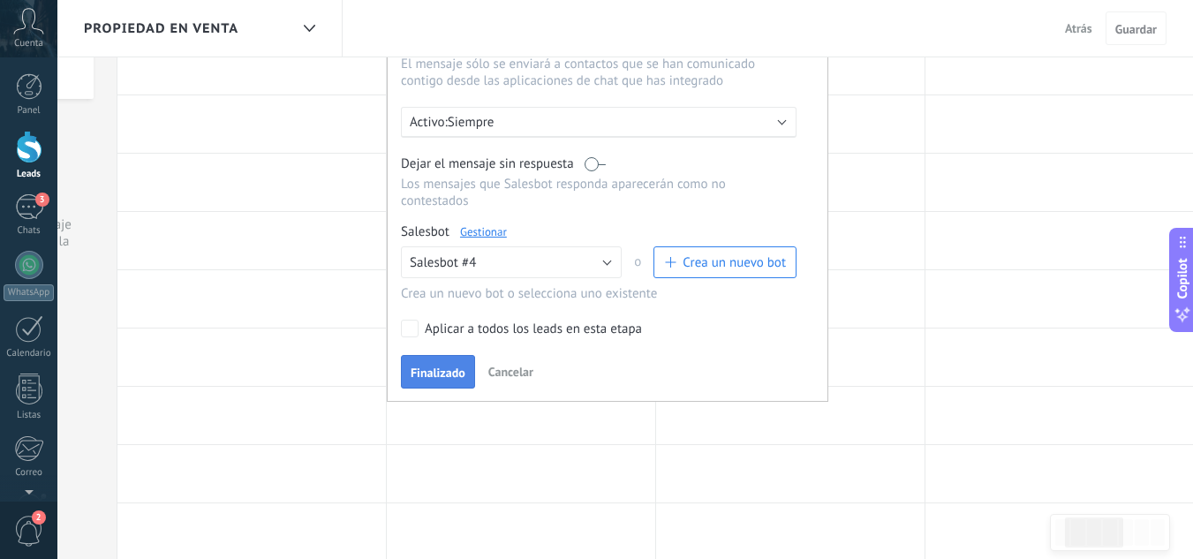
click at [426, 376] on span "Finalizado" at bounding box center [437, 372] width 55 height 12
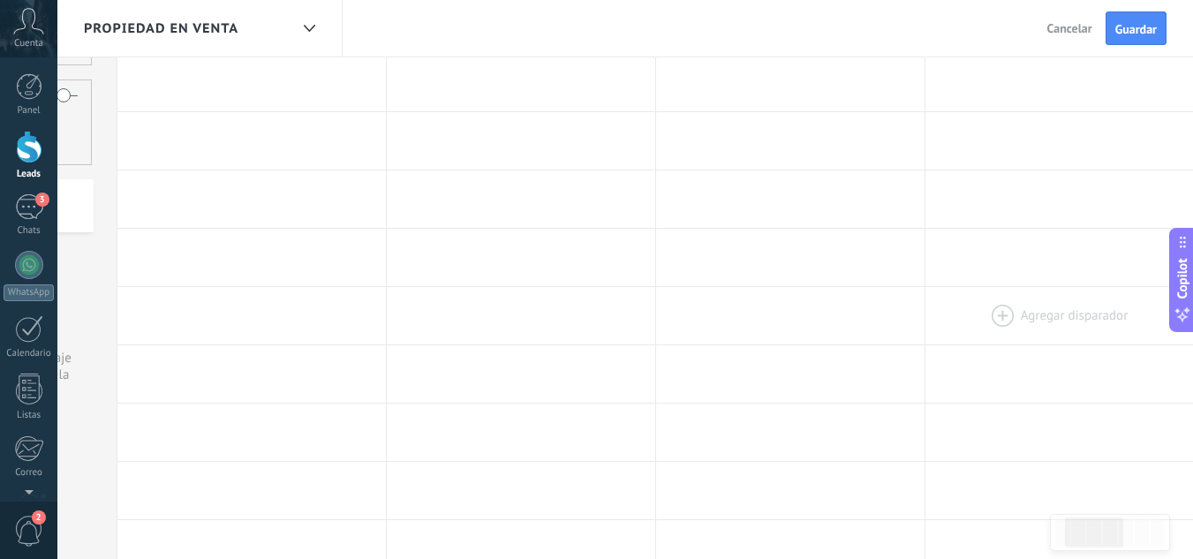
scroll to position [0, 0]
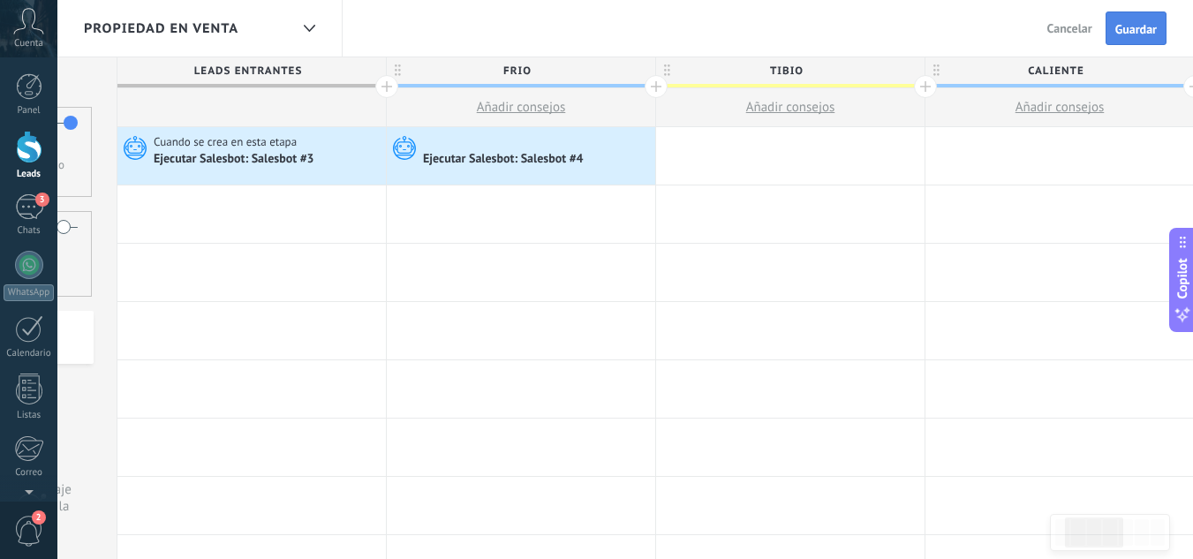
click at [1133, 34] on span "Guardar" at bounding box center [1135, 29] width 41 height 12
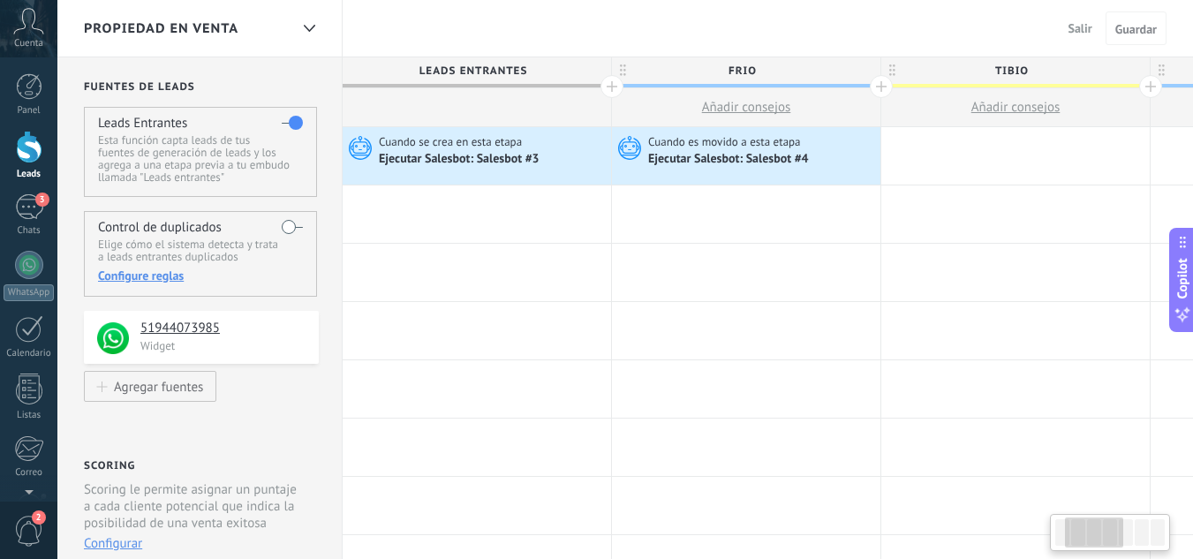
scroll to position [0, 225]
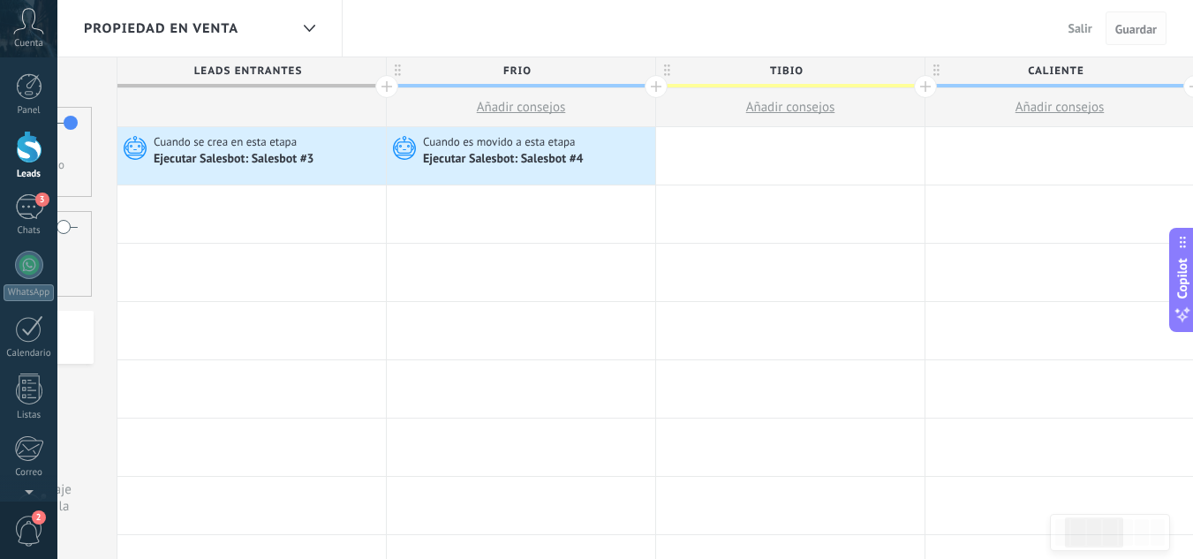
click at [1132, 32] on span "Guardar" at bounding box center [1135, 29] width 41 height 12
click at [1090, 32] on span "Salir" at bounding box center [1080, 28] width 24 height 16
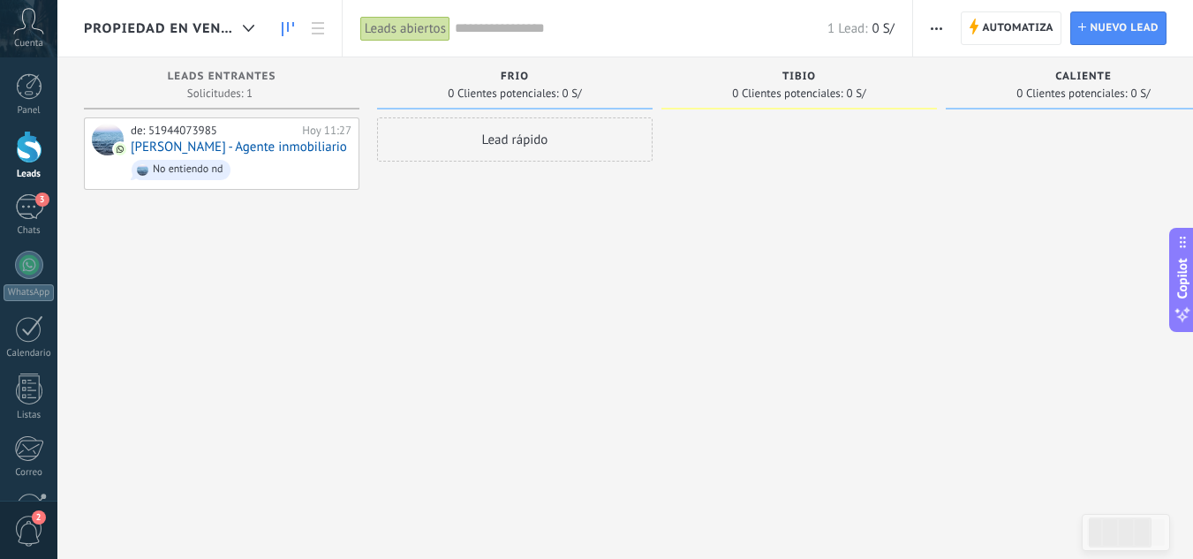
drag, startPoint x: 896, startPoint y: 237, endPoint x: 644, endPoint y: 318, distance: 264.3
click at [661, 318] on div at bounding box center [798, 281] width 275 height 328
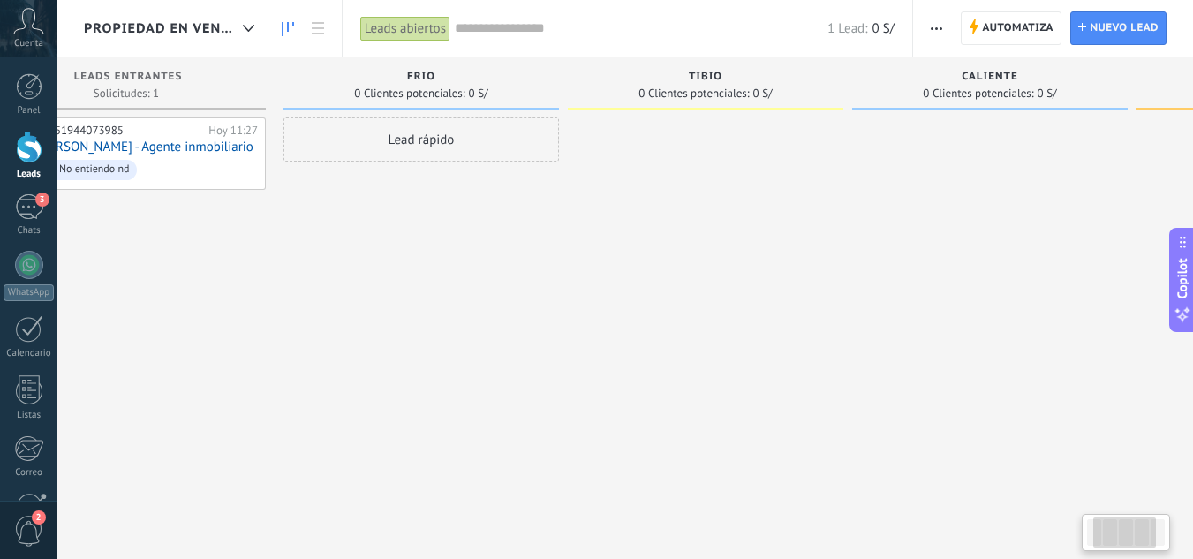
scroll to position [0, 74]
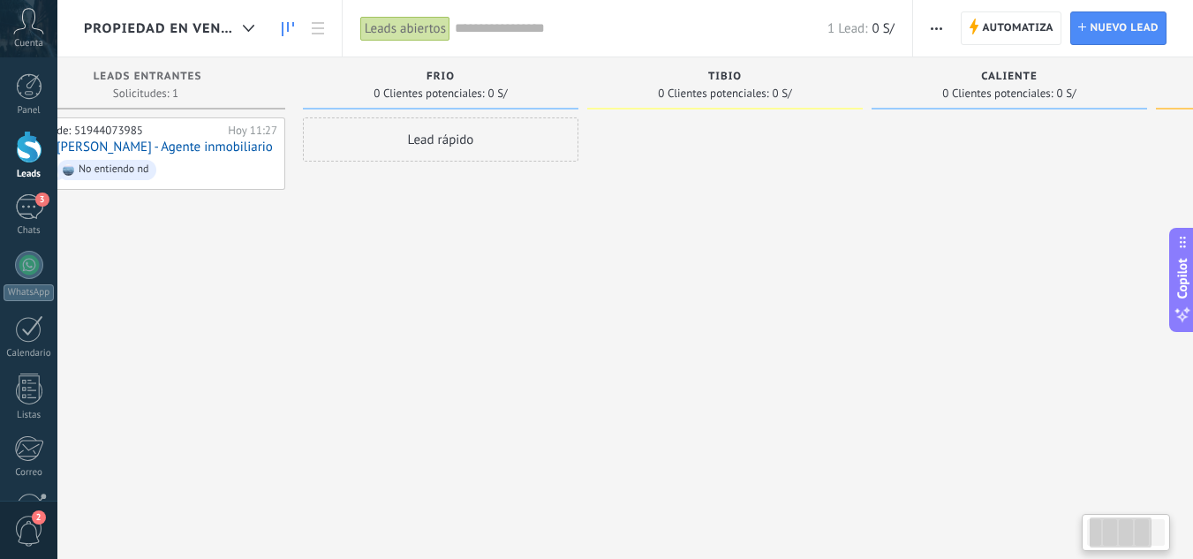
drag, startPoint x: 759, startPoint y: 256, endPoint x: 950, endPoint y: 335, distance: 206.5
click at [950, 335] on div at bounding box center [1008, 281] width 275 height 328
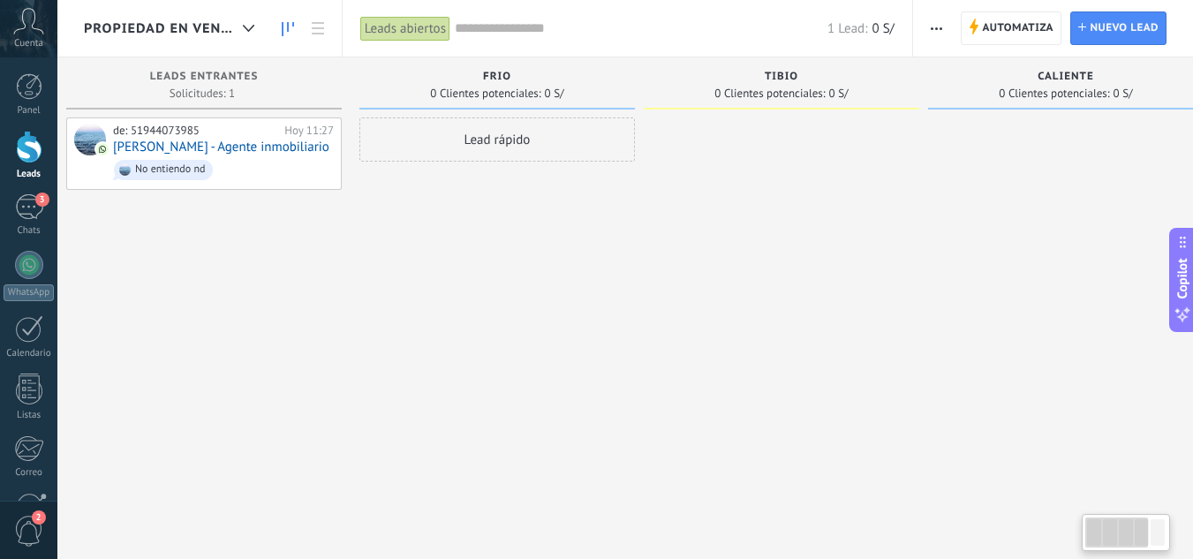
scroll to position [0, 0]
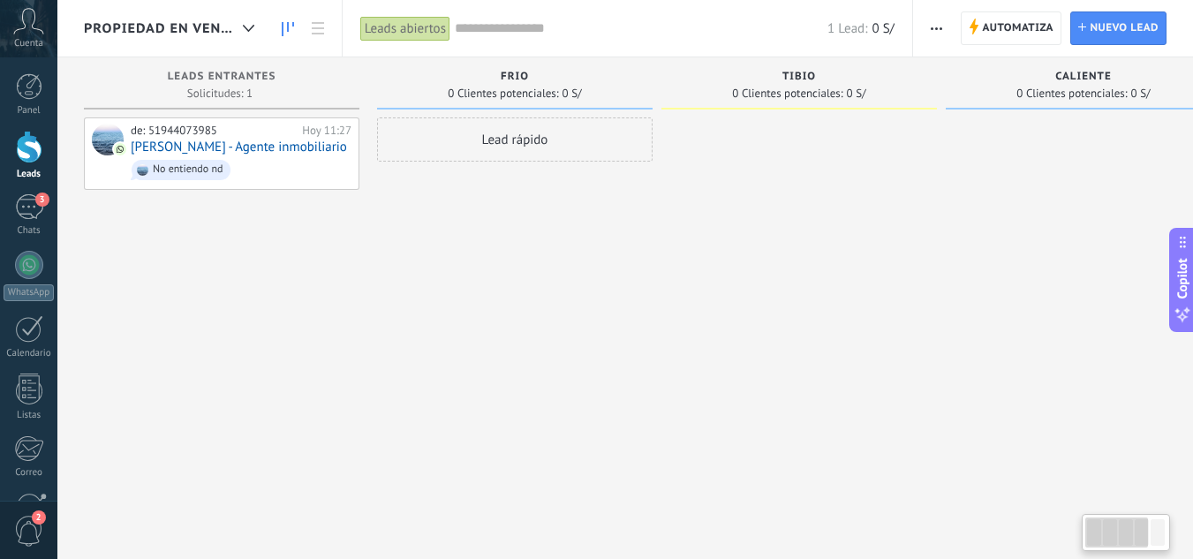
drag, startPoint x: 902, startPoint y: 251, endPoint x: 1057, endPoint y: 311, distance: 166.5
click at [1057, 311] on div at bounding box center [1082, 281] width 275 height 328
drag, startPoint x: 1005, startPoint y: 282, endPoint x: 1061, endPoint y: 285, distance: 55.7
click at [1061, 285] on div at bounding box center [1082, 281] width 275 height 328
click at [1001, 27] on span "Automatiza" at bounding box center [1017, 28] width 71 height 32
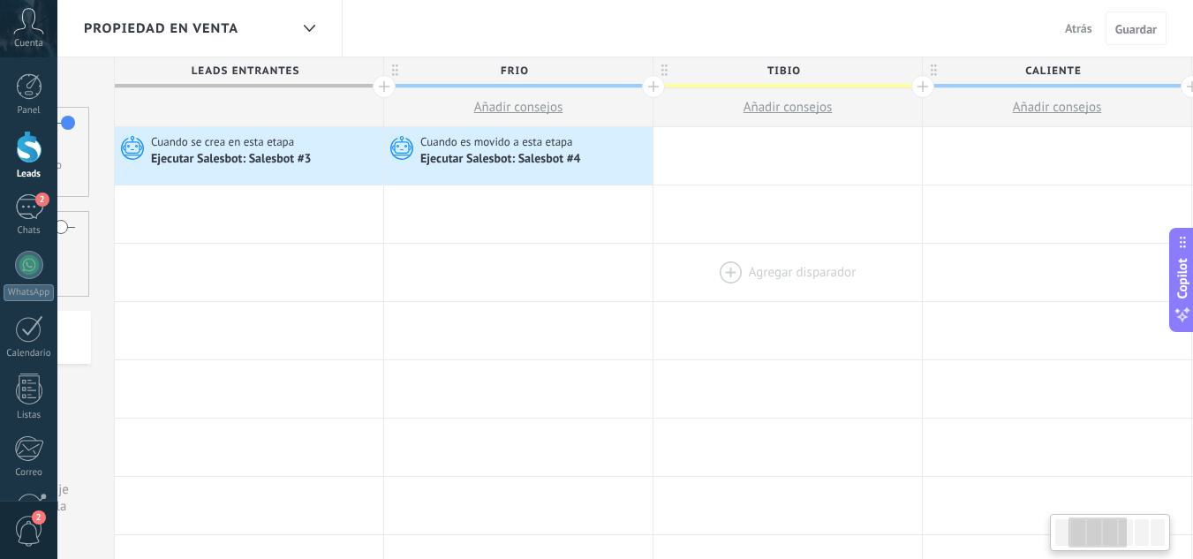
scroll to position [0, 221]
drag, startPoint x: 915, startPoint y: 222, endPoint x: 695, endPoint y: 257, distance: 223.5
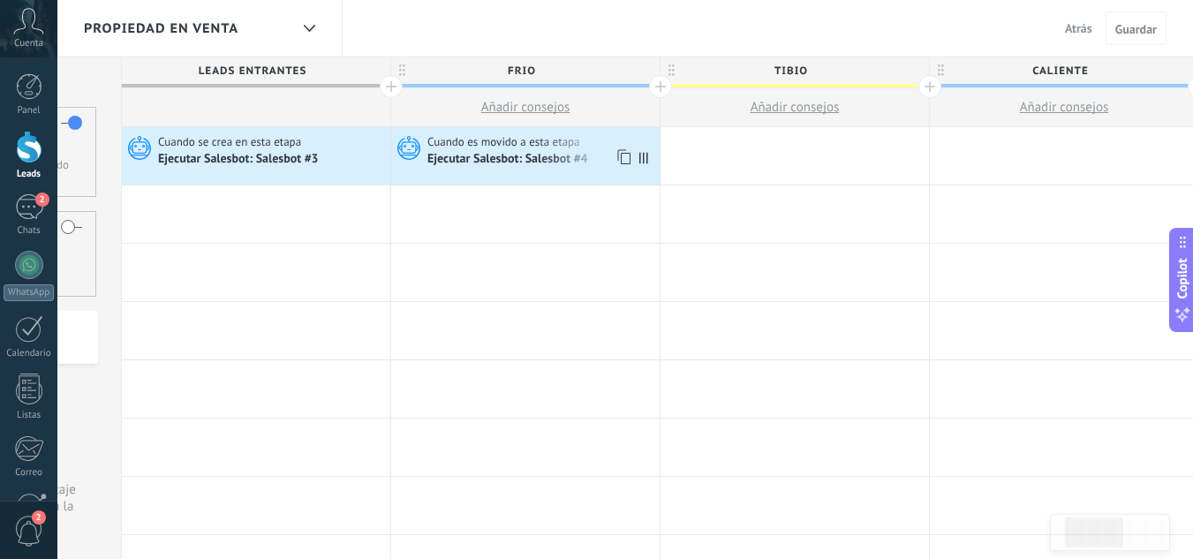
click at [609, 162] on div "Ejecutar Salesbot: Salesbot #4" at bounding box center [541, 159] width 228 height 18
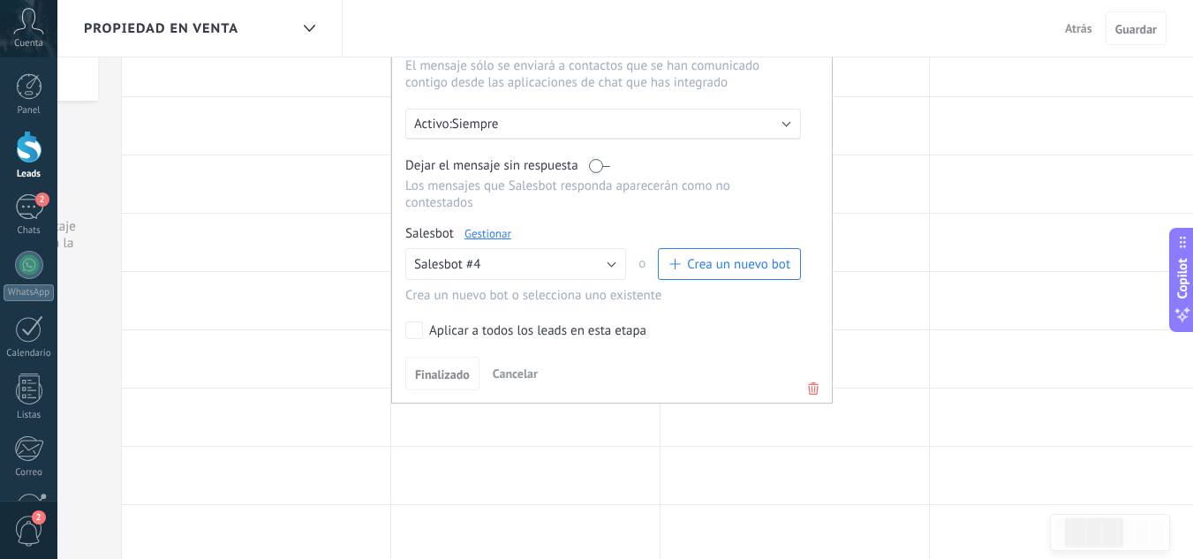
scroll to position [265, 0]
click at [445, 372] on span "Finalizado" at bounding box center [442, 372] width 55 height 12
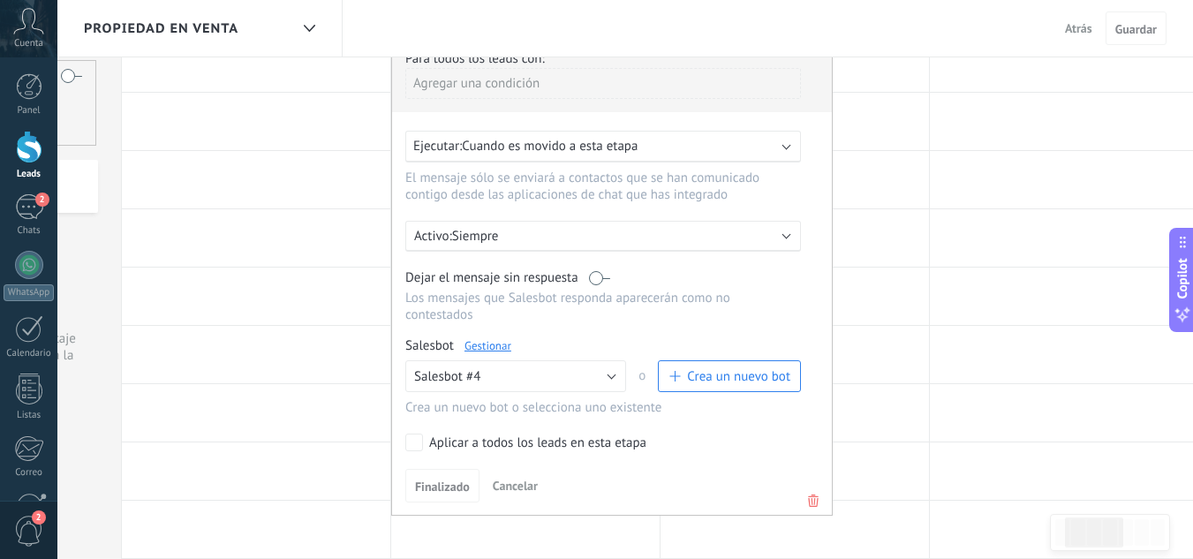
scroll to position [0, 0]
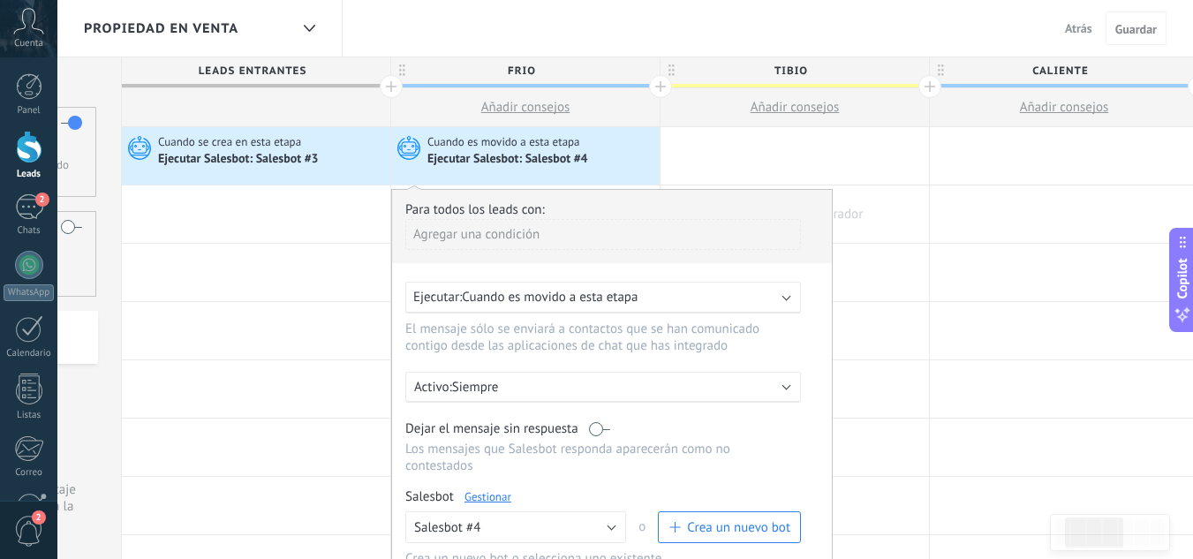
click at [894, 190] on div at bounding box center [794, 213] width 268 height 57
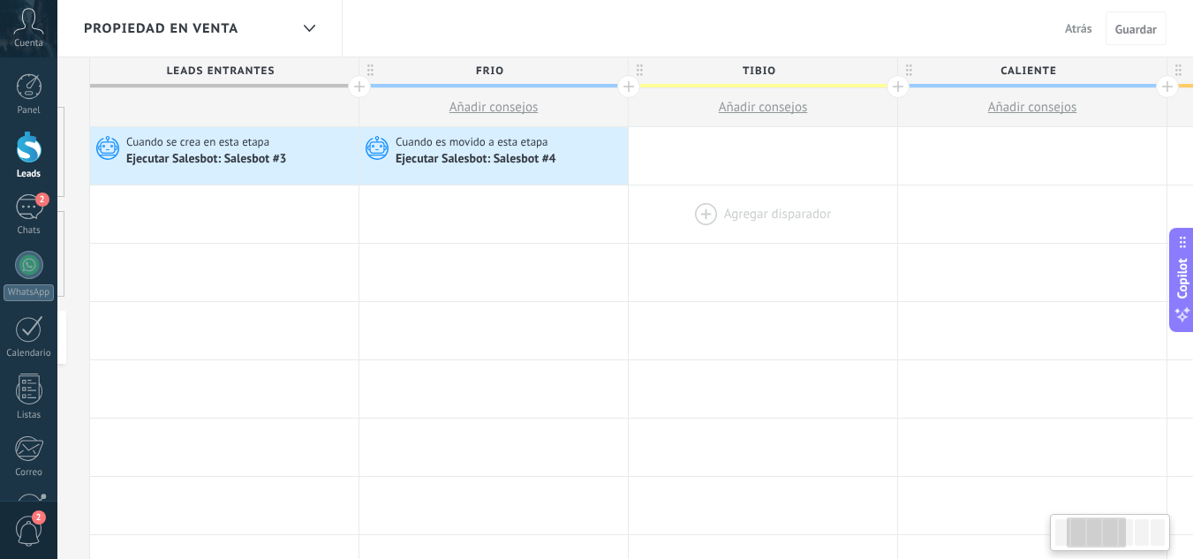
scroll to position [0, 255]
drag, startPoint x: 727, startPoint y: 205, endPoint x: 693, endPoint y: 215, distance: 36.0
click at [693, 215] on div at bounding box center [760, 213] width 268 height 57
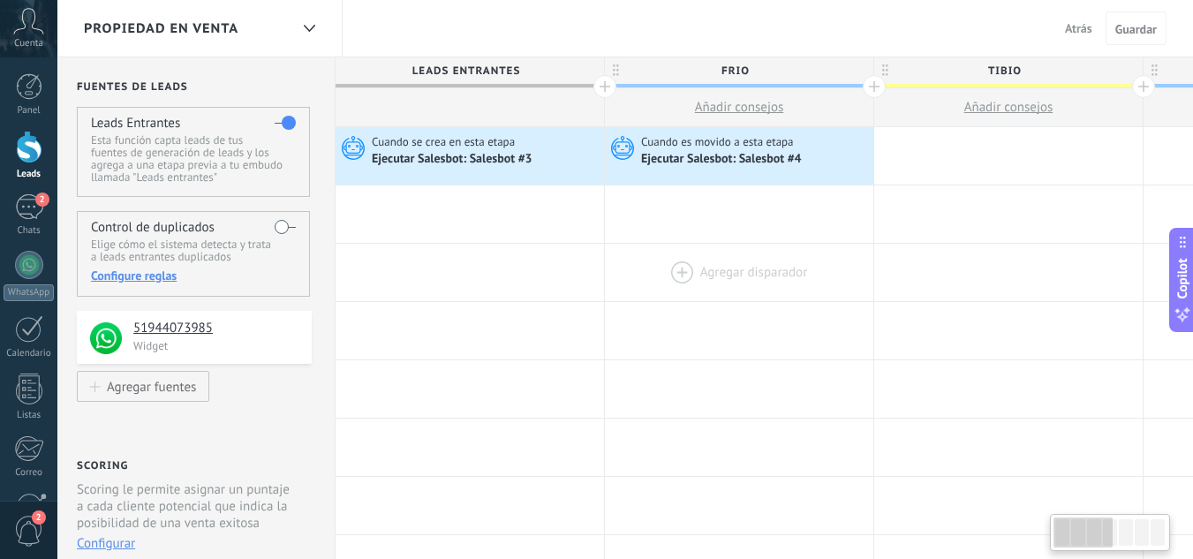
scroll to position [0, 0]
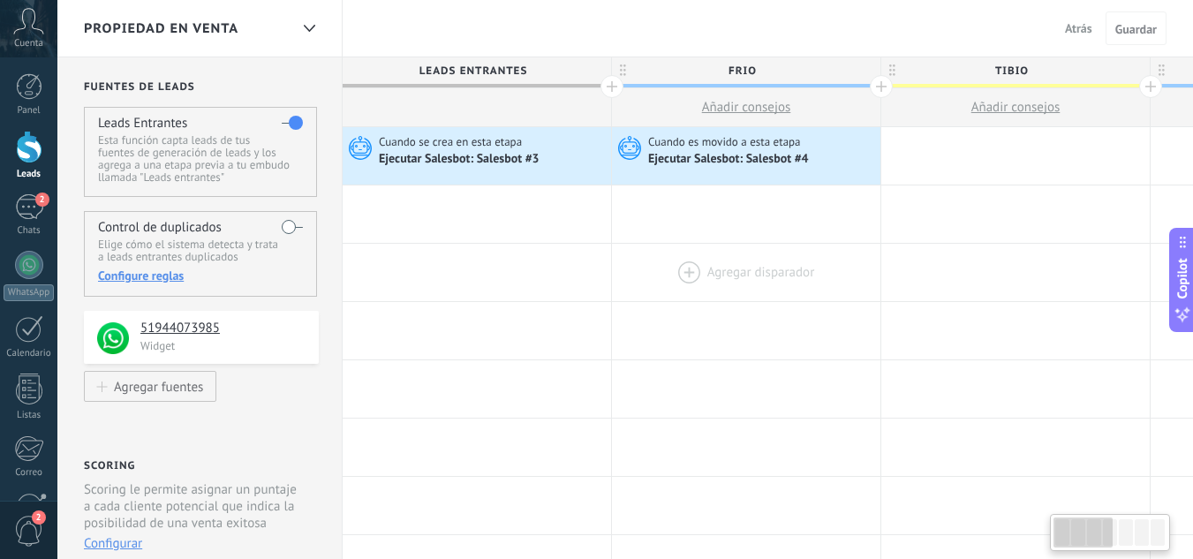
drag, startPoint x: 373, startPoint y: 219, endPoint x: 804, endPoint y: 285, distance: 435.8
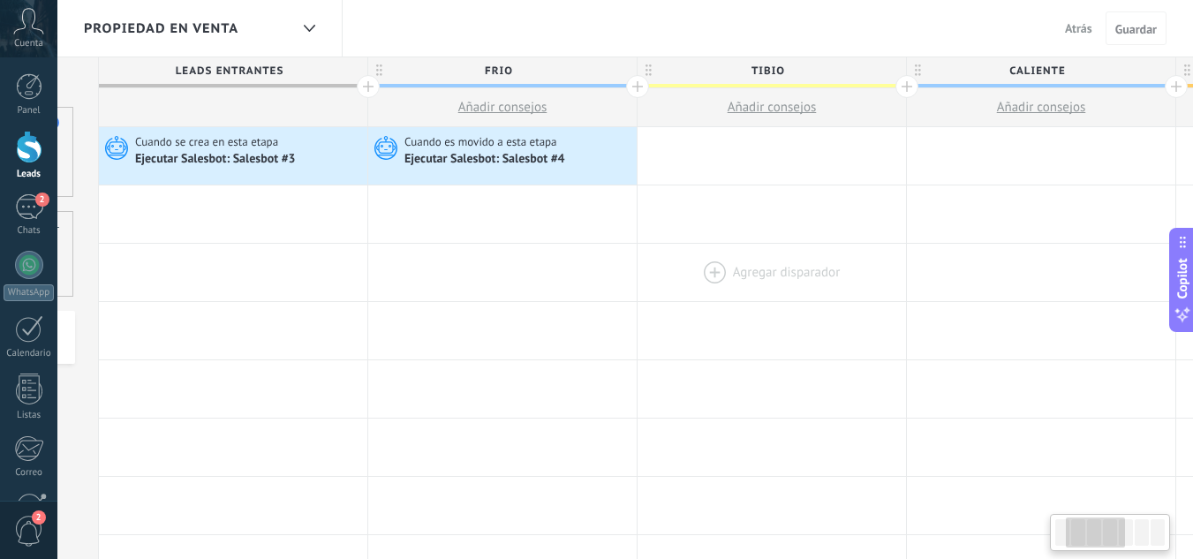
scroll to position [0, 249]
drag, startPoint x: 908, startPoint y: 178, endPoint x: 659, endPoint y: 255, distance: 260.5
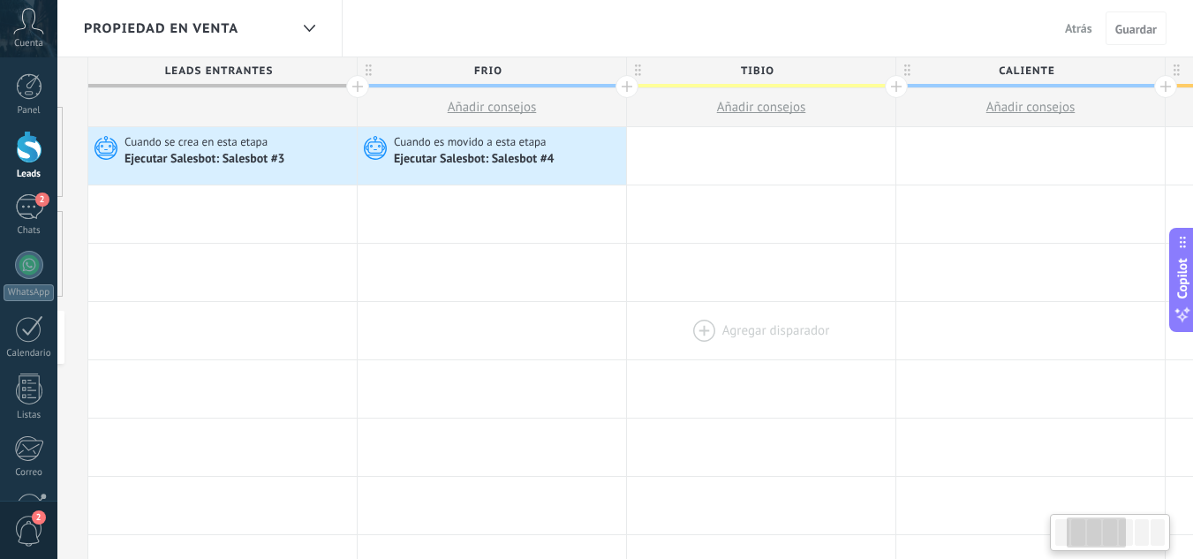
scroll to position [0, 270]
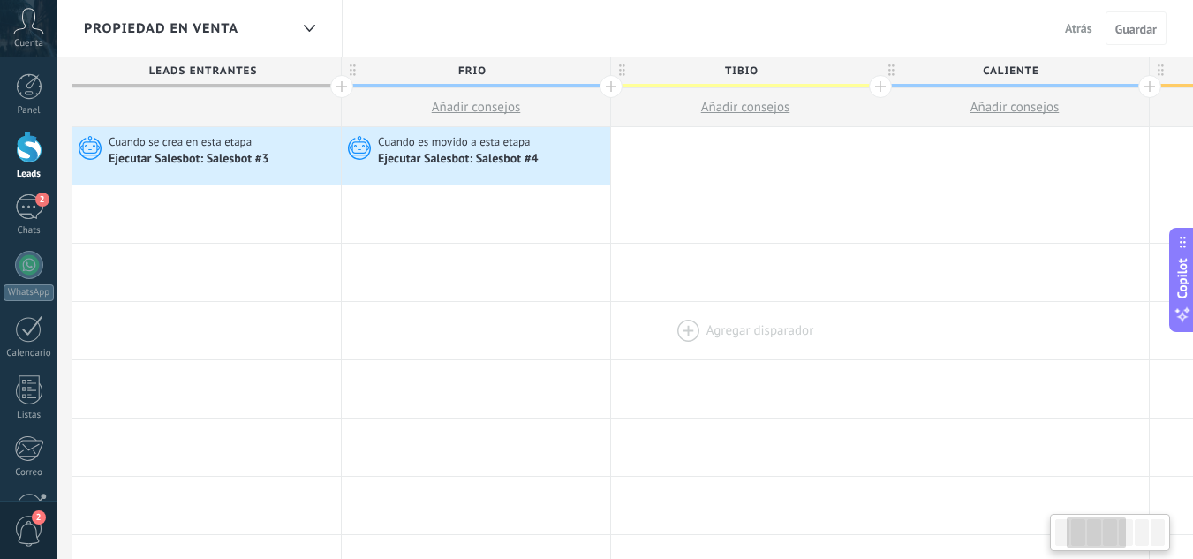
drag, startPoint x: 880, startPoint y: 232, endPoint x: 858, endPoint y: 309, distance: 79.9
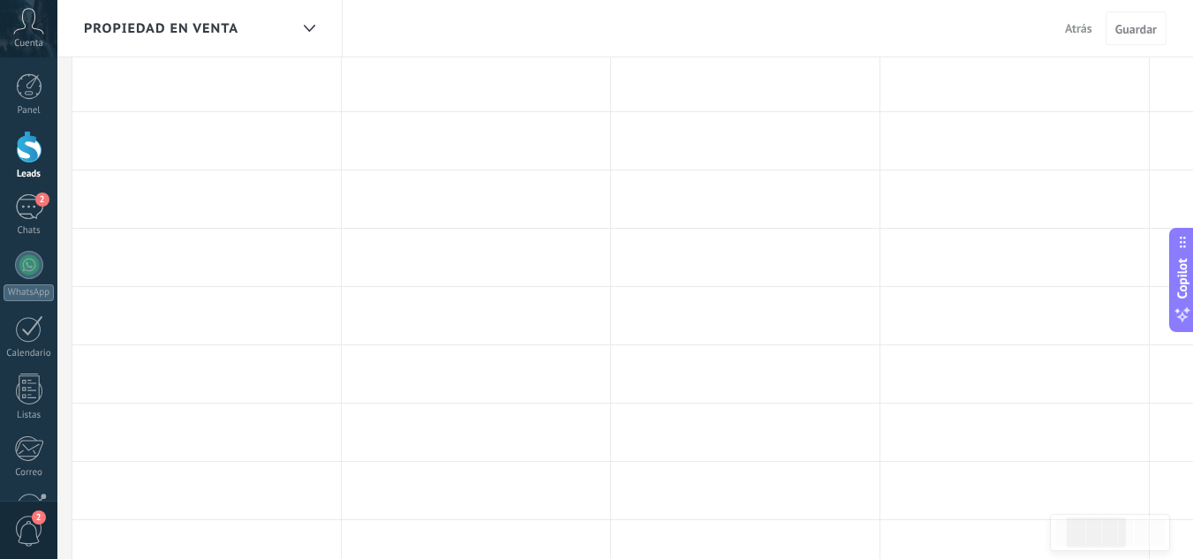
scroll to position [0, 0]
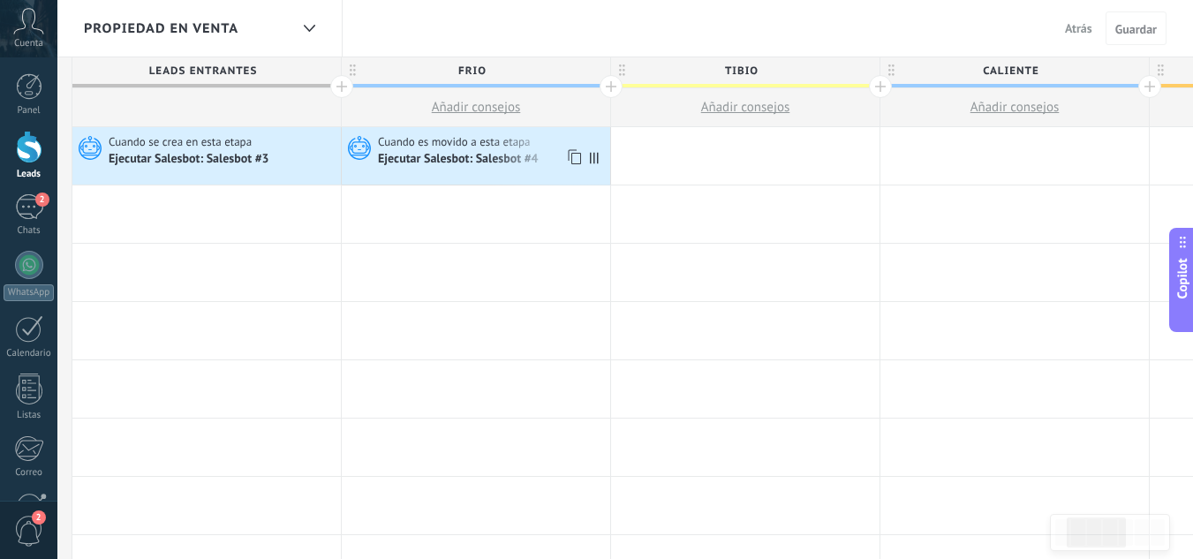
click at [558, 160] on div "Ejecutar Salesbot: Salesbot #4" at bounding box center [492, 159] width 228 height 18
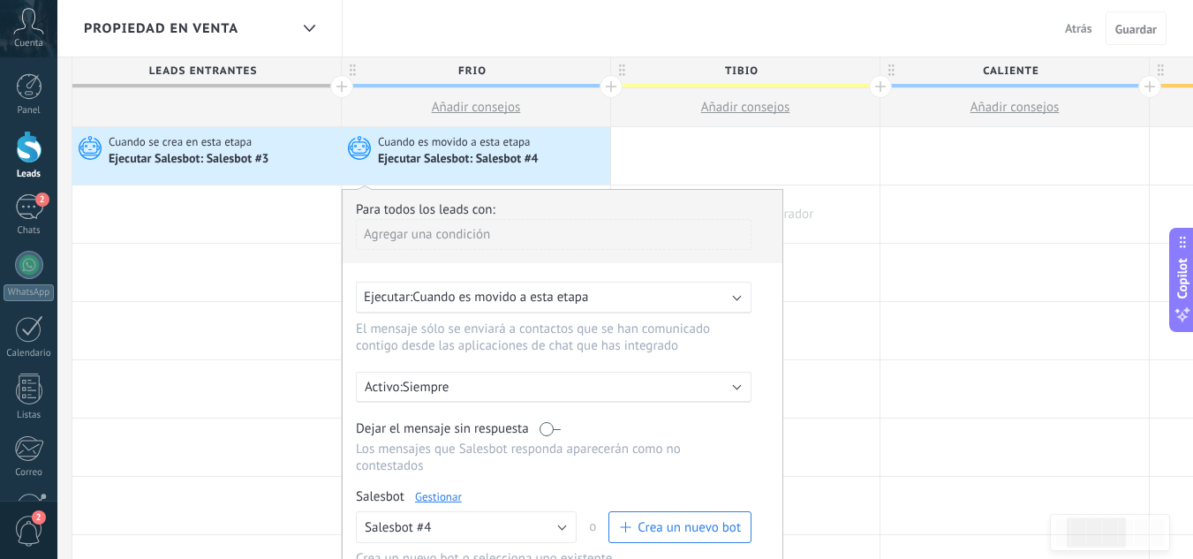
click at [831, 214] on div at bounding box center [745, 213] width 268 height 57
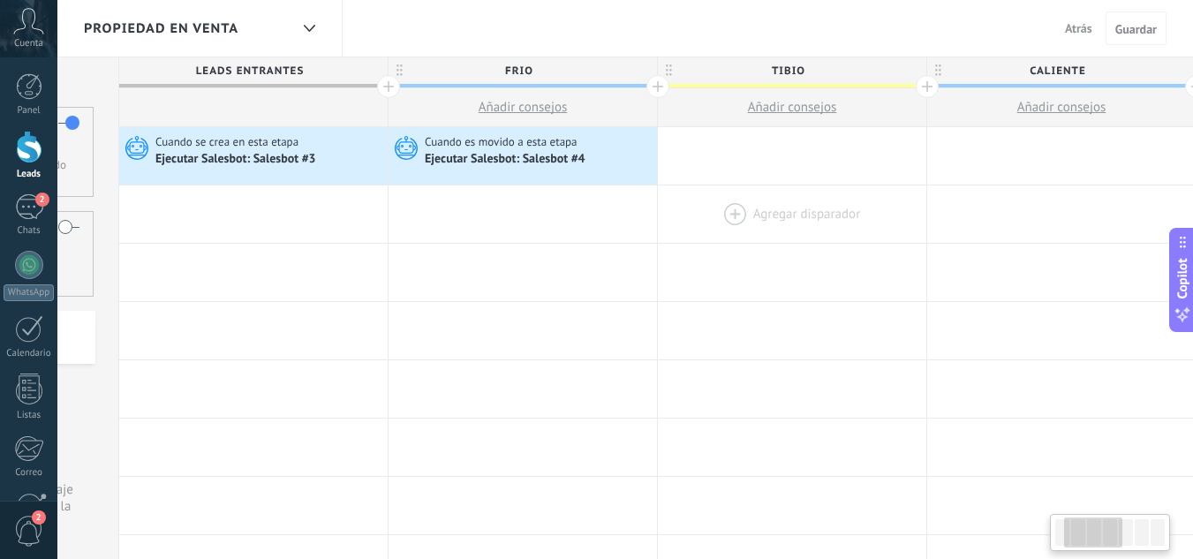
scroll to position [0, 224]
drag, startPoint x: 652, startPoint y: 170, endPoint x: 698, endPoint y: 222, distance: 69.4
click at [619, 153] on use at bounding box center [619, 156] width 13 height 15
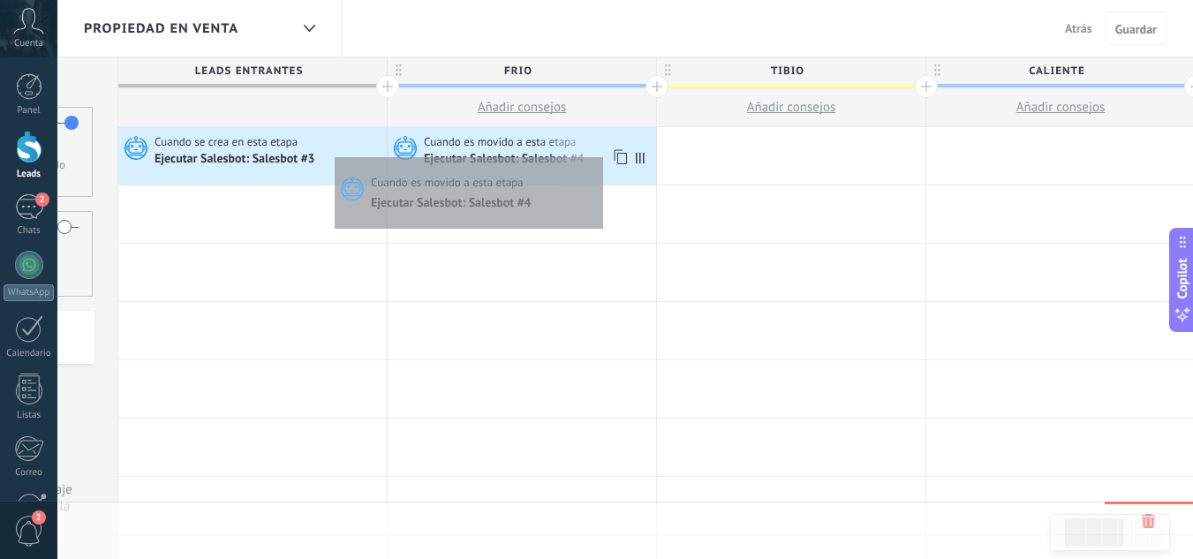
click at [598, 153] on div "Ejecutar Salesbot: Salesbot #4" at bounding box center [538, 159] width 228 height 18
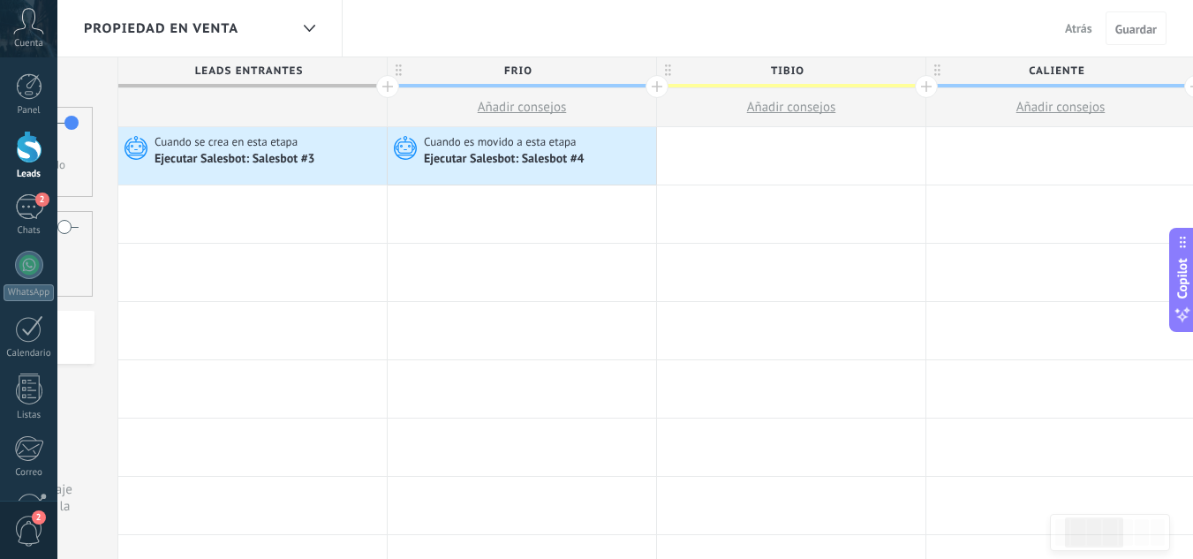
click at [606, 142] on div "Cuando es movido a esta etapa" at bounding box center [538, 142] width 228 height 16
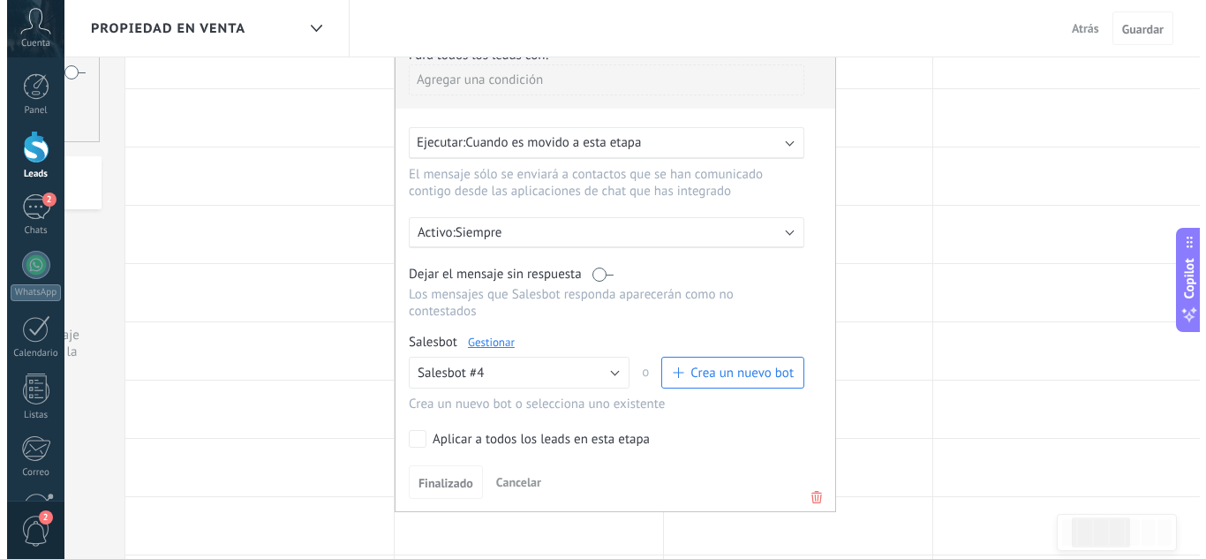
scroll to position [177, 0]
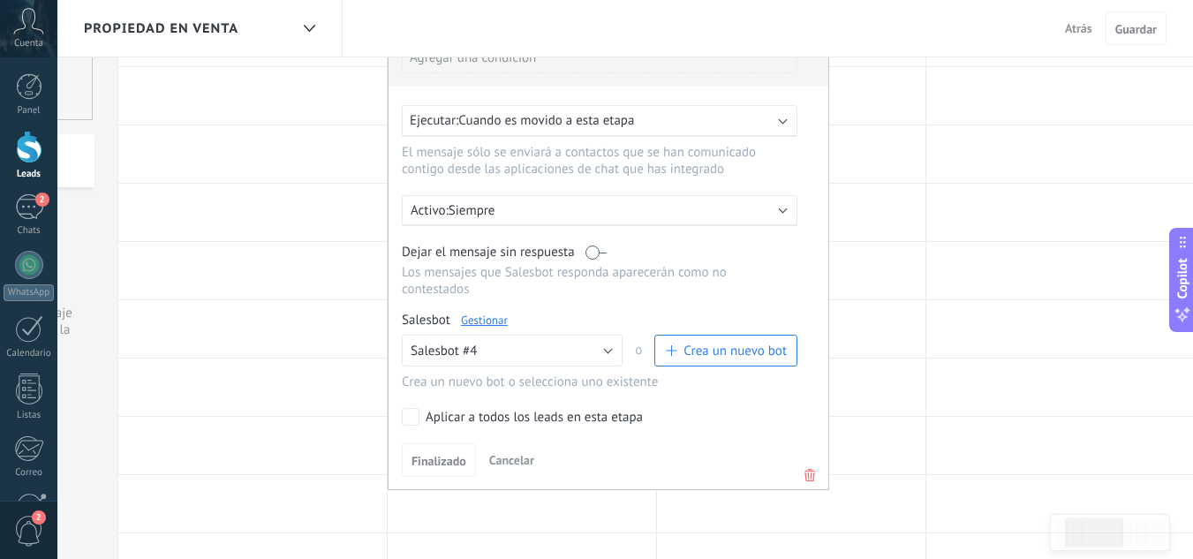
click at [500, 321] on link "Gestionar" at bounding box center [484, 319] width 47 height 15
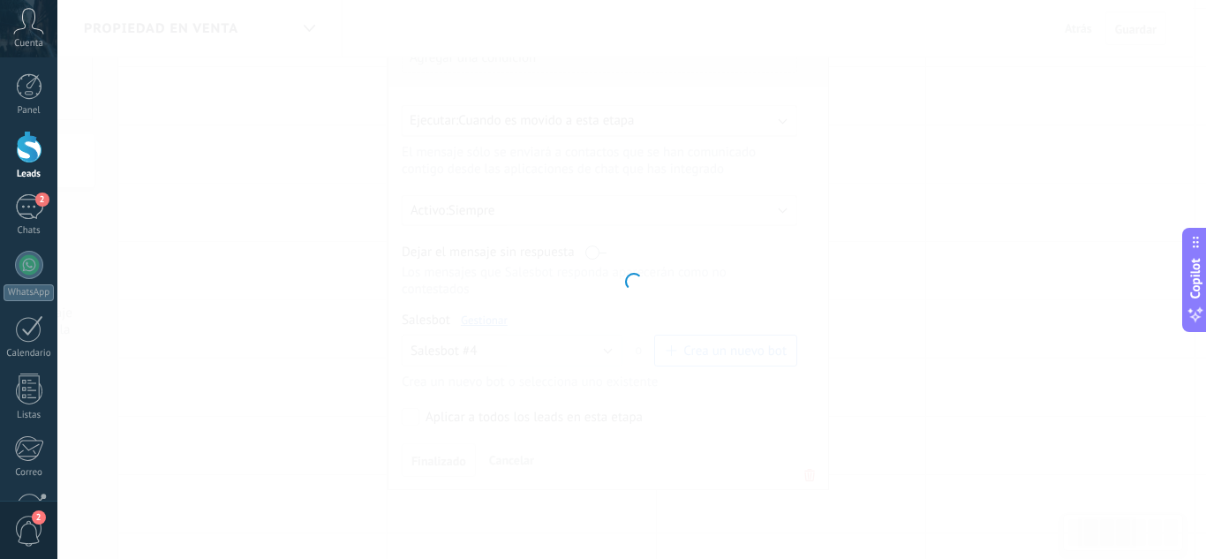
type input "**********"
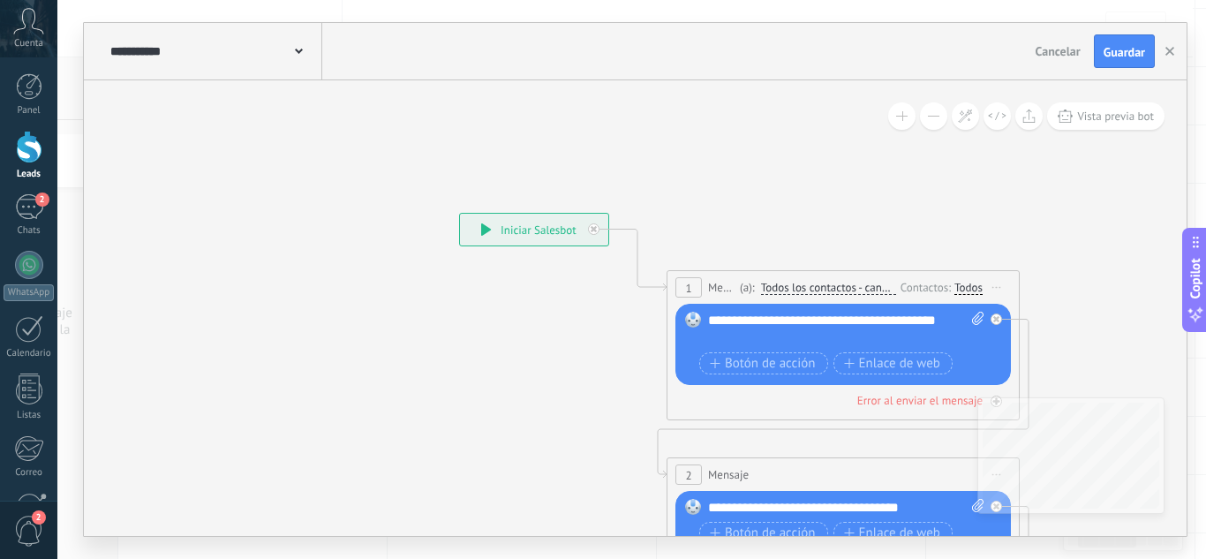
click at [305, 48] on div "**********" at bounding box center [214, 51] width 216 height 56
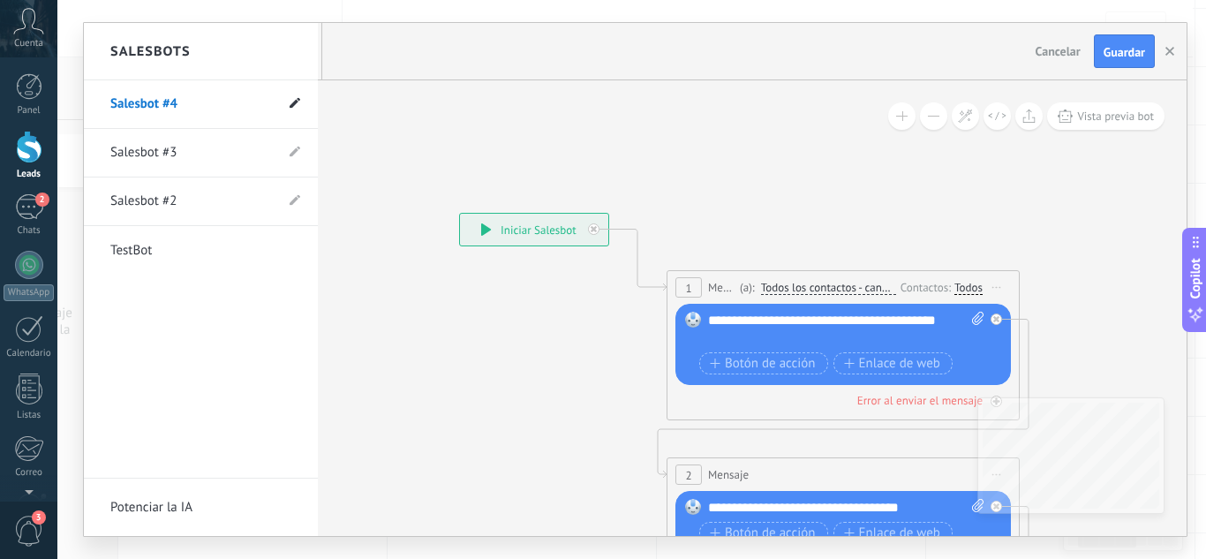
click at [292, 107] on use at bounding box center [295, 103] width 11 height 11
click at [210, 107] on input "**********" at bounding box center [173, 105] width 126 height 28
type input "*"
type input "******"
click at [293, 101] on icon at bounding box center [293, 104] width 19 height 11
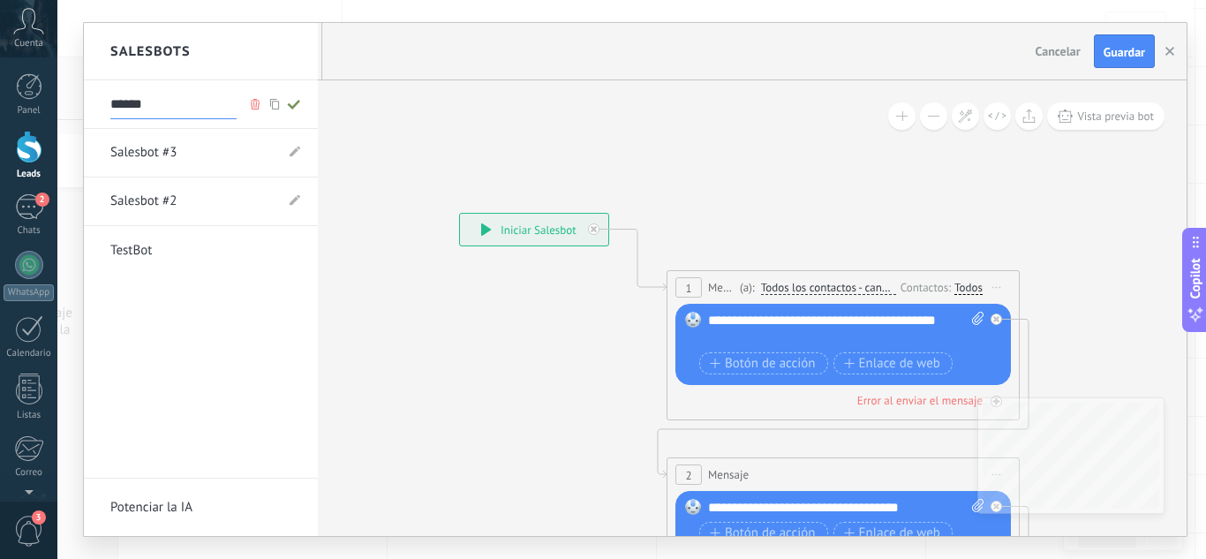
type input "******"
click at [784, 191] on div at bounding box center [635, 279] width 1102 height 513
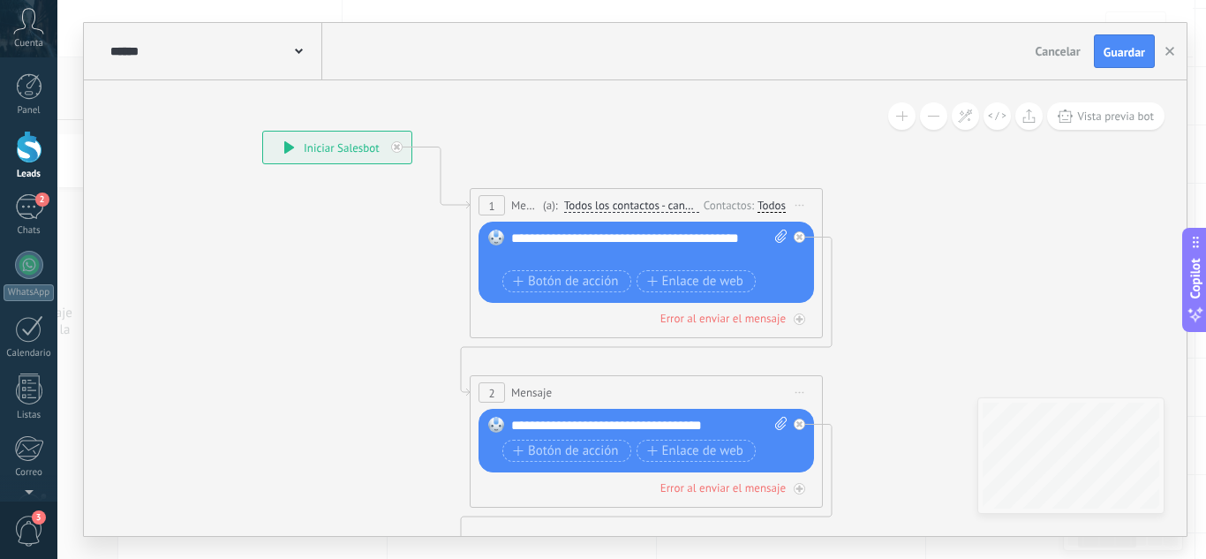
drag, startPoint x: 815, startPoint y: 208, endPoint x: 562, endPoint y: 89, distance: 279.2
click at [562, 89] on icon at bounding box center [619, 415] width 1597 height 1452
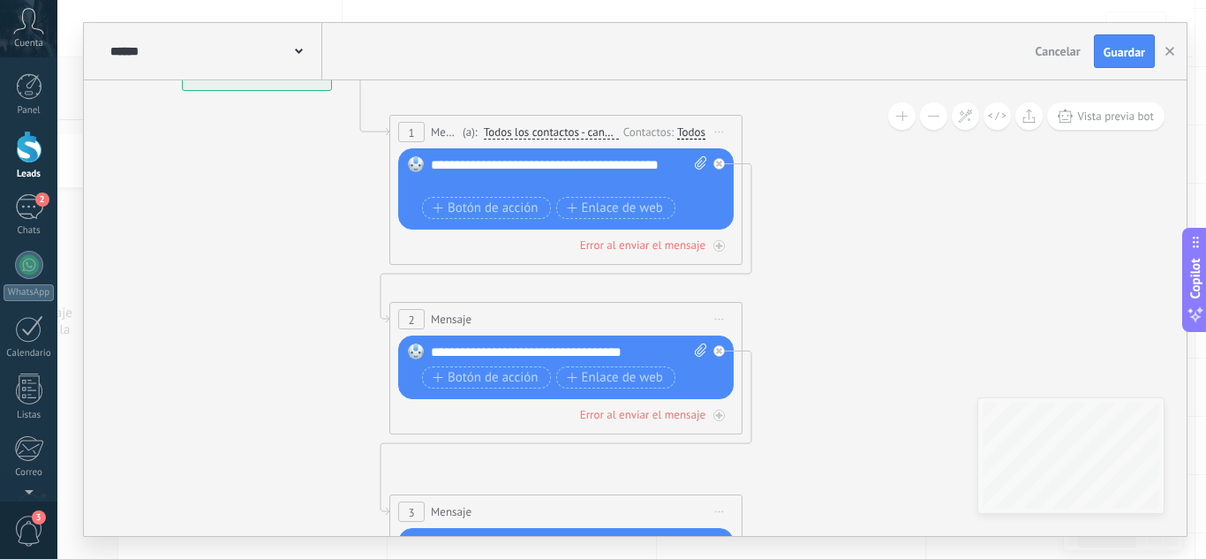
drag, startPoint x: 812, startPoint y: 212, endPoint x: 775, endPoint y: 161, distance: 63.2
click at [775, 161] on icon at bounding box center [538, 342] width 1597 height 1452
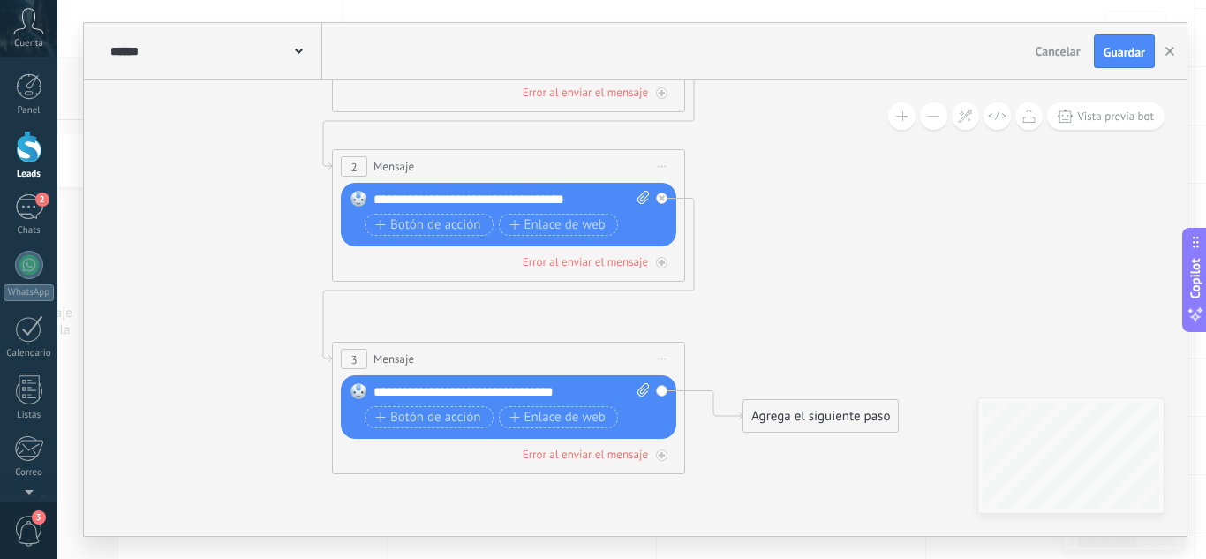
drag, startPoint x: 880, startPoint y: 337, endPoint x: 847, endPoint y: 297, distance: 52.1
click at [847, 297] on icon at bounding box center [481, 189] width 1597 height 1452
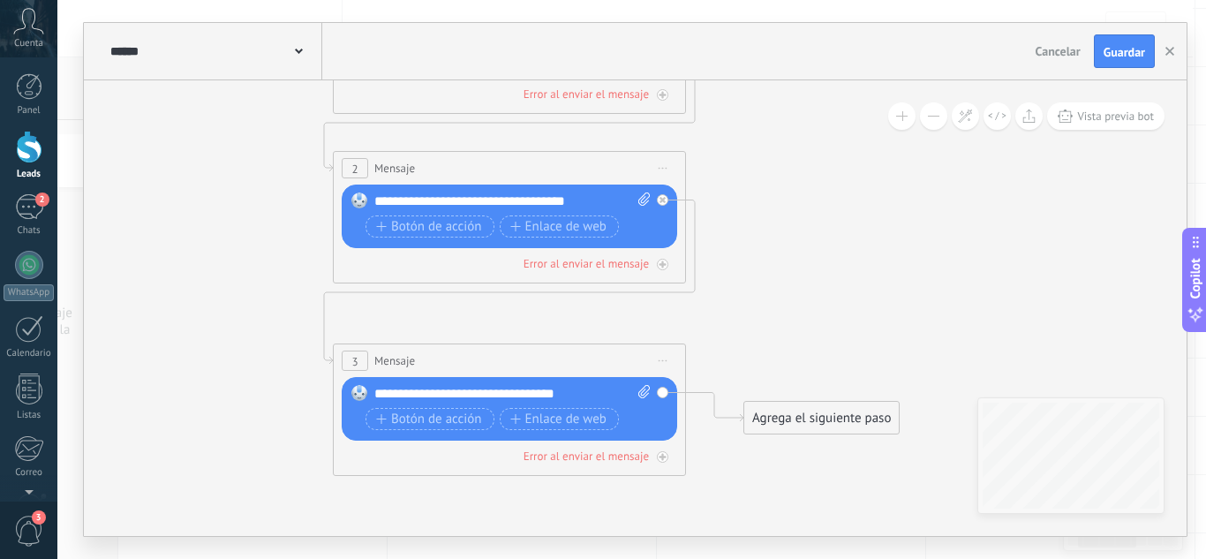
click at [818, 419] on div "Agrega el siguiente paso" at bounding box center [821, 417] width 154 height 29
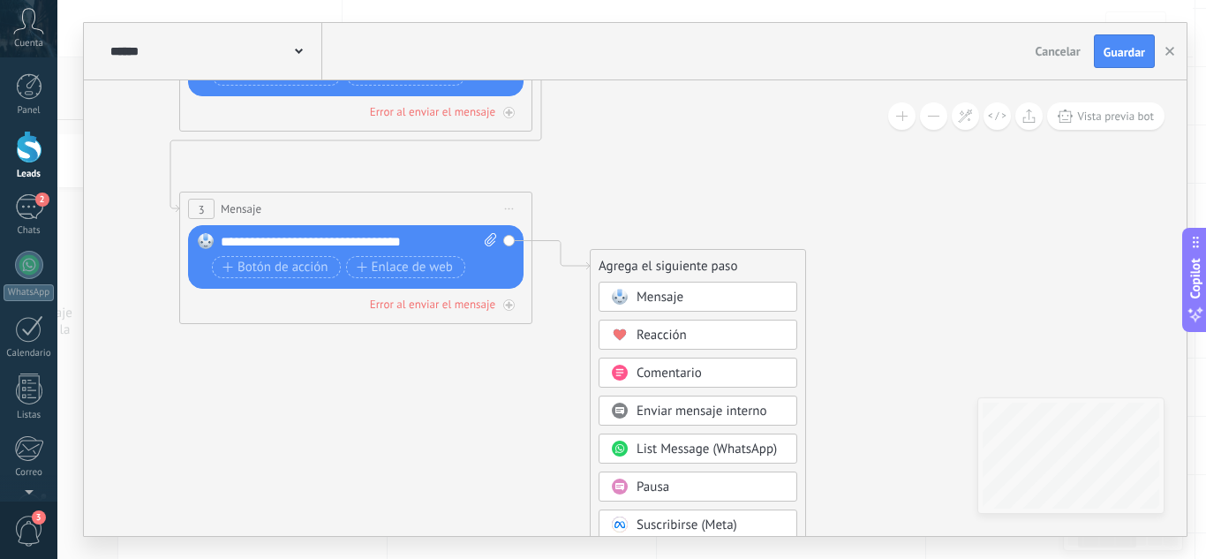
drag, startPoint x: 960, startPoint y: 324, endPoint x: 781, endPoint y: 112, distance: 277.5
click at [781, 112] on icon at bounding box center [328, 39] width 1597 height 1452
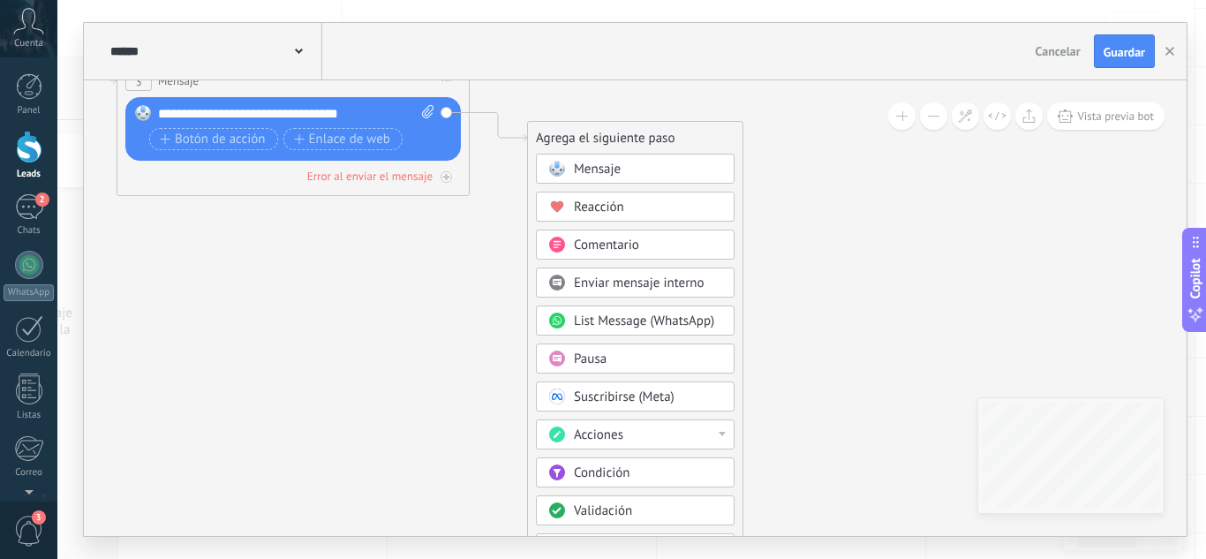
drag, startPoint x: 920, startPoint y: 336, endPoint x: 883, endPoint y: 268, distance: 77.4
click at [611, 472] on span "Condición" at bounding box center [602, 472] width 56 height 17
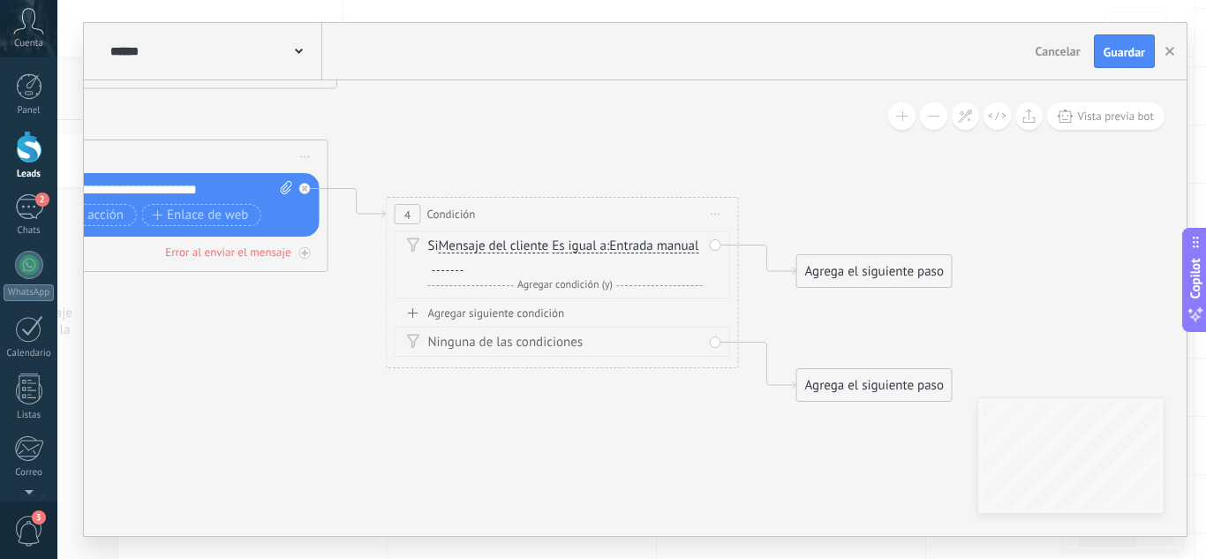
drag, startPoint x: 734, startPoint y: 320, endPoint x: 660, endPoint y: 395, distance: 105.5
click at [660, 395] on icon at bounding box center [330, 52] width 2007 height 1582
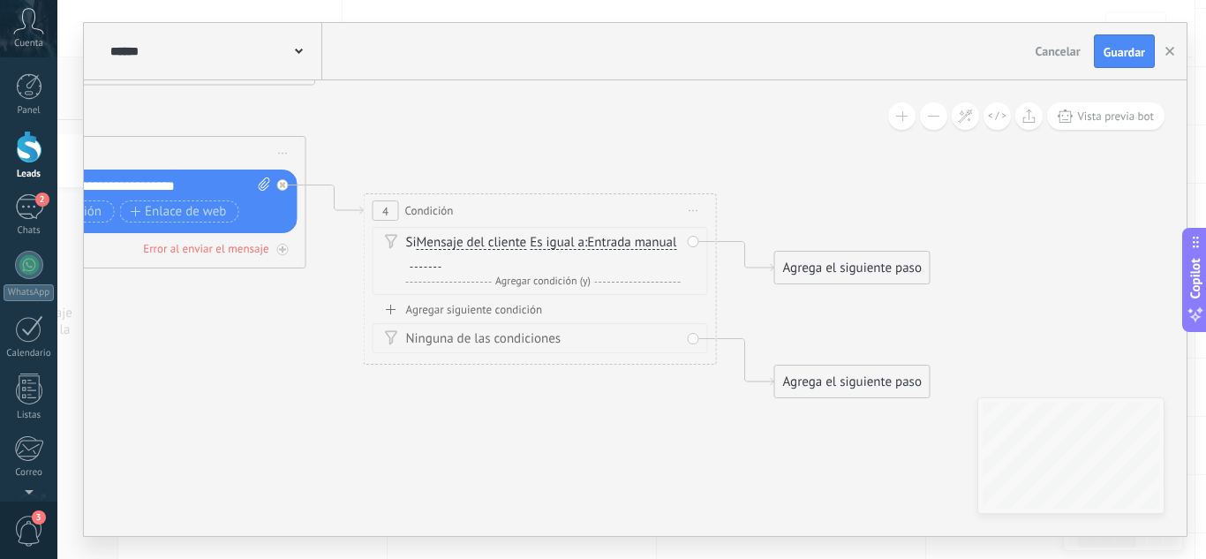
drag, startPoint x: 658, startPoint y: 428, endPoint x: 636, endPoint y: 425, distance: 22.3
click at [636, 425] on icon at bounding box center [307, 49] width 2007 height 1582
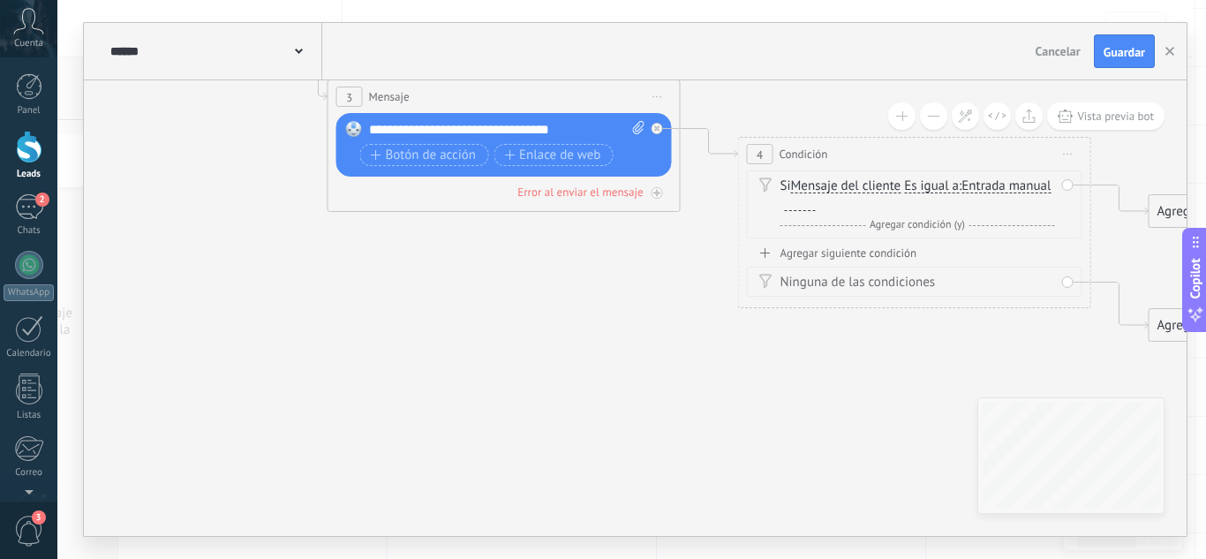
drag, startPoint x: 592, startPoint y: 426, endPoint x: 967, endPoint y: 370, distance: 378.5
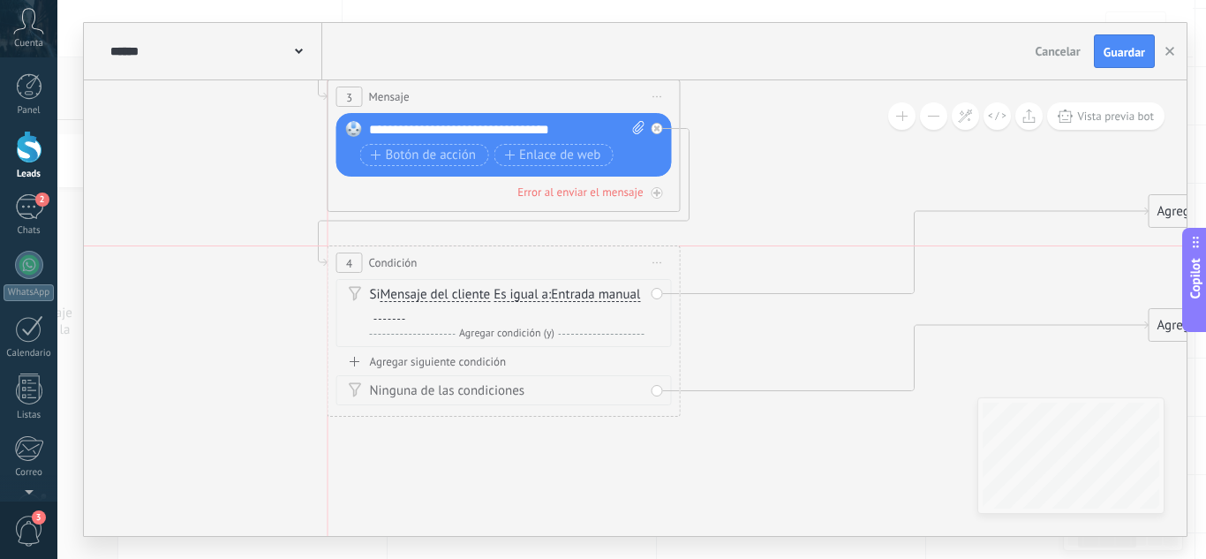
drag, startPoint x: 907, startPoint y: 151, endPoint x: 696, endPoint y: 403, distance: 327.7
click at [465, 268] on div "4 Condición ********* Iniciar vista previa aquí Cambiar nombre Duplicar [GEOGRA…" at bounding box center [503, 262] width 351 height 33
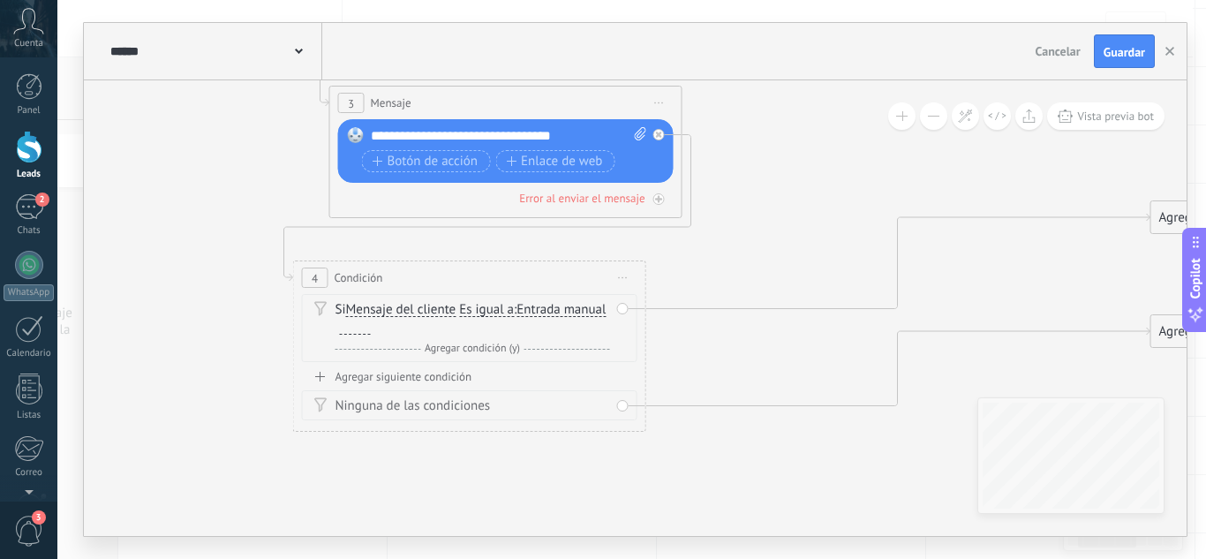
click at [775, 442] on icon at bounding box center [683, 35] width 2007 height 1657
click at [371, 327] on div at bounding box center [355, 327] width 31 height 14
click at [371, 327] on div "**" at bounding box center [355, 327] width 31 height 14
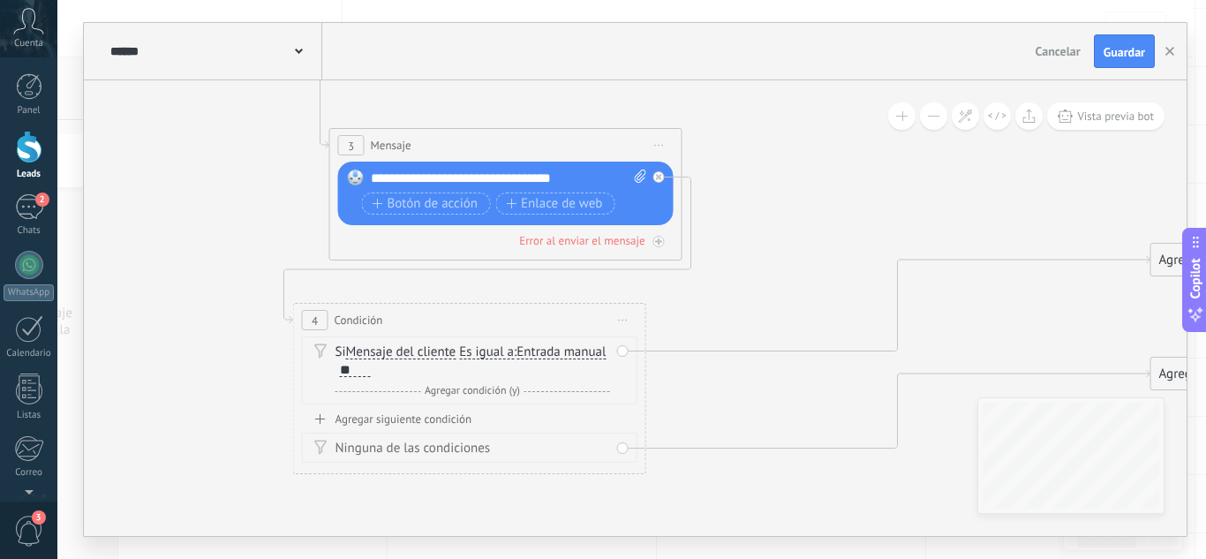
click at [578, 183] on div "**********" at bounding box center [509, 178] width 276 height 18
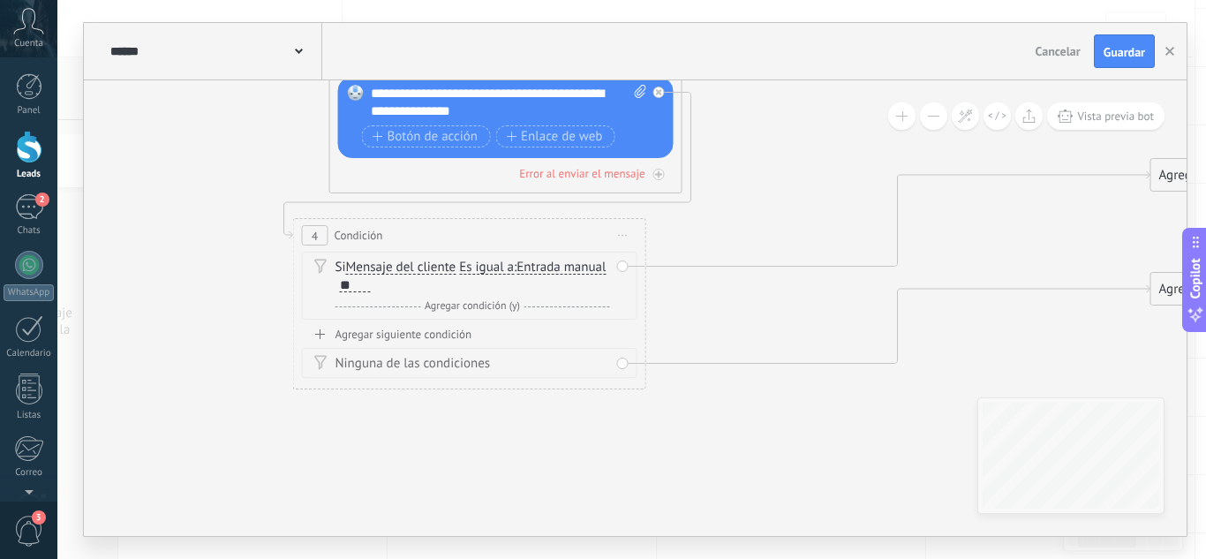
click at [417, 337] on div "Agregar siguiente condición" at bounding box center [469, 334] width 335 height 15
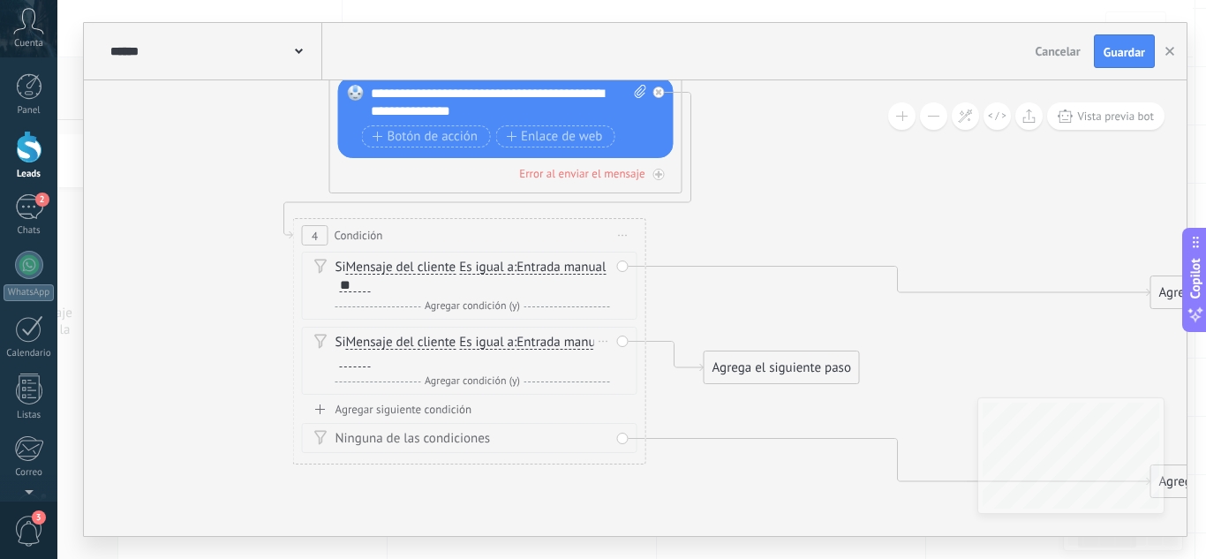
click at [371, 353] on div at bounding box center [355, 360] width 31 height 14
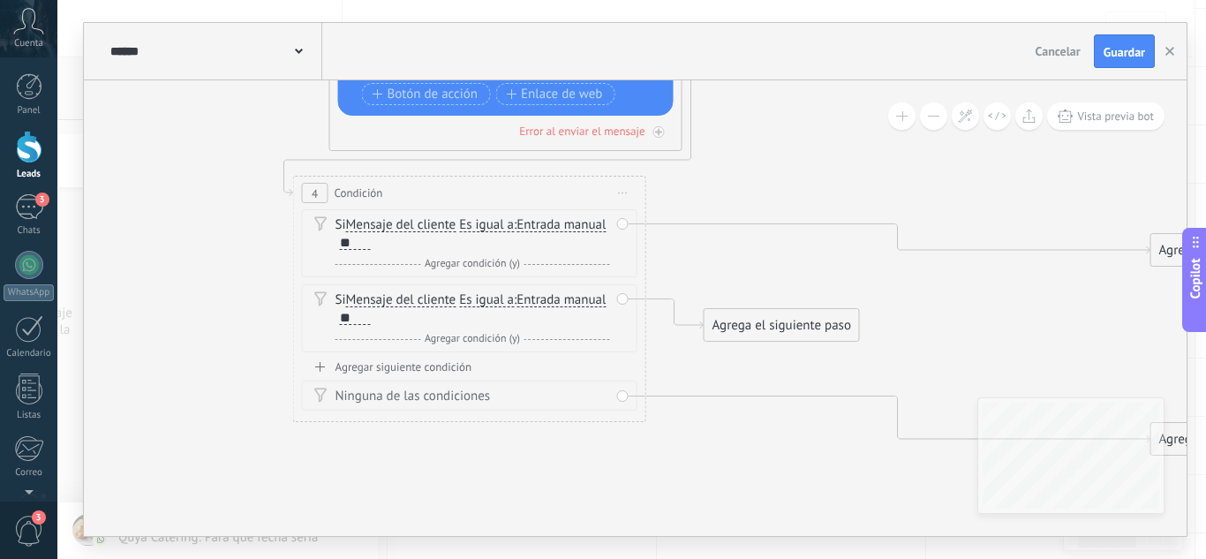
click at [422, 368] on div "Agregar siguiente condición" at bounding box center [469, 366] width 335 height 15
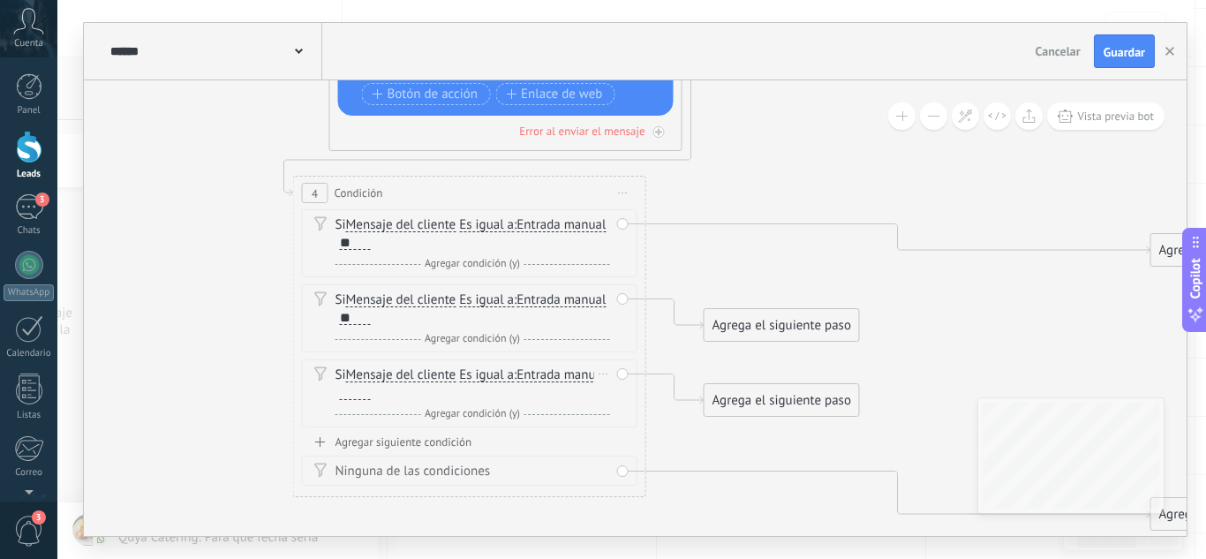
click at [371, 395] on div at bounding box center [355, 393] width 31 height 14
click at [441, 443] on div "Agregar siguiente condición" at bounding box center [469, 441] width 335 height 15
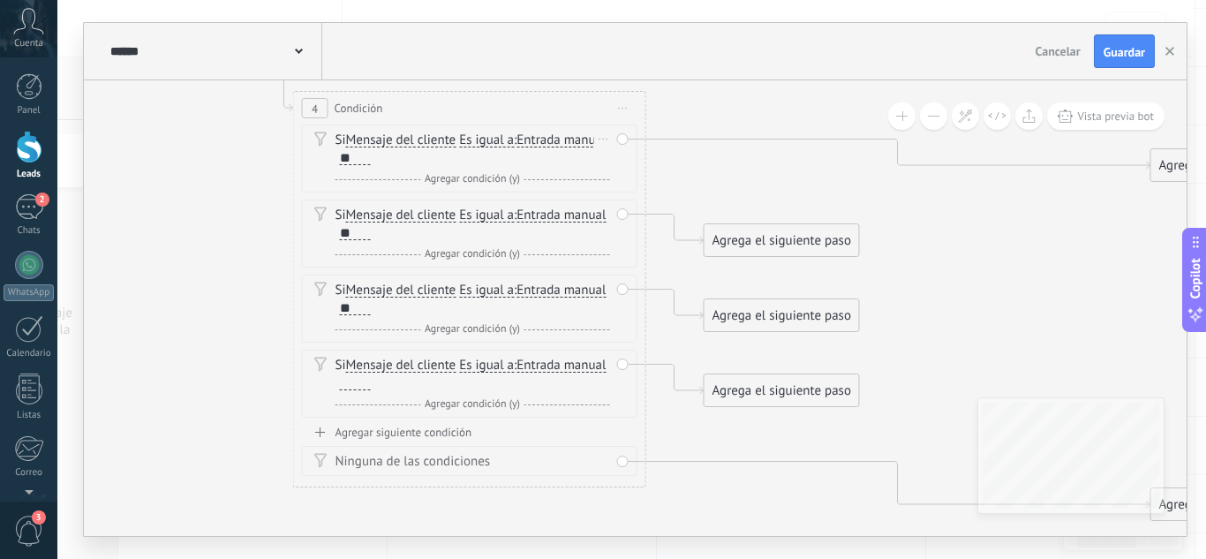
click at [508, 142] on span "Es igual a" at bounding box center [486, 140] width 55 height 14
click at [508, 142] on button "Es igual a" at bounding box center [560, 140] width 221 height 32
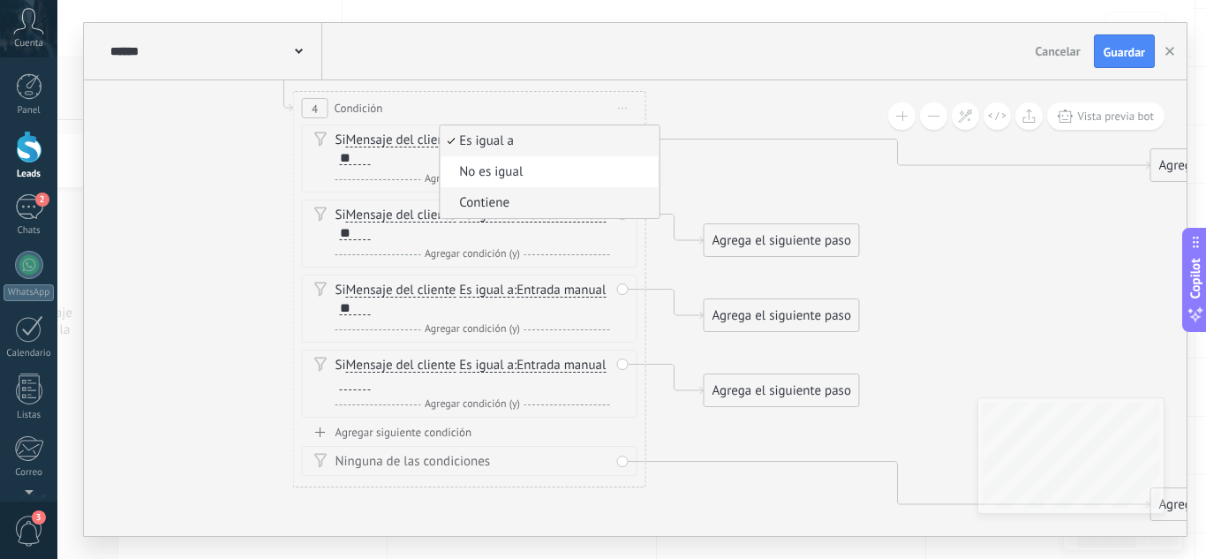
click at [501, 197] on span "Contiene" at bounding box center [547, 203] width 214 height 18
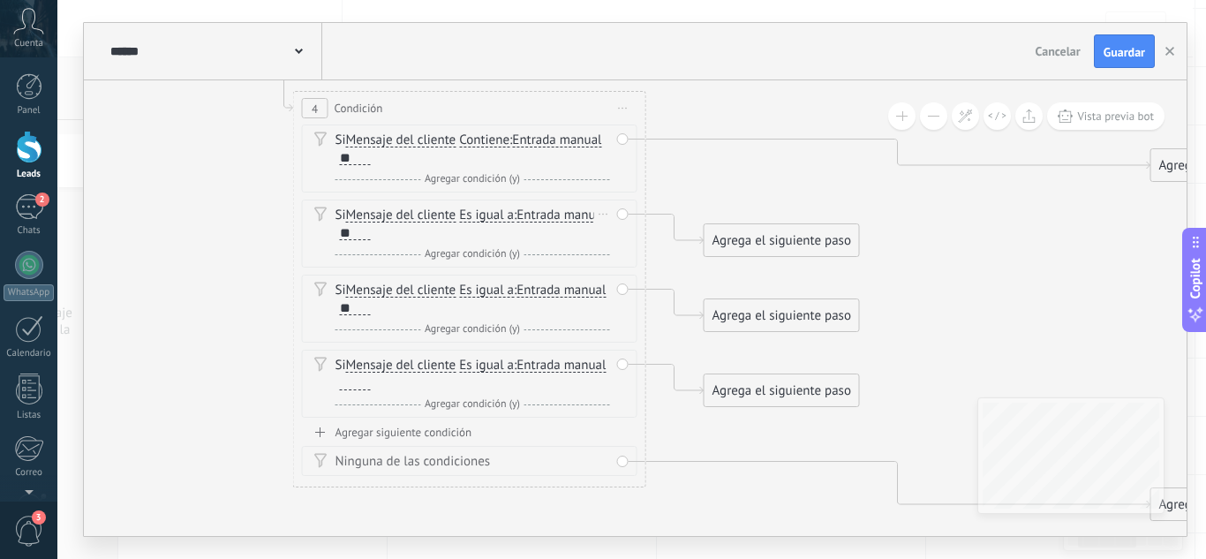
click at [446, 217] on span "Mensaje del cliente" at bounding box center [401, 215] width 110 height 14
click at [446, 217] on button "Mensaje del cliente" at bounding box center [447, 215] width 221 height 32
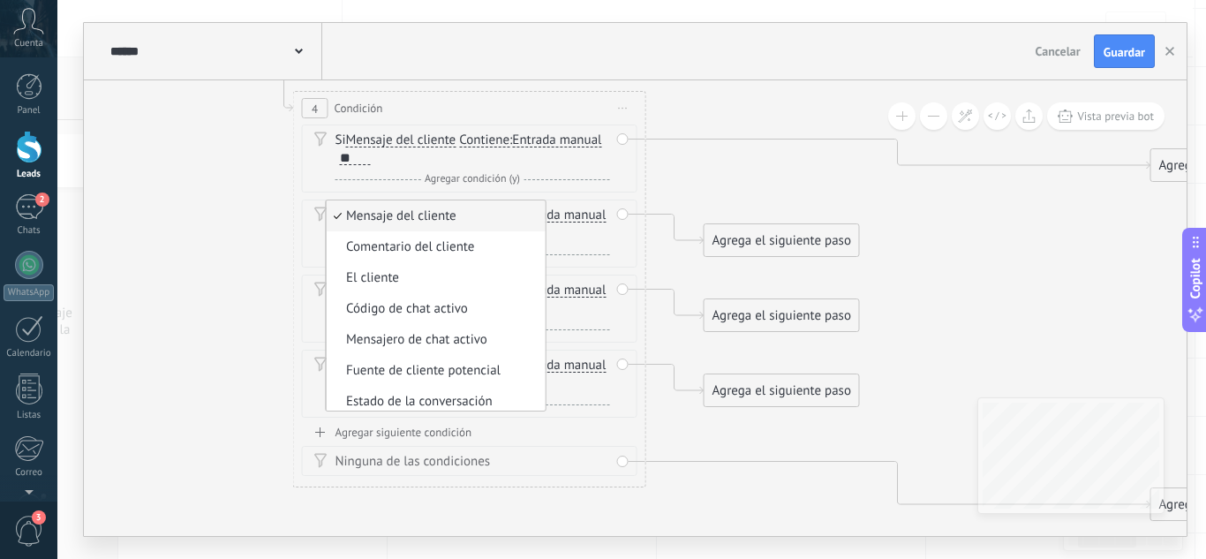
click at [662, 176] on icon at bounding box center [683, 0] width 2007 height 1924
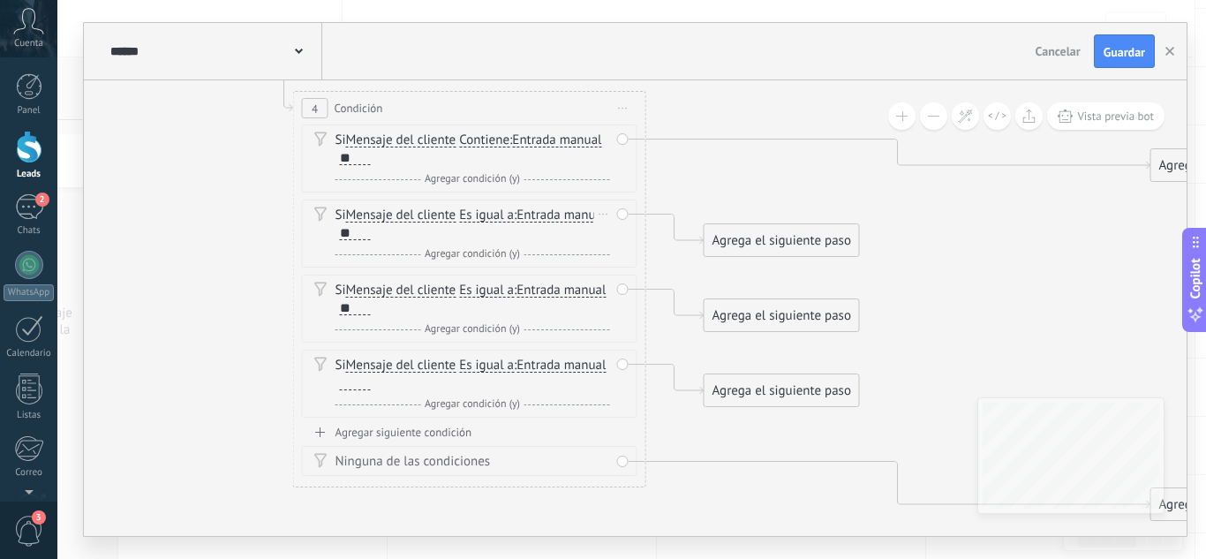
click at [510, 216] on span "Es igual a" at bounding box center [486, 215] width 55 height 14
click at [510, 216] on button "Es igual a" at bounding box center [560, 215] width 221 height 32
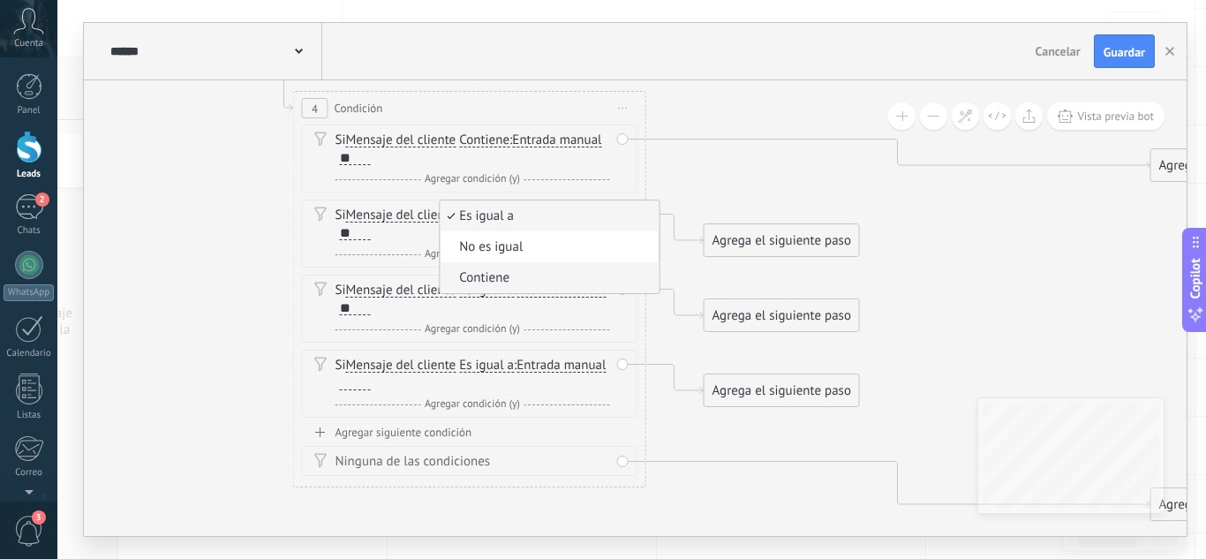
click at [495, 274] on span "Contiene" at bounding box center [547, 278] width 214 height 18
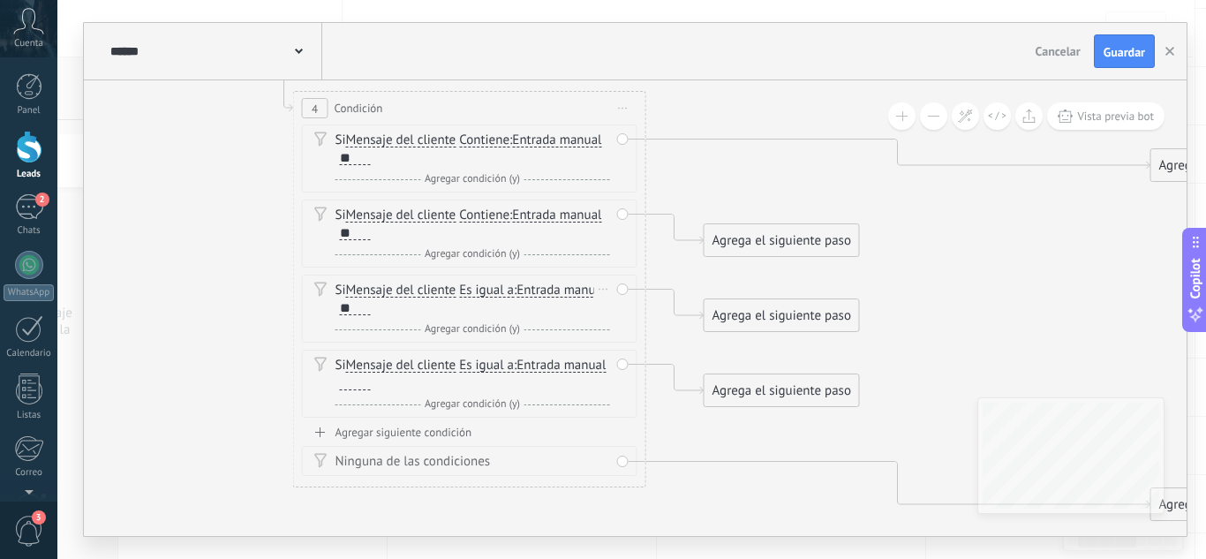
click at [497, 294] on span "Es igual a" at bounding box center [486, 290] width 55 height 14
click at [497, 294] on button "Es igual a" at bounding box center [560, 291] width 221 height 32
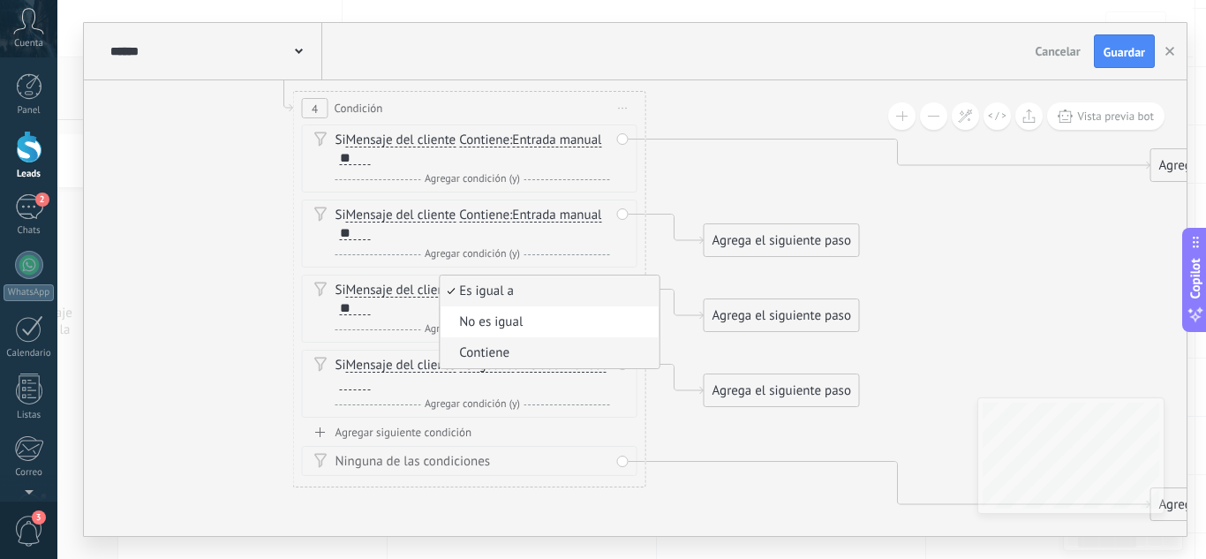
click at [498, 359] on span "Contiene" at bounding box center [547, 353] width 214 height 18
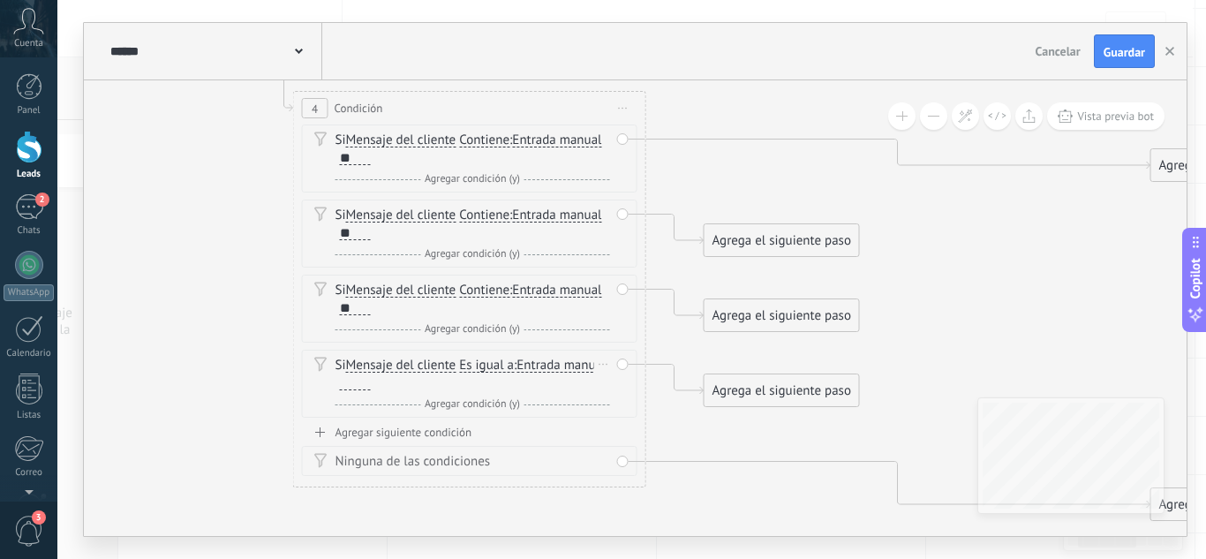
click at [498, 364] on span "Es igual a" at bounding box center [486, 365] width 55 height 14
click at [498, 364] on button "Es igual a" at bounding box center [560, 366] width 221 height 32
click at [508, 426] on span "Contiene" at bounding box center [547, 428] width 214 height 18
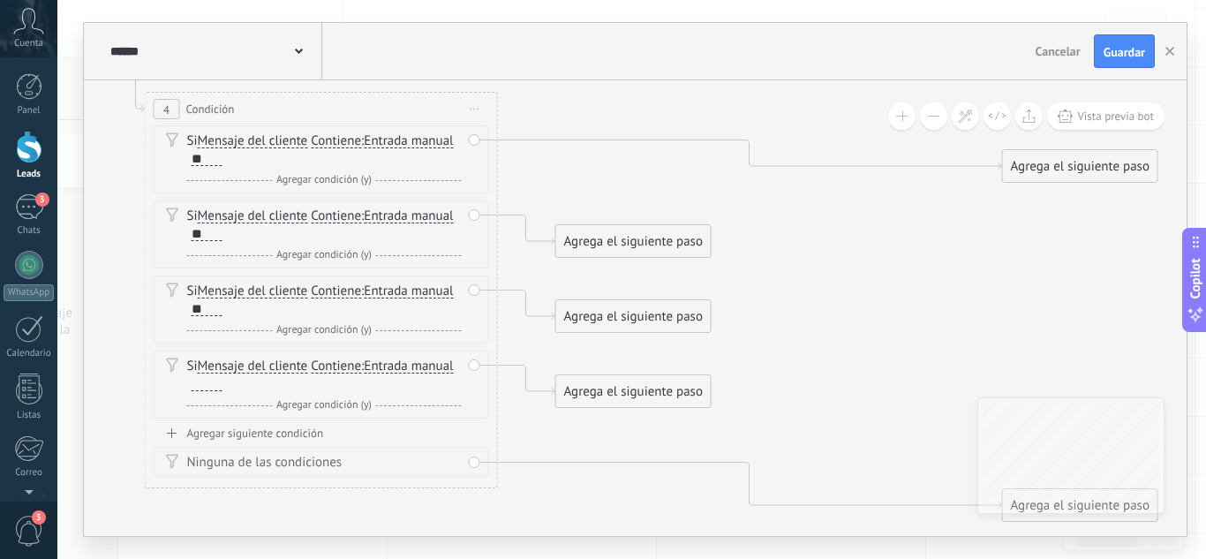
drag, startPoint x: 975, startPoint y: 227, endPoint x: 827, endPoint y: 228, distance: 148.3
click at [827, 228] on icon at bounding box center [535, 1] width 2007 height 1924
click at [659, 240] on div "Agrega el siguiente paso" at bounding box center [633, 241] width 154 height 29
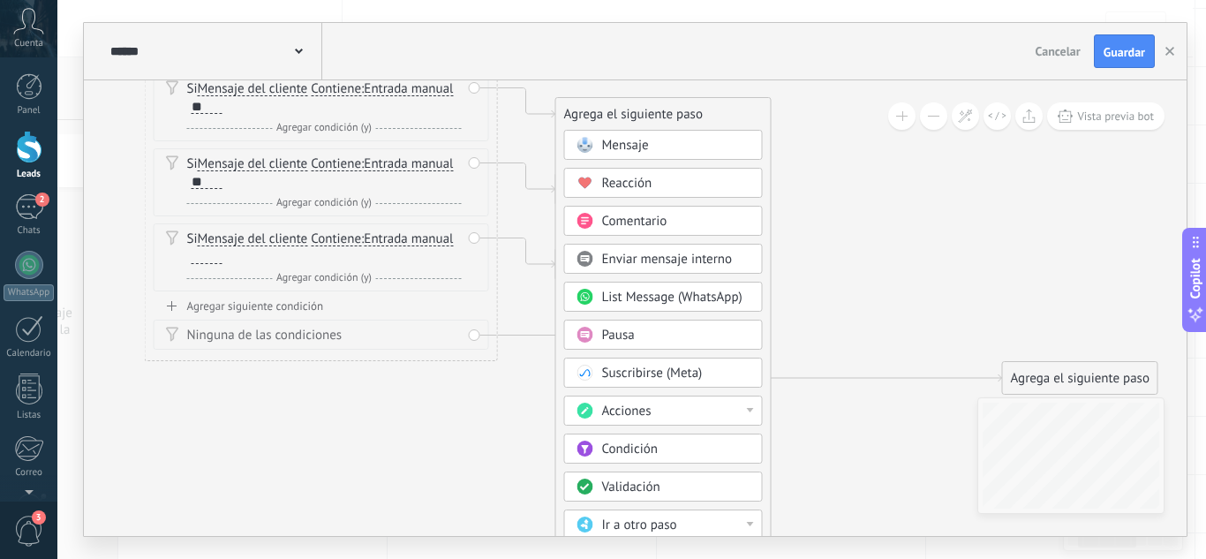
click at [670, 403] on div "Acciones" at bounding box center [676, 412] width 148 height 18
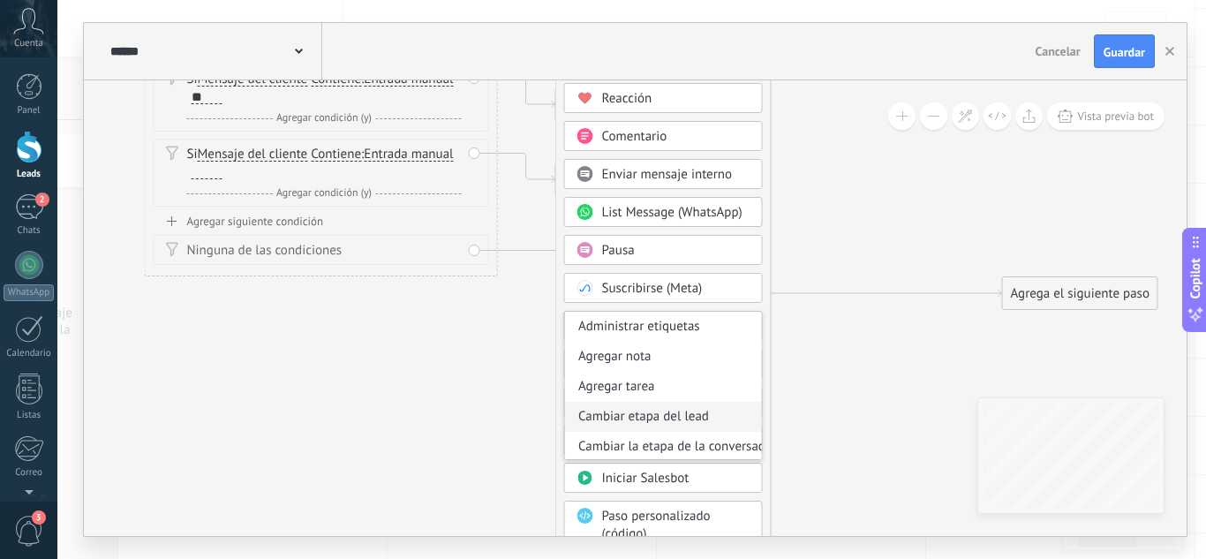
click at [702, 405] on div "Cambiar etapa del lead" at bounding box center [663, 417] width 197 height 30
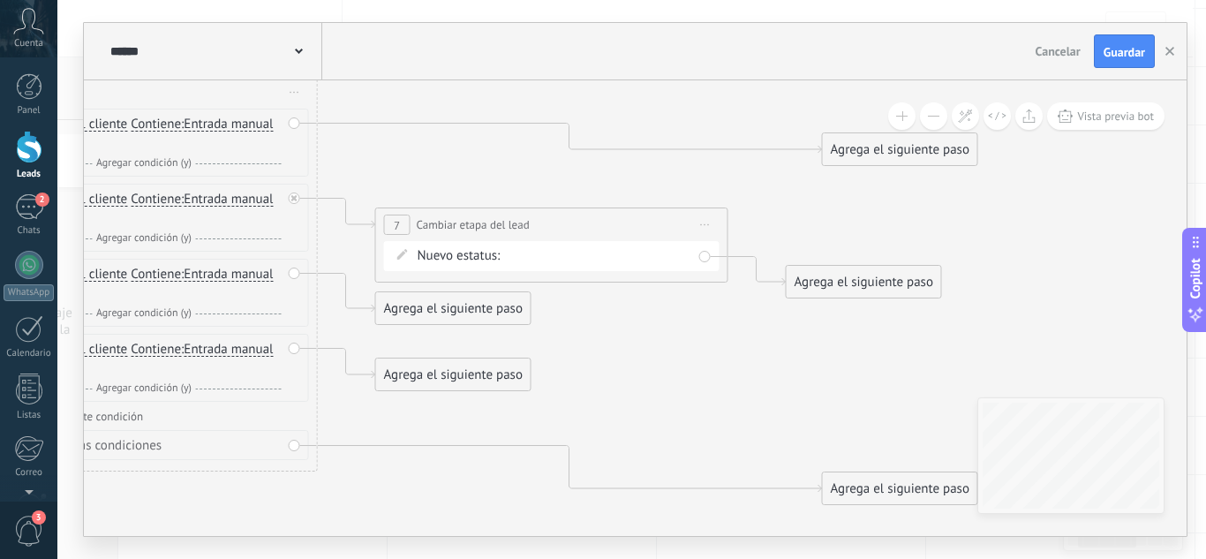
drag, startPoint x: 822, startPoint y: 192, endPoint x: 738, endPoint y: 387, distance: 212.3
click at [0, 0] on div "Contacto inicial Negociación Debate contractual Discusión de contrato Logrado c…" at bounding box center [0, 0] width 0 height 0
click at [623, 270] on label at bounding box center [598, 255] width 185 height 30
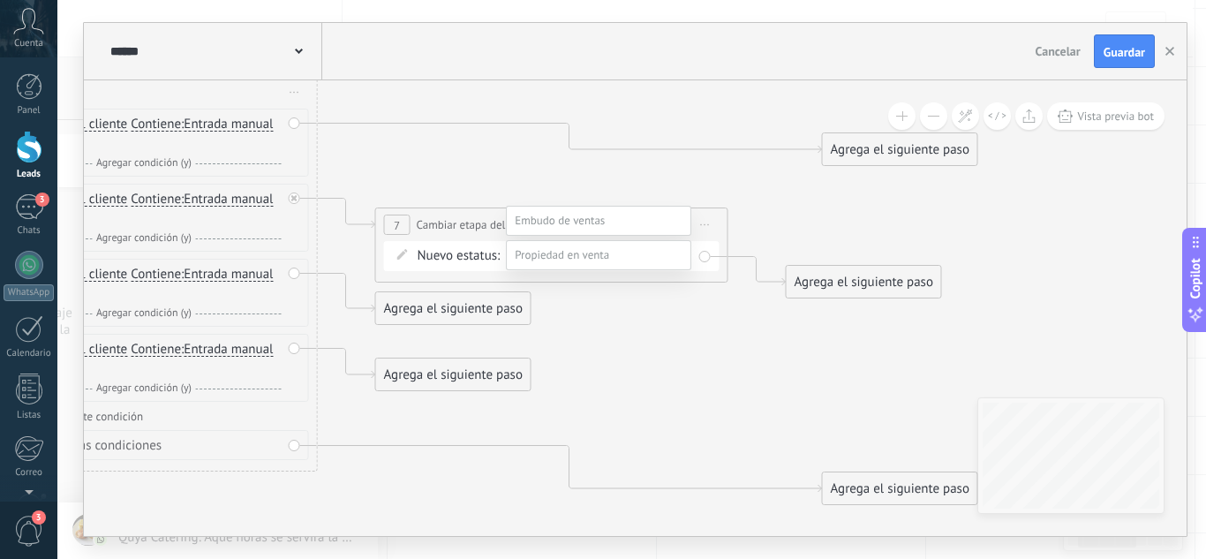
scroll to position [34, 0]
click at [0, 0] on label "Tibio" at bounding box center [0, 0] width 0 height 0
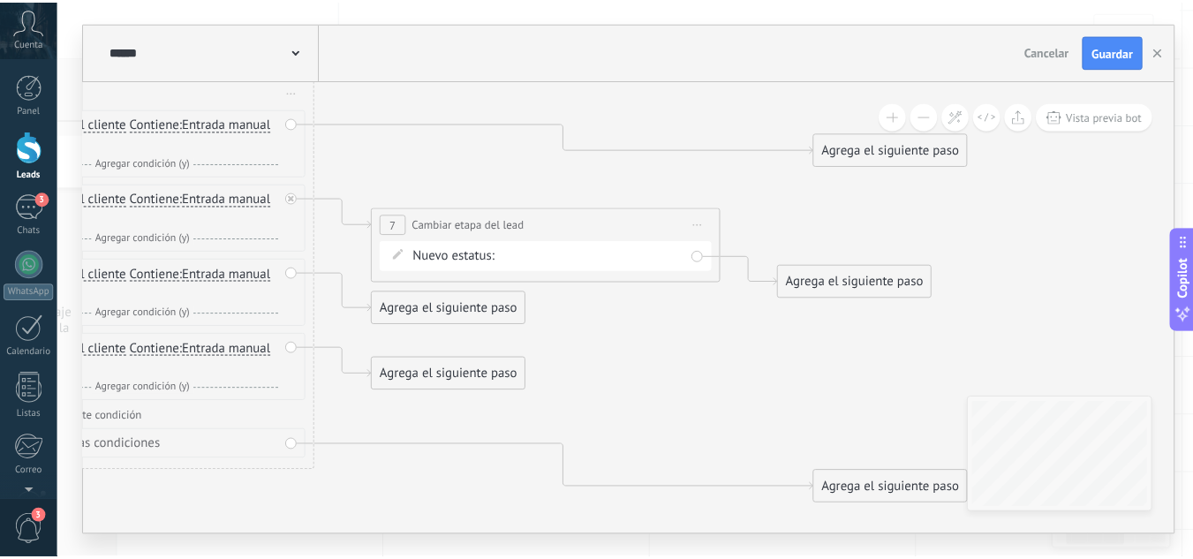
scroll to position [0, 0]
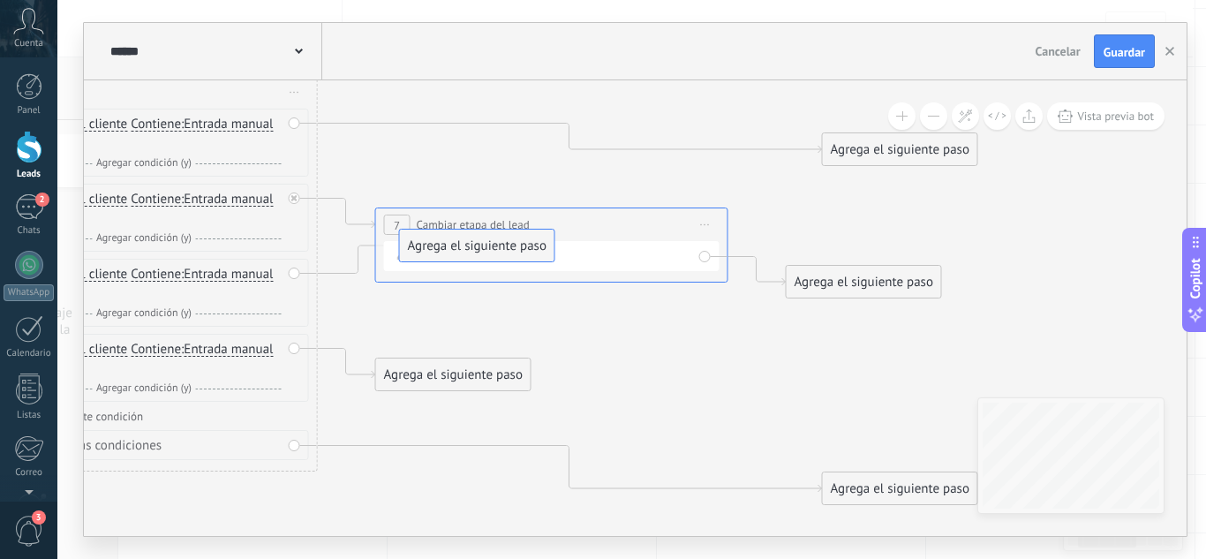
drag, startPoint x: 490, startPoint y: 300, endPoint x: 514, endPoint y: 237, distance: 67.0
drag, startPoint x: 462, startPoint y: 378, endPoint x: 510, endPoint y: 244, distance: 142.7
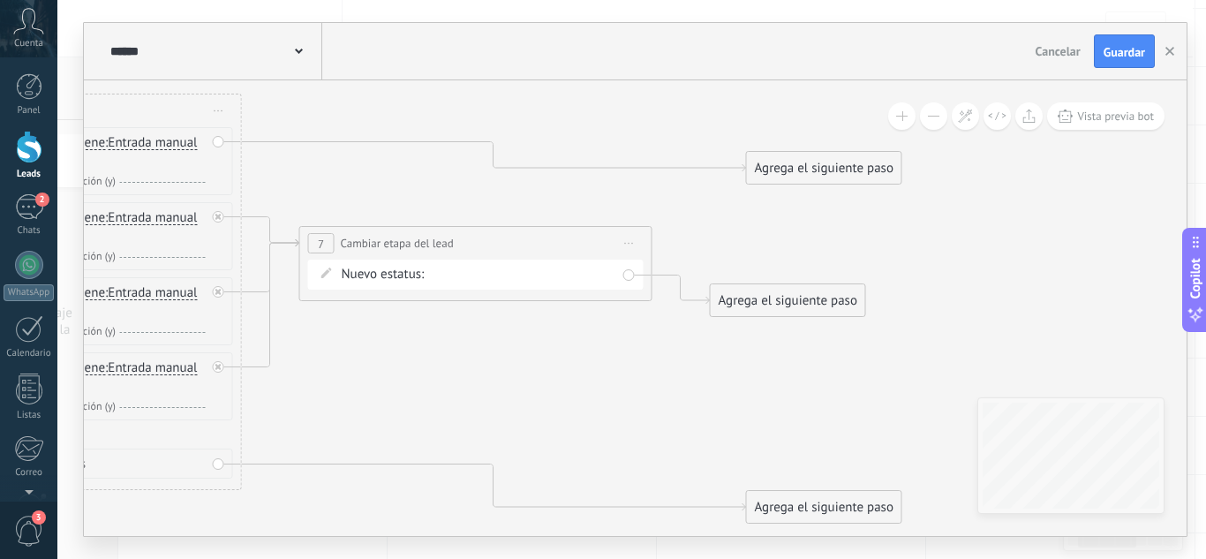
drag, startPoint x: 766, startPoint y: 321, endPoint x: 690, endPoint y: 340, distance: 78.1
click at [690, 340] on icon at bounding box center [279, 3] width 2007 height 1924
click at [1111, 55] on span "Guardar" at bounding box center [1123, 52] width 41 height 12
click at [1131, 47] on span "Guardar" at bounding box center [1123, 52] width 41 height 12
click at [1170, 54] on icon "button" at bounding box center [1169, 51] width 9 height 9
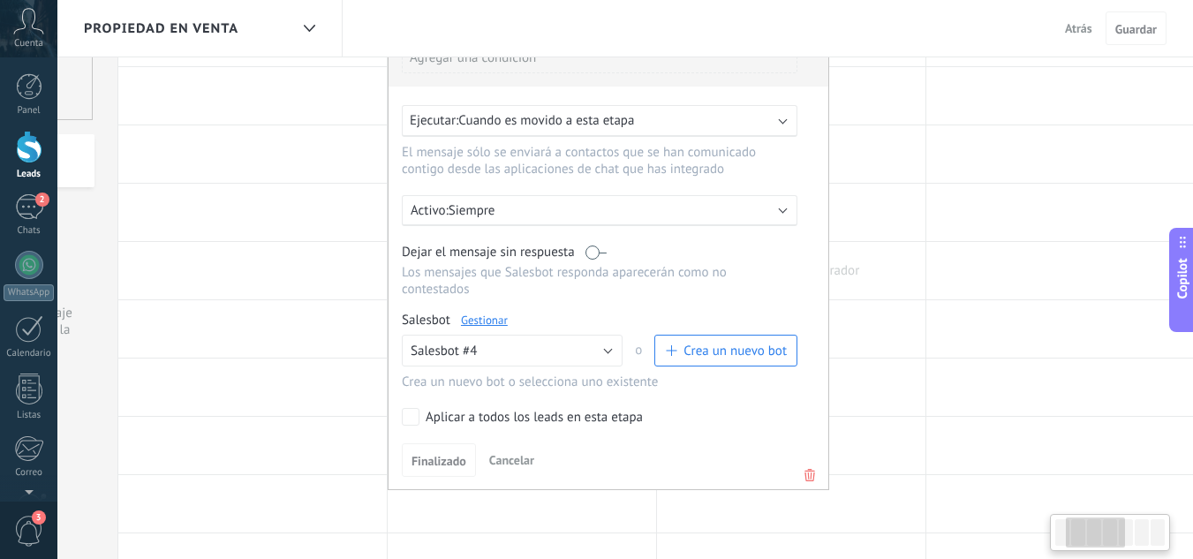
scroll to position [0, 244]
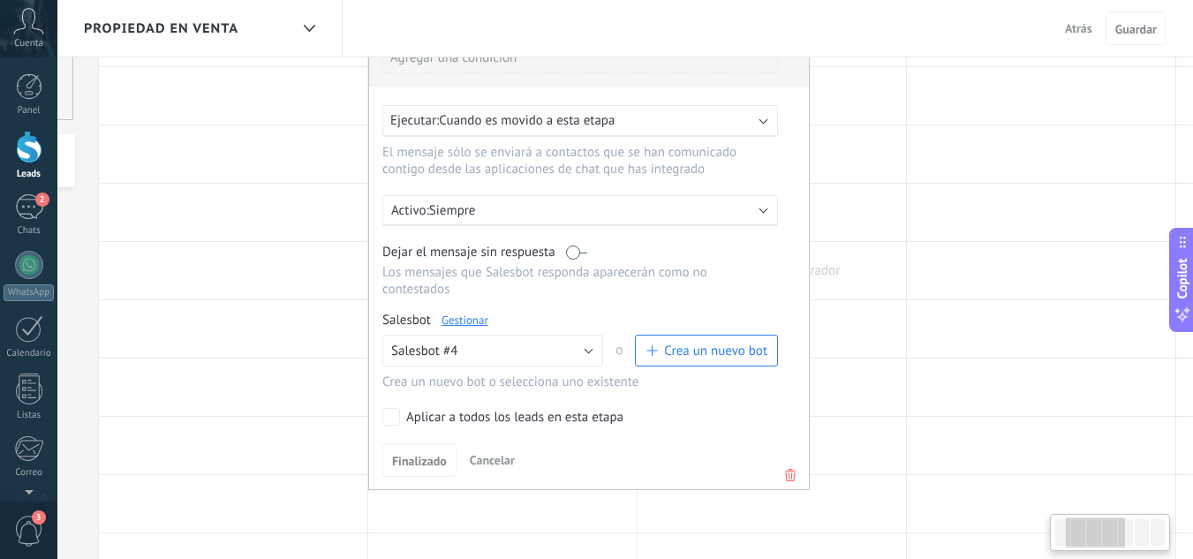
drag, startPoint x: 917, startPoint y: 212, endPoint x: 898, endPoint y: 278, distance: 69.0
click at [898, 278] on div "**********" at bounding box center [1041, 562] width 1885 height 1223
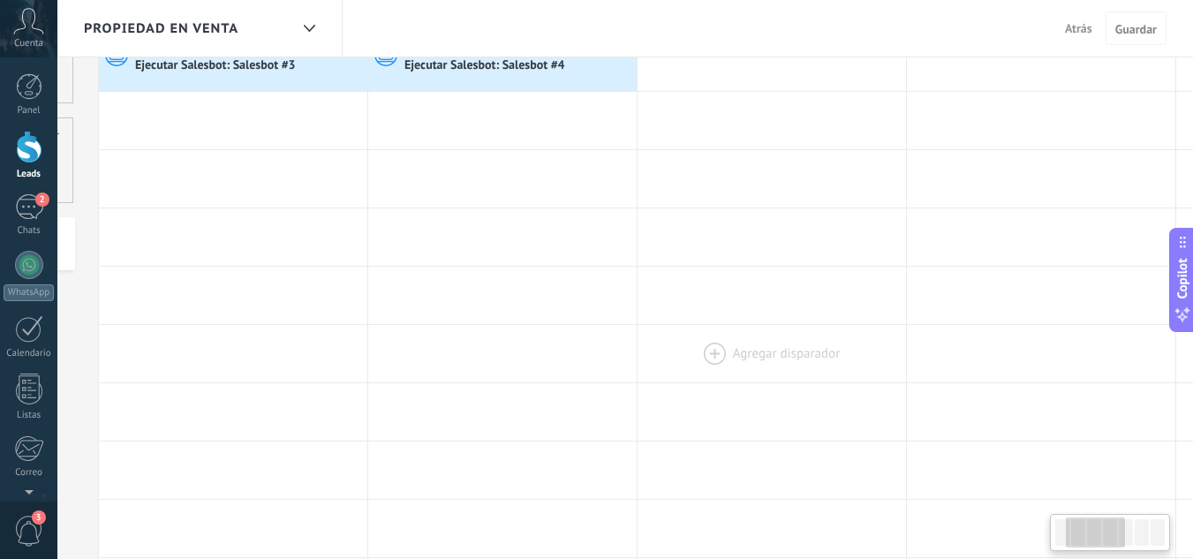
scroll to position [0, 0]
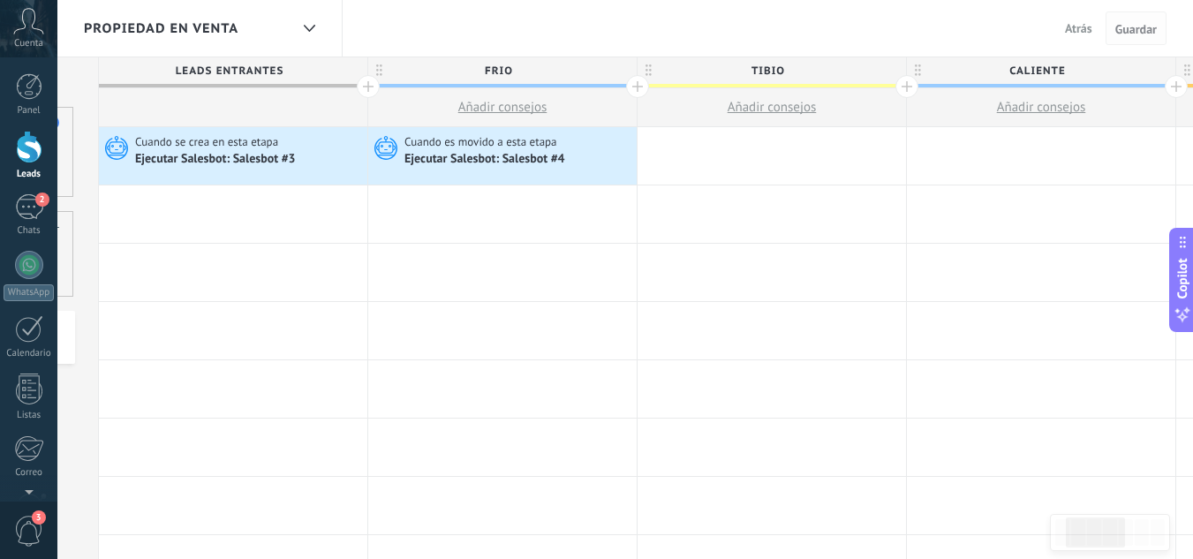
click at [1147, 28] on span "Guardar" at bounding box center [1135, 29] width 41 height 12
click at [1148, 29] on span "Guardar" at bounding box center [1135, 29] width 41 height 12
click at [1147, 30] on span "Guardar" at bounding box center [1135, 29] width 41 height 12
click at [1076, 19] on button "Atrás" at bounding box center [1077, 28] width 41 height 26
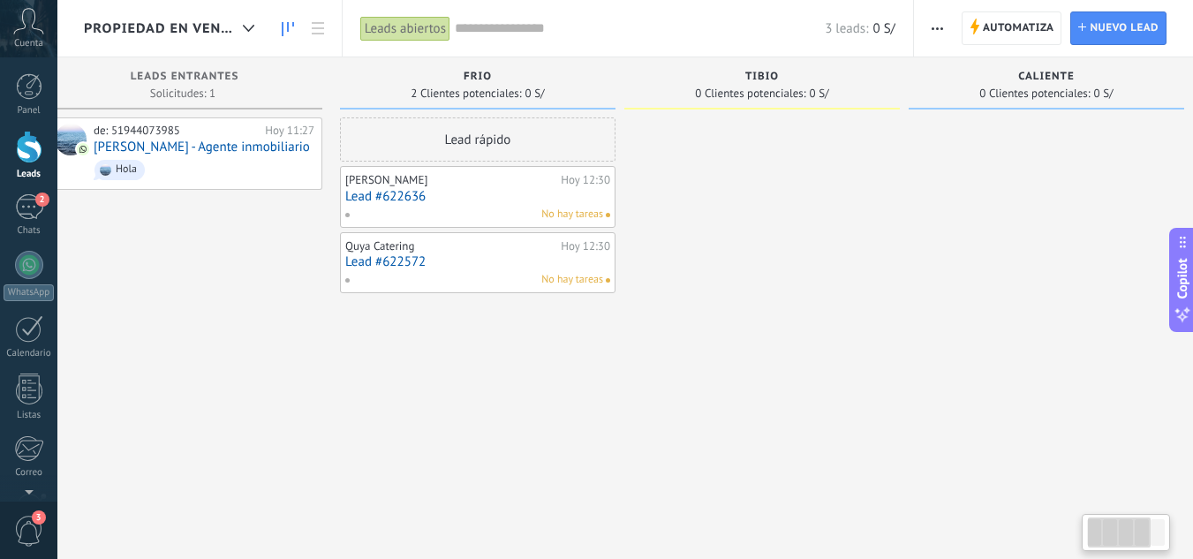
scroll to position [0, 57]
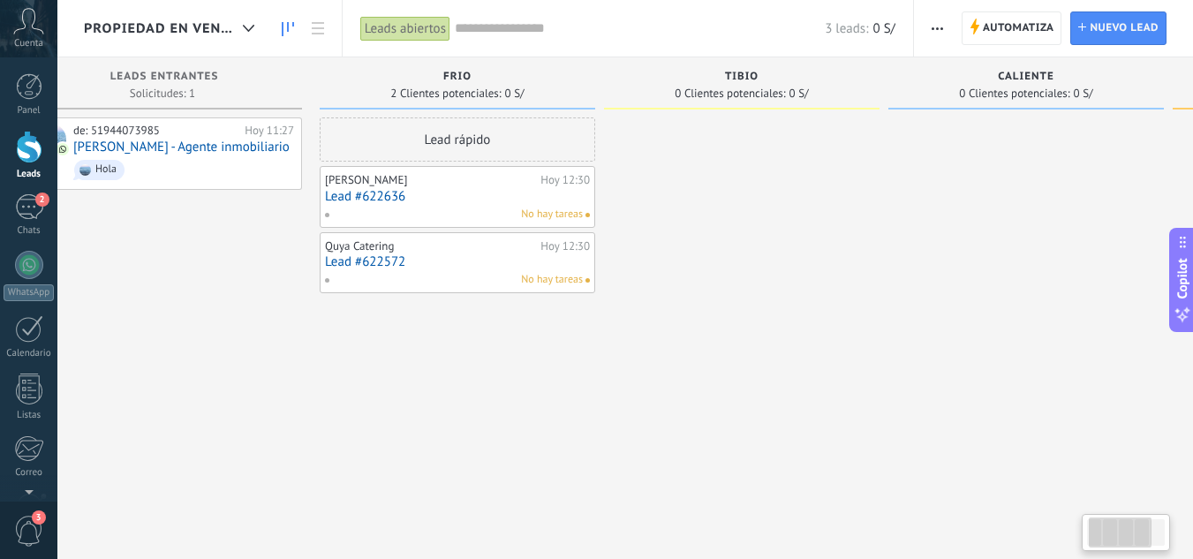
drag, startPoint x: 808, startPoint y: 184, endPoint x: 750, endPoint y: 205, distance: 60.9
click at [750, 205] on div at bounding box center [741, 281] width 275 height 328
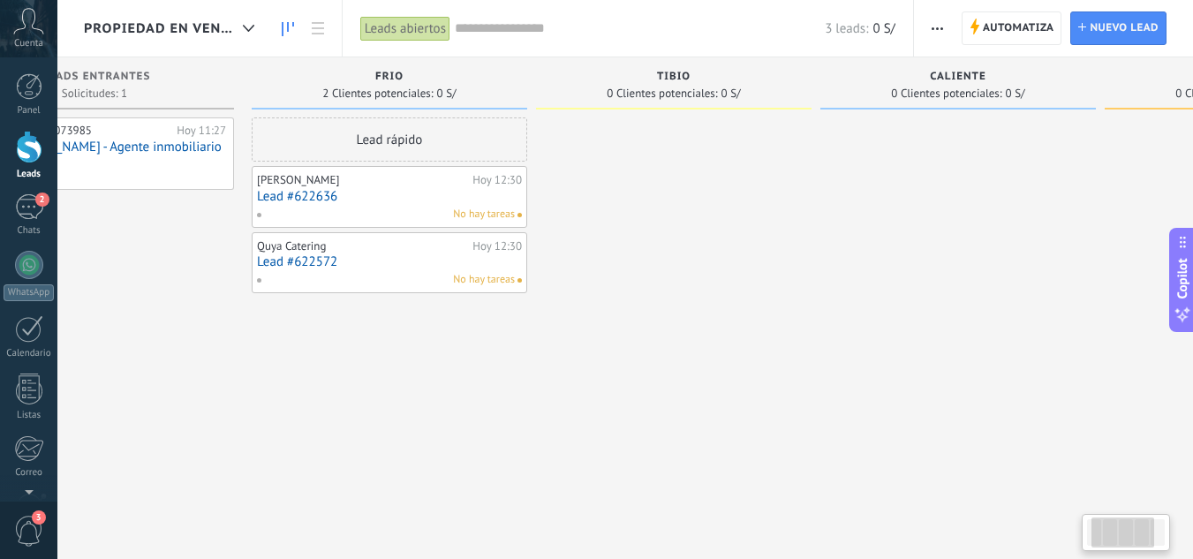
scroll to position [0, 133]
drag, startPoint x: 767, startPoint y: 156, endPoint x: 691, endPoint y: 192, distance: 84.1
click at [691, 192] on div at bounding box center [665, 281] width 275 height 328
click at [1016, 38] on span "Automatiza" at bounding box center [1017, 28] width 71 height 32
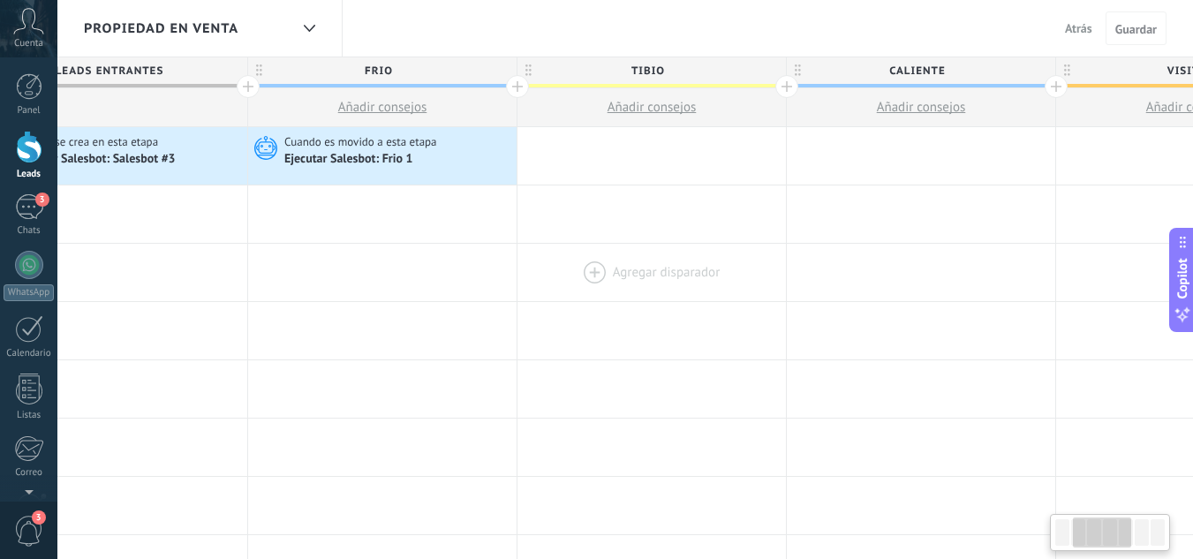
scroll to position [0, 365]
drag, startPoint x: 917, startPoint y: 234, endPoint x: 552, endPoint y: 287, distance: 369.3
click at [449, 170] on div "Cuando es movido a esta etapa Ejecutar [PERSON_NAME]: Frio 1" at bounding box center [380, 155] width 268 height 57
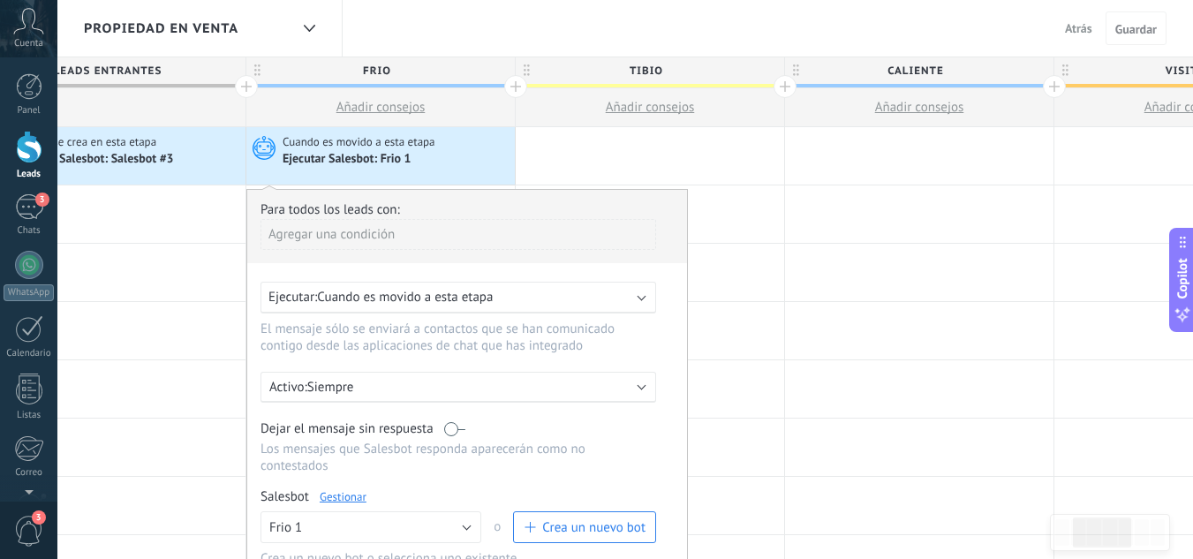
click at [357, 498] on link "Gestionar" at bounding box center [343, 496] width 47 height 15
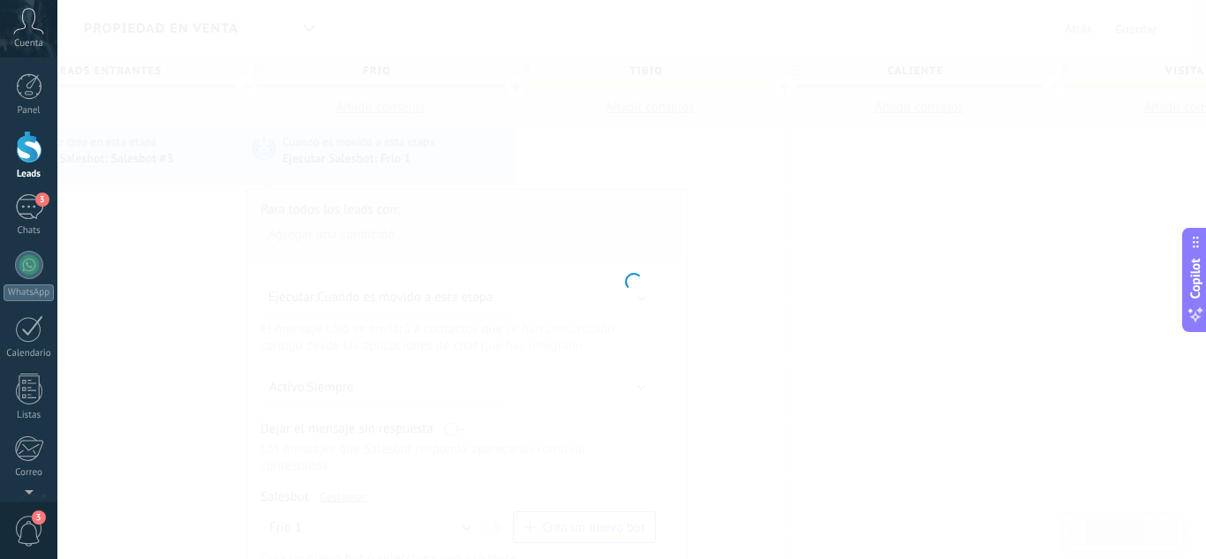
type input "******"
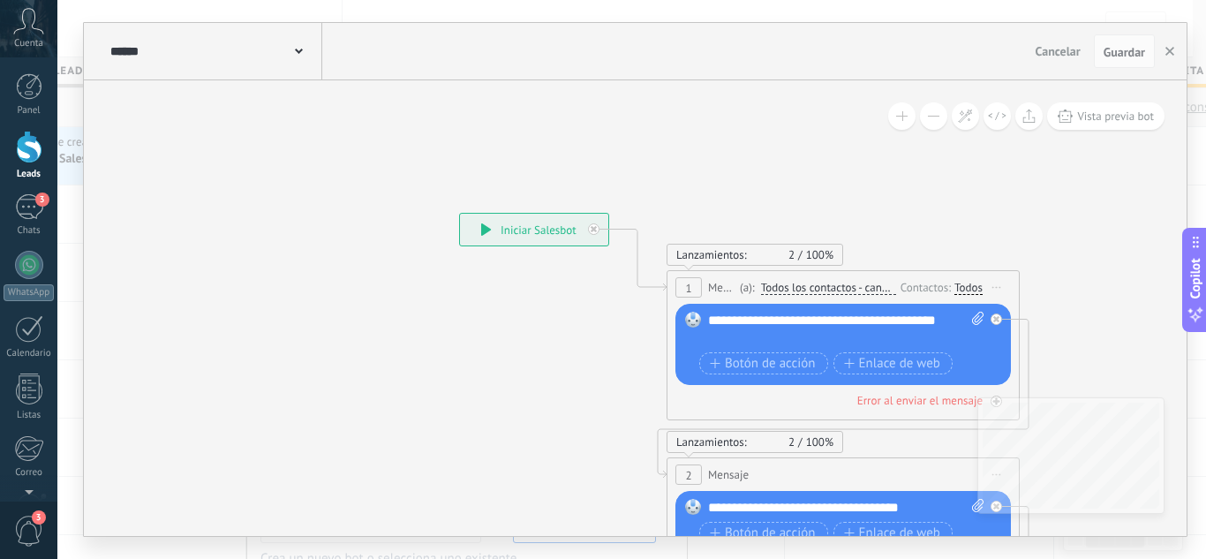
drag, startPoint x: 954, startPoint y: 259, endPoint x: 787, endPoint y: 142, distance: 203.5
click at [459, 213] on div "**********" at bounding box center [459, 213] width 0 height 0
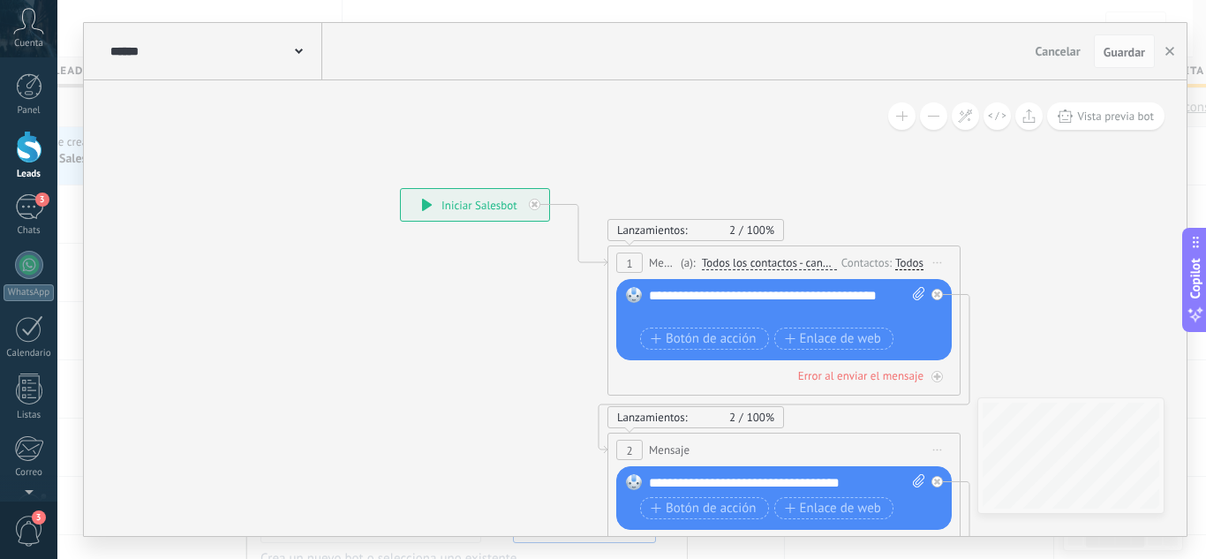
drag, startPoint x: 967, startPoint y: 222, endPoint x: 841, endPoint y: 196, distance: 128.1
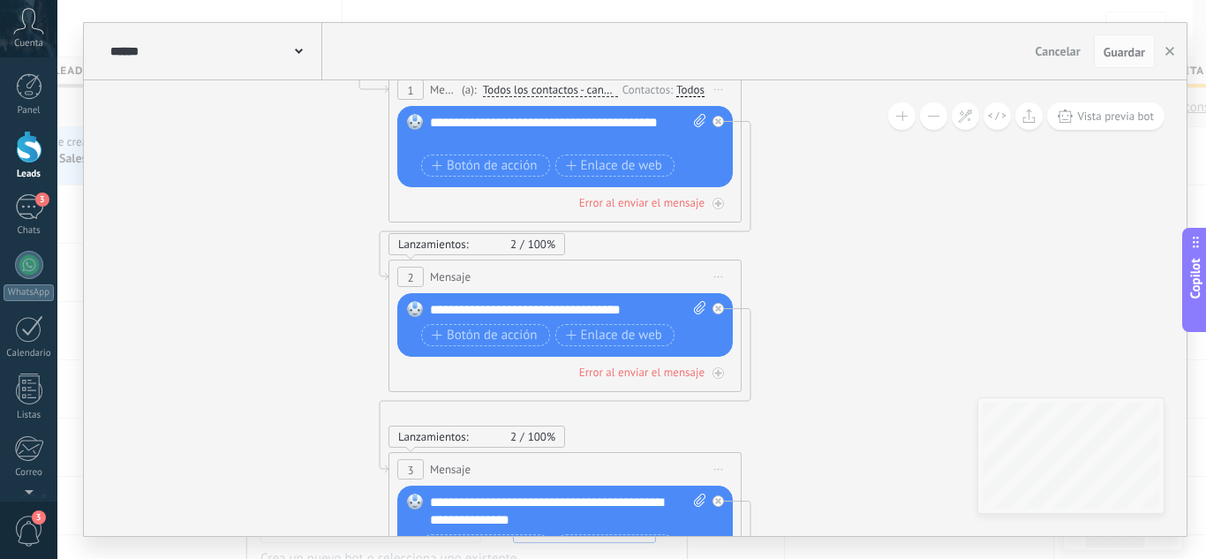
drag, startPoint x: 884, startPoint y: 288, endPoint x: 852, endPoint y: 320, distance: 46.2
click at [836, 171] on icon at bounding box center [648, 536] width 1817 height 1924
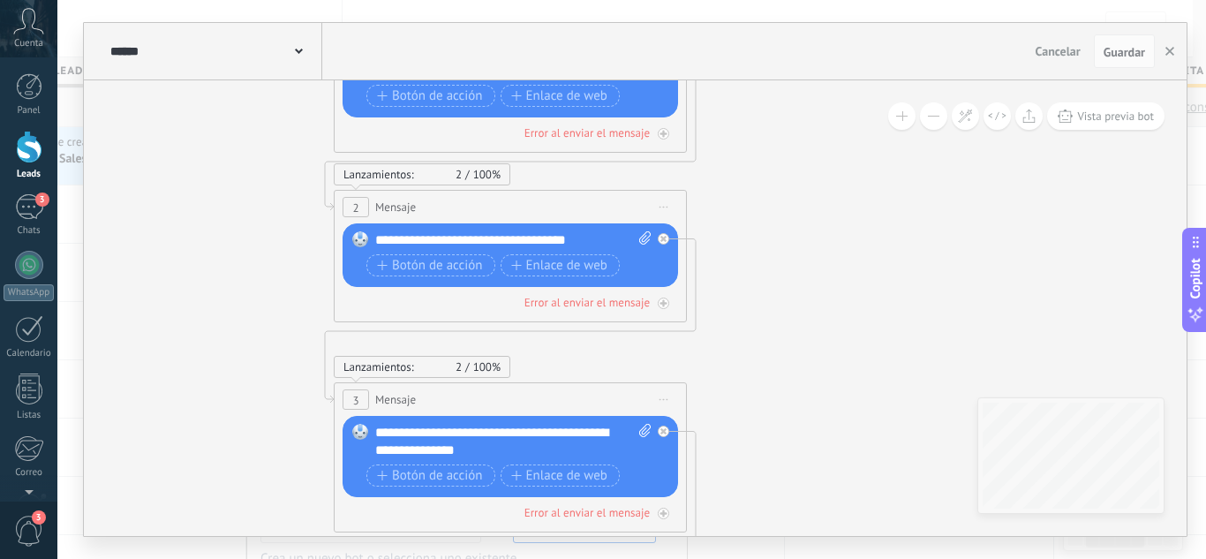
drag, startPoint x: 847, startPoint y: 372, endPoint x: 771, endPoint y: 342, distance: 82.4
click at [788, 282] on icon at bounding box center [670, 449] width 1971 height 1891
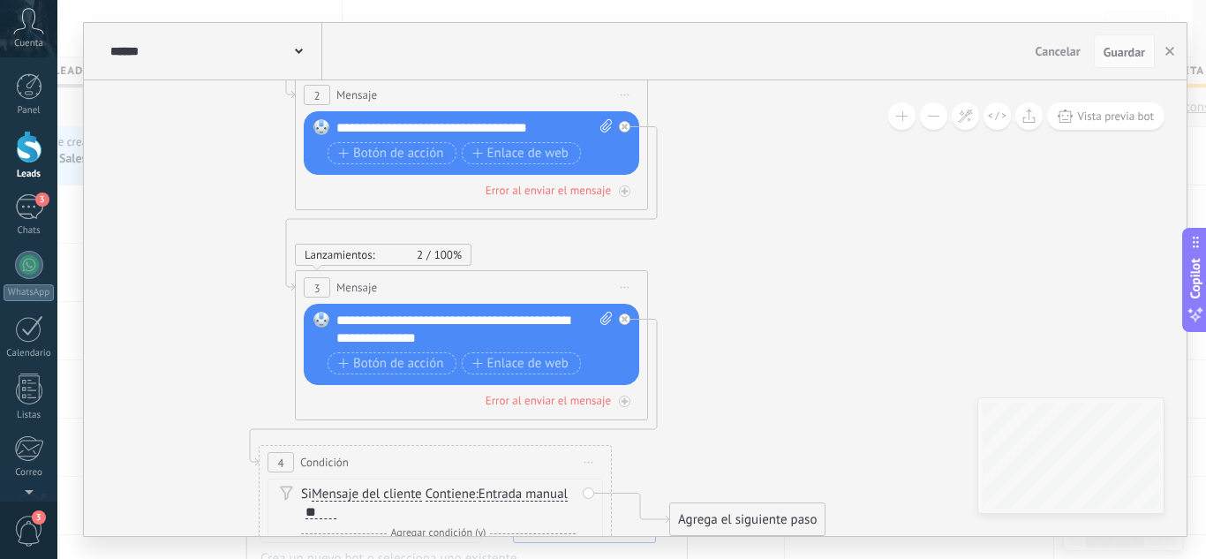
drag, startPoint x: 760, startPoint y: 341, endPoint x: 721, endPoint y: 262, distance: 87.6
click at [730, 263] on icon at bounding box center [631, 337] width 1971 height 1891
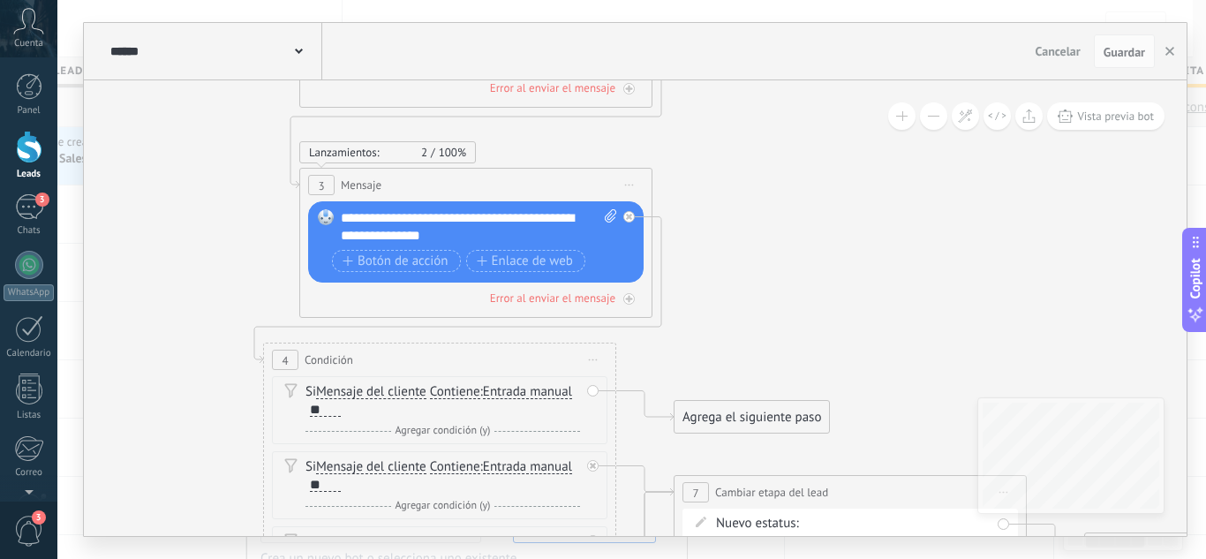
drag, startPoint x: 815, startPoint y: 315, endPoint x: 851, endPoint y: 238, distance: 84.9
click at [851, 238] on icon at bounding box center [635, 234] width 1971 height 1891
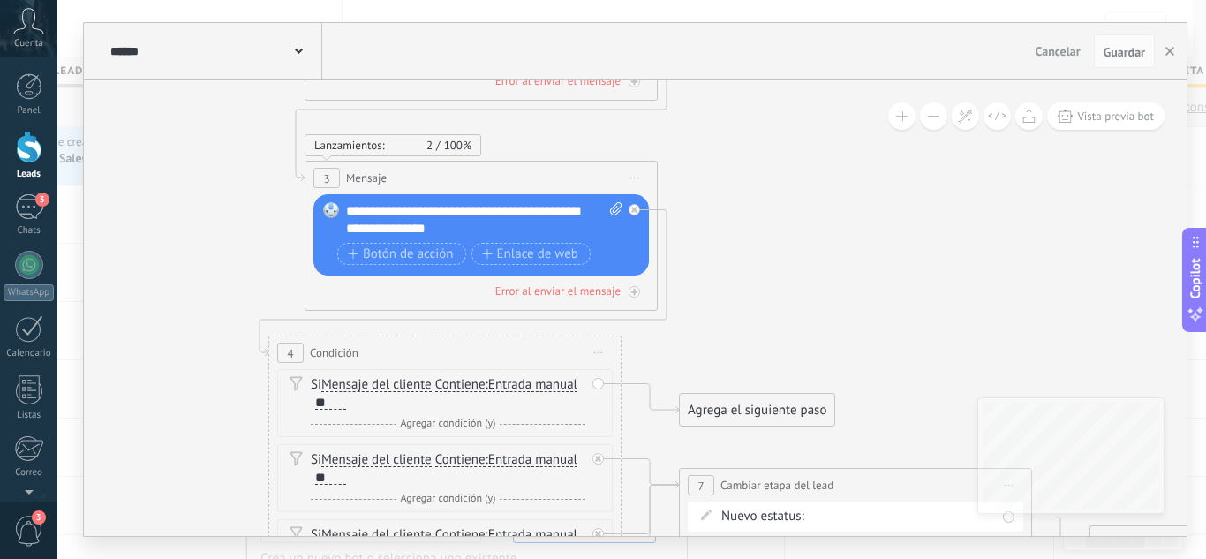
drag, startPoint x: 836, startPoint y: 279, endPoint x: 854, endPoint y: 211, distance: 70.4
click at [854, 212] on icon at bounding box center [641, 227] width 1971 height 1891
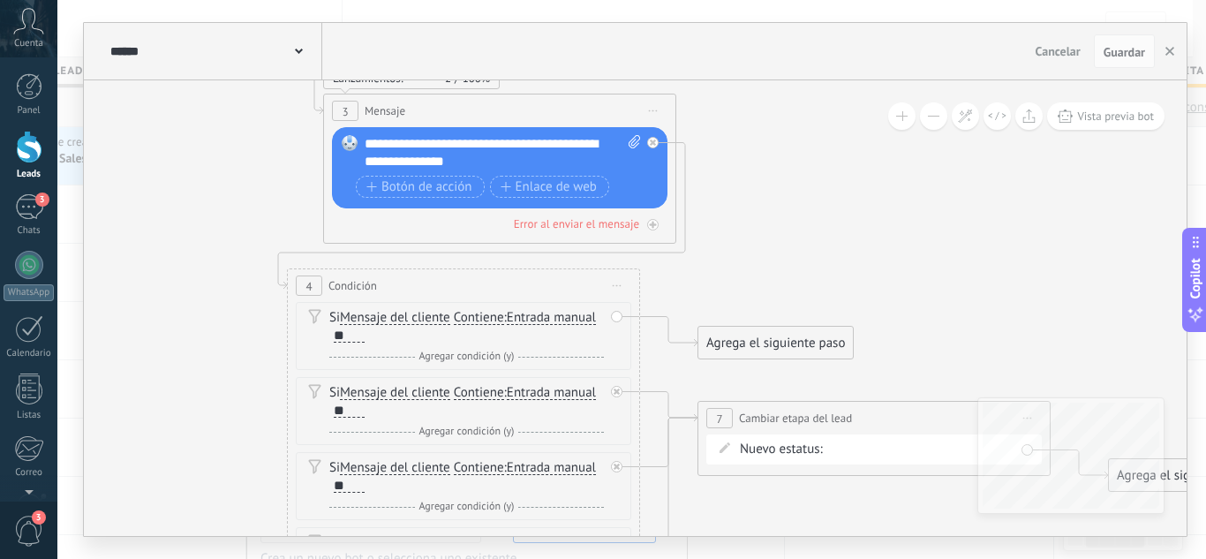
drag, startPoint x: 869, startPoint y: 264, endPoint x: 754, endPoint y: 182, distance: 141.1
click at [756, 183] on icon at bounding box center [659, 160] width 1971 height 1891
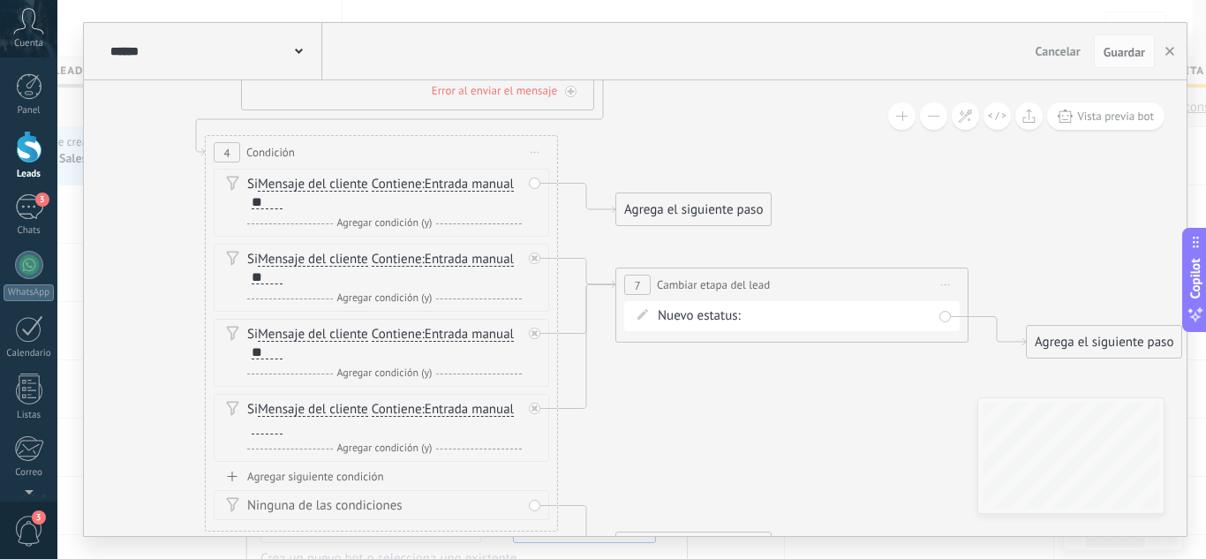
drag, startPoint x: 885, startPoint y: 218, endPoint x: 902, endPoint y: 210, distance: 18.6
click at [902, 210] on icon at bounding box center [577, 27] width 1971 height 1891
click at [1126, 49] on span "Guardar" at bounding box center [1123, 52] width 41 height 12
click at [1119, 52] on span "Guardar" at bounding box center [1123, 52] width 41 height 12
click at [1165, 49] on icon "button" at bounding box center [1169, 51] width 9 height 9
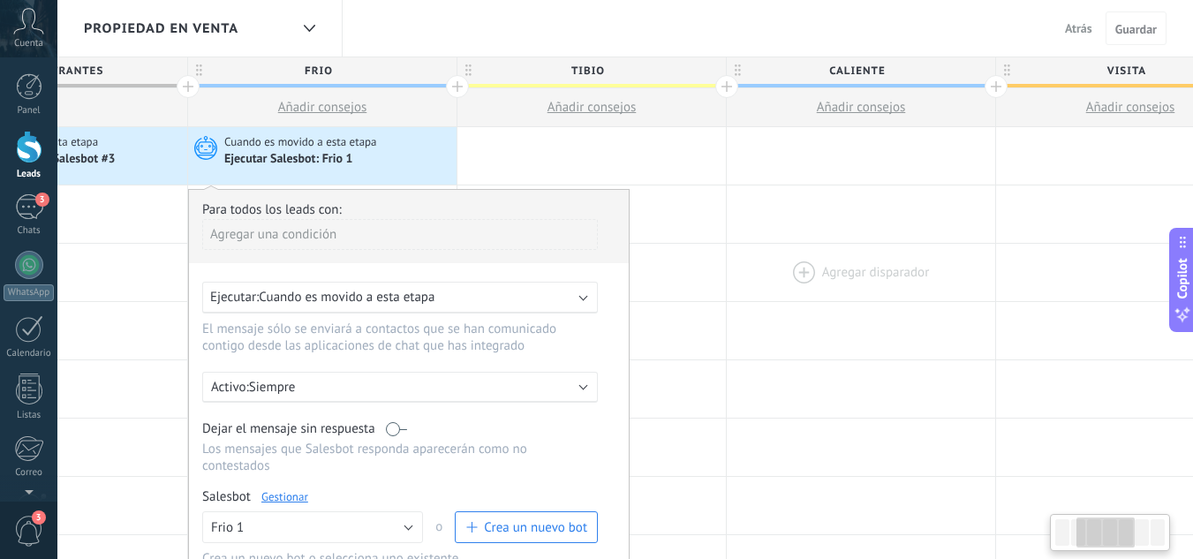
drag, startPoint x: 889, startPoint y: 224, endPoint x: 825, endPoint y: 253, distance: 69.9
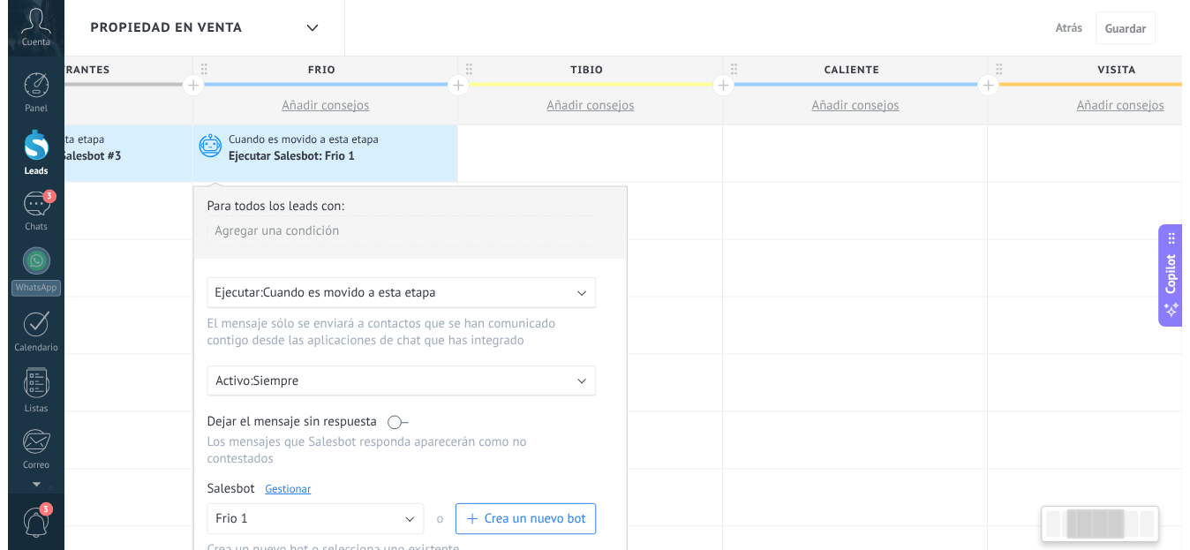
scroll to position [0, 429]
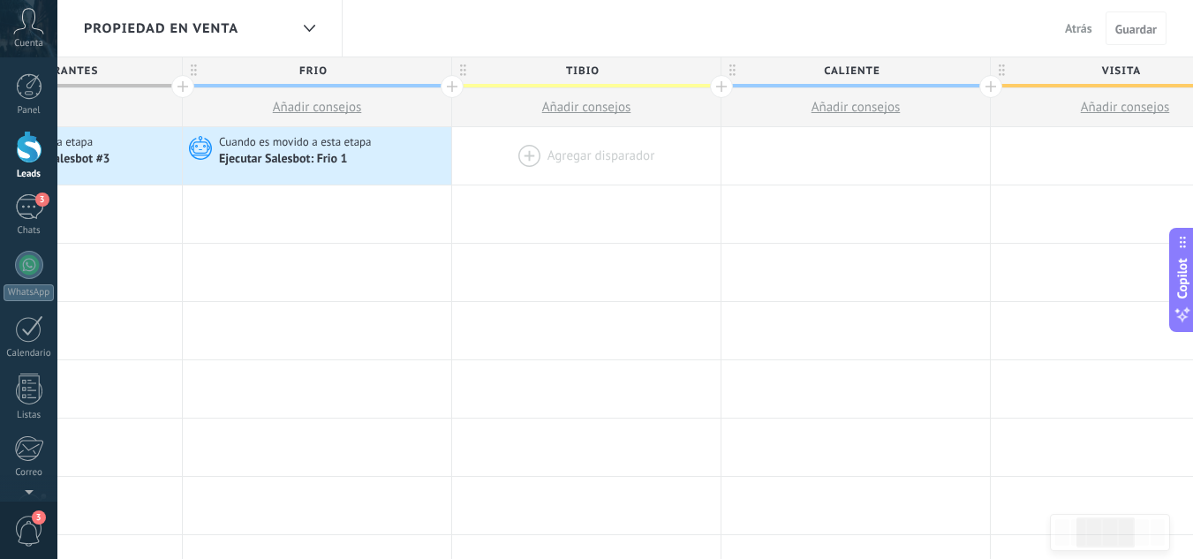
click at [538, 152] on div at bounding box center [586, 155] width 268 height 57
click at [533, 161] on div at bounding box center [586, 155] width 268 height 57
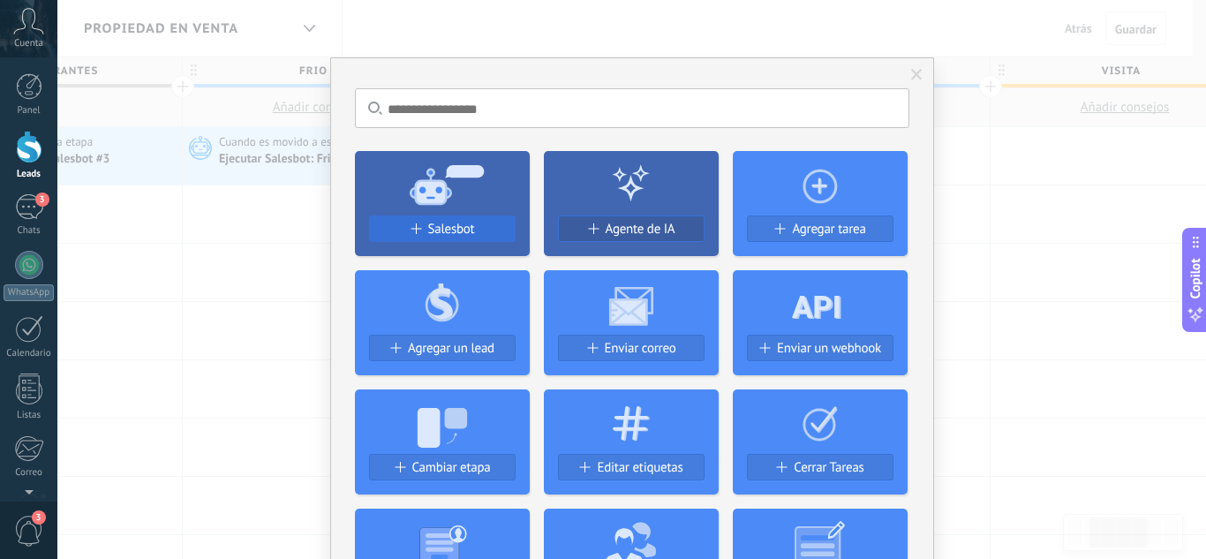
click at [461, 234] on span "Salesbot" at bounding box center [451, 229] width 47 height 15
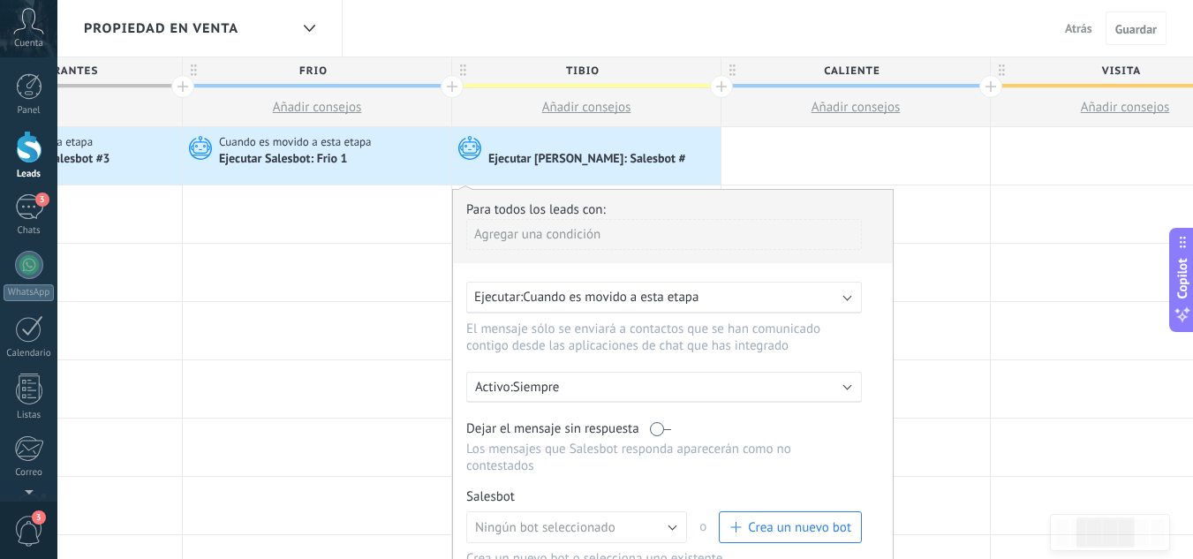
click at [842, 519] on span "Crea un nuevo bot" at bounding box center [799, 527] width 103 height 17
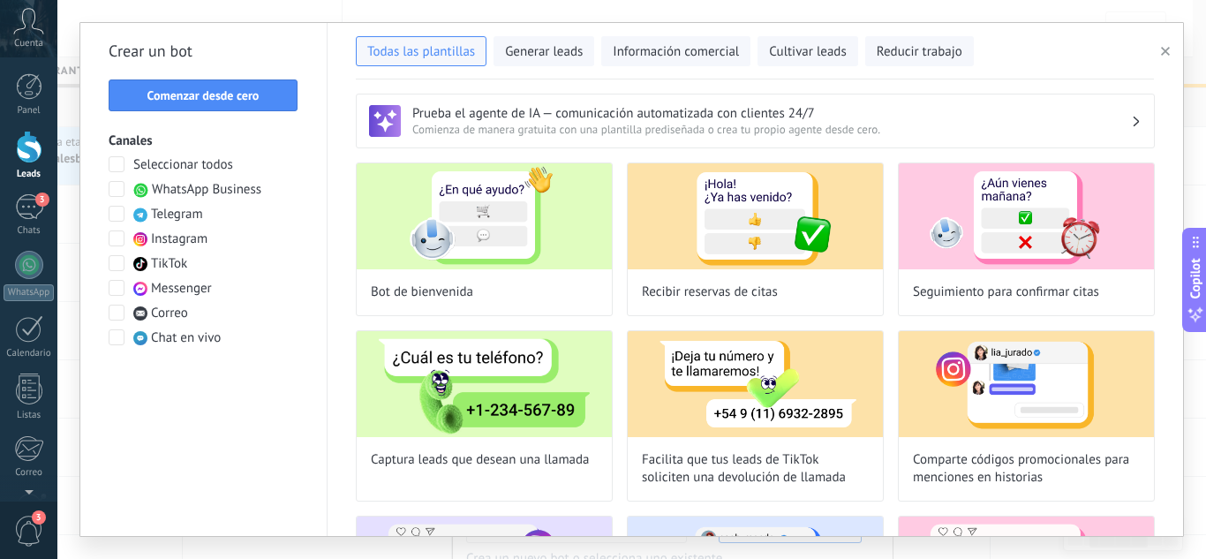
click at [254, 111] on div "Crear un bot Comenzar desde cero Canales Seleccionar todos WhatsApp Business Te…" at bounding box center [203, 279] width 247 height 513
click at [259, 89] on button "Comenzar desde cero" at bounding box center [203, 95] width 189 height 32
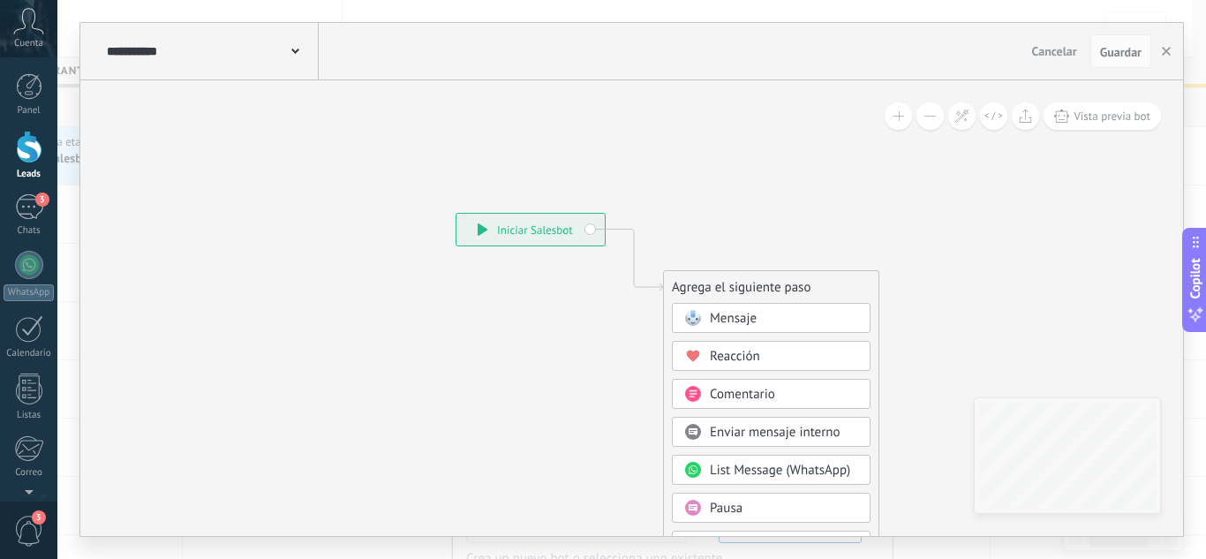
click at [744, 312] on span "Mensaje" at bounding box center [733, 318] width 47 height 17
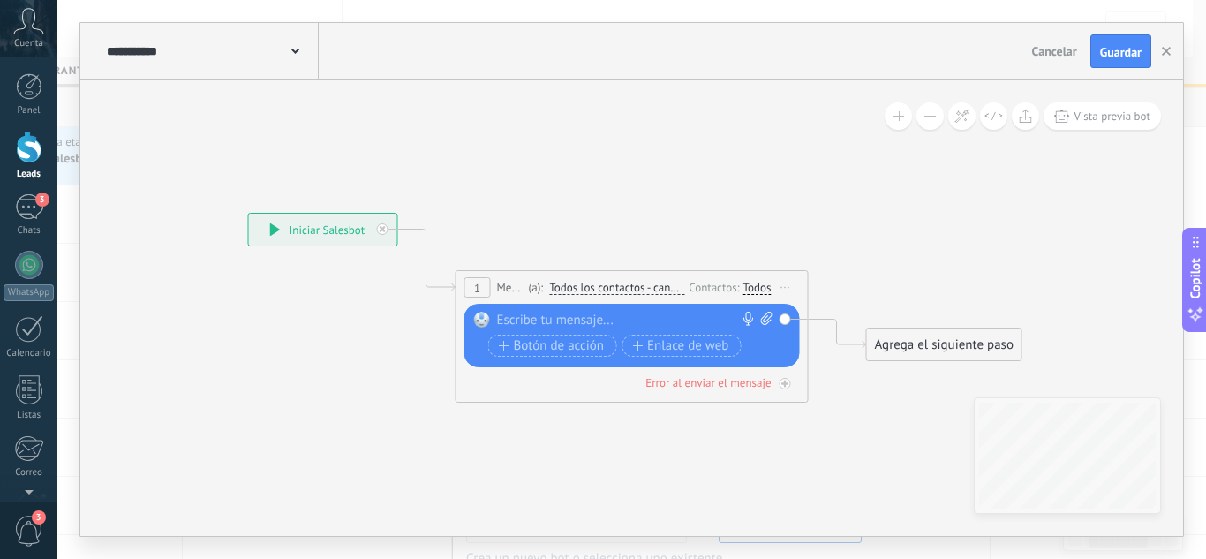
click at [598, 318] on div at bounding box center [628, 321] width 262 height 18
click at [618, 317] on div "**********" at bounding box center [635, 321] width 276 height 18
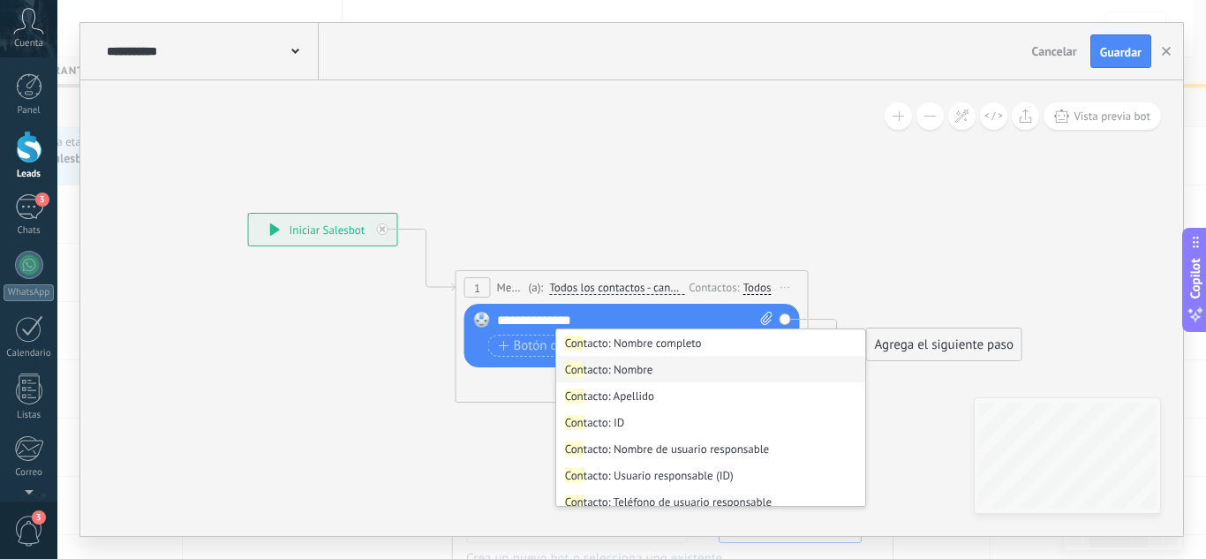
click at [649, 373] on li "Con tacto: Nombre" at bounding box center [710, 369] width 309 height 26
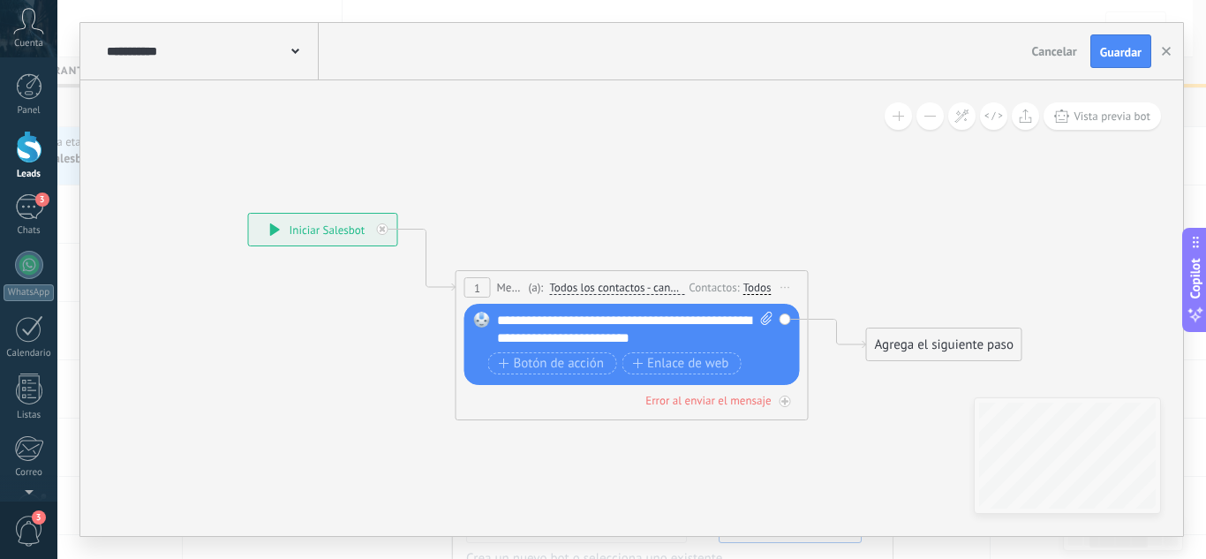
click at [959, 341] on div "Agrega el siguiente paso" at bounding box center [944, 344] width 154 height 29
click at [947, 372] on span "Mensaje" at bounding box center [936, 375] width 47 height 17
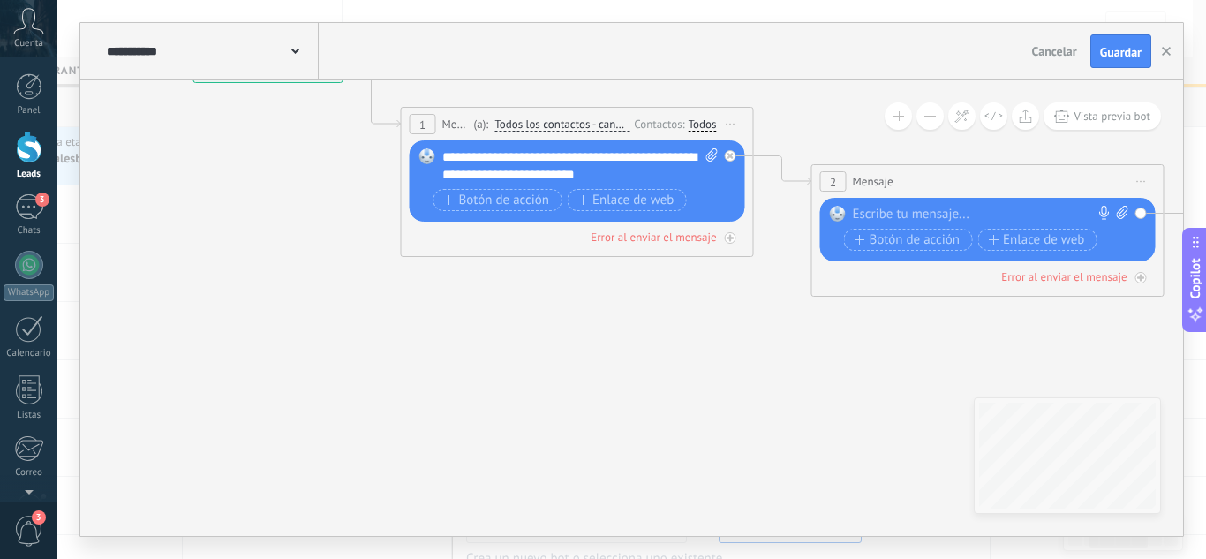
drag, startPoint x: 651, startPoint y: 260, endPoint x: 1006, endPoint y: 96, distance: 391.4
click at [1006, 96] on icon at bounding box center [755, 173] width 2007 height 1130
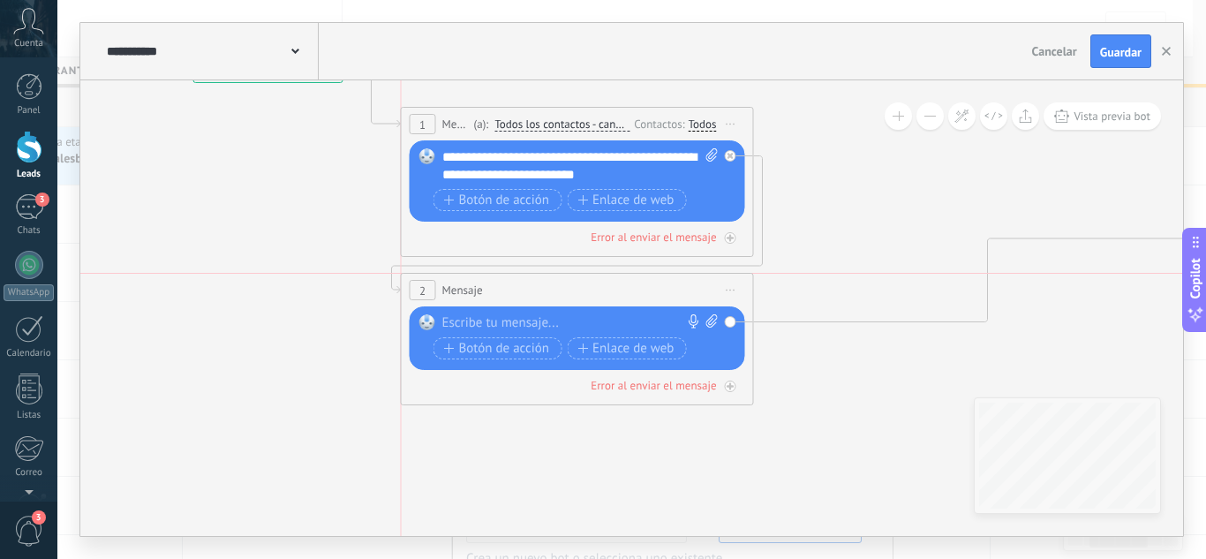
drag, startPoint x: 914, startPoint y: 174, endPoint x: 507, endPoint y: 282, distance: 422.0
click at [507, 282] on div "2 Mensaje ******* (a): Todos los contactos - canales seleccionados Todos los co…" at bounding box center [577, 290] width 351 height 33
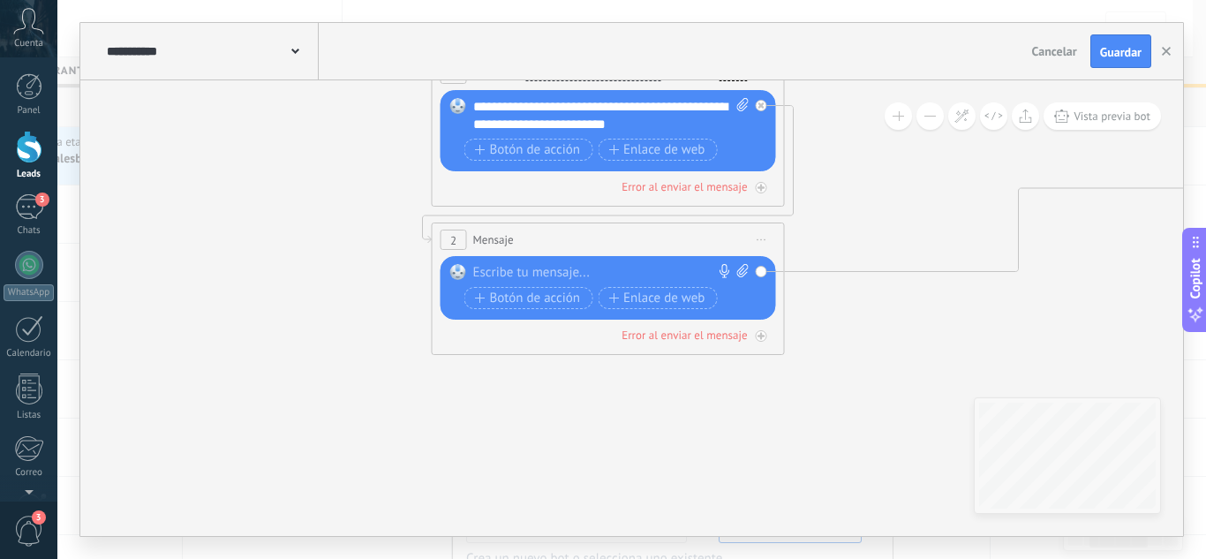
drag, startPoint x: 794, startPoint y: 279, endPoint x: 817, endPoint y: 242, distance: 44.1
click at [817, 242] on icon at bounding box center [786, 177] width 2007 height 1238
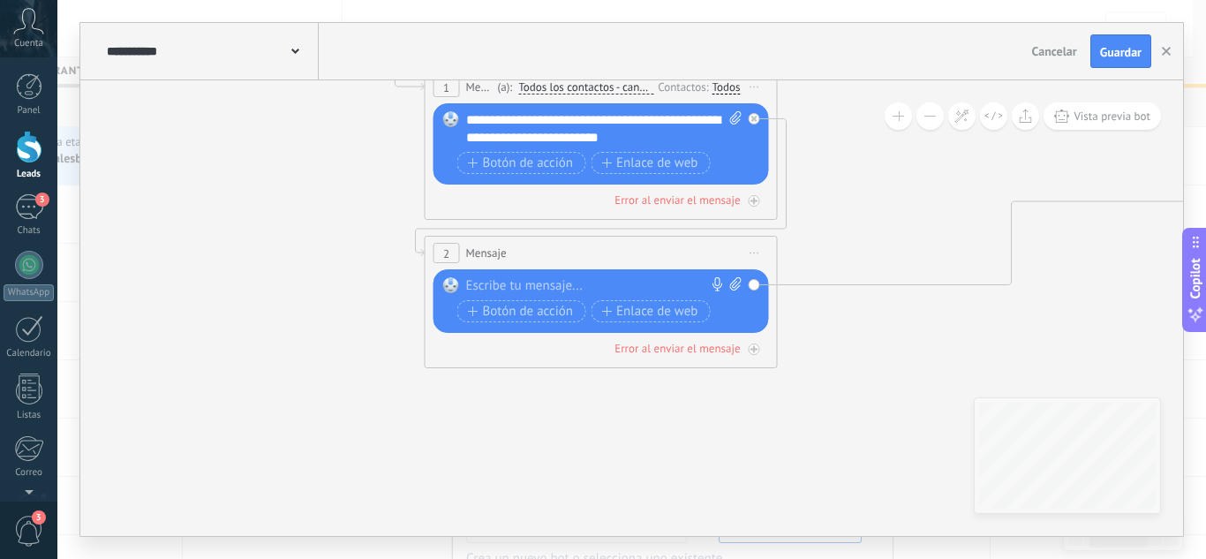
click at [736, 277] on icon at bounding box center [735, 283] width 11 height 13
click input "Subir" at bounding box center [0, 0] width 0 height 0
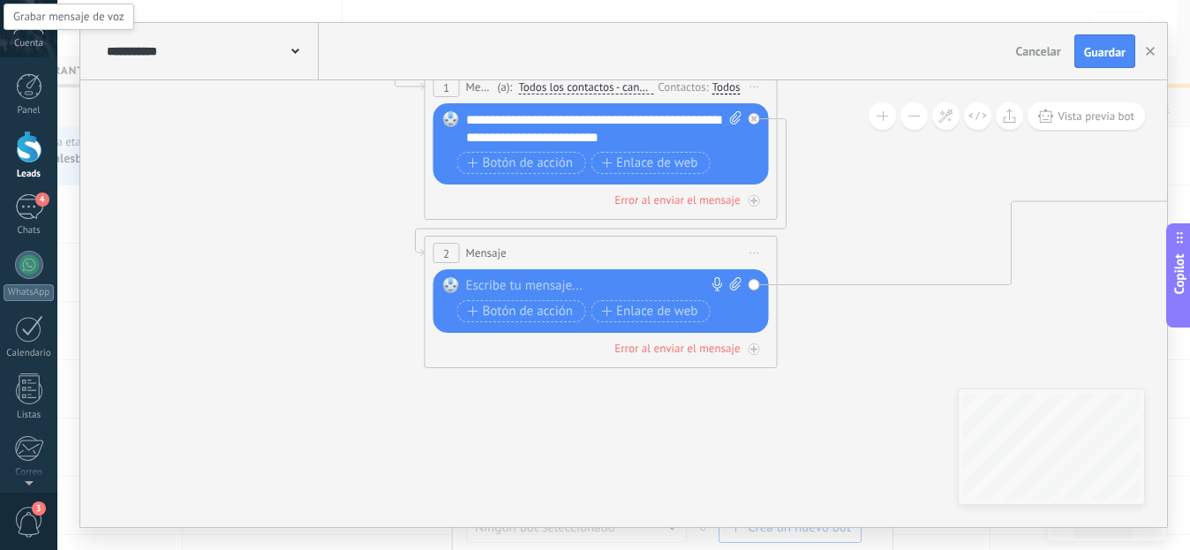
click at [733, 287] on icon at bounding box center [734, 283] width 11 height 13
click input "Subir" at bounding box center [0, 0] width 0 height 0
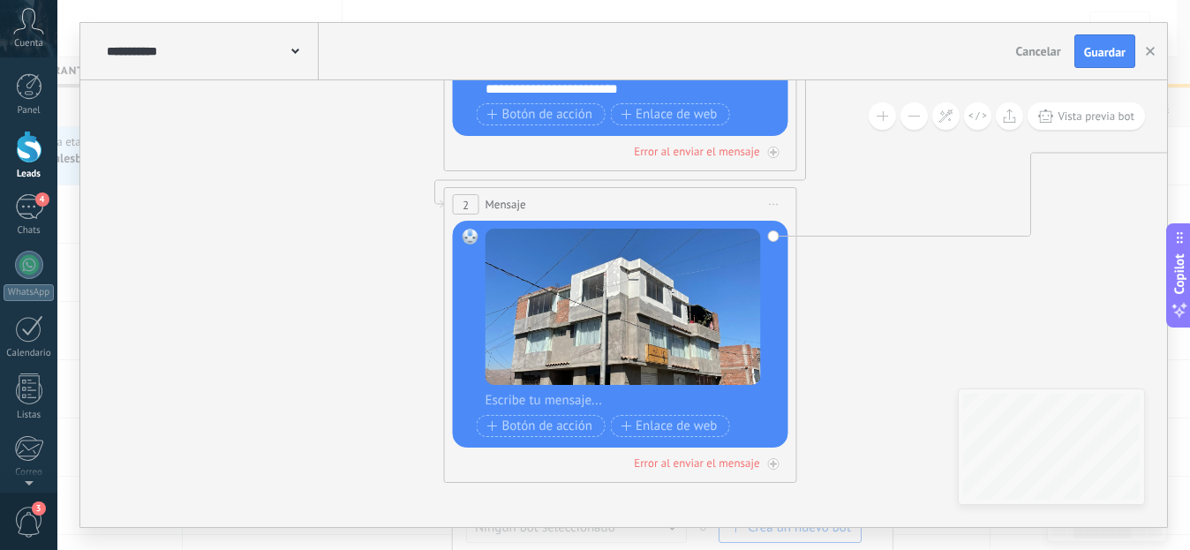
click at [1022, 425] on div "**********" at bounding box center [623, 303] width 1087 height 447
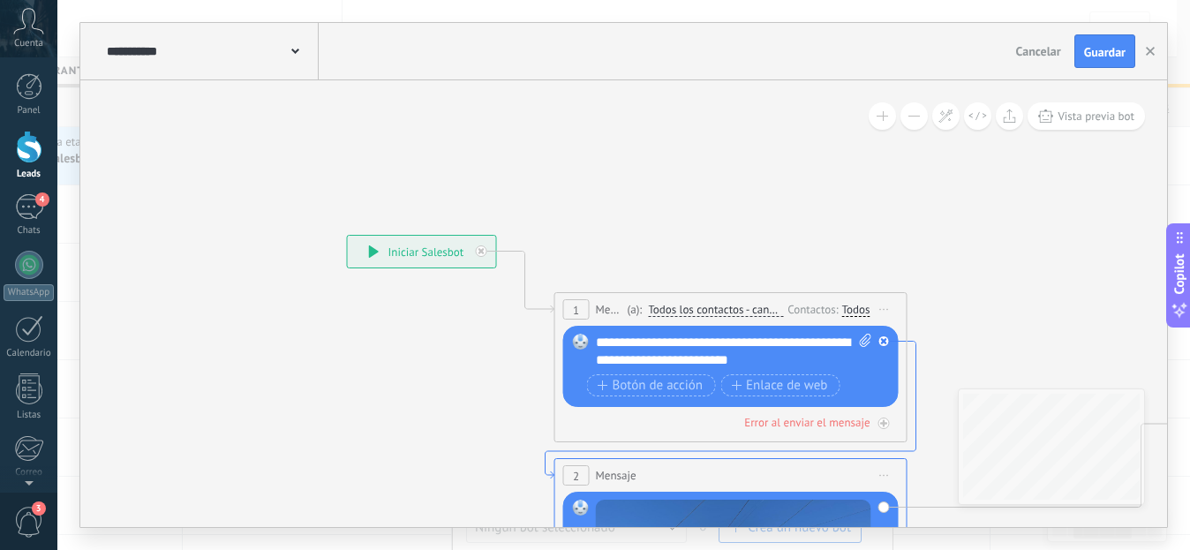
drag, startPoint x: 929, startPoint y: 218, endPoint x: 898, endPoint y: 440, distance: 223.7
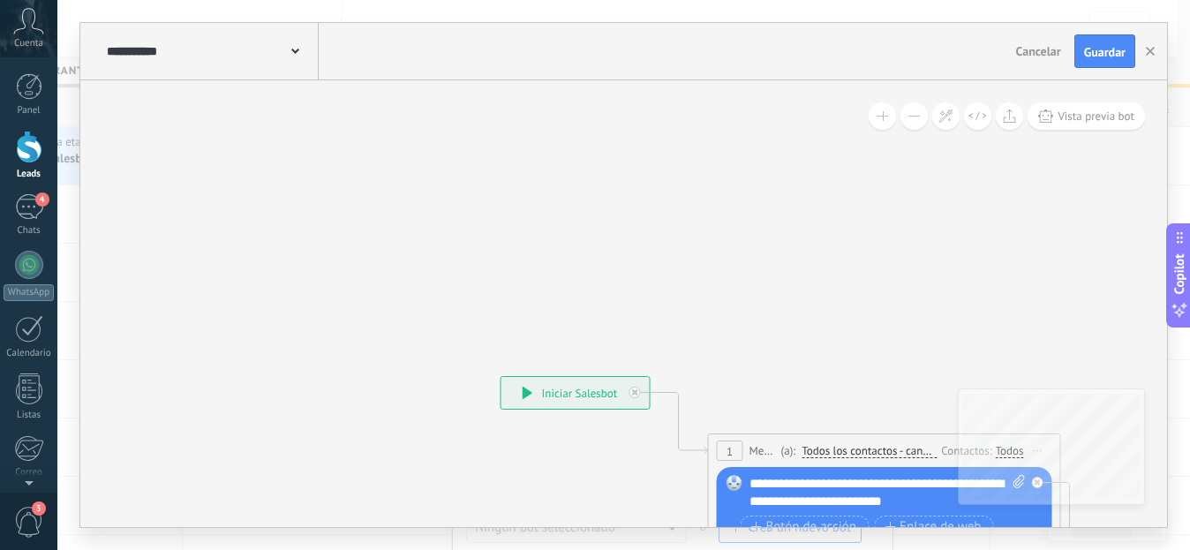
drag, startPoint x: 571, startPoint y: 203, endPoint x: 751, endPoint y: 248, distance: 185.6
click at [751, 248] on icon at bounding box center [1062, 554] width 2007 height 1238
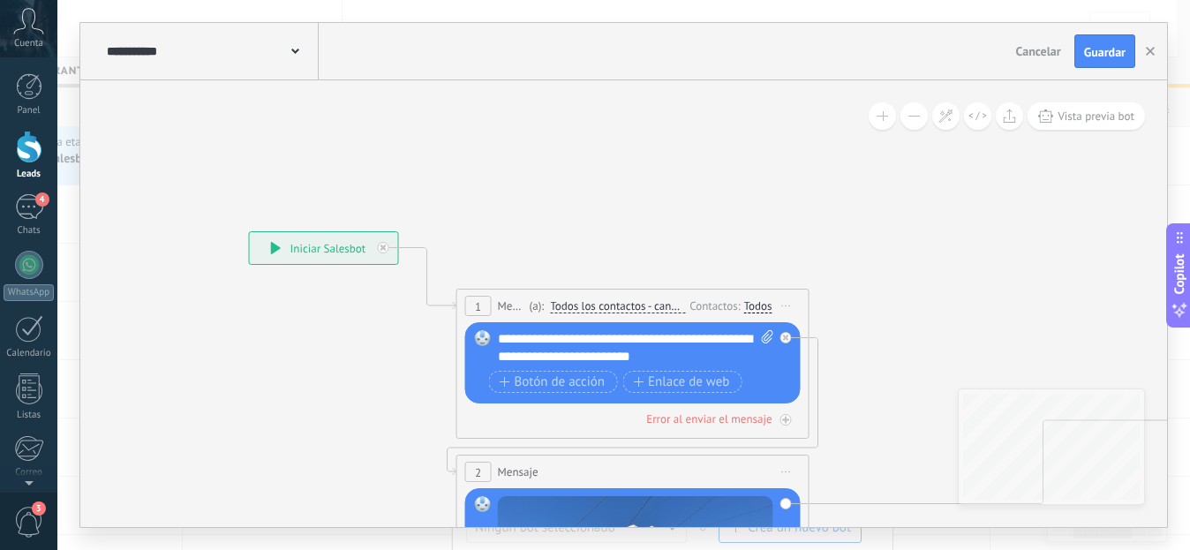
drag, startPoint x: 851, startPoint y: 256, endPoint x: 589, endPoint y: 109, distance: 300.8
click at [589, 109] on icon at bounding box center [811, 409] width 2007 height 1238
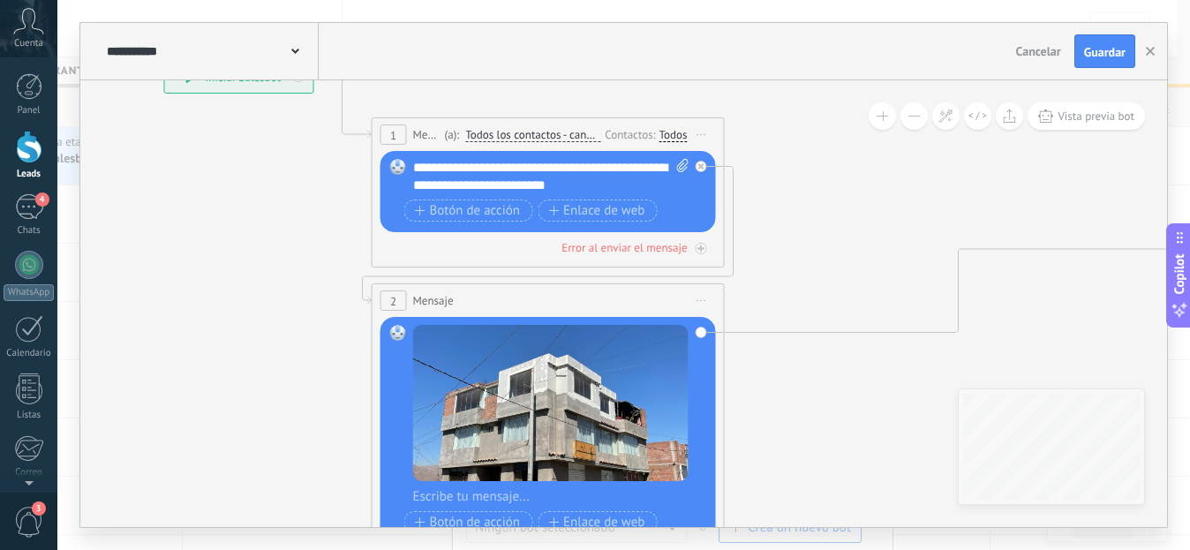
drag, startPoint x: 873, startPoint y: 351, endPoint x: 782, endPoint y: 109, distance: 259.2
click at [780, 102] on icon at bounding box center [726, 238] width 2007 height 1238
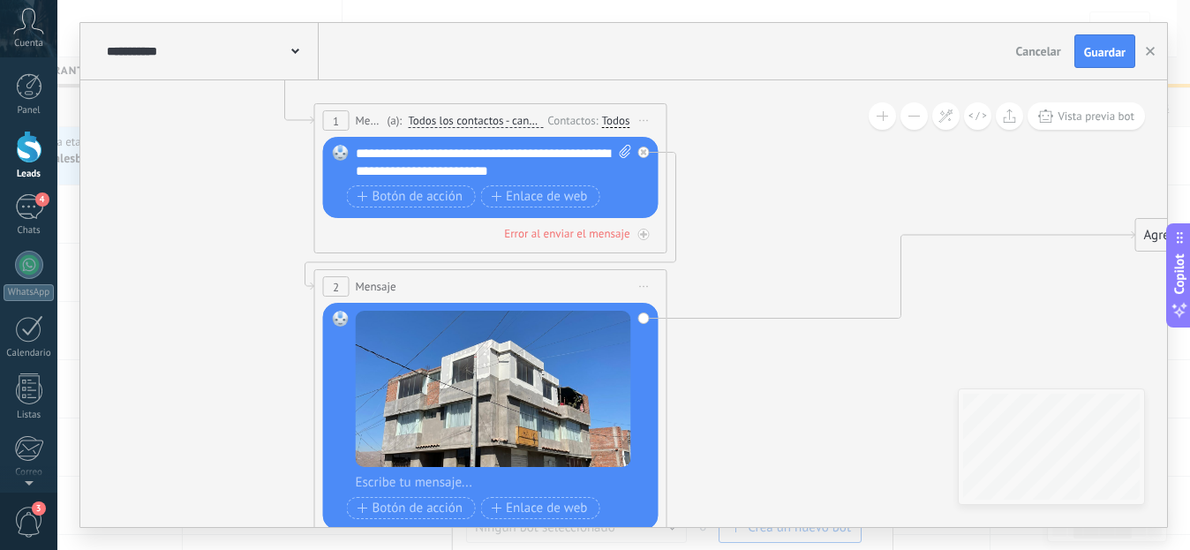
drag, startPoint x: 765, startPoint y: 282, endPoint x: 720, endPoint y: 346, distance: 77.9
click at [720, 346] on icon at bounding box center [668, 224] width 2007 height 1238
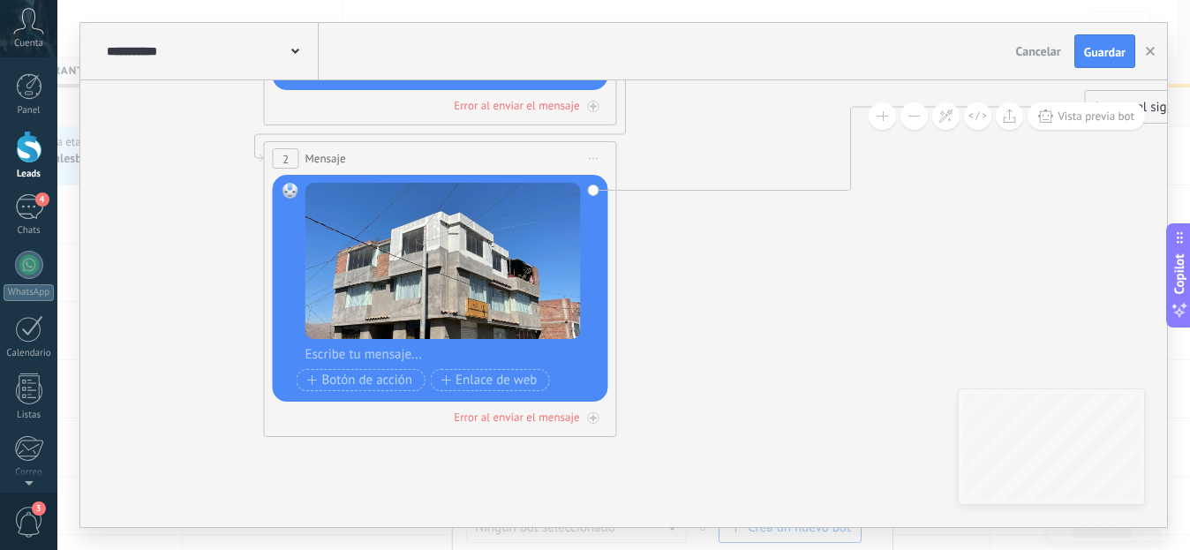
drag, startPoint x: 781, startPoint y: 312, endPoint x: 732, endPoint y: 227, distance: 98.9
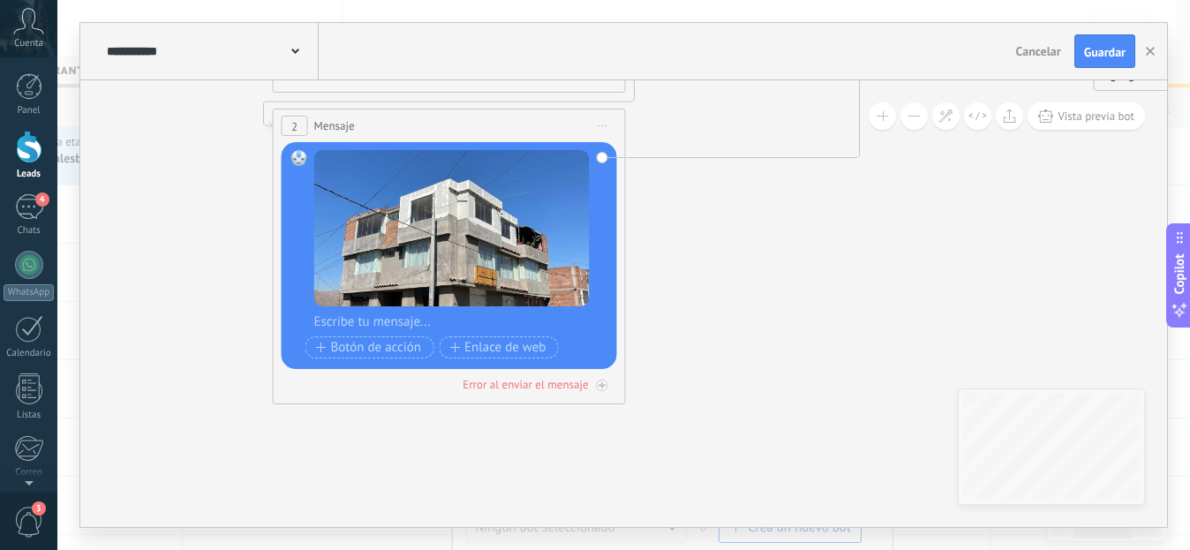
drag, startPoint x: 744, startPoint y: 335, endPoint x: 752, endPoint y: 303, distance: 33.6
click at [752, 303] on icon at bounding box center [627, 63] width 2007 height 1238
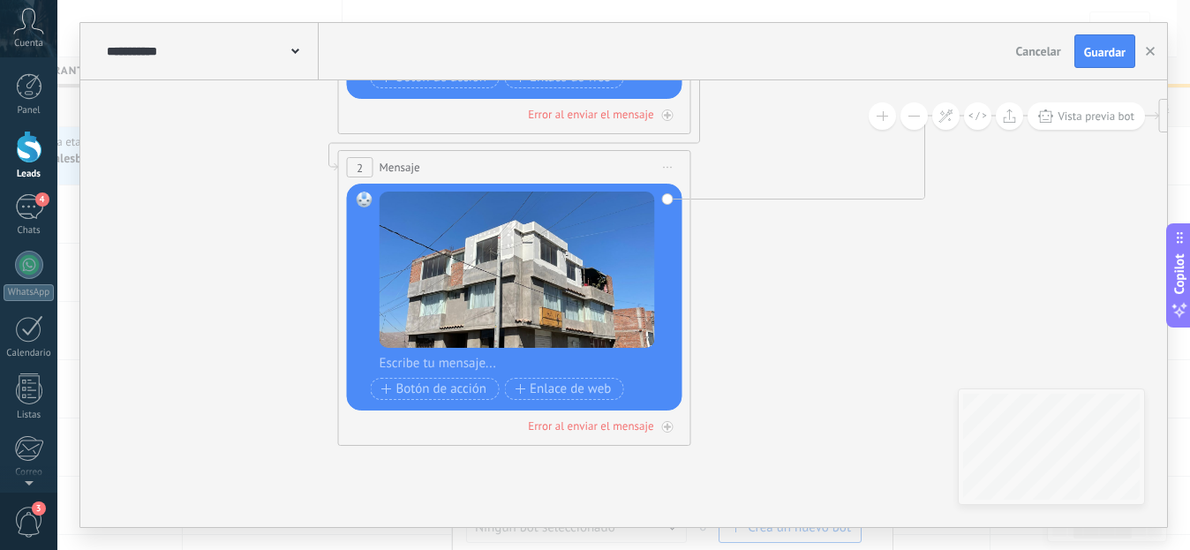
drag, startPoint x: 753, startPoint y: 303, endPoint x: 818, endPoint y: 344, distance: 77.4
click at [818, 344] on icon at bounding box center [692, 104] width 2007 height 1238
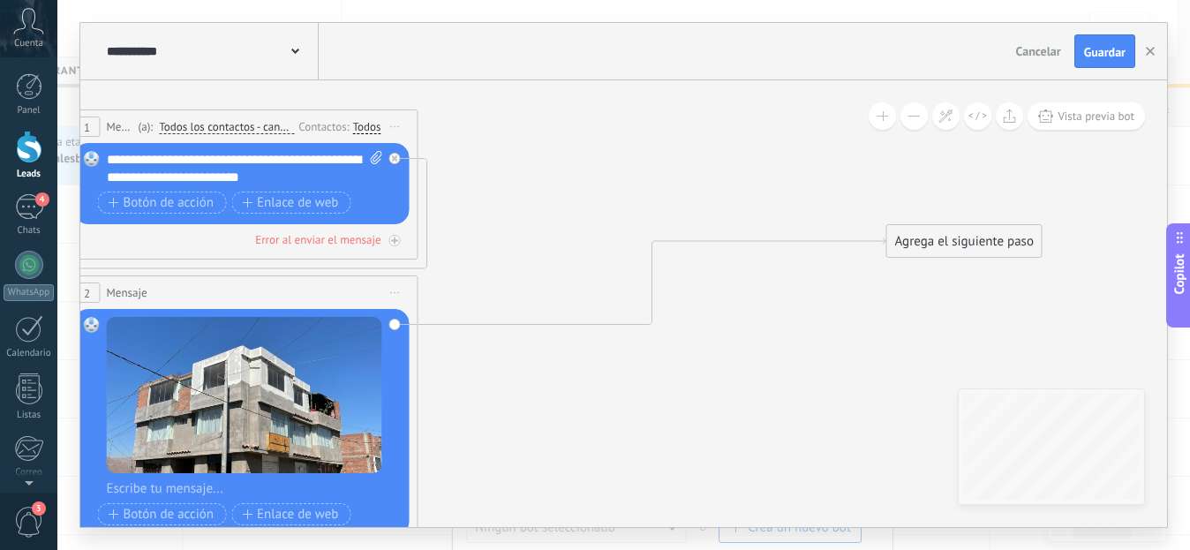
drag, startPoint x: 818, startPoint y: 344, endPoint x: 561, endPoint y: 431, distance: 271.9
click at [545, 469] on icon at bounding box center [420, 230] width 2007 height 1238
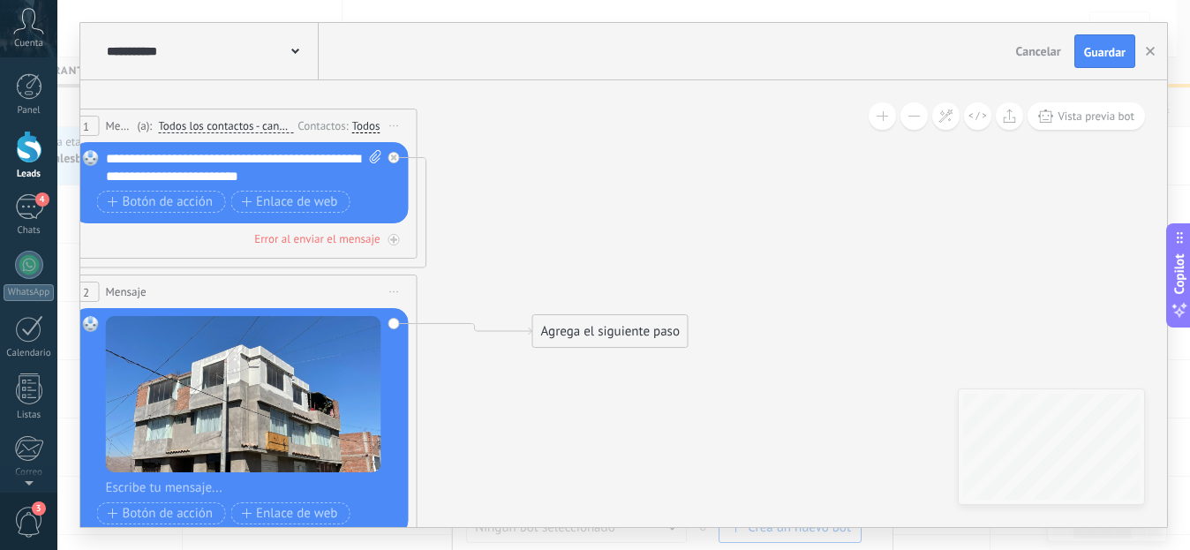
drag, startPoint x: 919, startPoint y: 226, endPoint x: 566, endPoint y: 317, distance: 364.6
click at [566, 317] on div "Agrega el siguiente paso" at bounding box center [610, 331] width 154 height 29
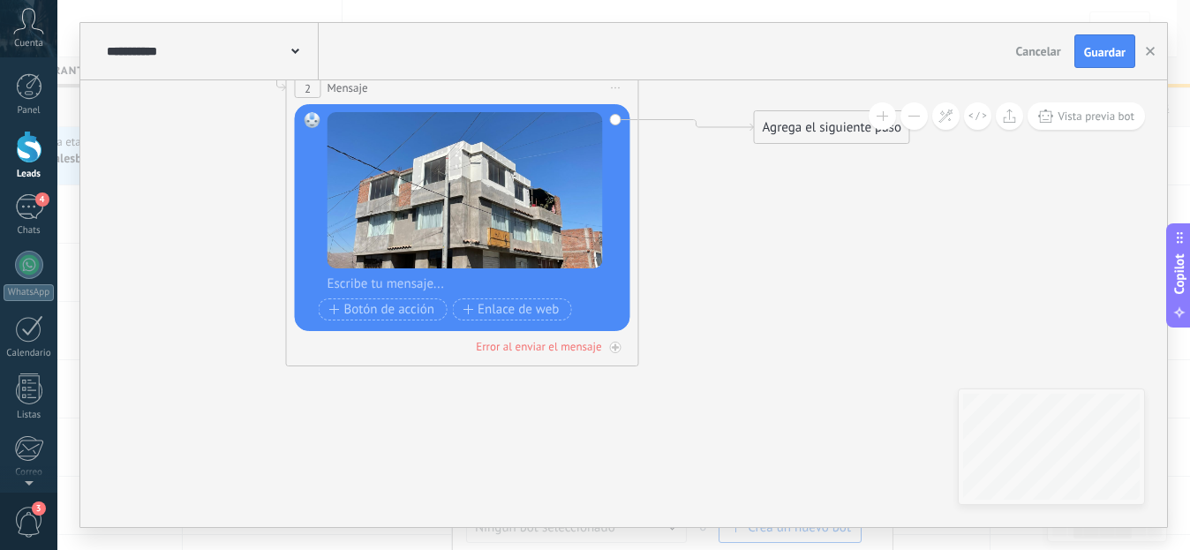
drag, startPoint x: 613, startPoint y: 305, endPoint x: 817, endPoint y: 107, distance: 284.7
click at [817, 107] on icon at bounding box center [464, 107] width 1655 height 1402
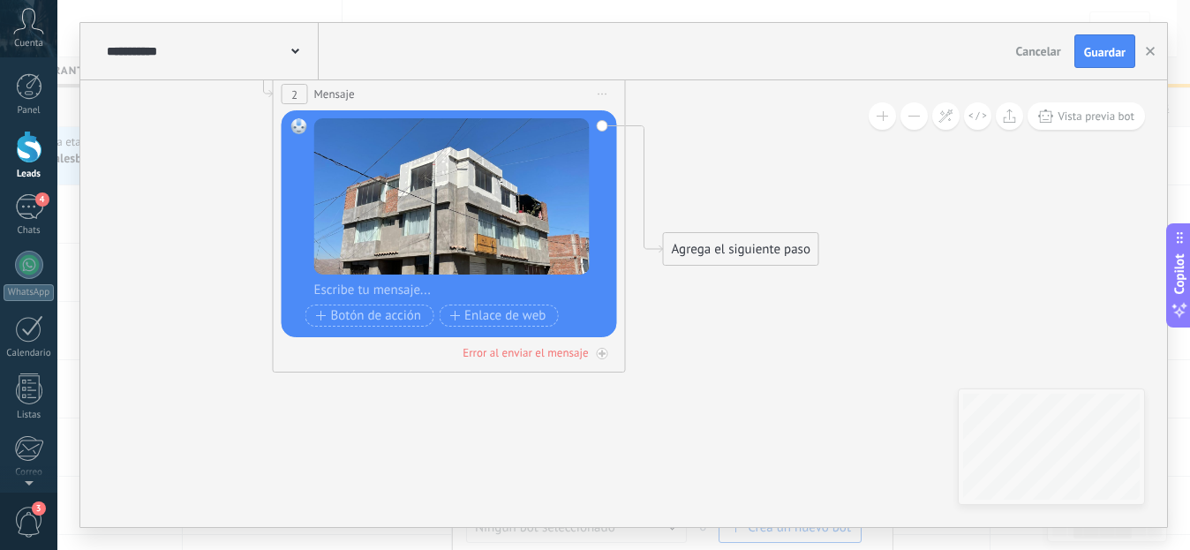
drag, startPoint x: 789, startPoint y: 135, endPoint x: 716, endPoint y: 232, distance: 121.6
click at [716, 235] on div "Agrega el siguiente paso" at bounding box center [741, 249] width 154 height 29
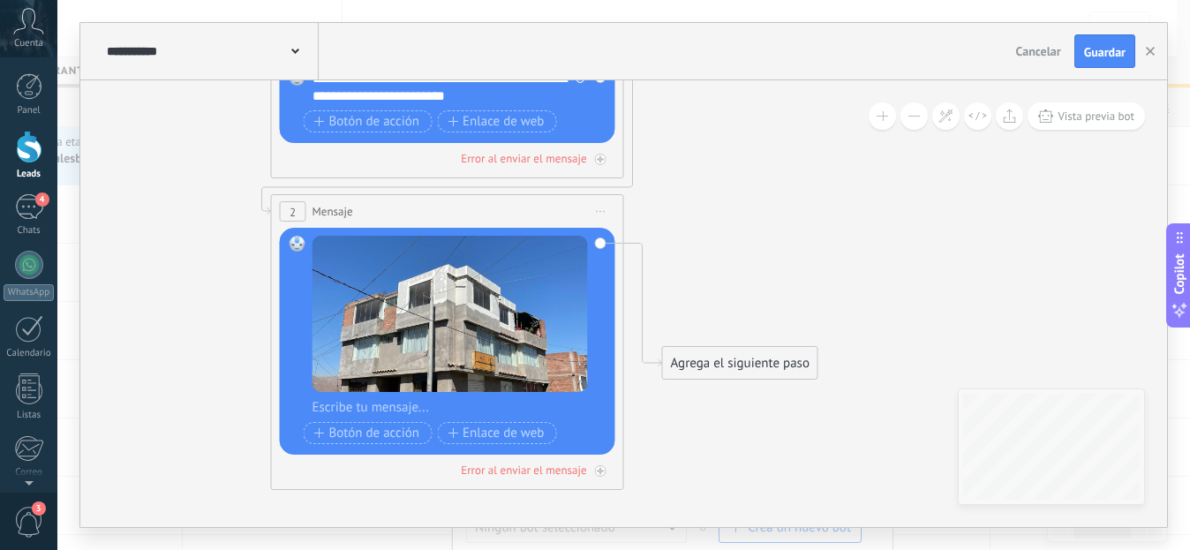
drag, startPoint x: 711, startPoint y: 153, endPoint x: 709, endPoint y: 270, distance: 117.4
click at [709, 270] on icon at bounding box center [411, 231] width 1578 height 1402
click at [704, 354] on div "Agrega el siguiente paso" at bounding box center [740, 363] width 154 height 29
click at [747, 404] on div "Mensaje" at bounding box center [770, 394] width 199 height 30
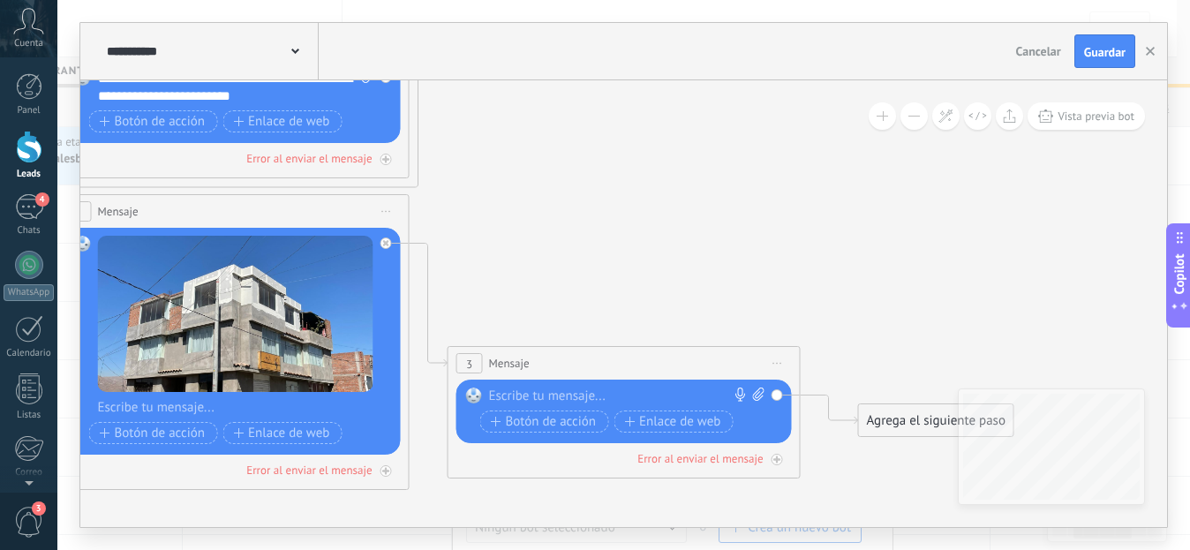
drag, startPoint x: 658, startPoint y: 383, endPoint x: 598, endPoint y: 410, distance: 65.6
click at [598, 416] on div "Reemplazar Quitar Convertir a mensaje de voz Arrastre la imagen aquí para adjun…" at bounding box center [623, 412] width 335 height 64
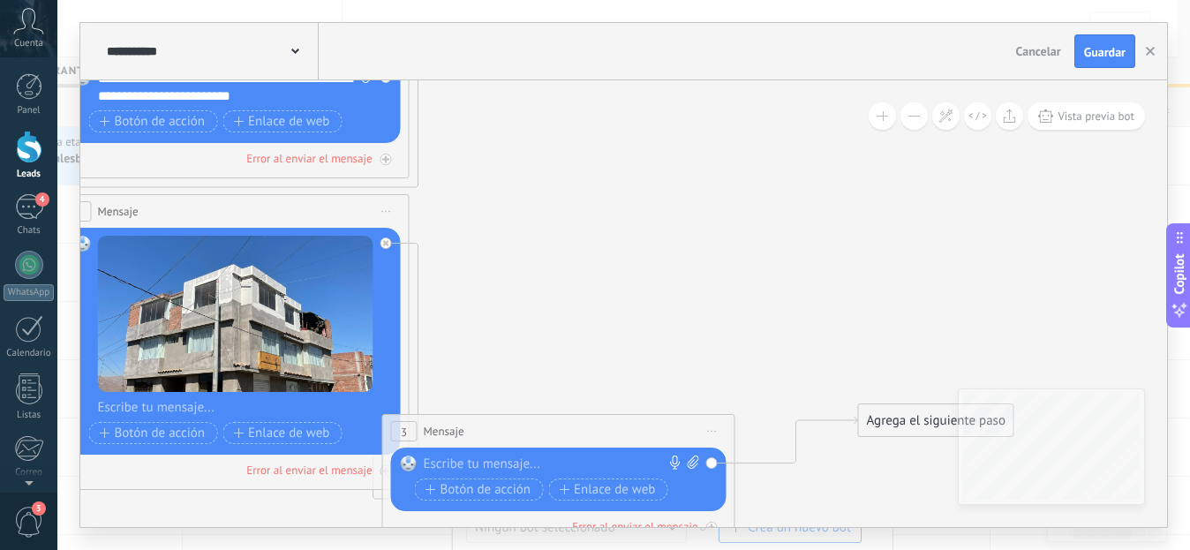
drag, startPoint x: 647, startPoint y: 363, endPoint x: 582, endPoint y: 431, distance: 94.3
click at [582, 431] on div "3 Mensaje ******* (a): Todos los contactos - canales seleccionados Todos los co…" at bounding box center [558, 431] width 351 height 33
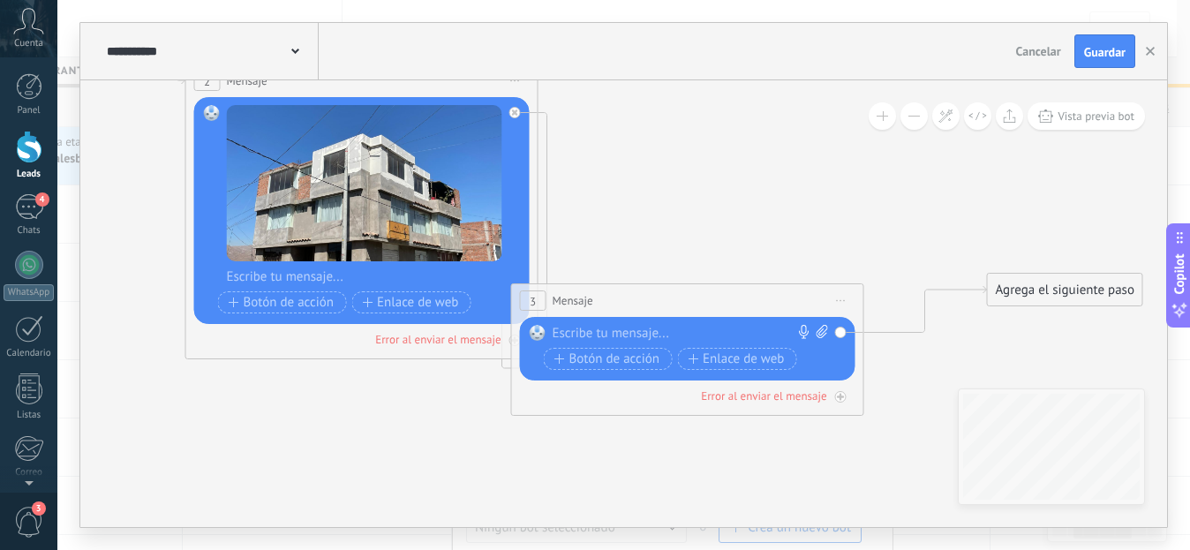
drag, startPoint x: 597, startPoint y: 297, endPoint x: 755, endPoint y: 162, distance: 207.9
click at [752, 158] on icon at bounding box center [531, 127] width 1988 height 1457
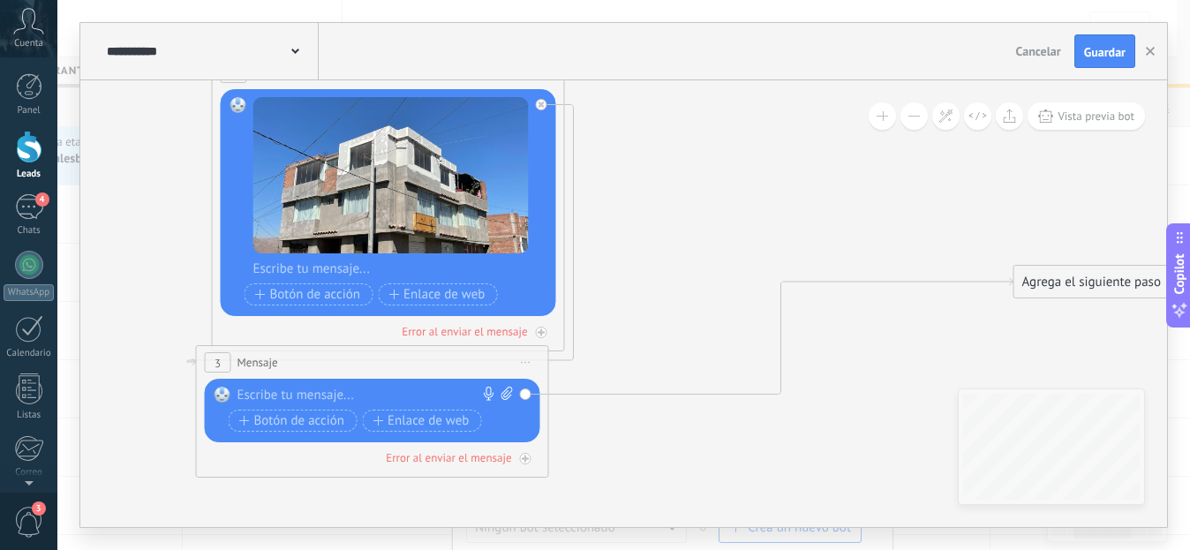
drag, startPoint x: 738, startPoint y: 285, endPoint x: 396, endPoint y: 355, distance: 348.6
click at [396, 355] on div "3 Mensaje ******* (a): Todos los contactos - canales seleccionados Todos los co…" at bounding box center [372, 362] width 351 height 33
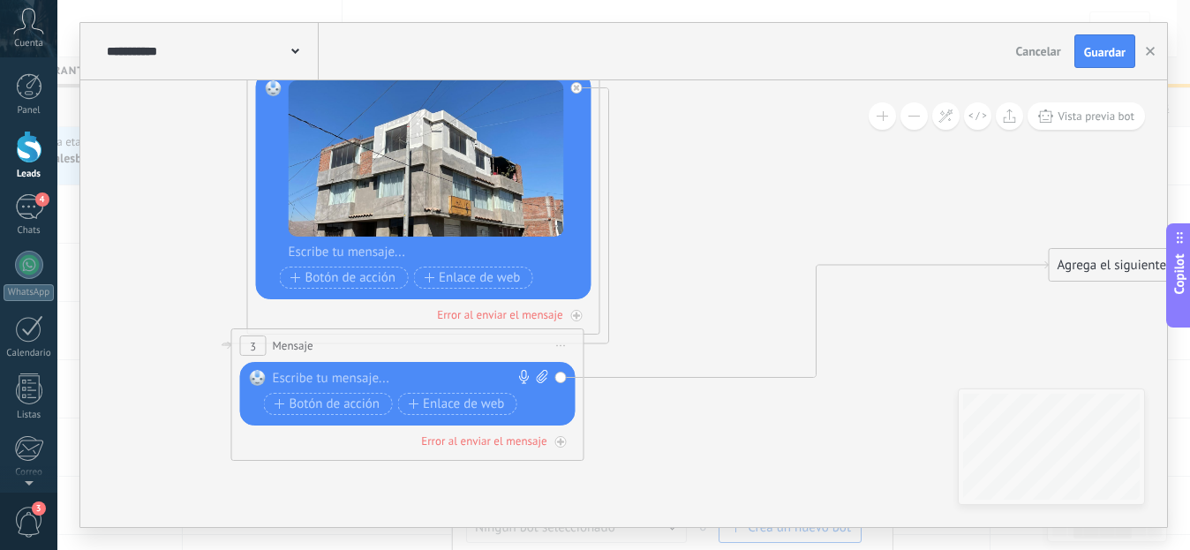
drag, startPoint x: 696, startPoint y: 203, endPoint x: 732, endPoint y: 186, distance: 39.1
click at [732, 186] on icon at bounding box center [592, 137] width 1988 height 1527
click at [330, 379] on div at bounding box center [404, 379] width 262 height 18
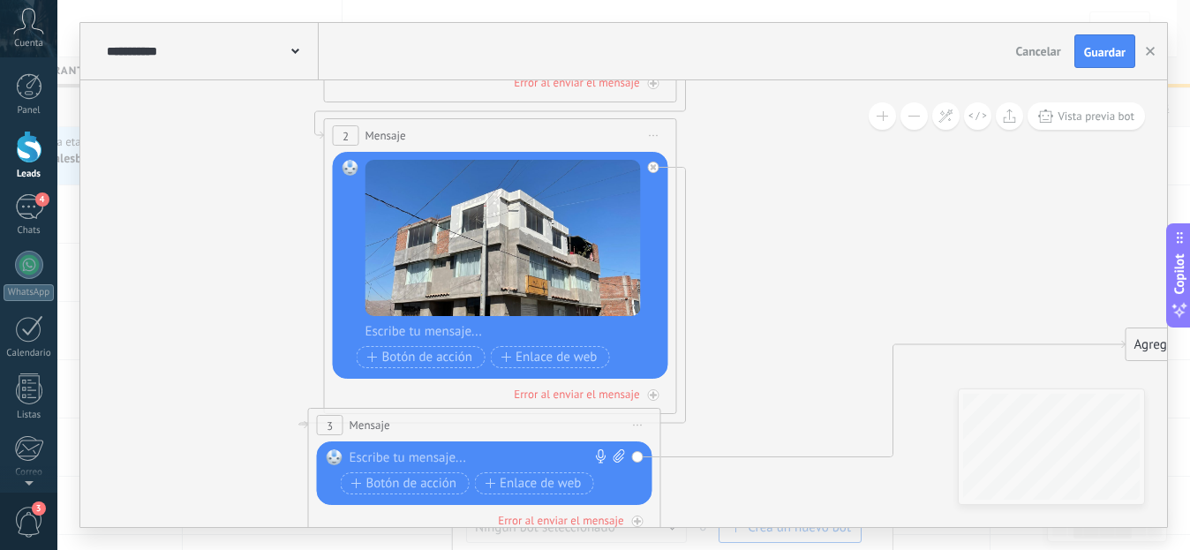
drag, startPoint x: 658, startPoint y: 178, endPoint x: 736, endPoint y: 247, distance: 103.8
click at [736, 247] on icon at bounding box center [669, 217] width 1988 height 1527
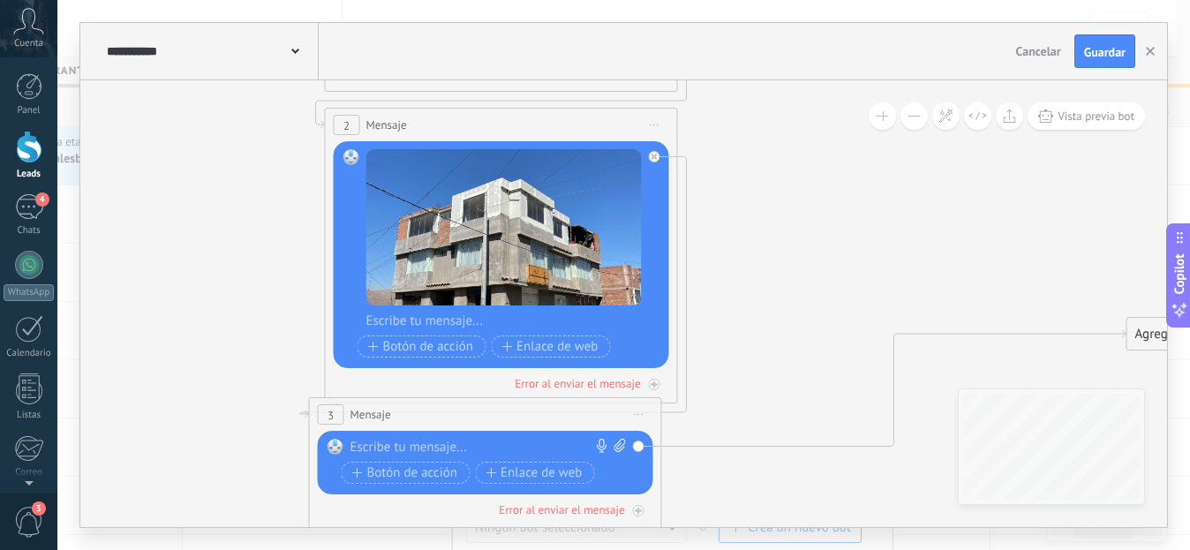
click at [411, 447] on div at bounding box center [481, 448] width 262 height 18
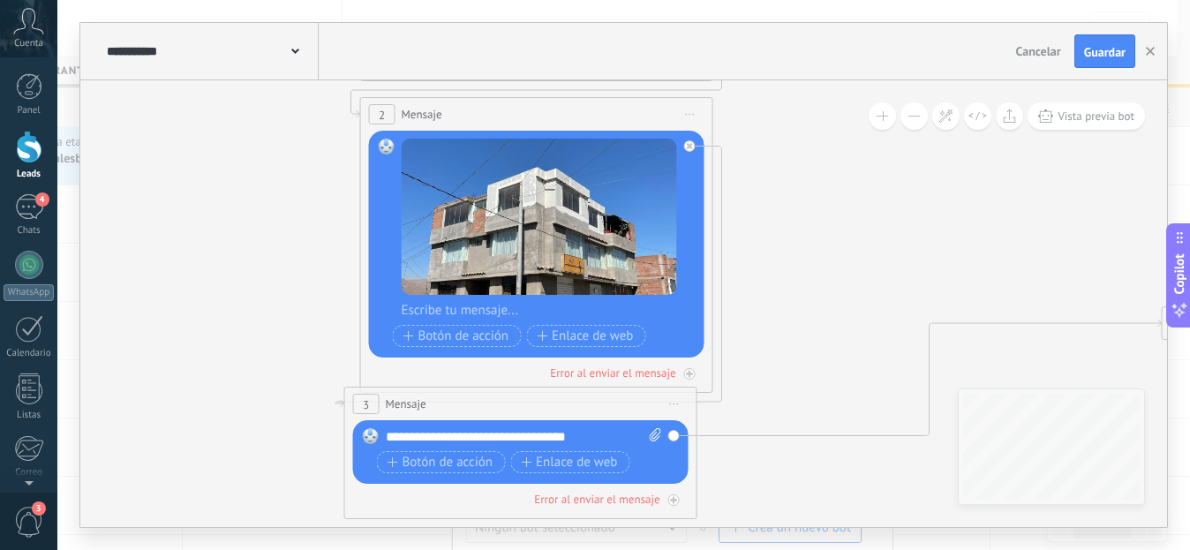
drag, startPoint x: 717, startPoint y: 299, endPoint x: 755, endPoint y: 288, distance: 39.7
click at [755, 288] on icon at bounding box center [705, 195] width 1988 height 1527
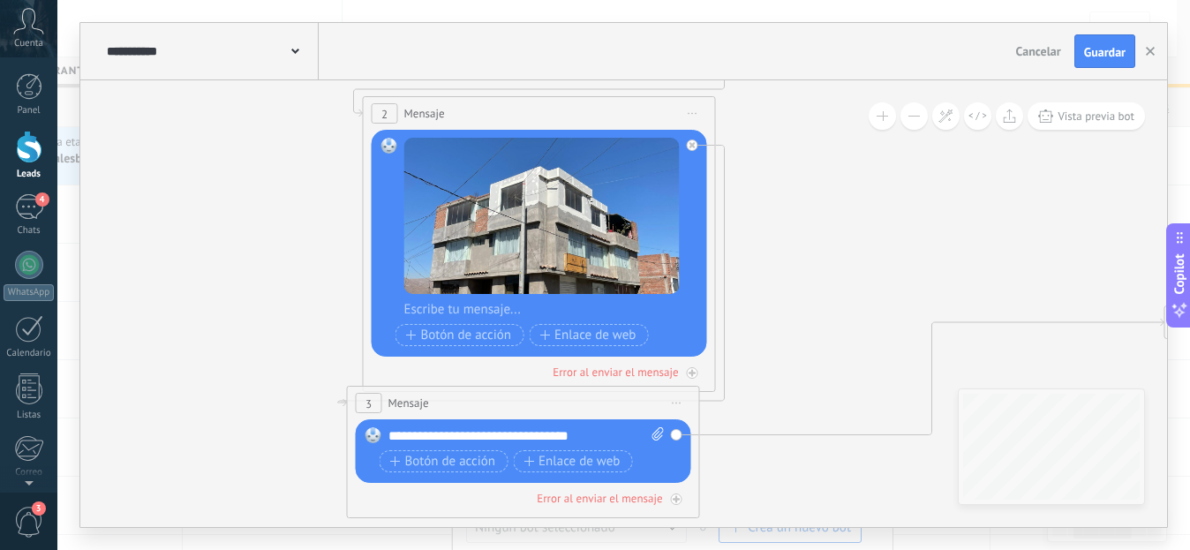
click at [608, 427] on div "**********" at bounding box center [526, 436] width 276 height 18
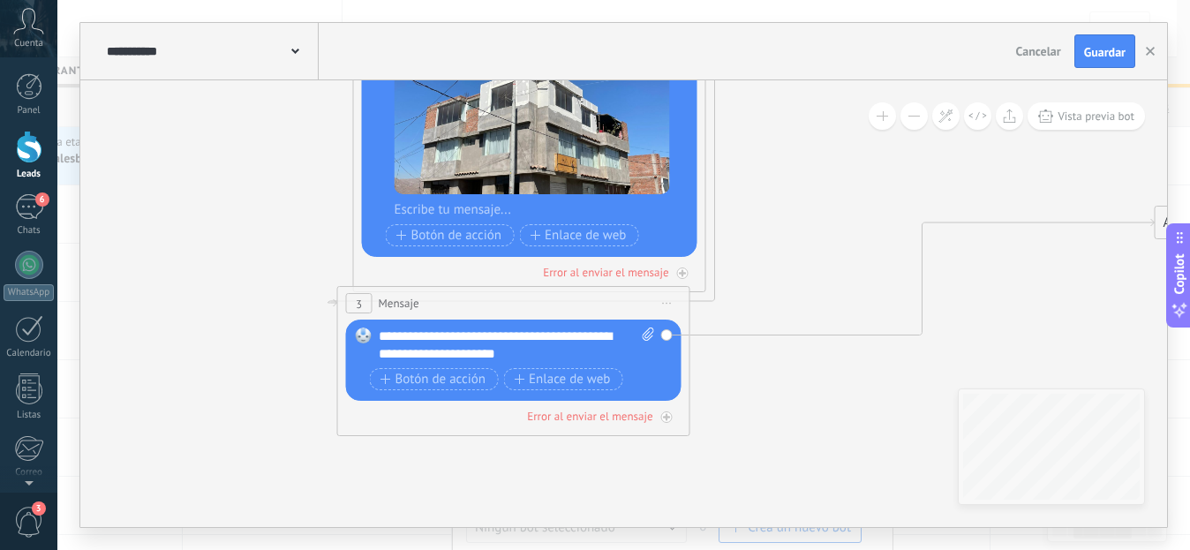
drag, startPoint x: 812, startPoint y: 335, endPoint x: 802, endPoint y: 277, distance: 59.1
click at [802, 277] on icon at bounding box center [698, 95] width 1988 height 1527
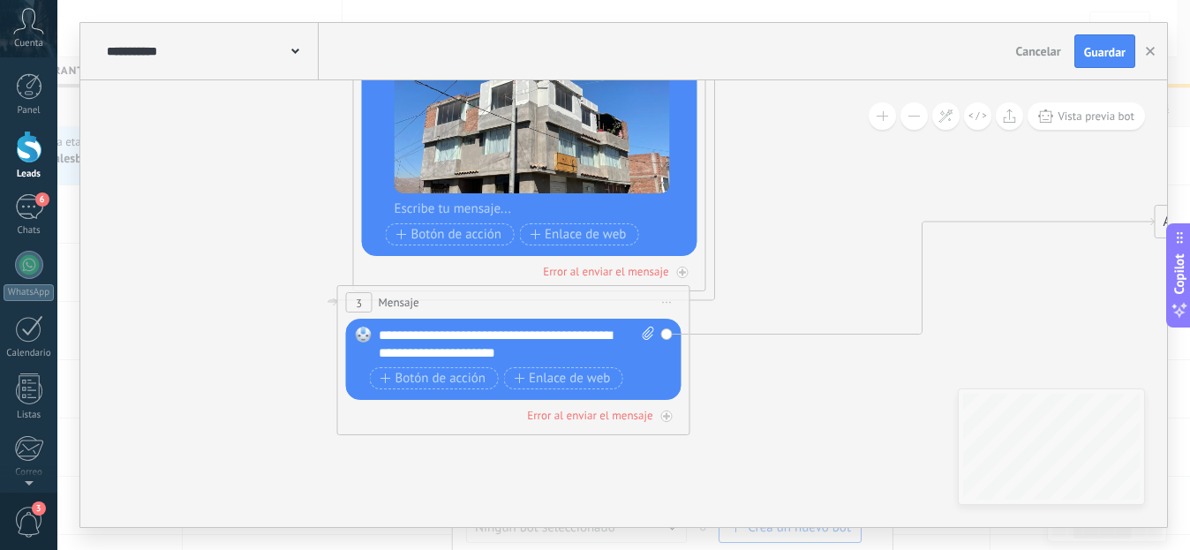
click at [540, 350] on div "**********" at bounding box center [517, 344] width 276 height 35
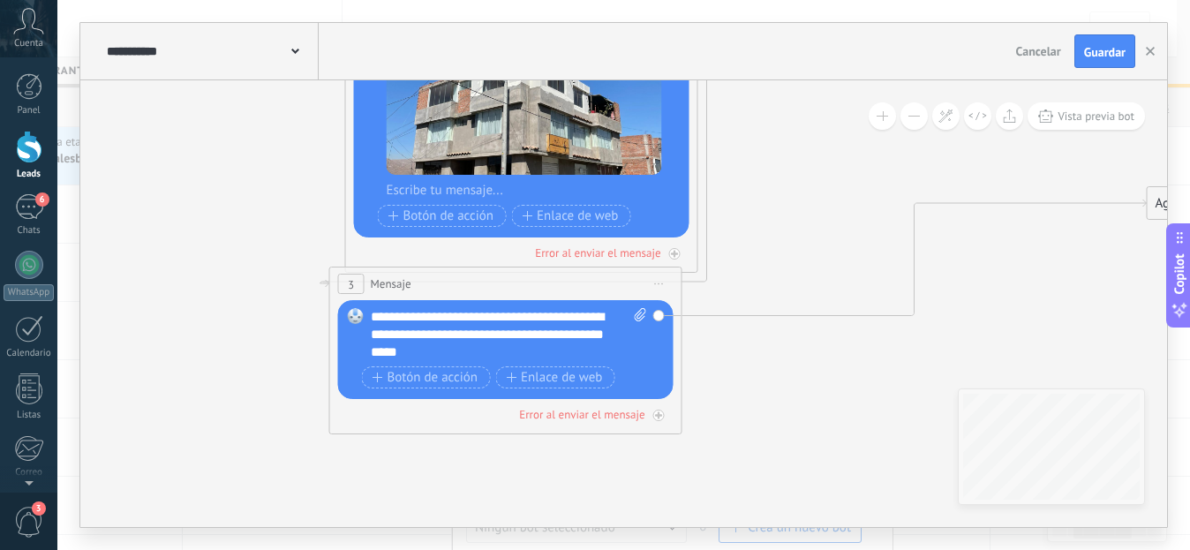
drag, startPoint x: 809, startPoint y: 262, endPoint x: 801, endPoint y: 244, distance: 20.2
click at [801, 244] on icon at bounding box center [690, 75] width 1988 height 1527
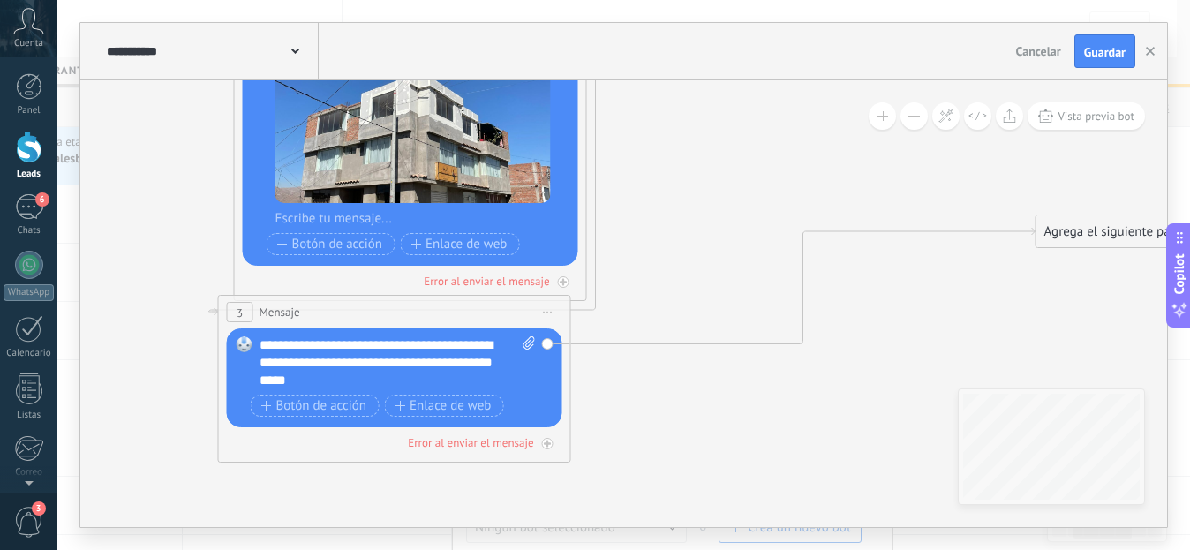
drag, startPoint x: 1035, startPoint y: 247, endPoint x: 871, endPoint y: 290, distance: 168.7
click at [871, 290] on icon at bounding box center [579, 104] width 1988 height 1527
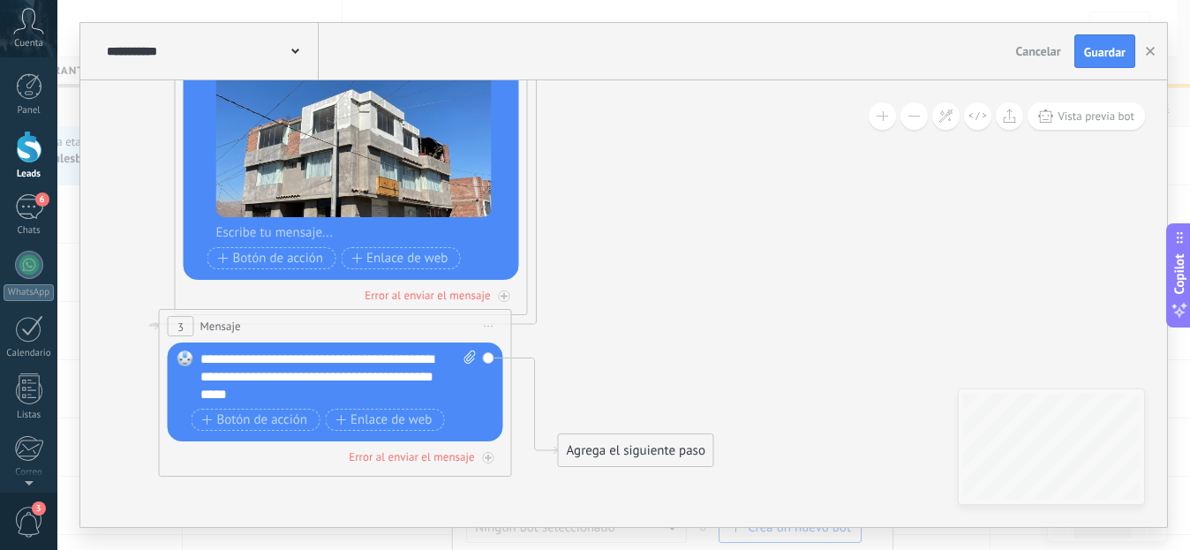
drag, startPoint x: 1029, startPoint y: 234, endPoint x: 611, endPoint y: 439, distance: 465.8
click at [611, 439] on div "Agrega el siguiente paso" at bounding box center [636, 450] width 154 height 29
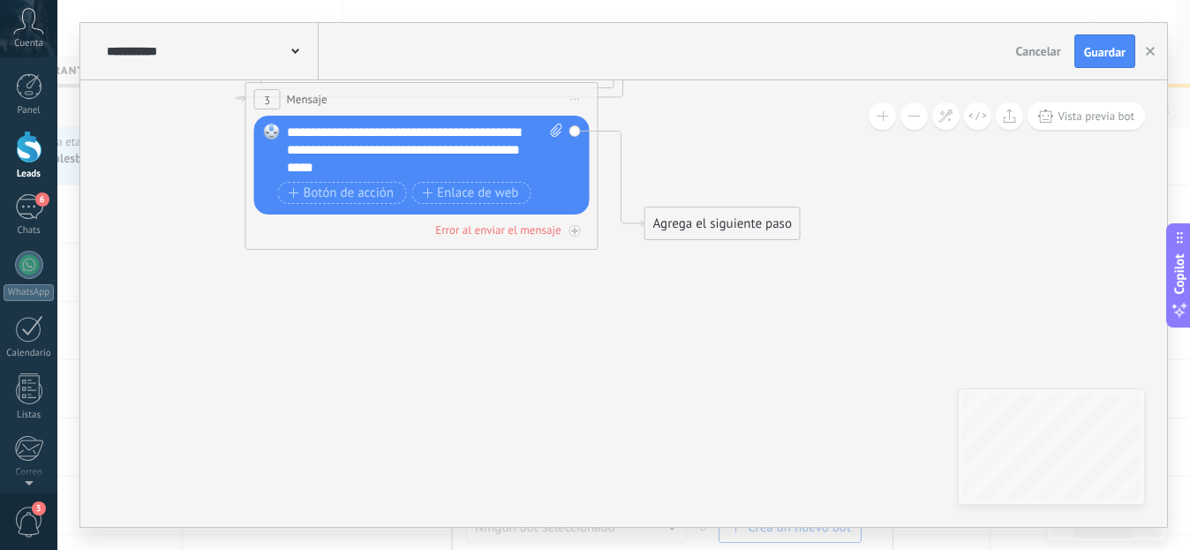
drag, startPoint x: 610, startPoint y: 339, endPoint x: 696, endPoint y: 119, distance: 236.2
click at [752, 236] on div "Agrega el siguiente paso" at bounding box center [722, 223] width 154 height 29
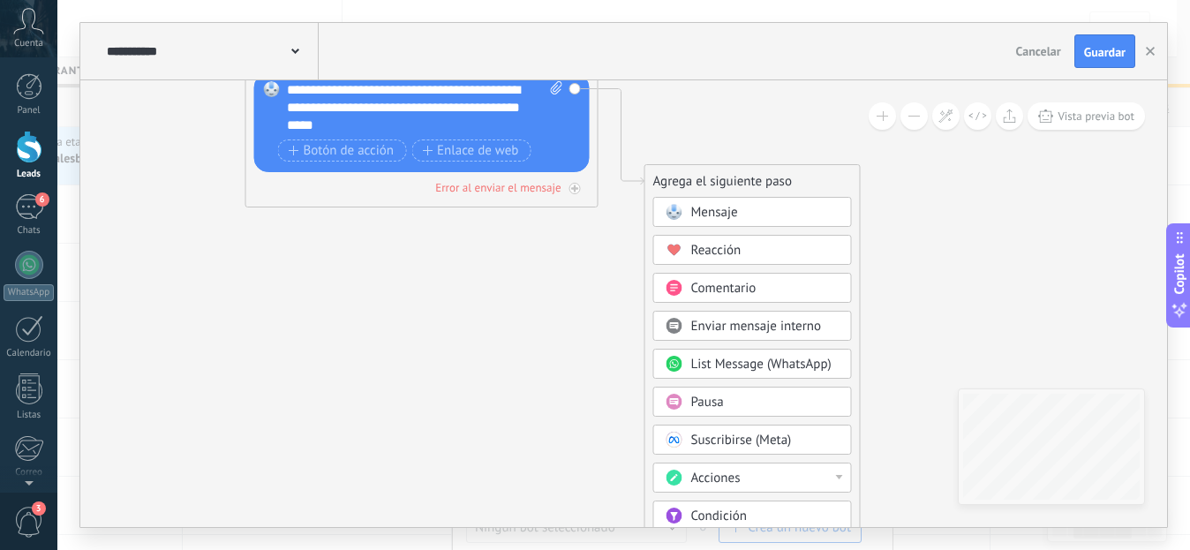
click at [743, 506] on div "Condición" at bounding box center [752, 515] width 199 height 30
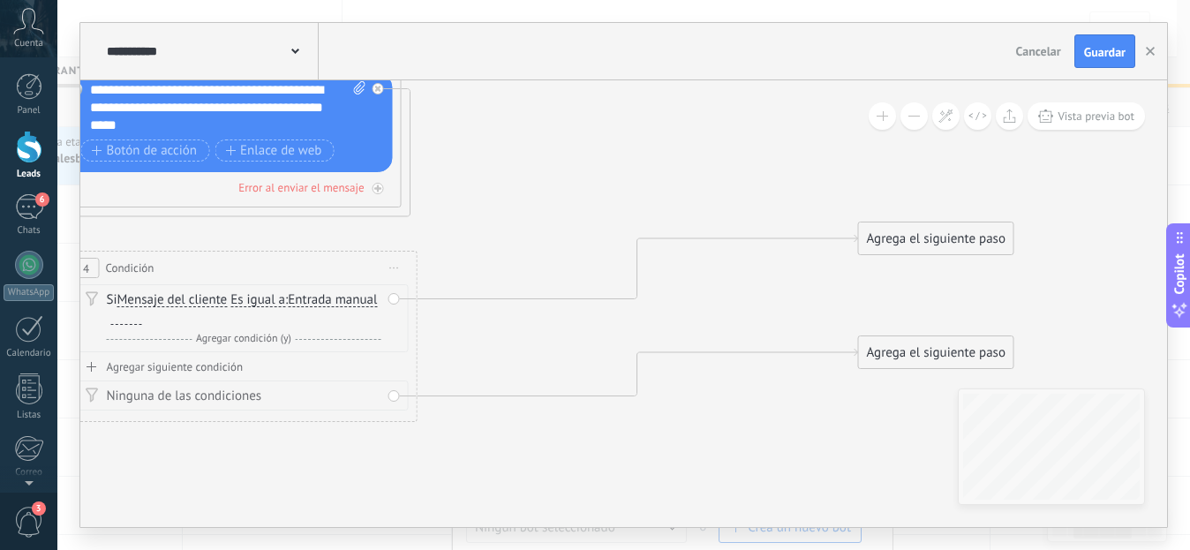
drag, startPoint x: 642, startPoint y: 174, endPoint x: 267, endPoint y: 260, distance: 385.0
click at [267, 260] on div "4 Condición ********* Iniciar vista previa aquí Cambiar nombre Duplicar [GEOGRA…" at bounding box center [240, 268] width 351 height 33
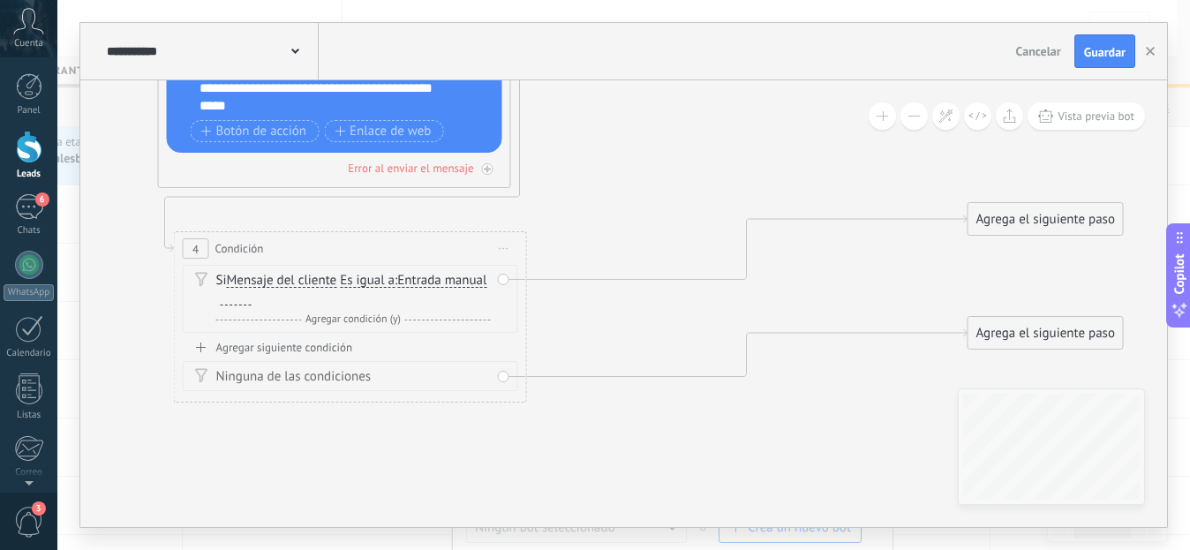
drag, startPoint x: 511, startPoint y: 173, endPoint x: 651, endPoint y: 139, distance: 143.7
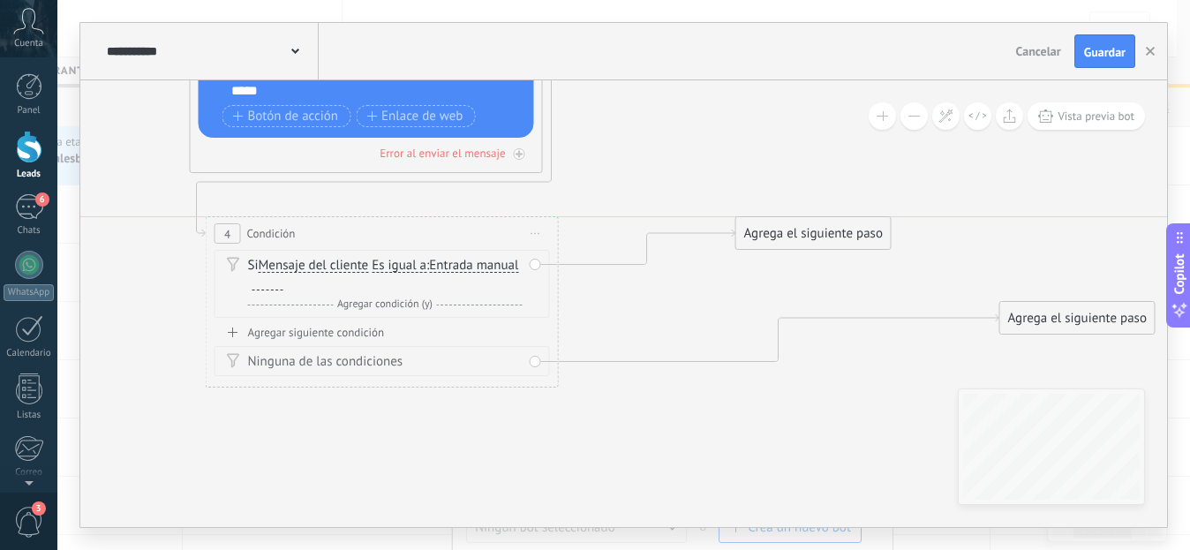
drag, startPoint x: 1050, startPoint y: 192, endPoint x: 780, endPoint y: 220, distance: 271.5
click at [780, 220] on div "Agrega el siguiente paso" at bounding box center [813, 233] width 154 height 29
drag, startPoint x: 1037, startPoint y: 305, endPoint x: 765, endPoint y: 310, distance: 271.9
click at [765, 310] on div "Agrega el siguiente paso" at bounding box center [807, 322] width 154 height 29
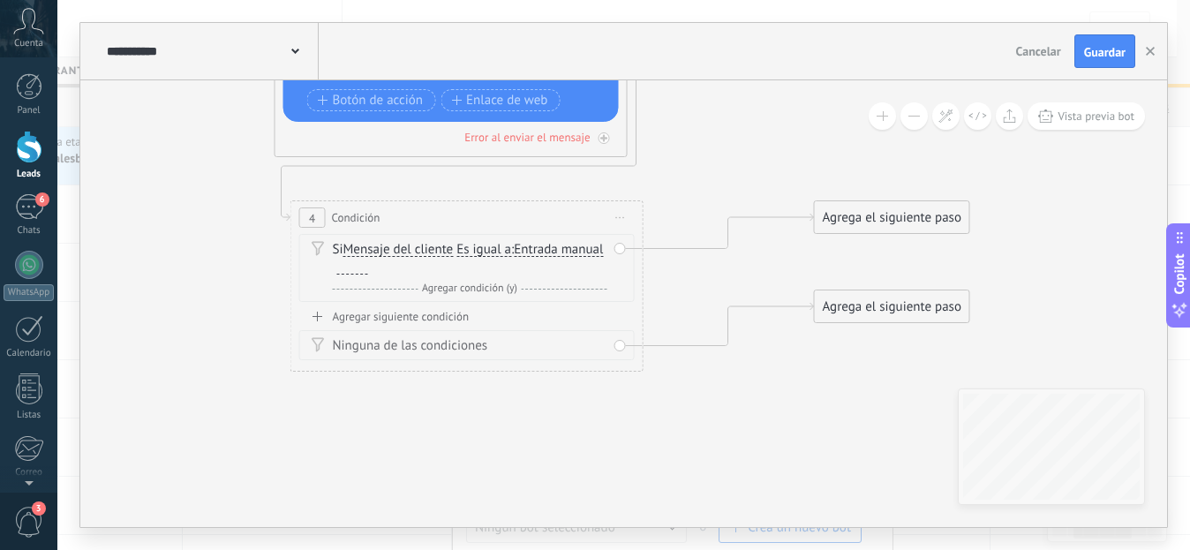
drag, startPoint x: 557, startPoint y: 396, endPoint x: 642, endPoint y: 380, distance: 86.2
click at [445, 258] on div "Si Mensaje del cliente Mensaje del cliente Comentario del cliente El cliente Có…" at bounding box center [470, 258] width 275 height 35
click at [368, 264] on div at bounding box center [352, 267] width 31 height 14
click at [438, 321] on div "Agregar siguiente condición" at bounding box center [466, 316] width 335 height 15
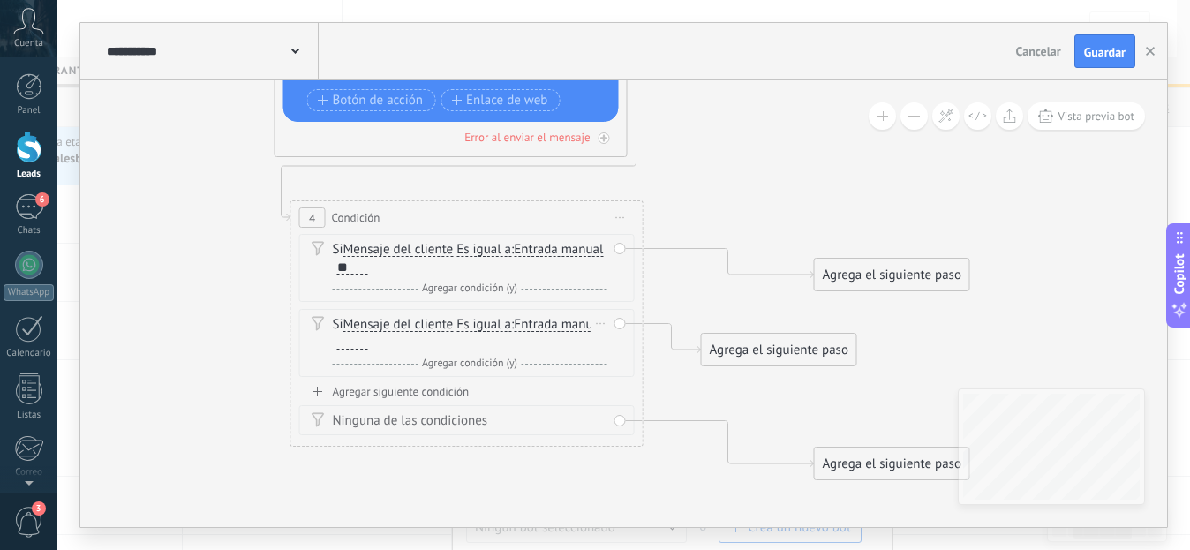
click at [368, 342] on div at bounding box center [352, 342] width 31 height 14
click at [444, 396] on div "Agregar siguiente condición" at bounding box center [466, 391] width 335 height 15
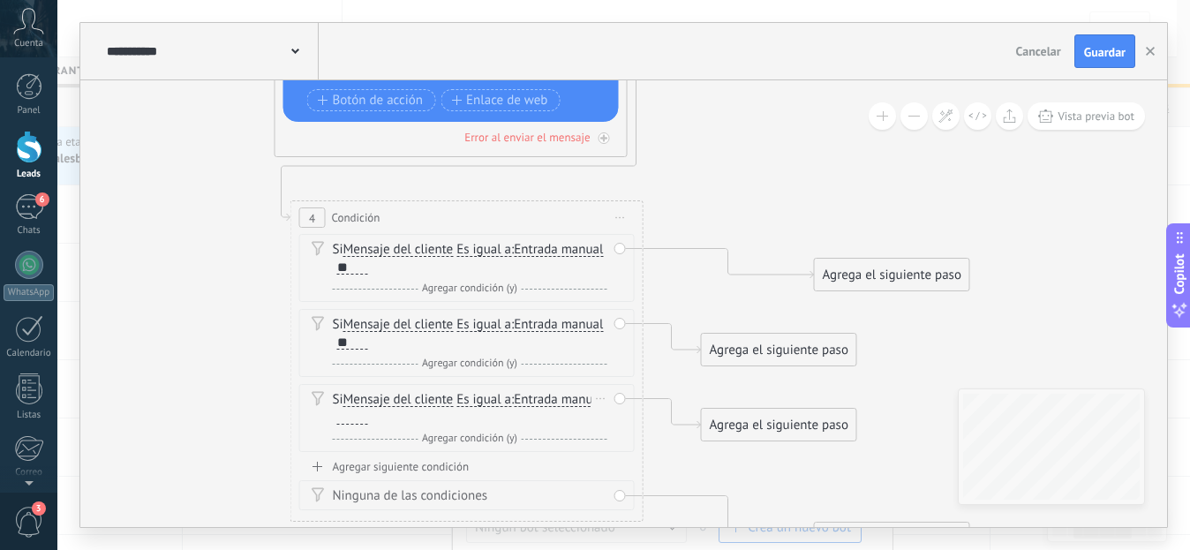
click at [368, 416] on div at bounding box center [352, 417] width 31 height 14
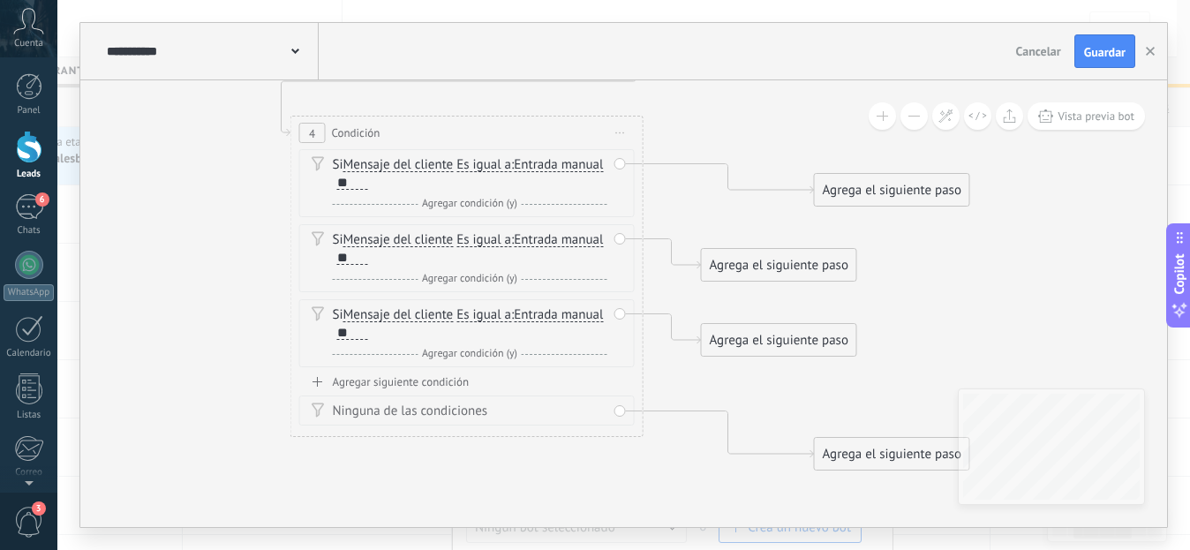
click at [434, 381] on div "Agregar siguiente condición" at bounding box center [466, 381] width 335 height 15
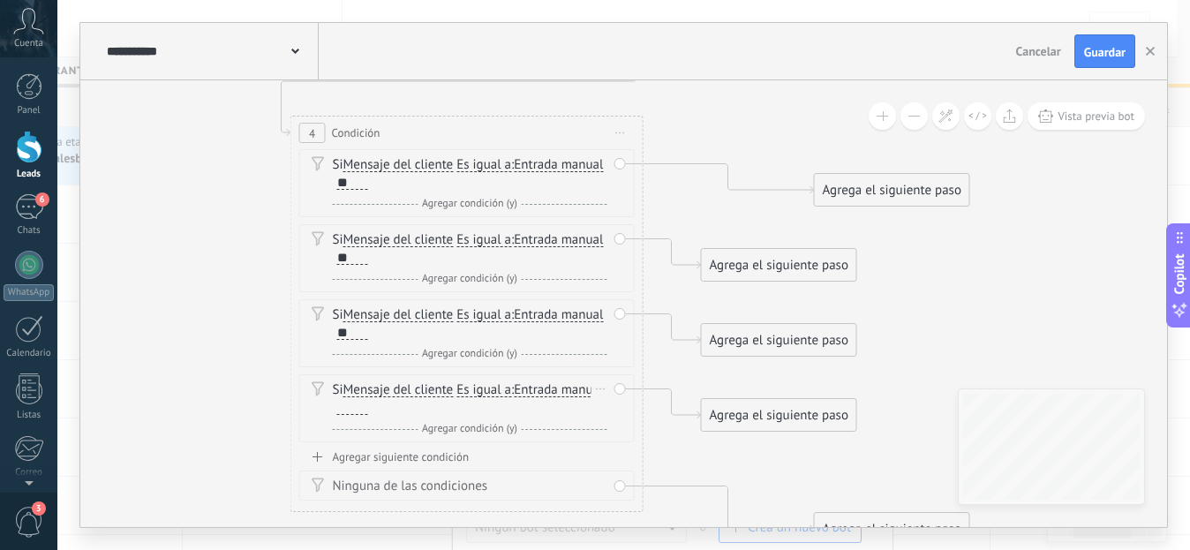
click at [436, 400] on div "Si Mensaje del cliente Mensaje del cliente Comentario del cliente El cliente Có…" at bounding box center [470, 398] width 275 height 35
click at [368, 409] on div at bounding box center [352, 408] width 31 height 14
click at [854, 184] on div "Agrega el siguiente paso" at bounding box center [892, 190] width 154 height 29
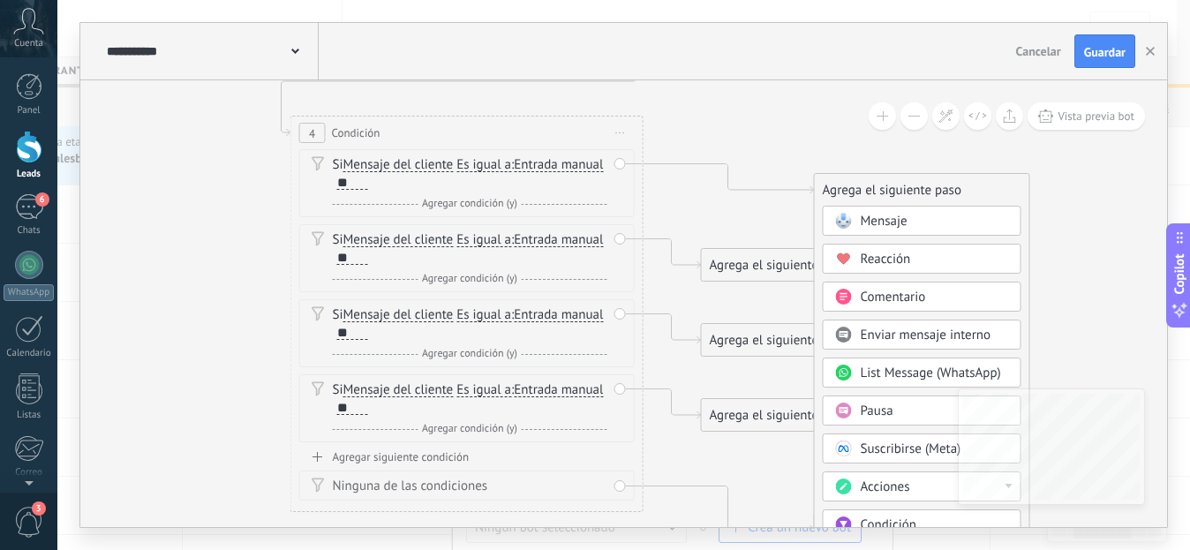
click at [876, 221] on span "Mensaje" at bounding box center [884, 221] width 47 height 17
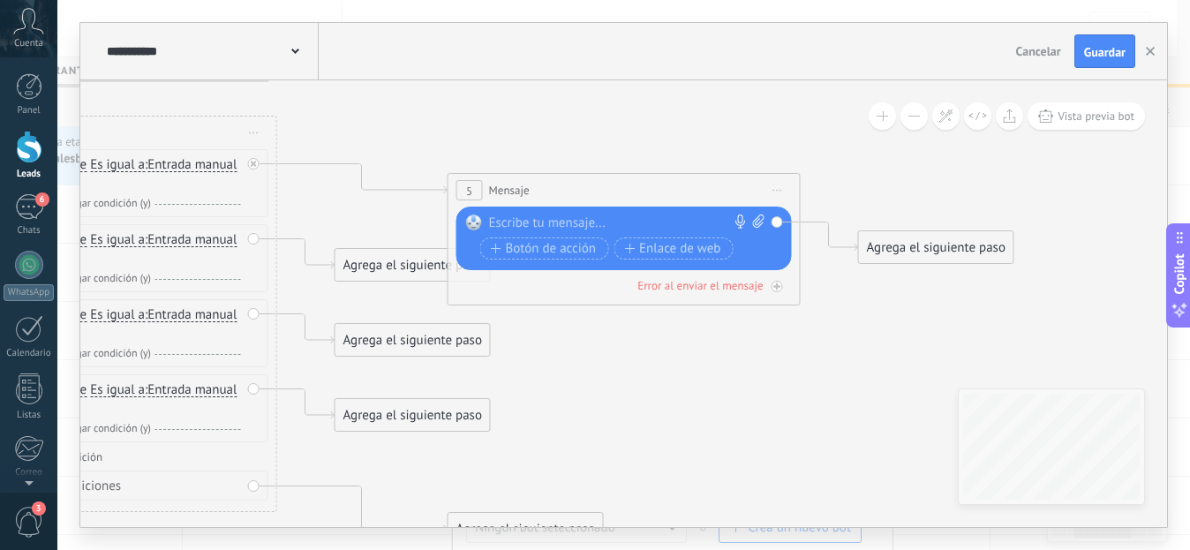
click at [539, 217] on div at bounding box center [620, 223] width 262 height 18
